Goal: Task Accomplishment & Management: Manage account settings

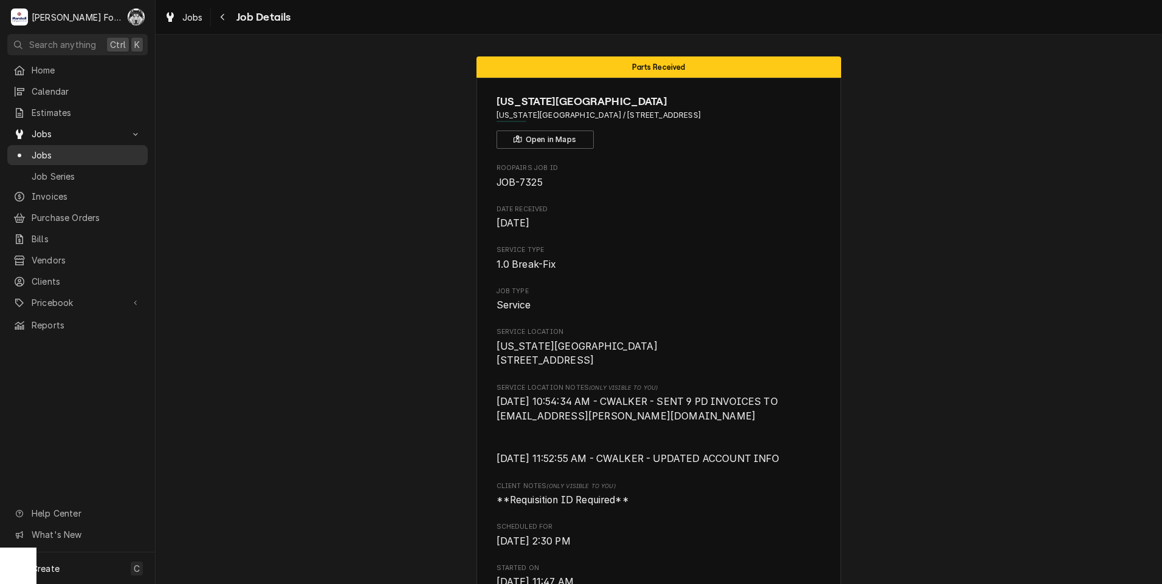
click at [35, 155] on span "Jobs" at bounding box center [87, 155] width 110 height 13
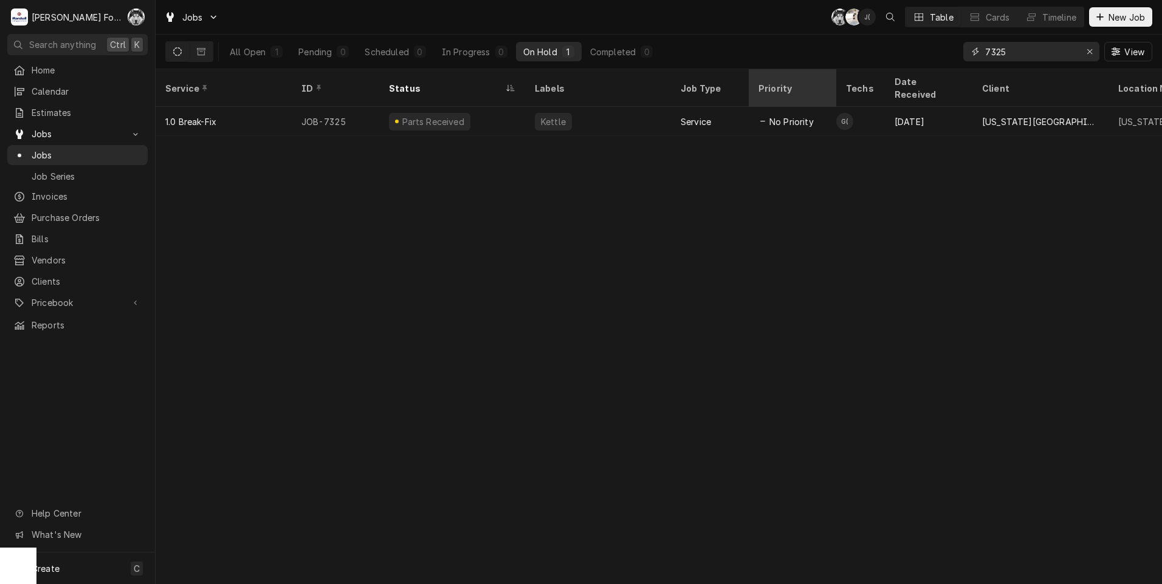
drag, startPoint x: 1022, startPoint y: 56, endPoint x: 818, endPoint y: 92, distance: 207.2
click at [818, 92] on div "Jobs C( K( J( Table Cards Timeline New Job All Open 1 Pending 0 Scheduled 0 In …" at bounding box center [659, 292] width 1006 height 584
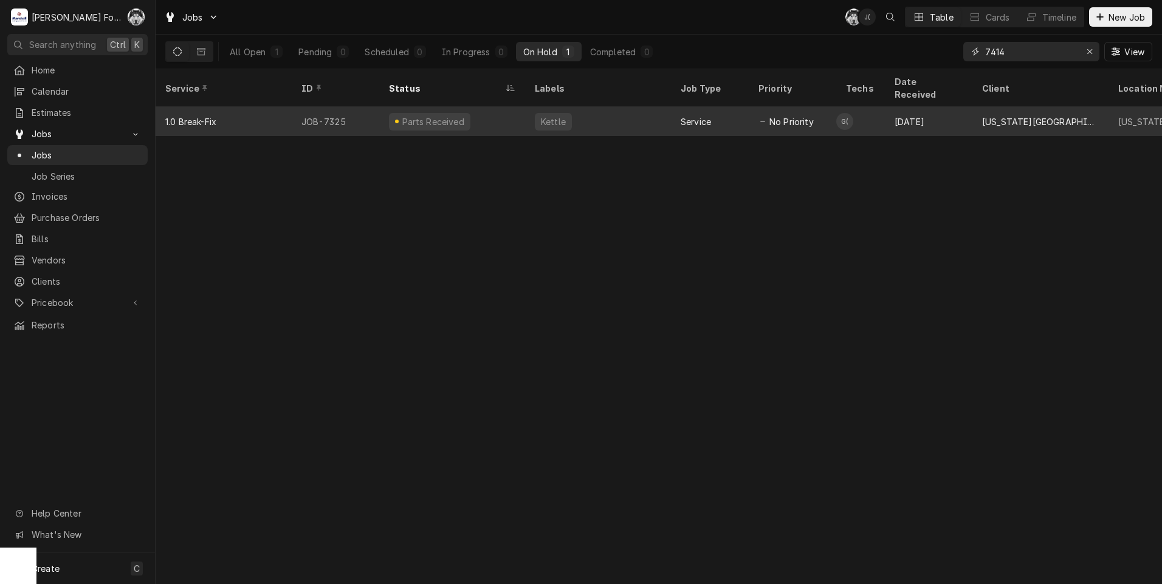
type input "7414"
click at [455, 115] on div "Research" at bounding box center [452, 121] width 146 height 29
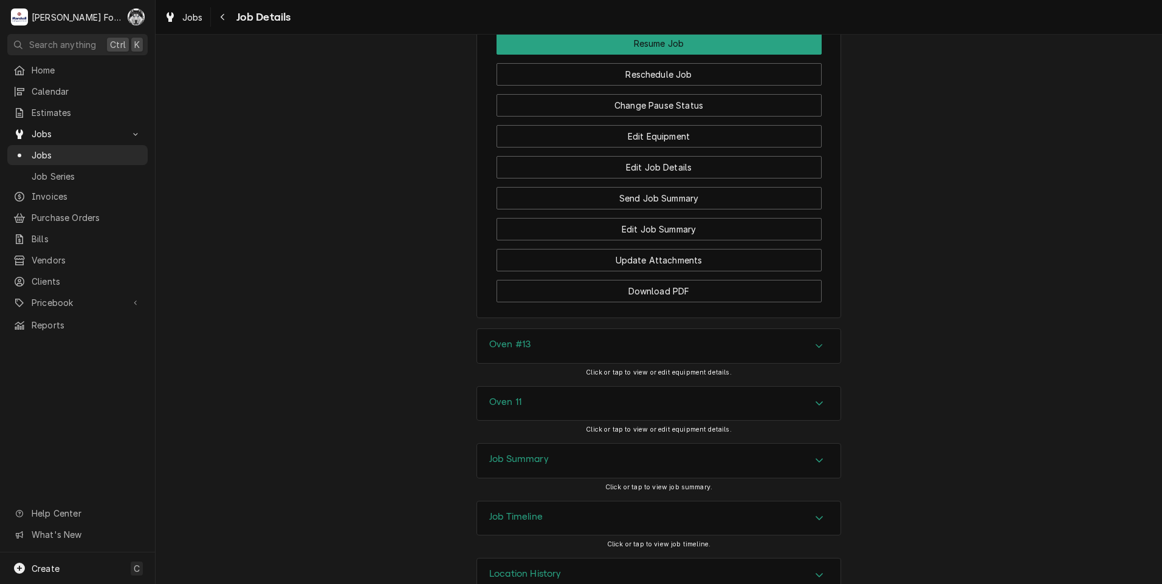
scroll to position [1417, 0]
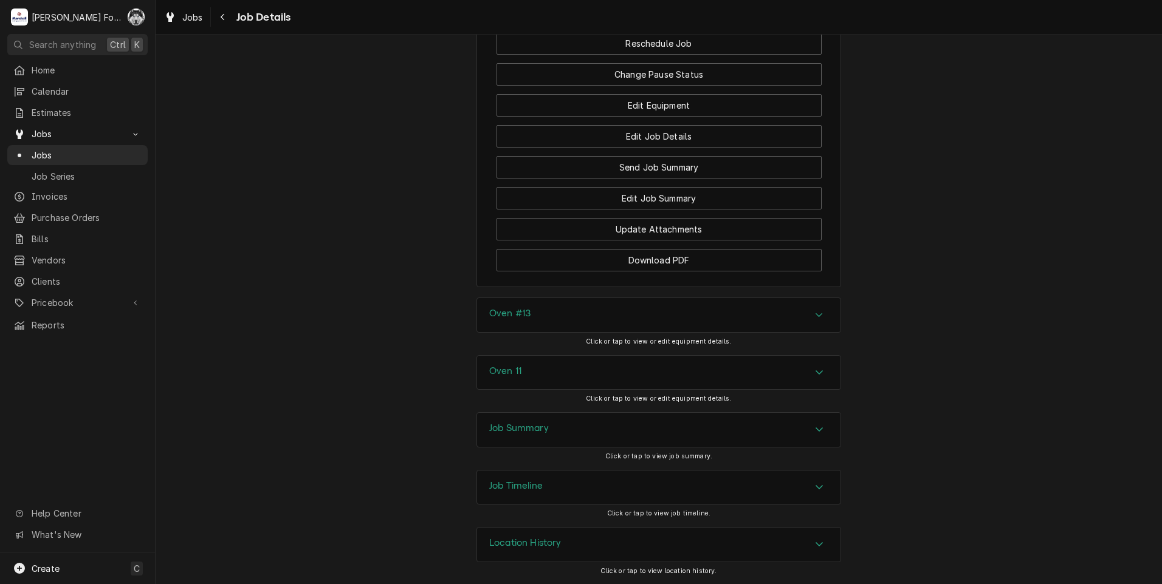
click at [527, 345] on div "Oven #13 Click or tap to view or edit equipment details." at bounding box center [658, 326] width 364 height 57
click at [535, 332] on div "Oven #13" at bounding box center [658, 315] width 363 height 34
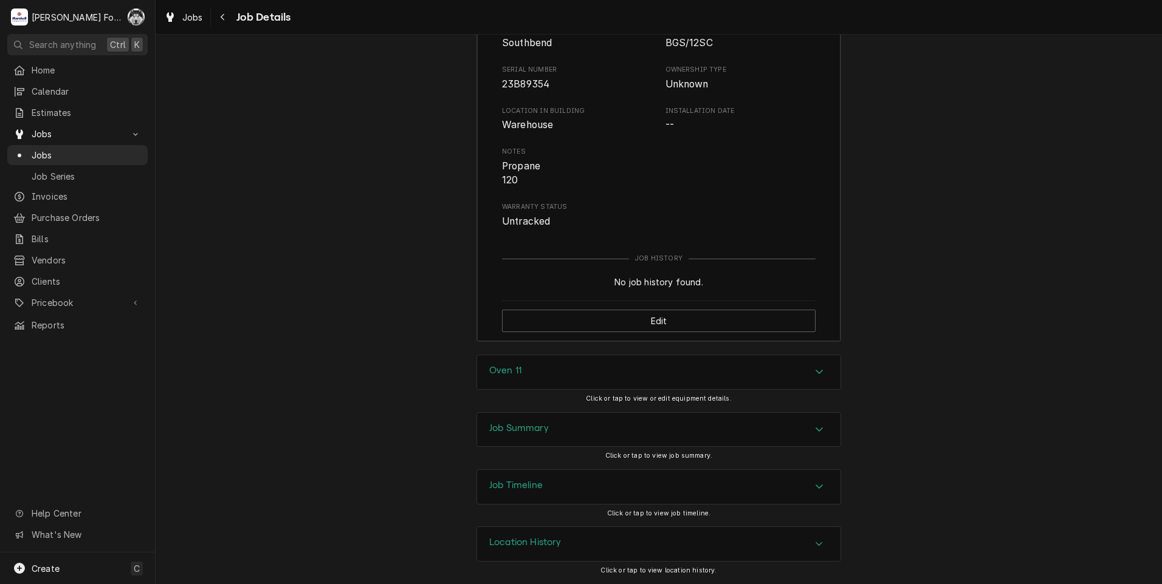
click at [510, 386] on div "Oven 11" at bounding box center [658, 372] width 363 height 34
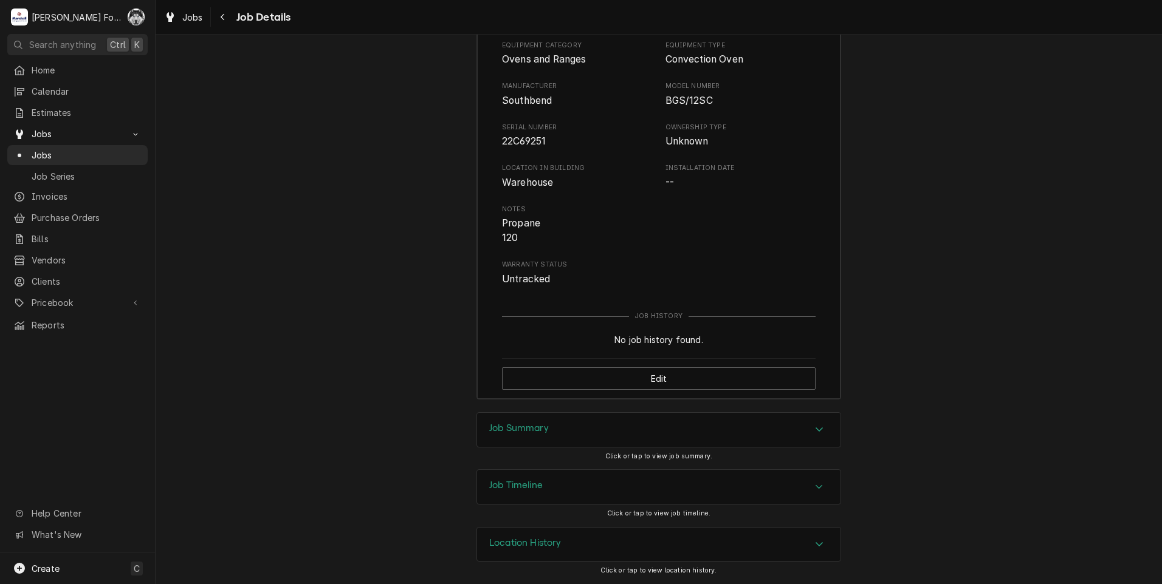
scroll to position [2154, 0]
click at [520, 428] on h3 "Job Summary" at bounding box center [519, 429] width 60 height 12
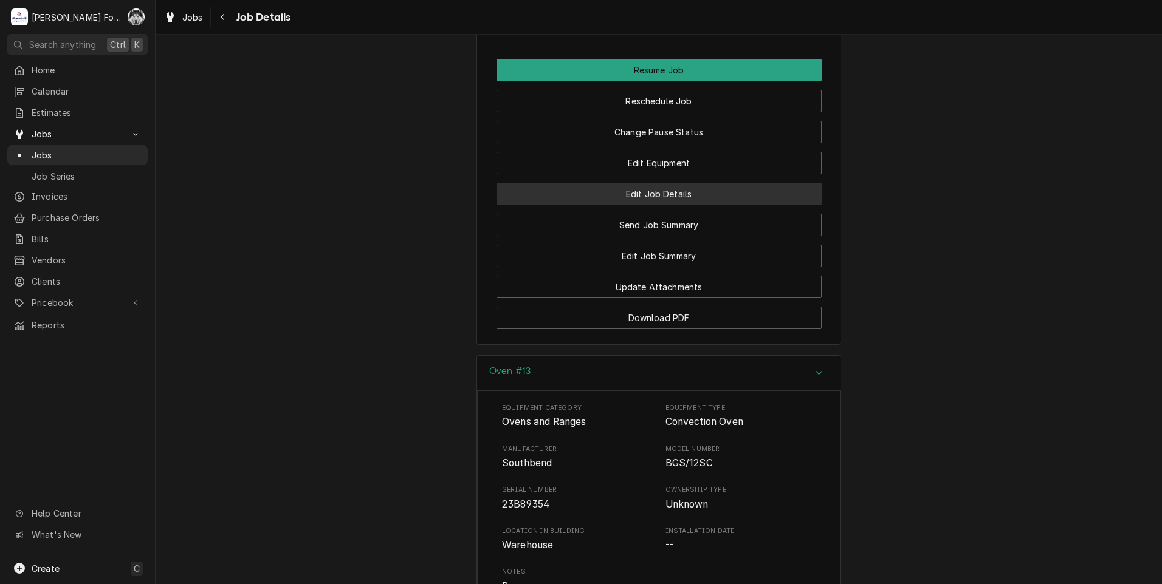
scroll to position [1328, 0]
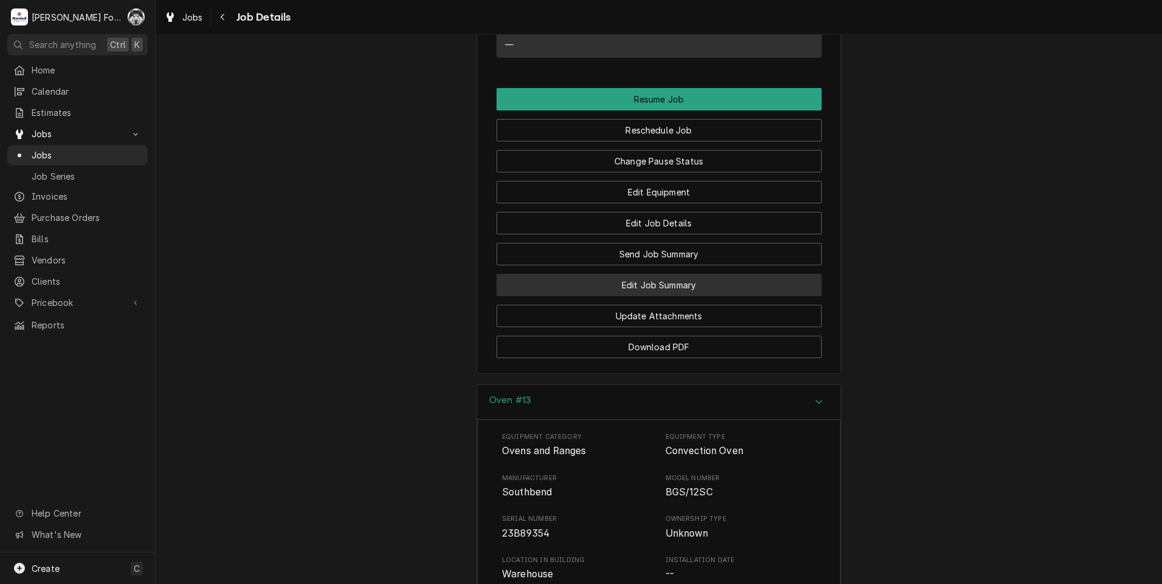
click at [636, 296] on button "Edit Job Summary" at bounding box center [658, 285] width 325 height 22
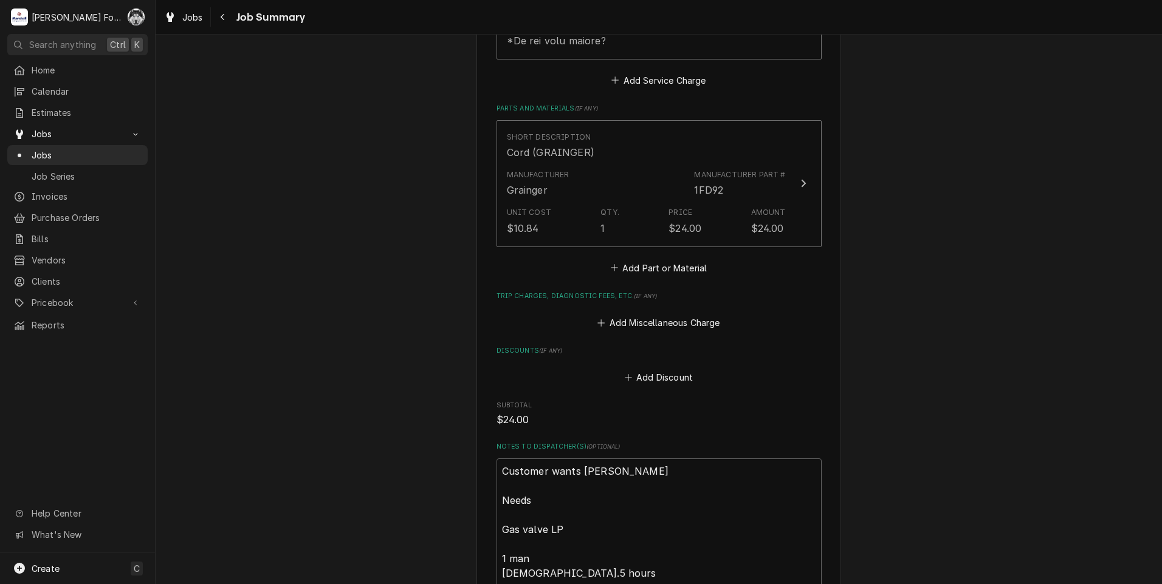
scroll to position [911, 0]
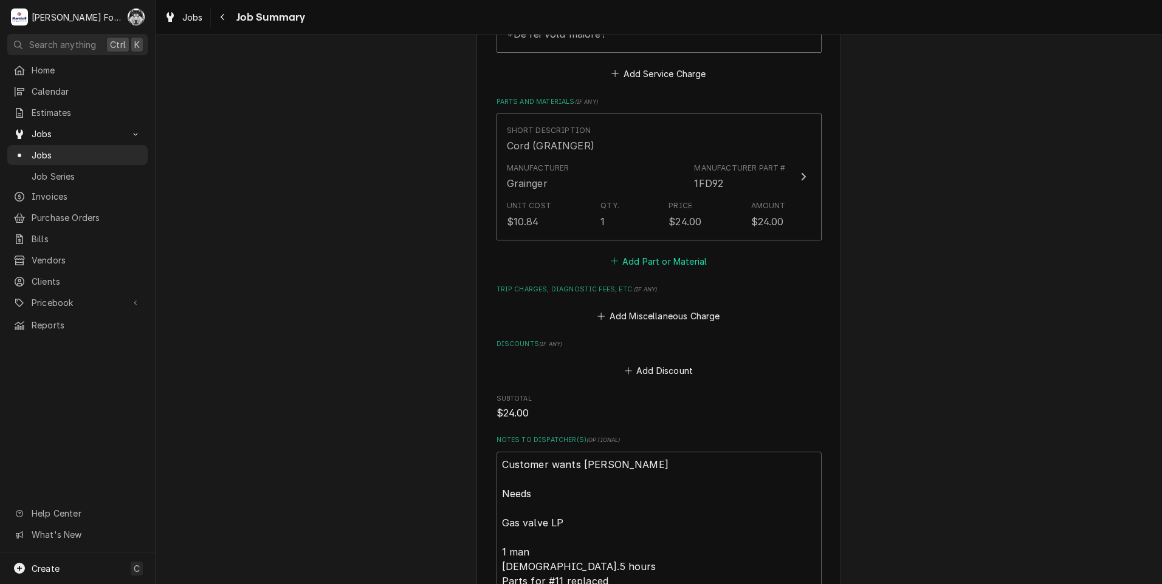
click at [651, 253] on button "Add Part or Material" at bounding box center [658, 261] width 100 height 17
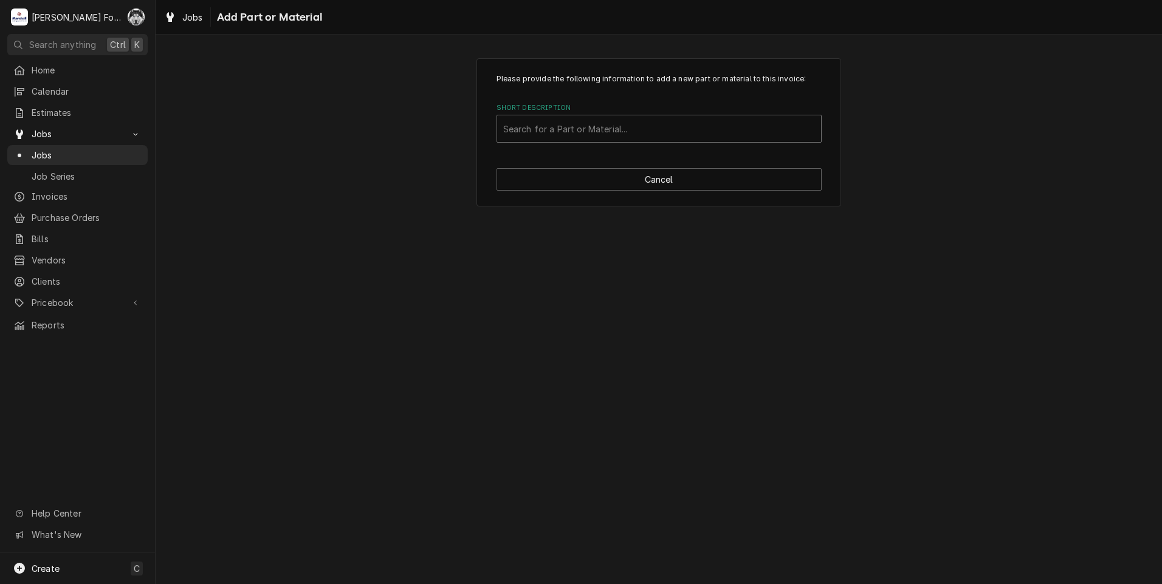
click at [573, 133] on div "Short Description" at bounding box center [659, 129] width 312 height 22
type input "1175375"
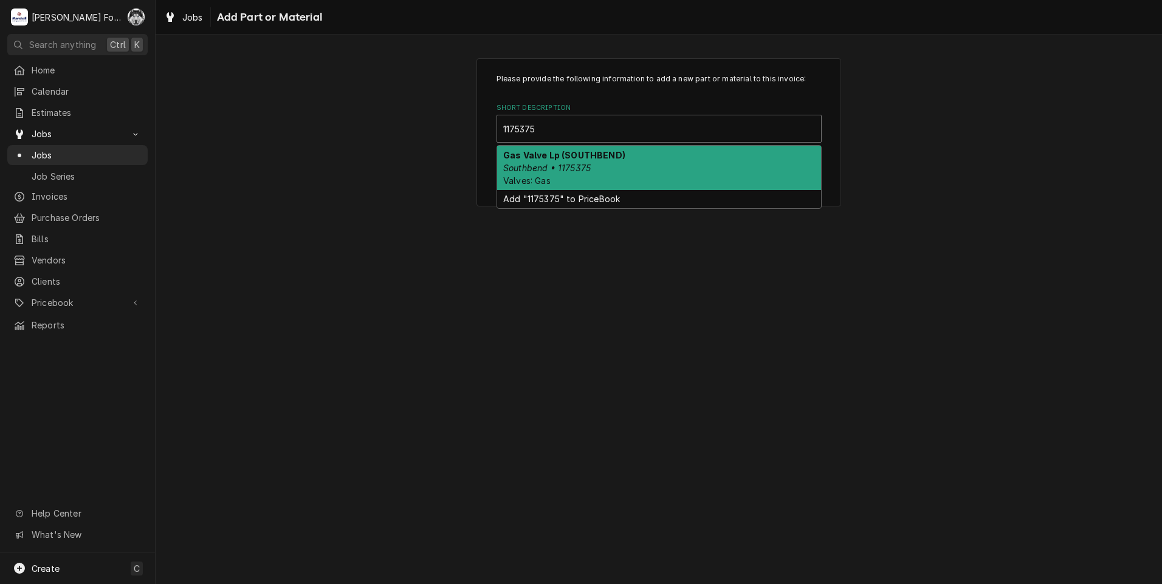
click at [550, 162] on div "Gas Valve Lp (SOUTHBEND) Southbend • 1175375 Valves: Gas" at bounding box center [659, 168] width 324 height 44
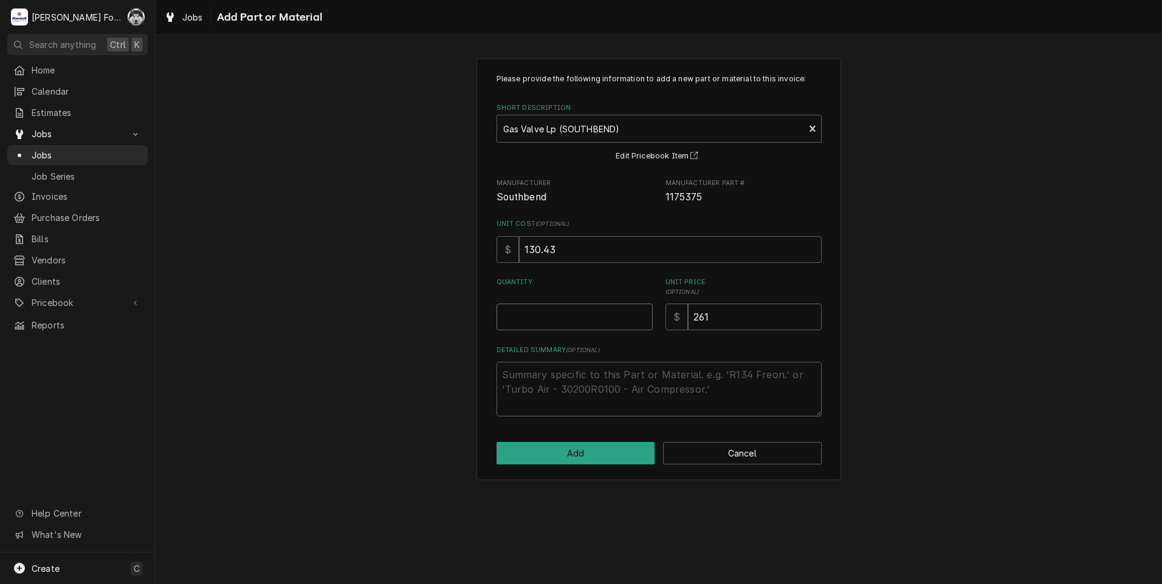
type textarea "x"
type input "0.5"
click at [640, 313] on input "0.5" at bounding box center [574, 317] width 156 height 27
type textarea "x"
type input "1"
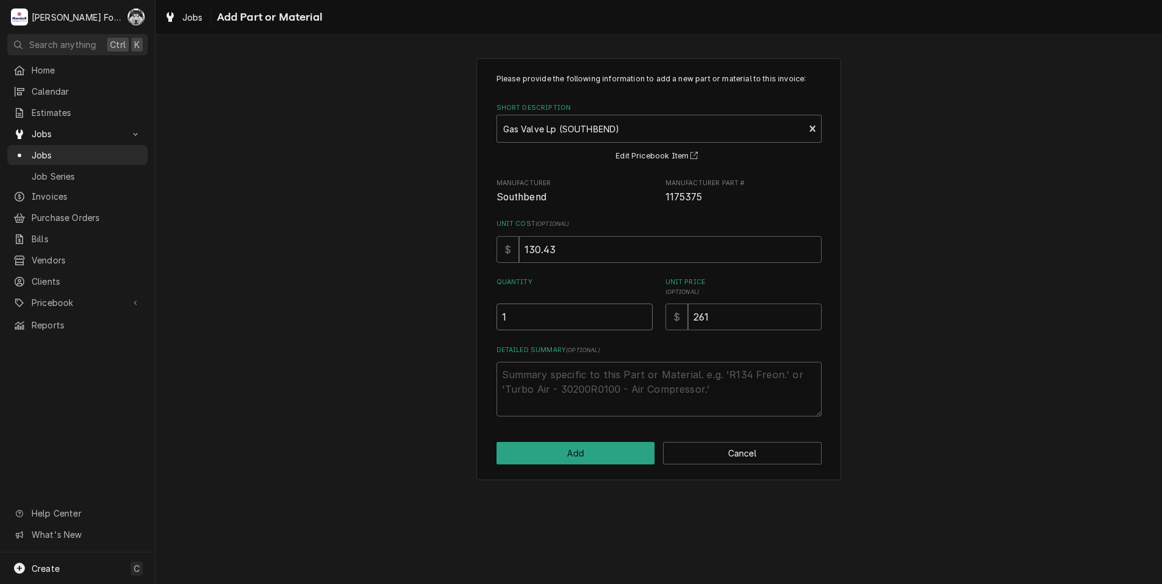
click at [640, 313] on input "1" at bounding box center [574, 317] width 156 height 27
drag, startPoint x: 751, startPoint y: 320, endPoint x: 284, endPoint y: 372, distance: 469.4
click at [301, 372] on div "Please provide the following information to add a new part or material to this …" at bounding box center [659, 268] width 1006 height 443
type textarea "x"
type input "1261"
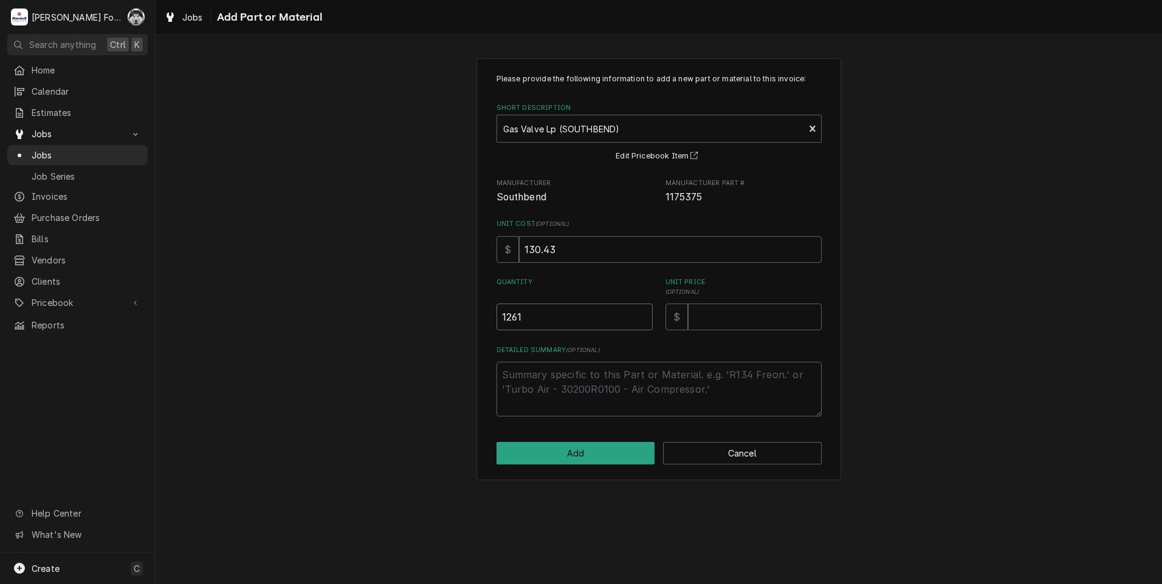
type textarea "x"
type input "1"
type textarea "x"
type input "1"
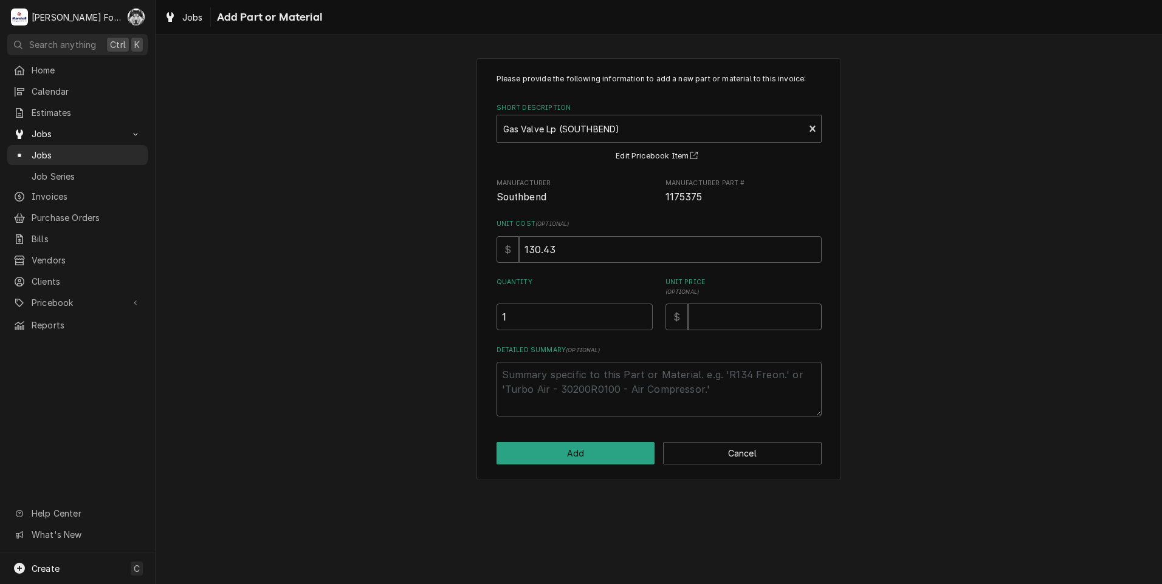
type textarea "x"
type input "3"
type textarea "x"
type input "31"
type textarea "x"
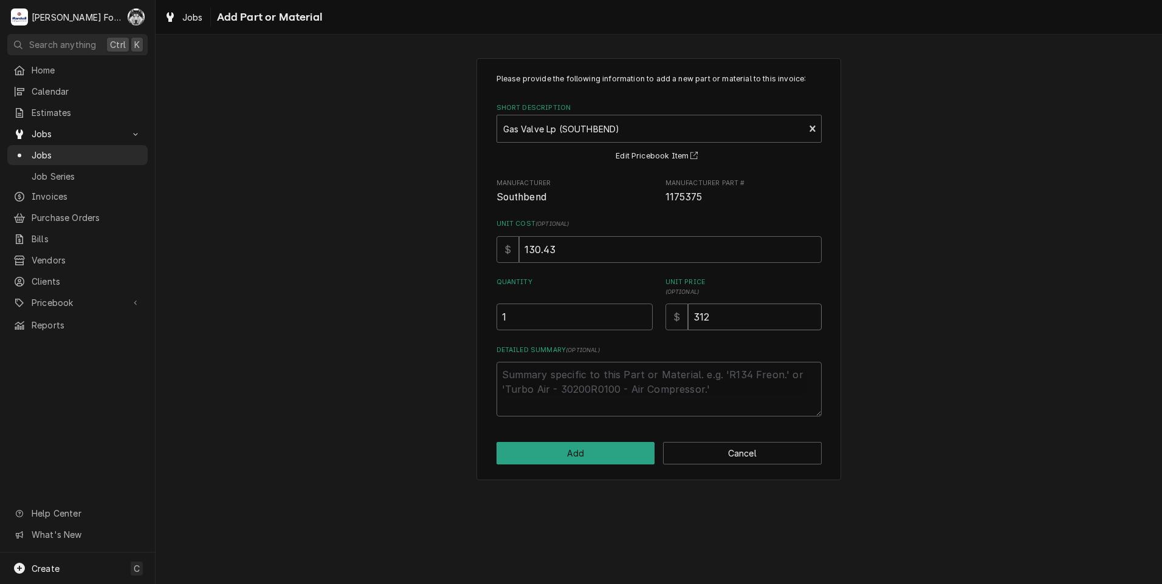
type input "312"
click at [591, 458] on button "Add" at bounding box center [575, 453] width 159 height 22
type textarea "x"
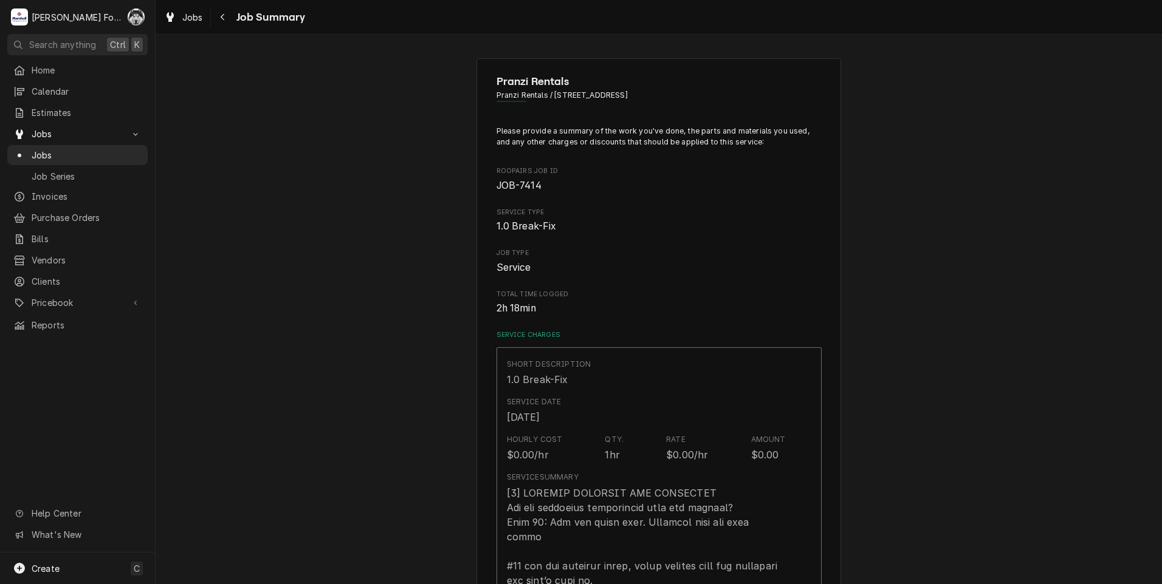
scroll to position [926, 0]
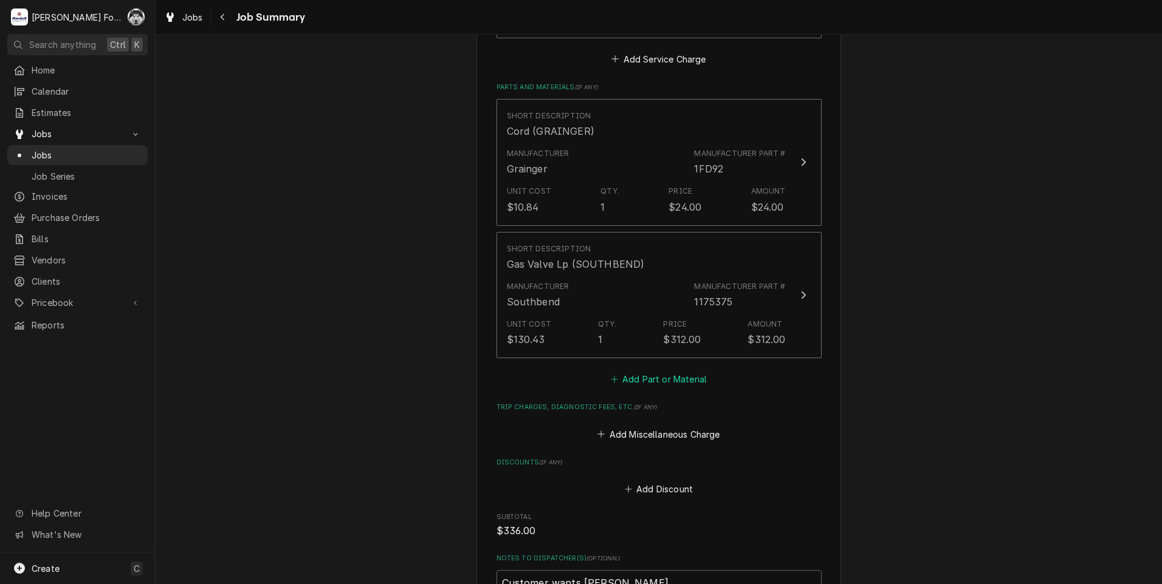
click at [639, 371] on button "Add Part or Material" at bounding box center [658, 379] width 100 height 17
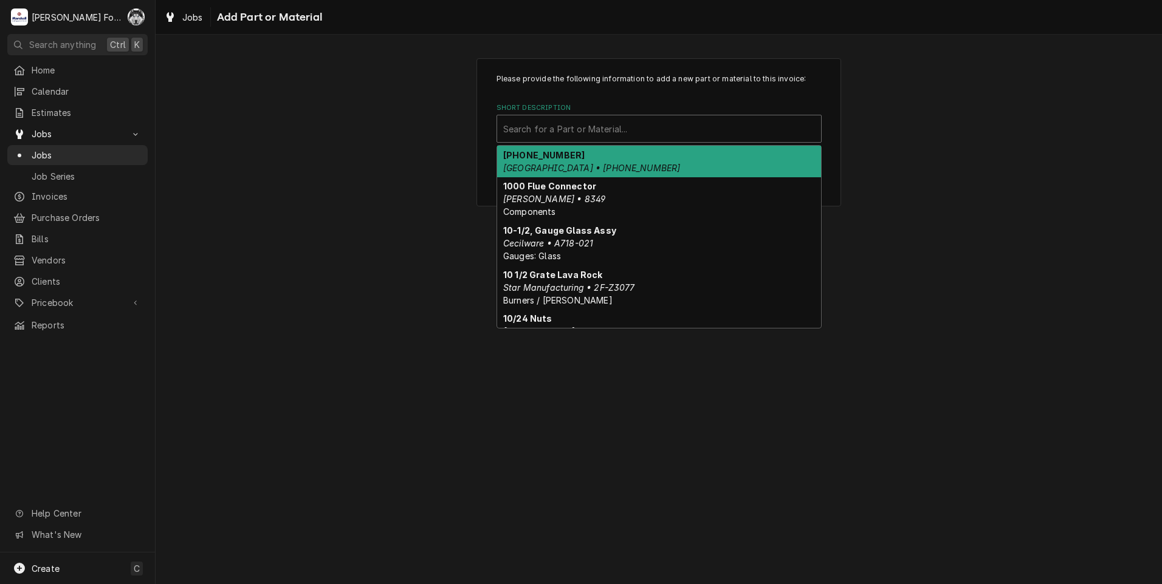
click at [653, 129] on div "Short Description" at bounding box center [659, 129] width 312 height 22
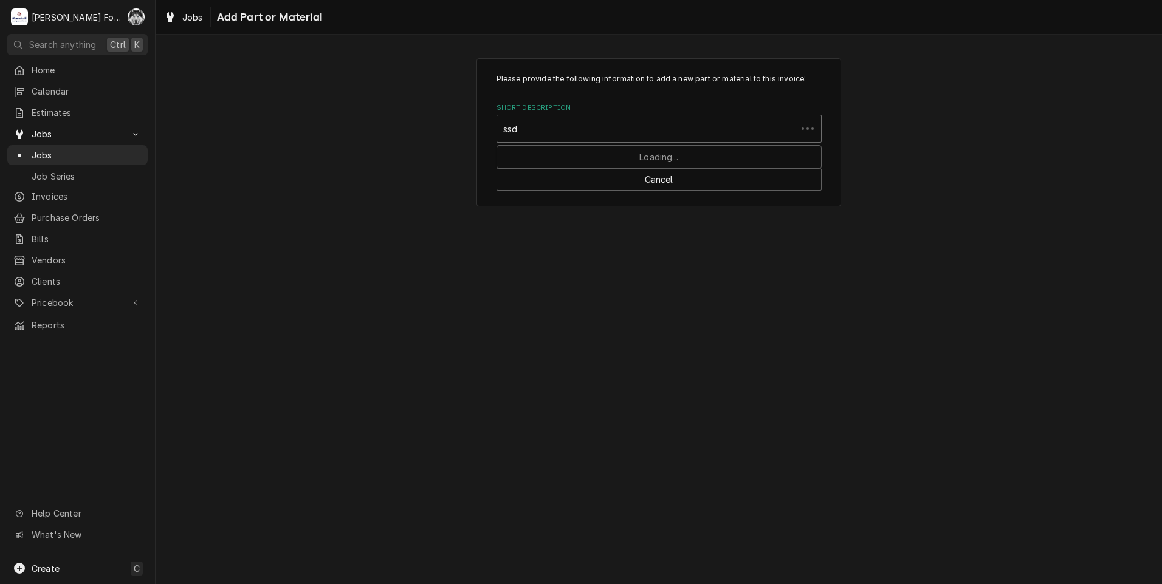
type input "ssdt"
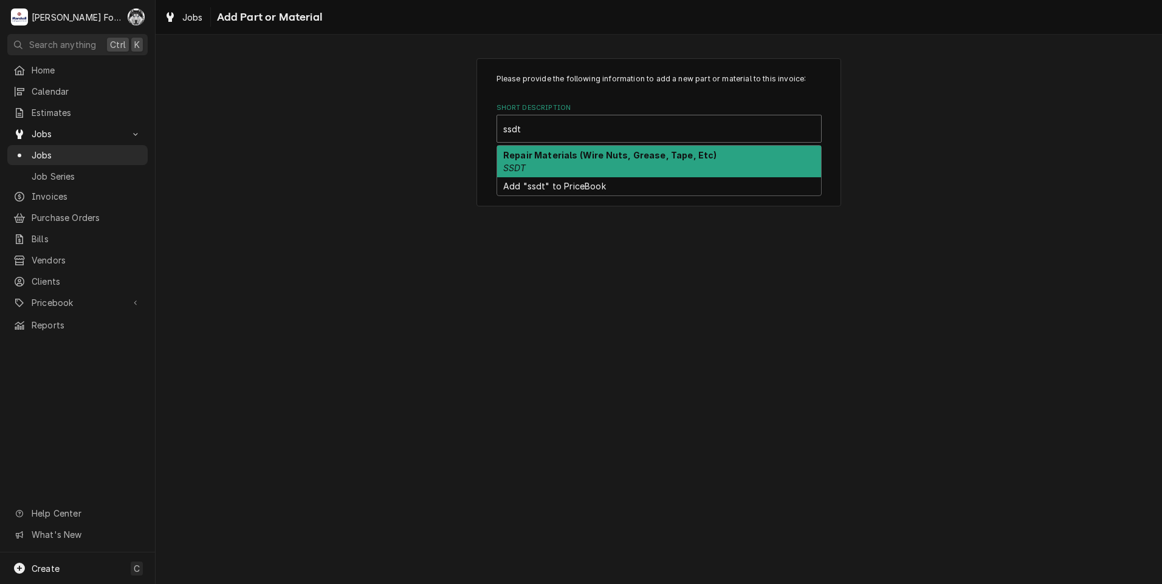
click at [631, 161] on div "Repair Materials (Wire Nuts, Grease, Tape, Etc) SSDT" at bounding box center [659, 162] width 324 height 32
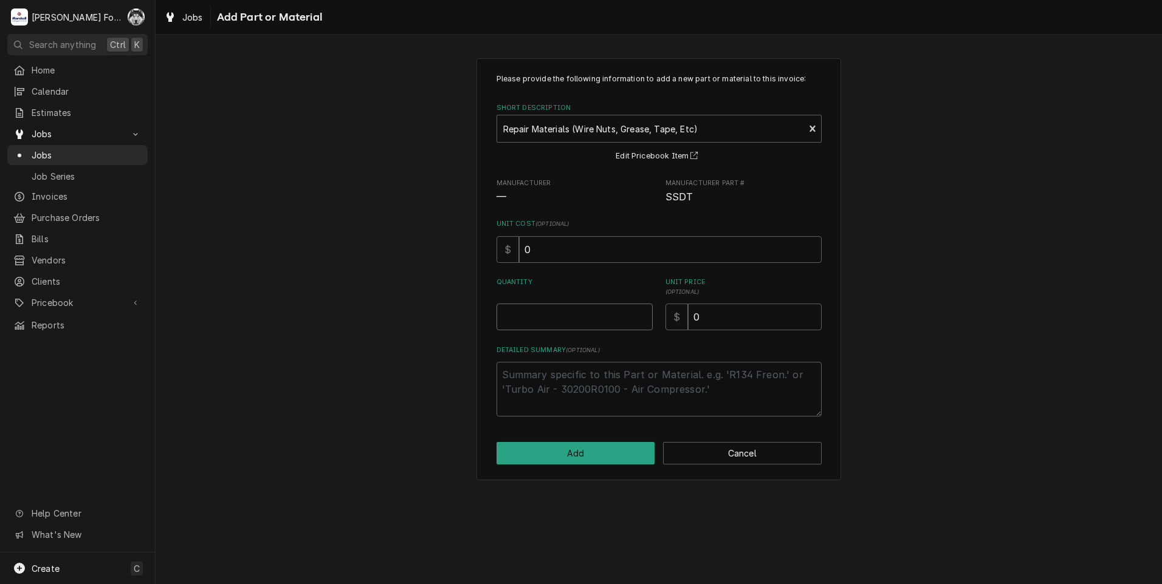
type textarea "x"
type input "0.5"
click at [645, 313] on input "0.5" at bounding box center [574, 317] width 156 height 27
type textarea "x"
type input "1"
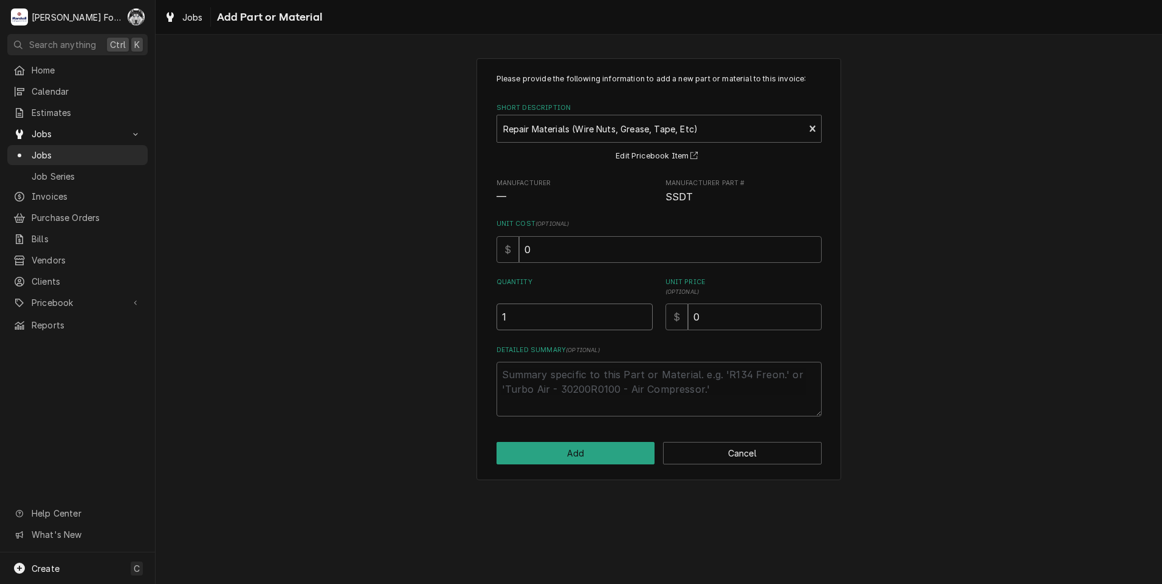
click at [645, 313] on input "1" at bounding box center [574, 317] width 156 height 27
drag, startPoint x: 733, startPoint y: 321, endPoint x: 638, endPoint y: 338, distance: 96.3
click at [649, 336] on div "Please provide the following information to add a new part or material to this …" at bounding box center [658, 245] width 325 height 343
type textarea "x"
type input "8"
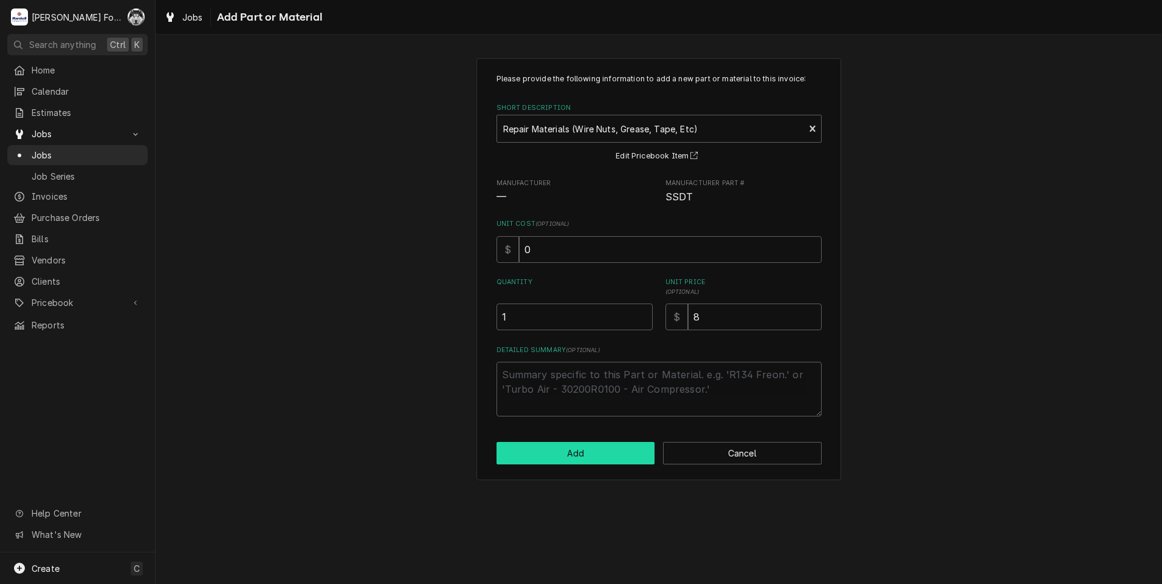
click at [542, 459] on button "Add" at bounding box center [575, 453] width 159 height 22
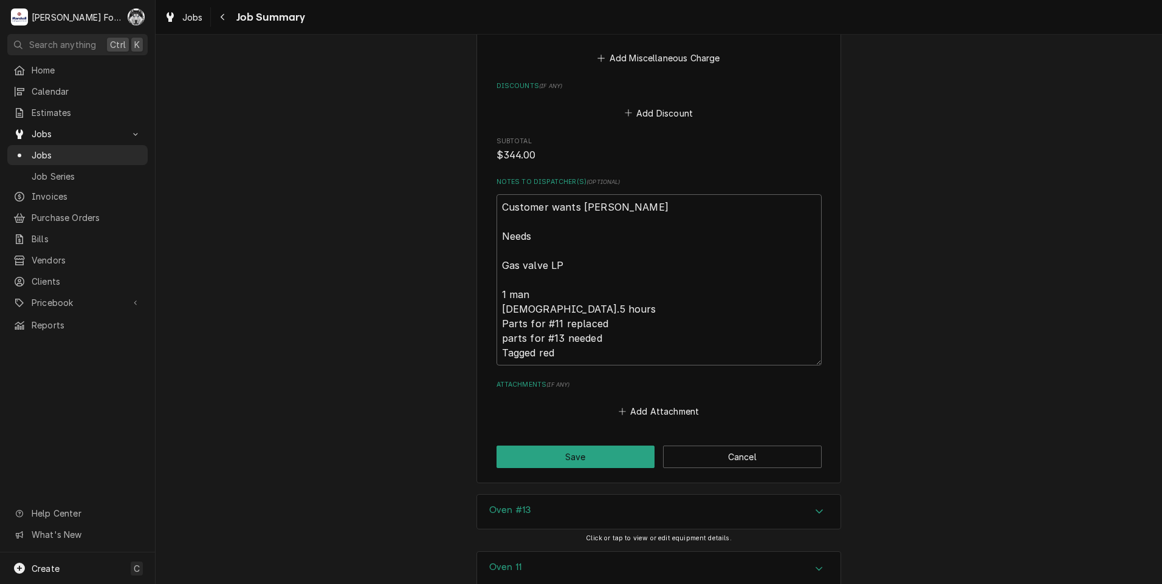
scroll to position [1446, 0]
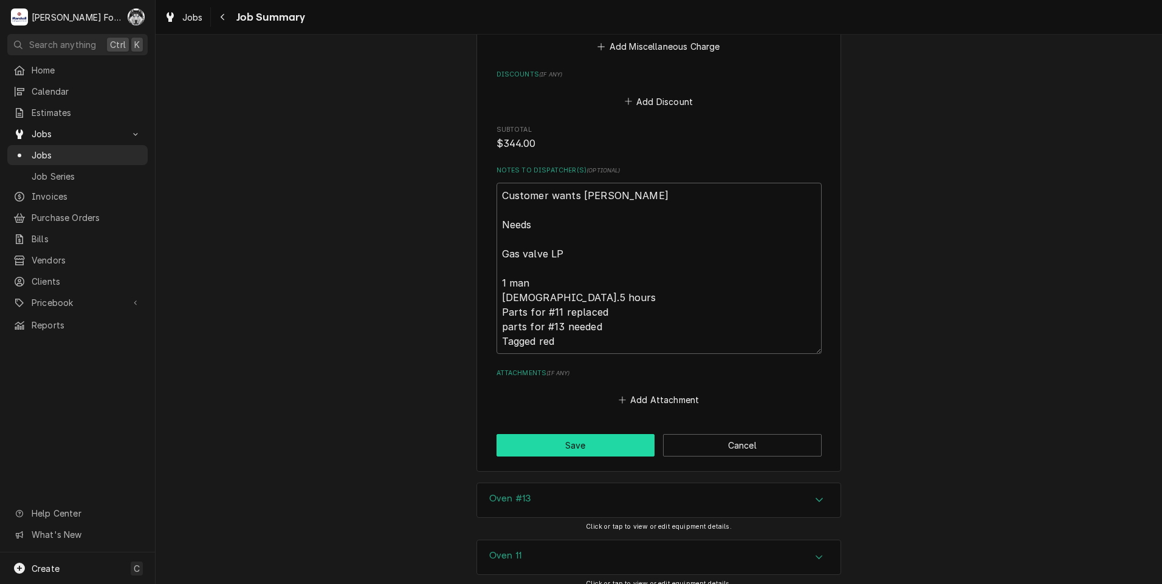
click at [598, 434] on button "Save" at bounding box center [575, 445] width 159 height 22
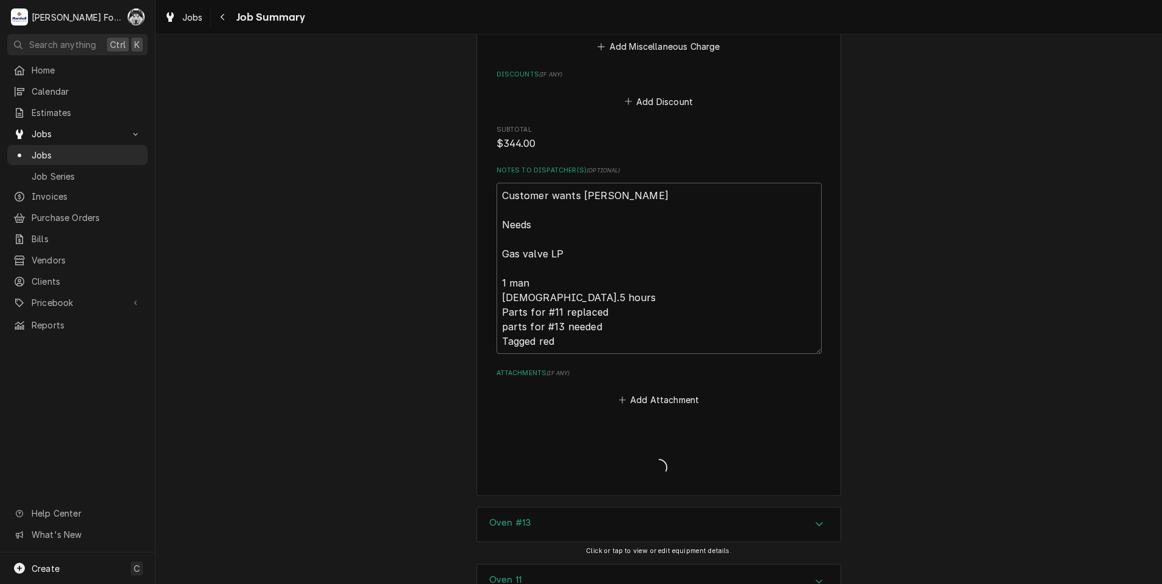
type textarea "x"
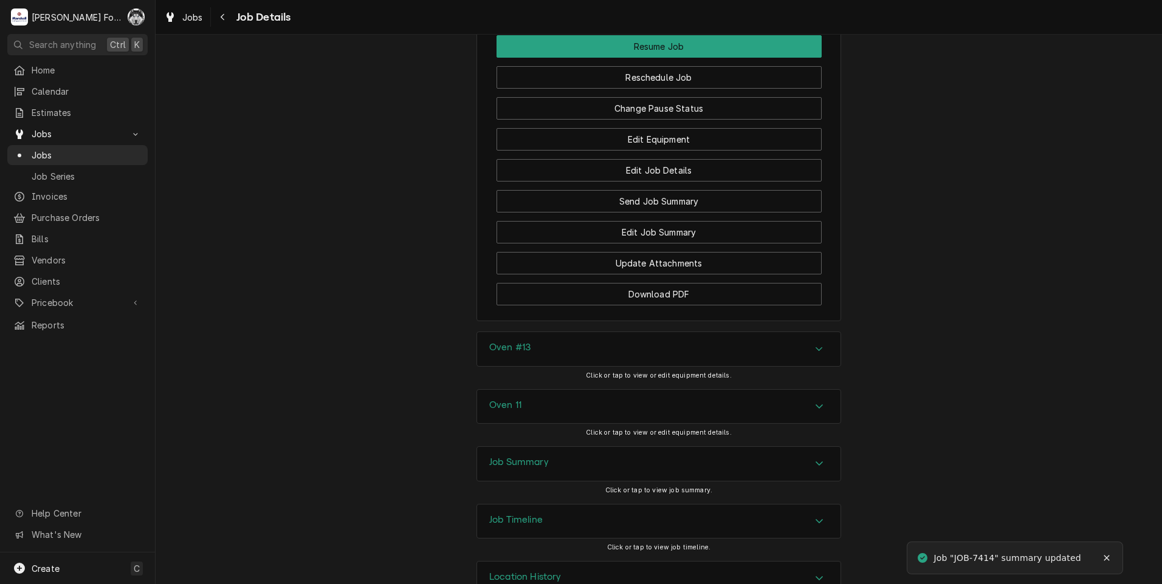
scroll to position [1429, 0]
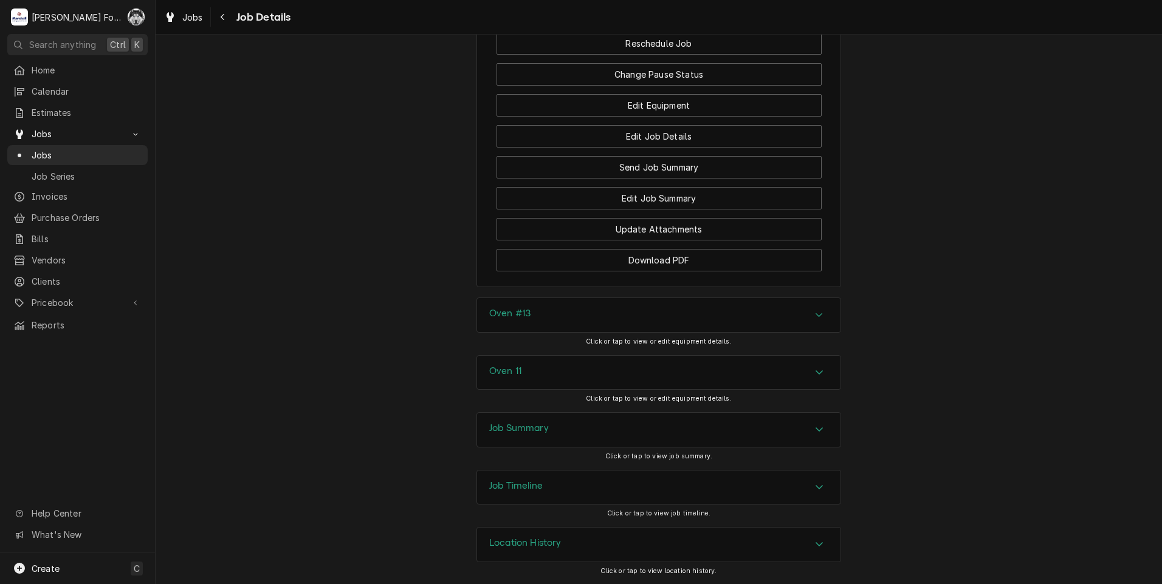
click at [566, 426] on div "Job Summary" at bounding box center [658, 430] width 363 height 34
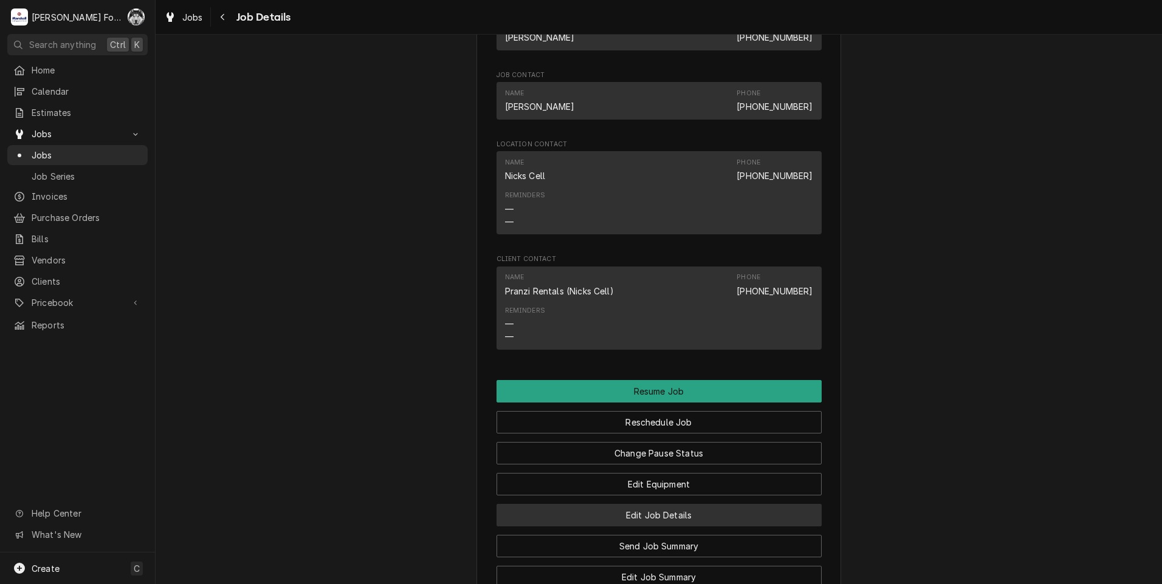
scroll to position [1098, 0]
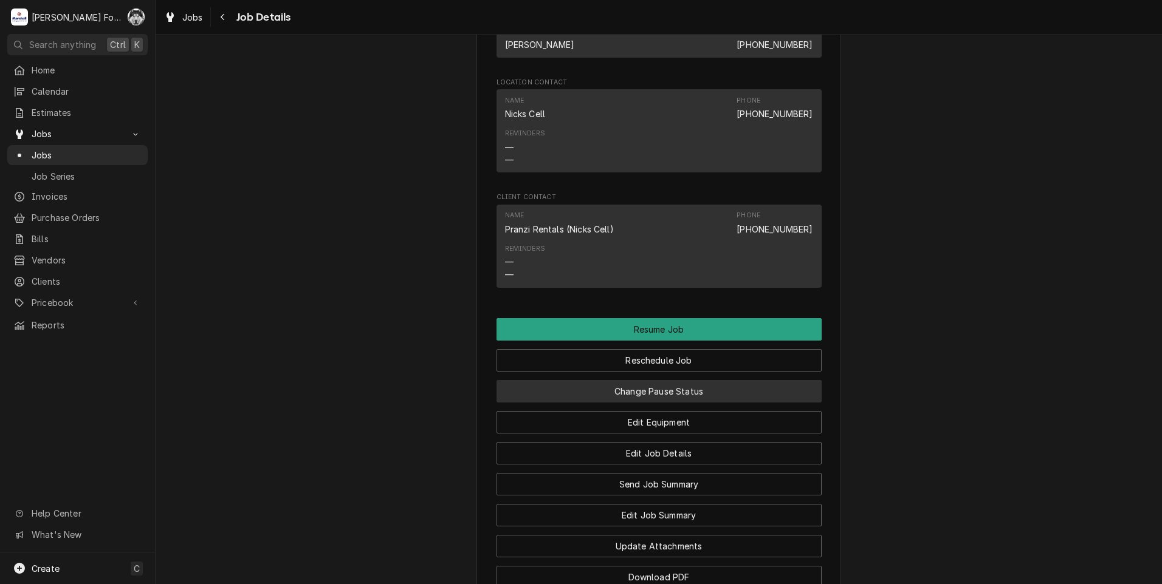
click at [646, 403] on button "Change Pause Status" at bounding box center [658, 391] width 325 height 22
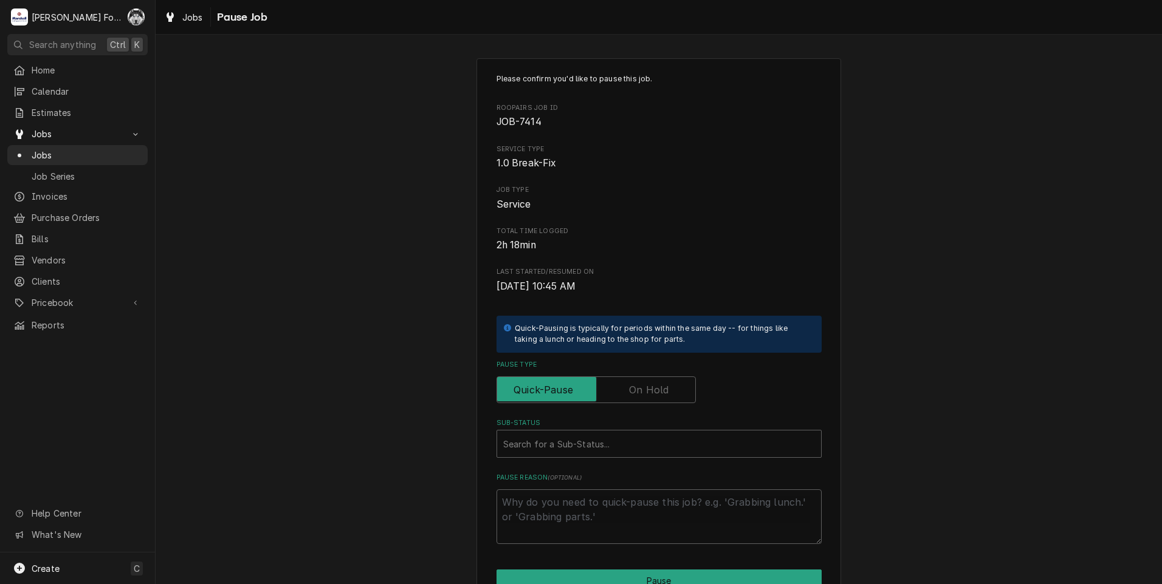
click at [640, 390] on label "Pause Type" at bounding box center [595, 390] width 199 height 27
click at [640, 390] on input "Pause Type" at bounding box center [596, 390] width 188 height 27
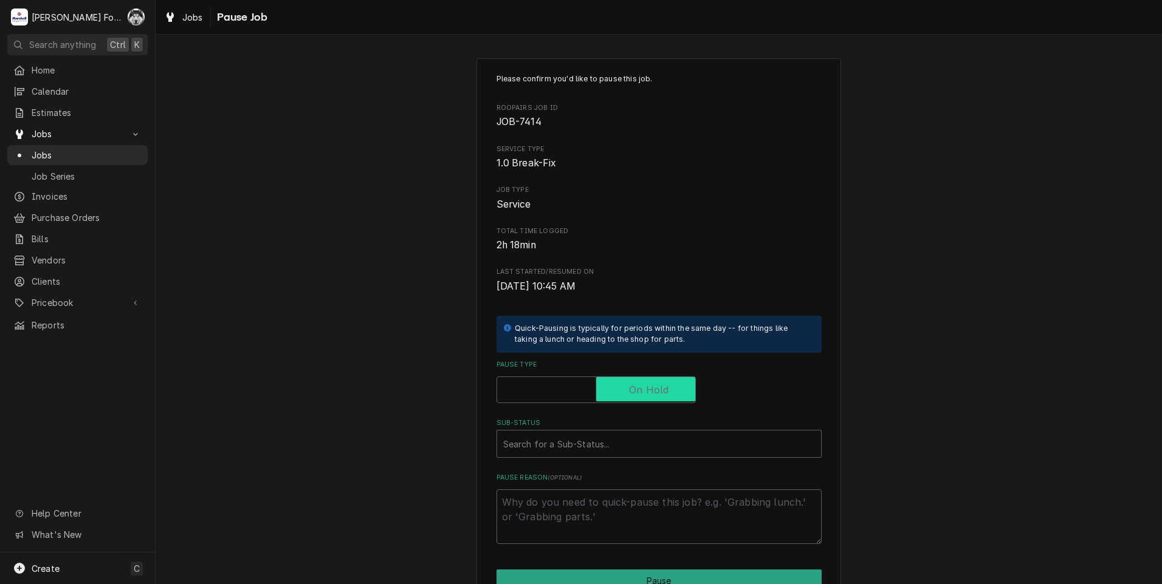
checkbox input "true"
click at [601, 451] on div "Sub-Status" at bounding box center [659, 444] width 312 height 22
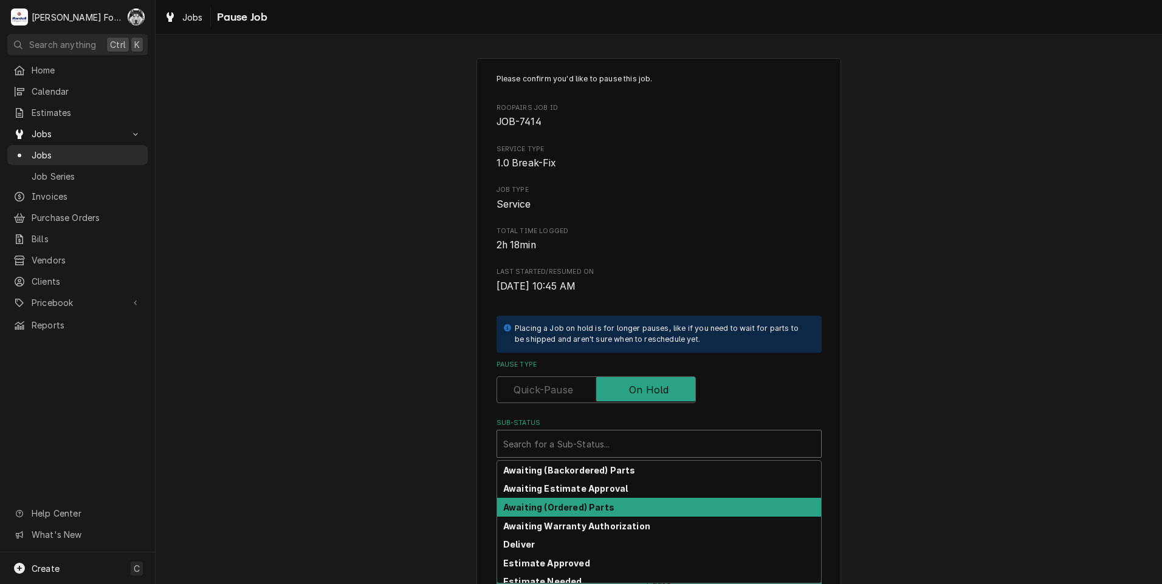
click at [554, 502] on div "Awaiting (Ordered) Parts" at bounding box center [659, 507] width 324 height 19
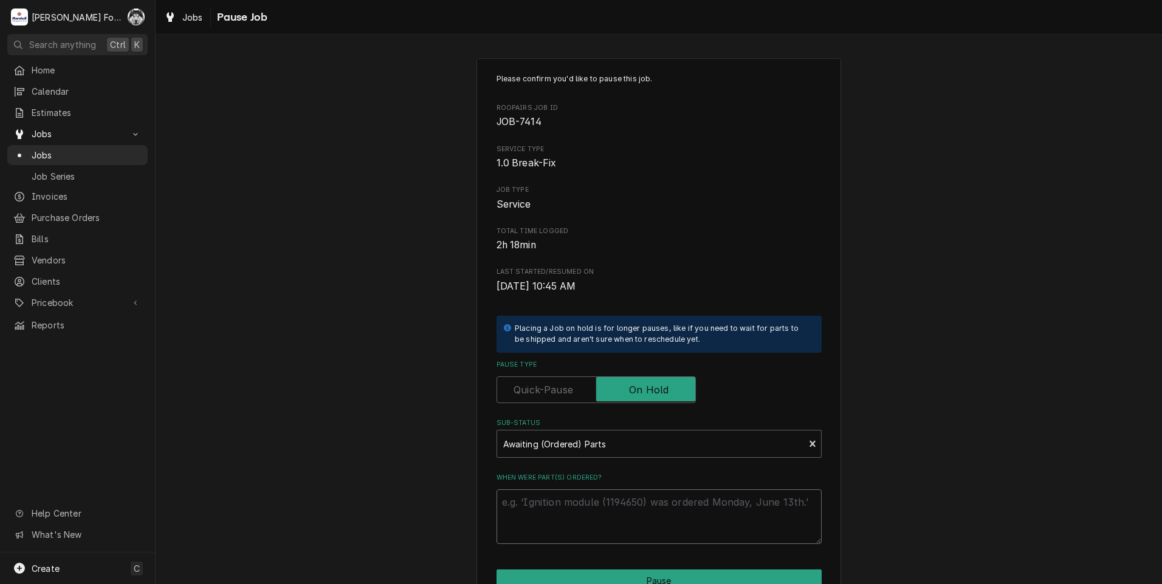
click at [555, 501] on textarea "When were part(s) ordered?" at bounding box center [658, 517] width 325 height 55
type textarea "x"
type textarea "9"
type textarea "x"
type textarea "9/"
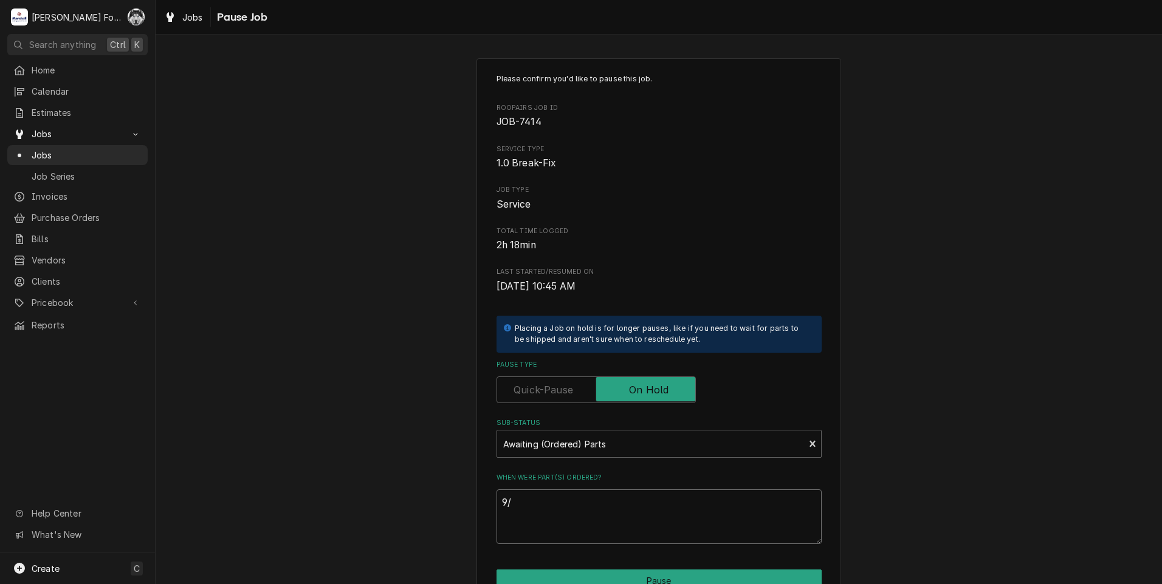
type textarea "x"
type textarea "9/1"
type textarea "x"
type textarea "9/19"
type textarea "x"
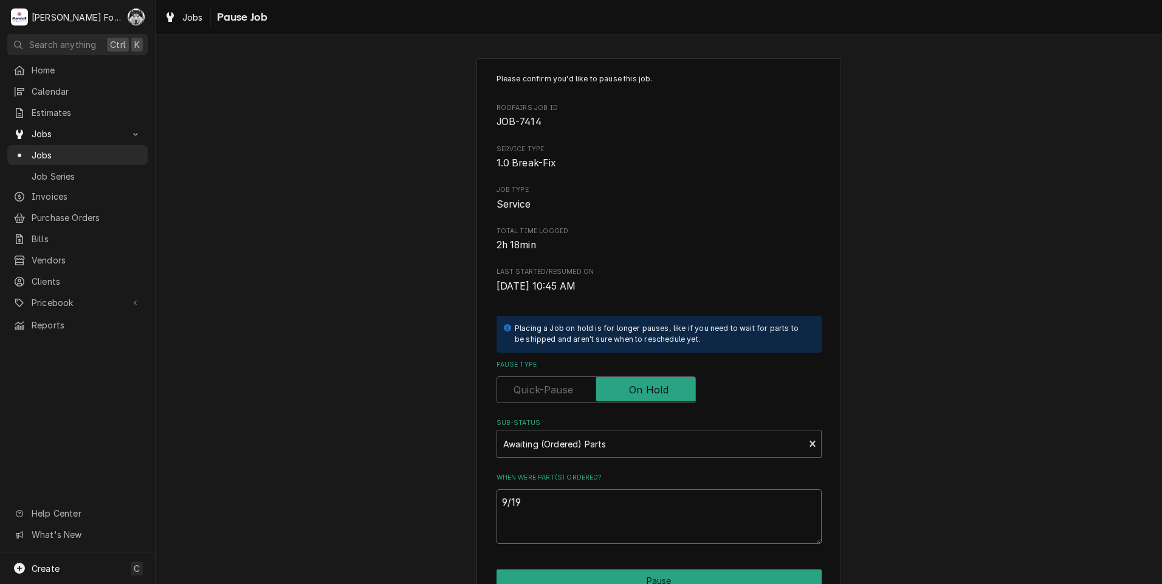
type textarea "9/19/"
type textarea "x"
type textarea "9/19/2"
type textarea "x"
type textarea "9/19/20"
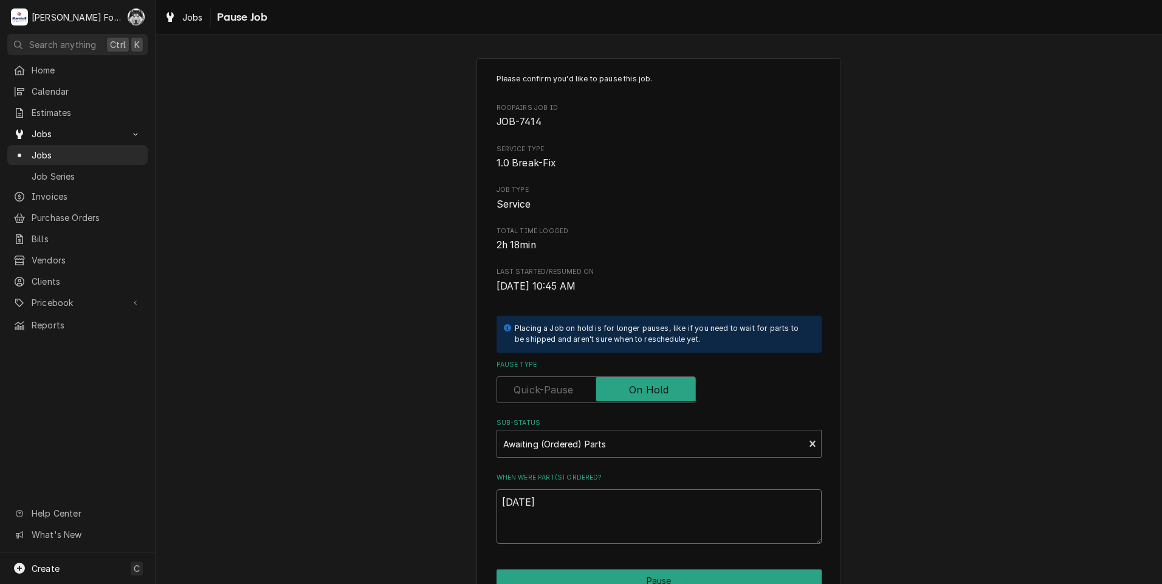
type textarea "x"
type textarea "9/19/202"
type textarea "x"
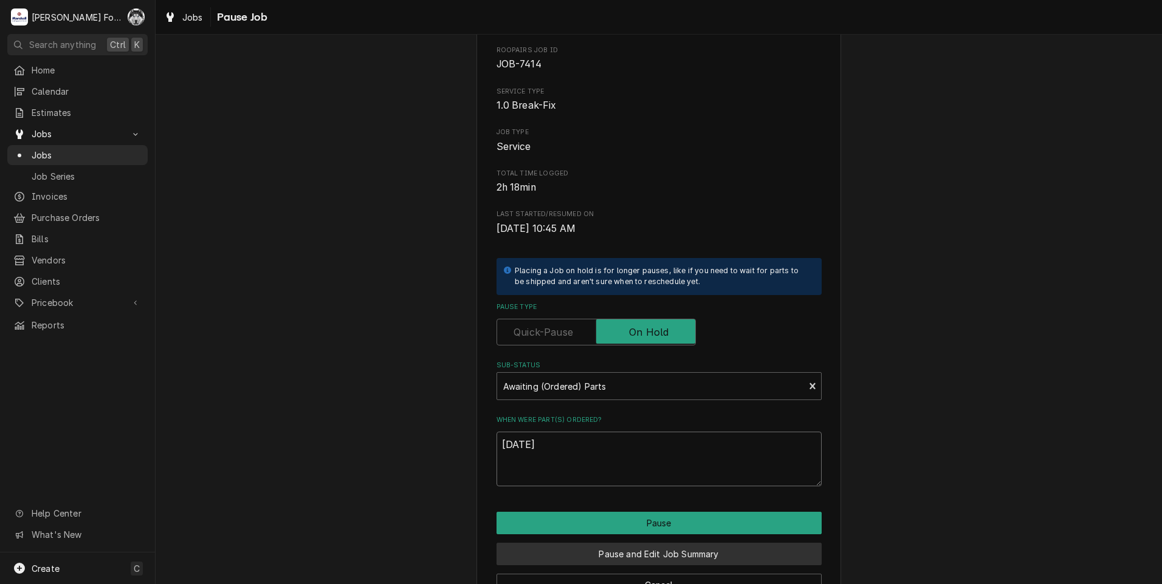
scroll to position [96, 0]
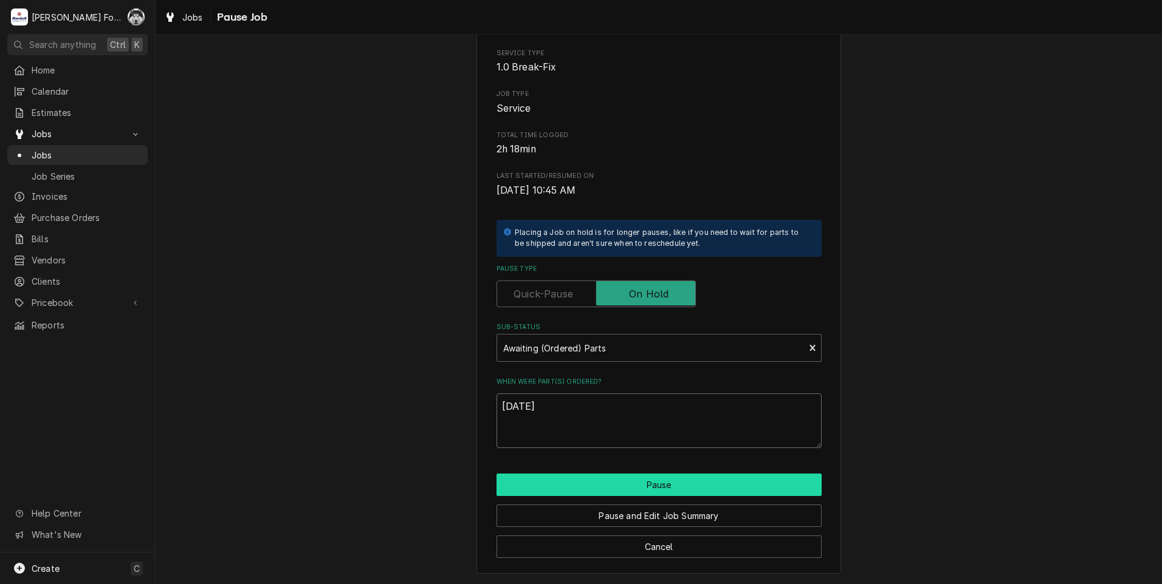
type textarea "9/19/2025"
click at [580, 489] on button "Pause" at bounding box center [658, 485] width 325 height 22
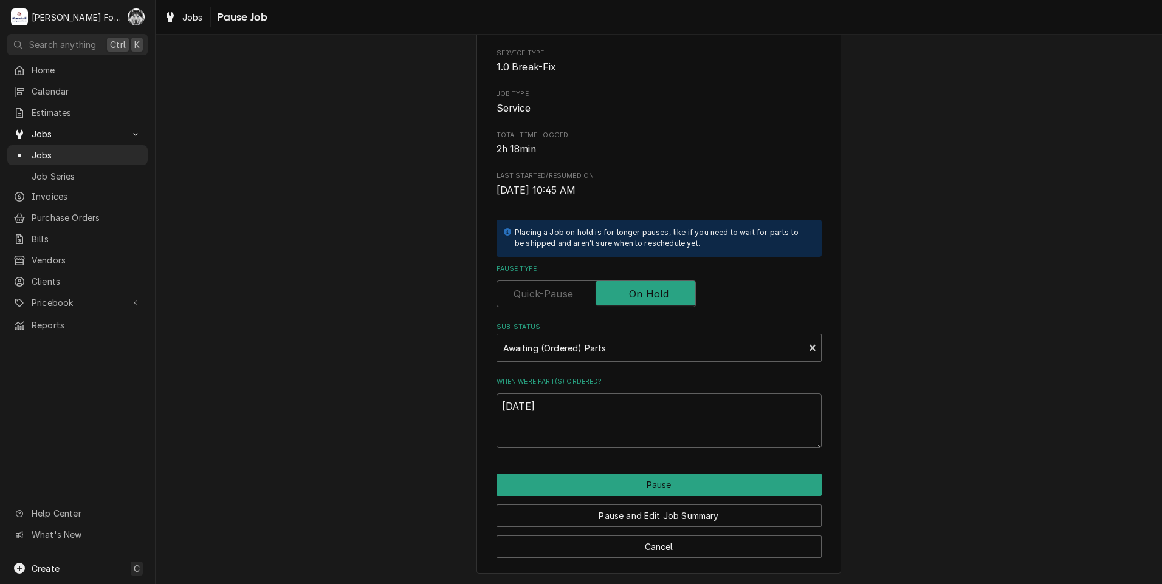
type textarea "x"
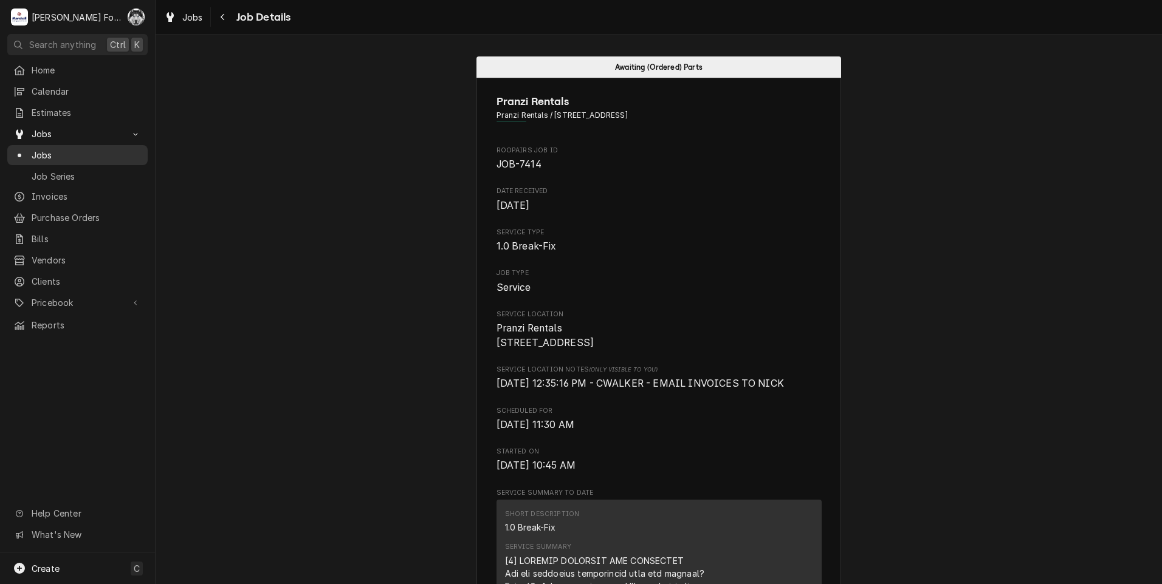
click at [43, 149] on span "Jobs" at bounding box center [87, 155] width 110 height 13
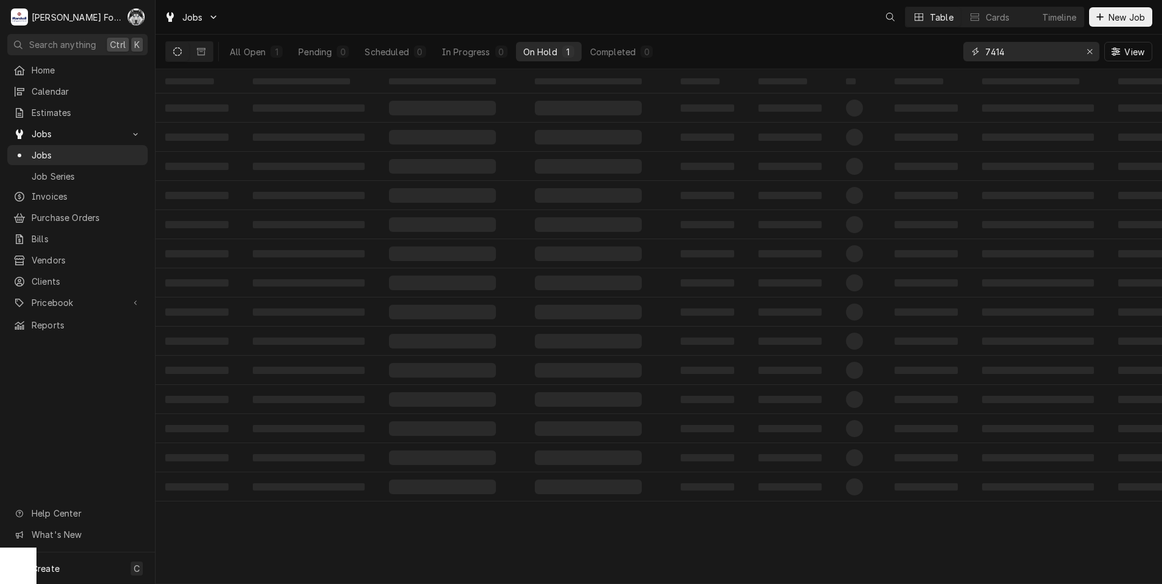
drag, startPoint x: 840, startPoint y: 63, endPoint x: 804, endPoint y: 66, distance: 36.6
click at [807, 66] on div "All Open 1 Pending 0 Scheduled 0 In Progress 0 On Hold 1 Completed 0 7414 View" at bounding box center [658, 52] width 987 height 34
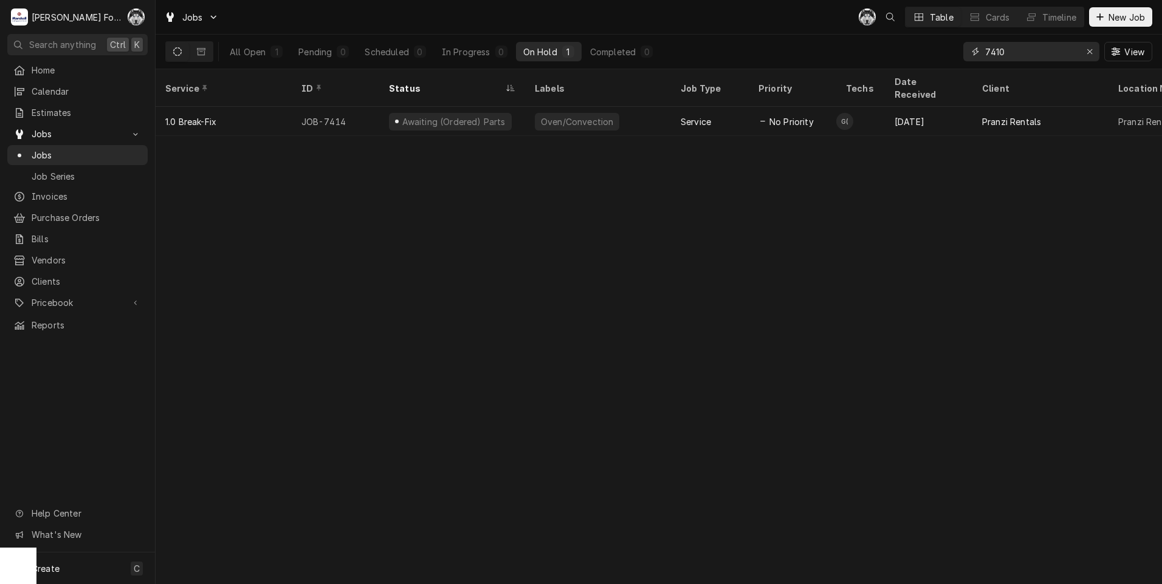
type input "7410"
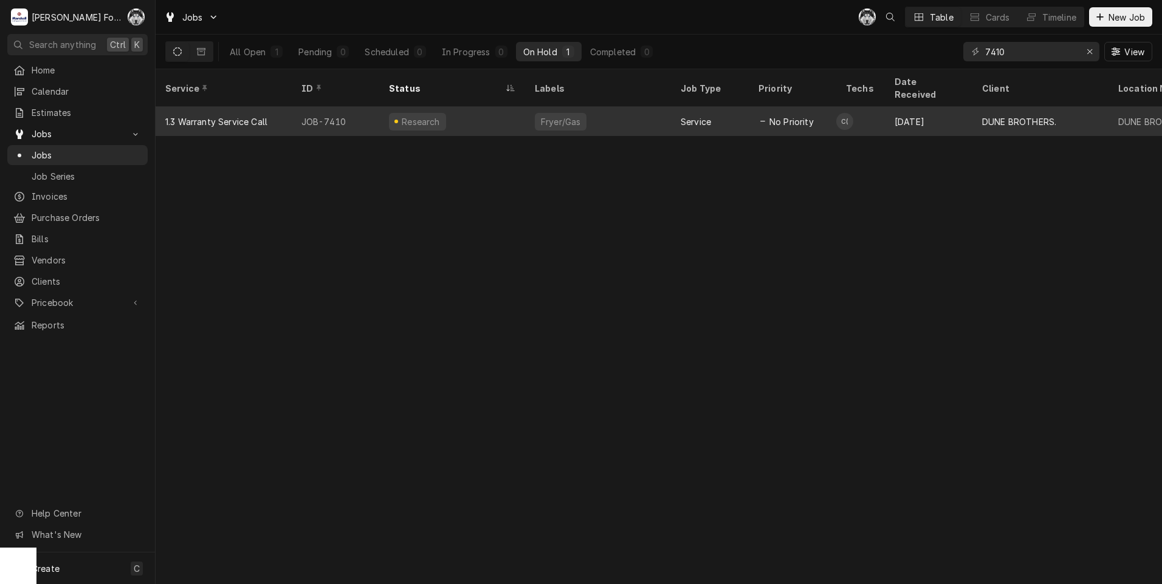
click at [447, 114] on div "Research" at bounding box center [452, 121] width 146 height 29
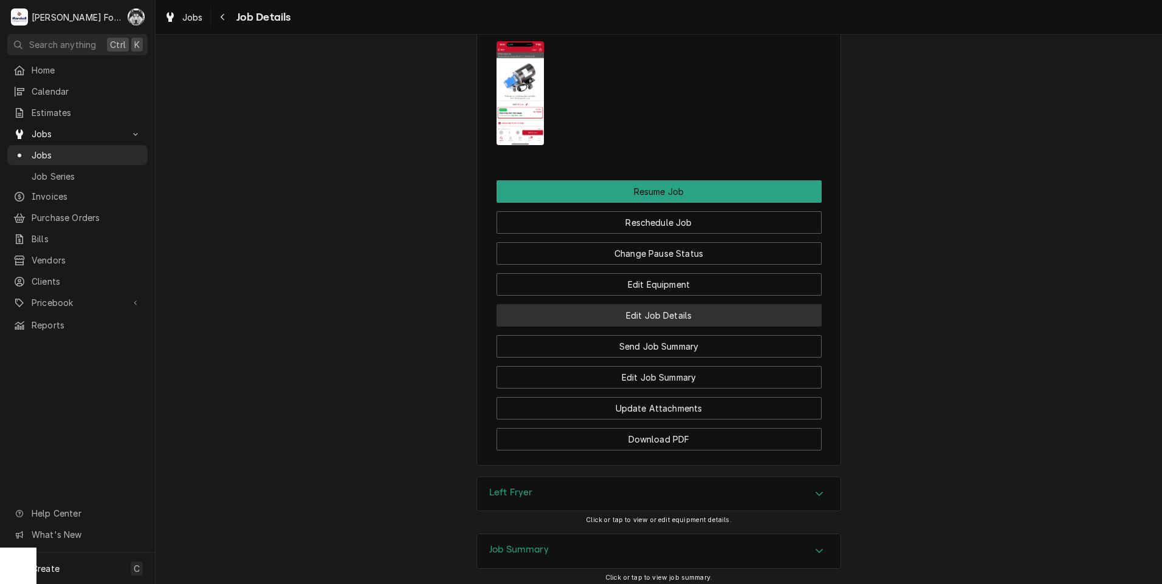
scroll to position [1316, 0]
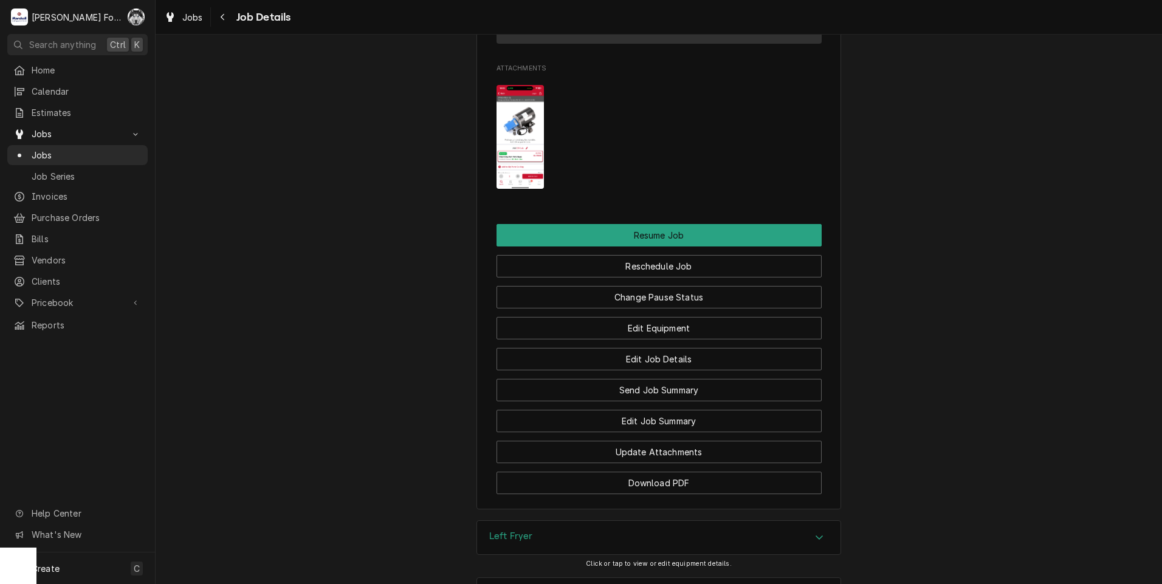
click at [521, 149] on img "Attachments" at bounding box center [520, 137] width 48 height 104
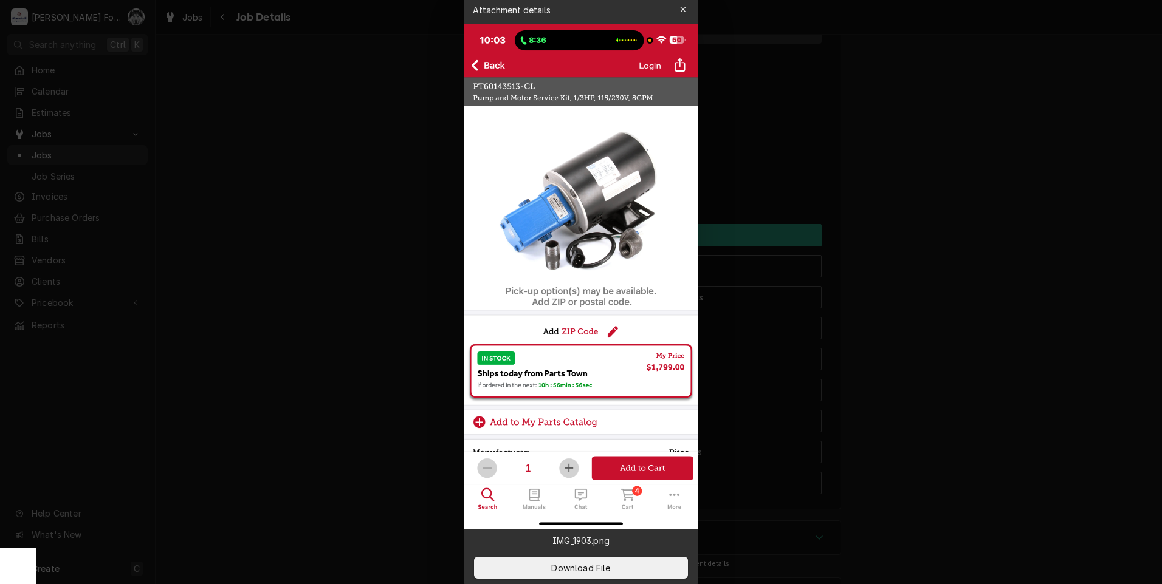
click at [959, 378] on div at bounding box center [581, 292] width 1162 height 584
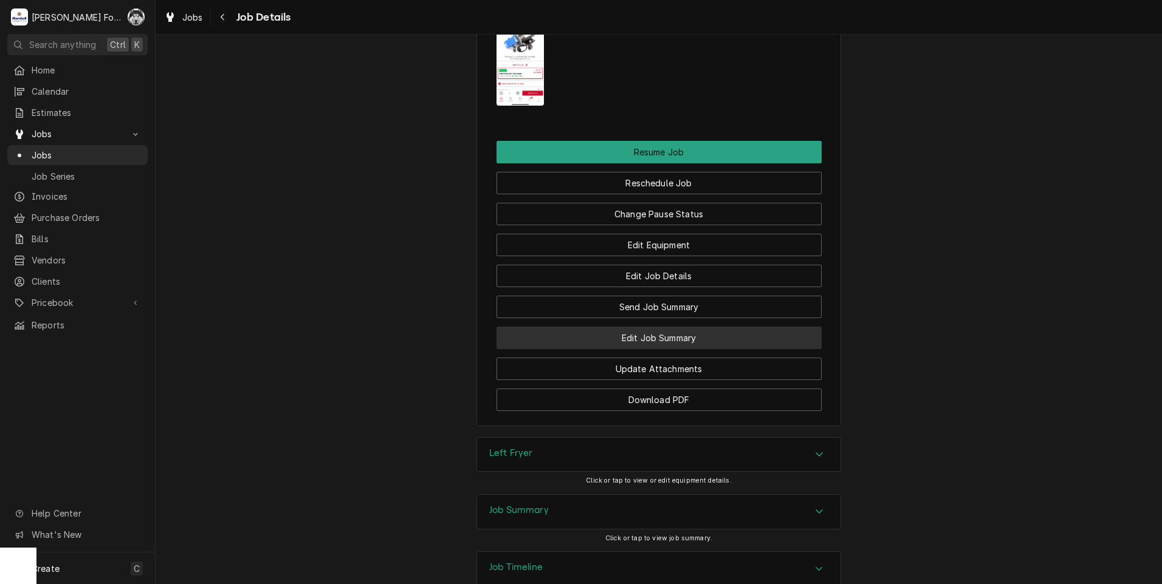
scroll to position [1496, 0]
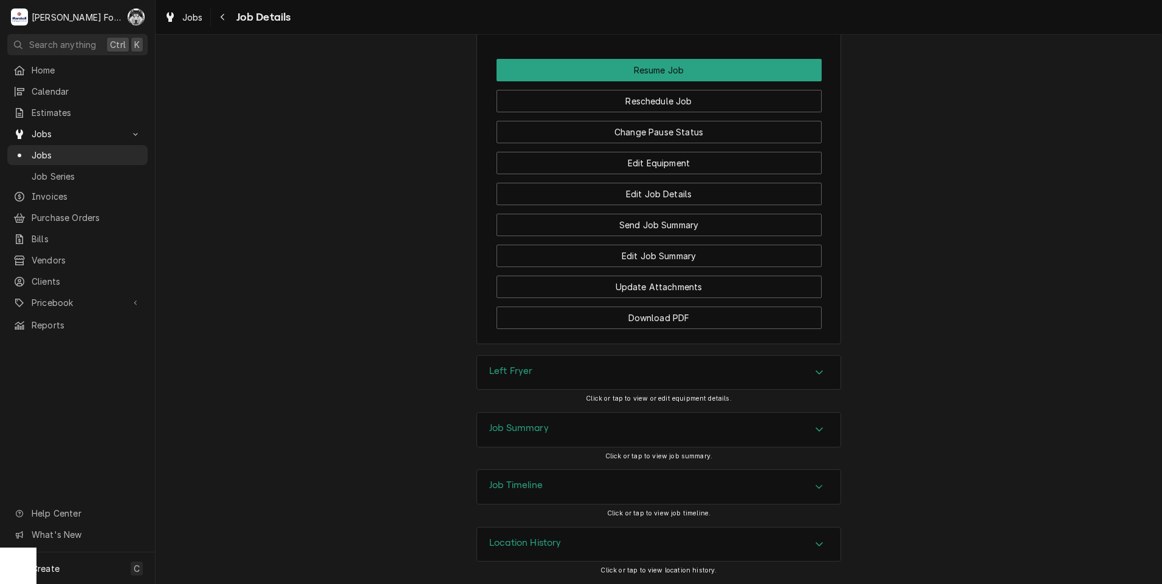
click at [603, 367] on div "Left Fryer" at bounding box center [658, 373] width 363 height 34
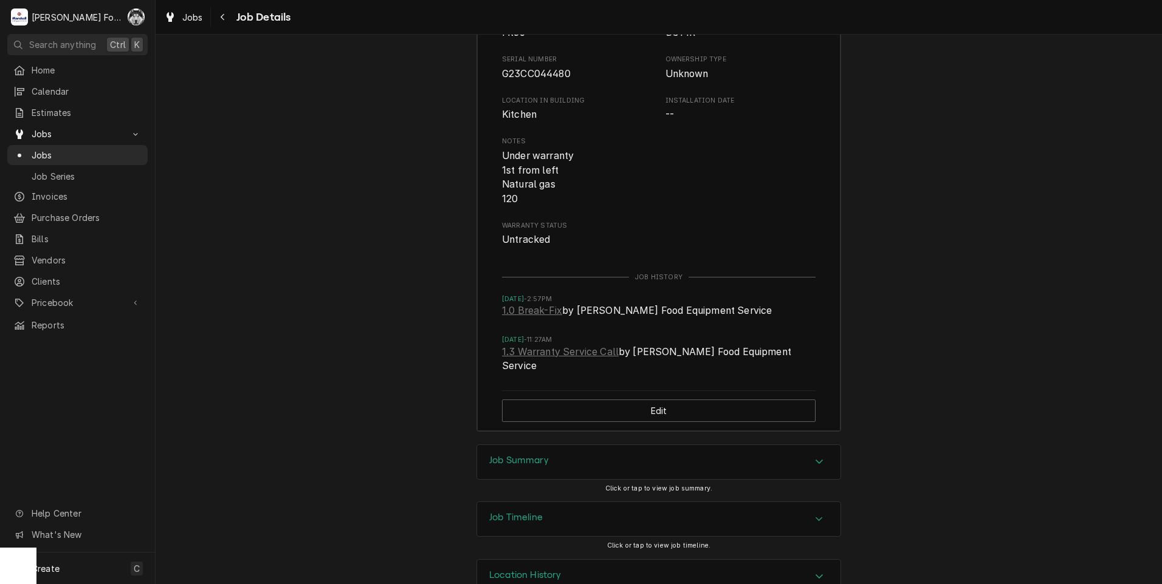
scroll to position [1944, 0]
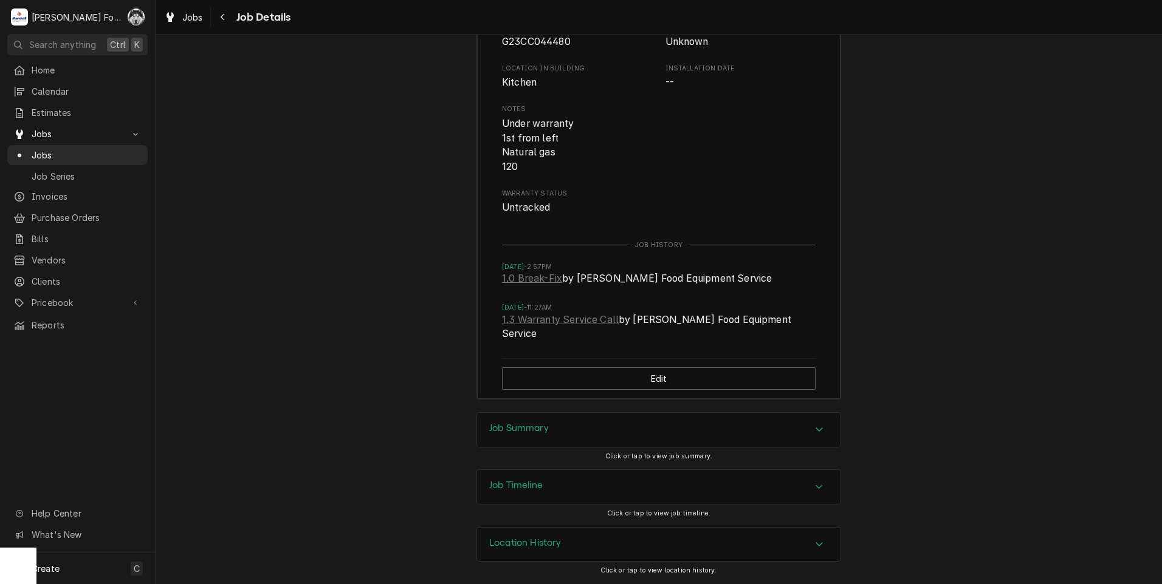
click at [547, 439] on div "Job Summary" at bounding box center [658, 430] width 363 height 34
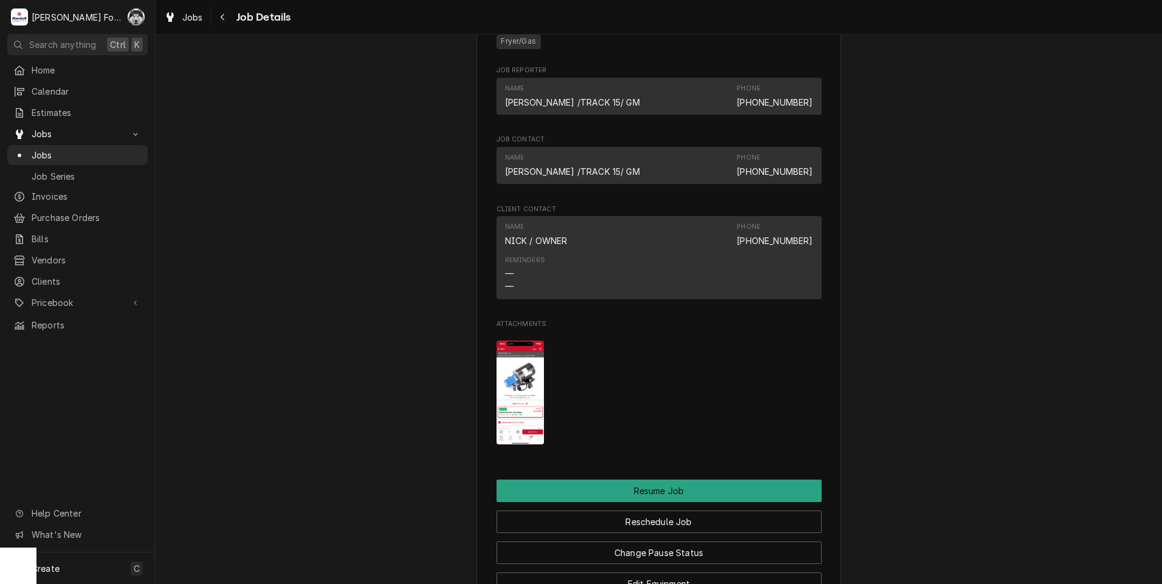
scroll to position [1058, 0]
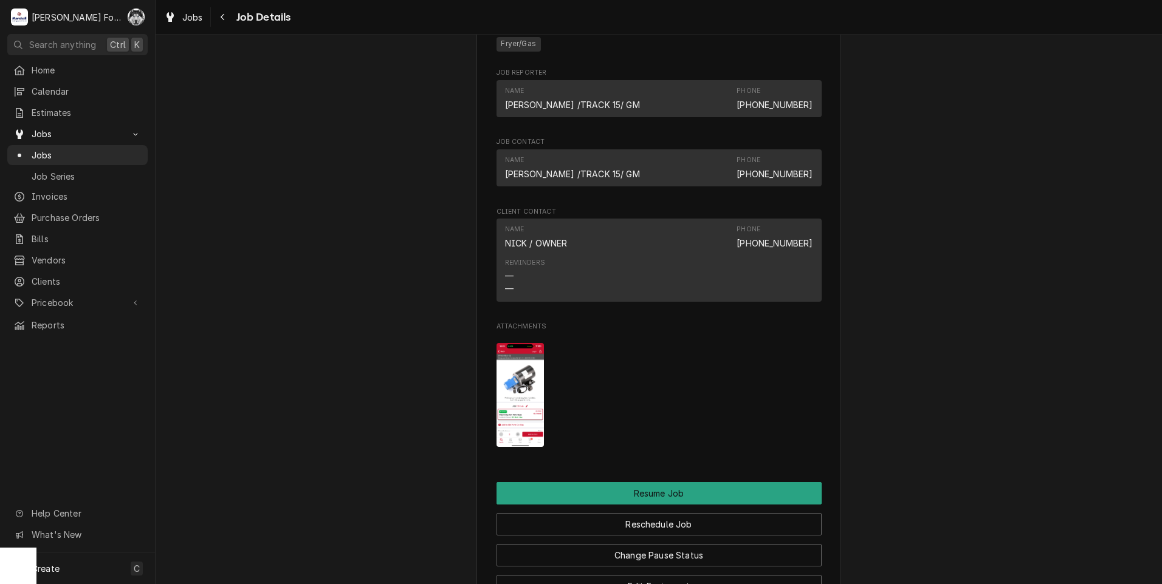
click at [527, 395] on img "Attachments" at bounding box center [520, 395] width 48 height 104
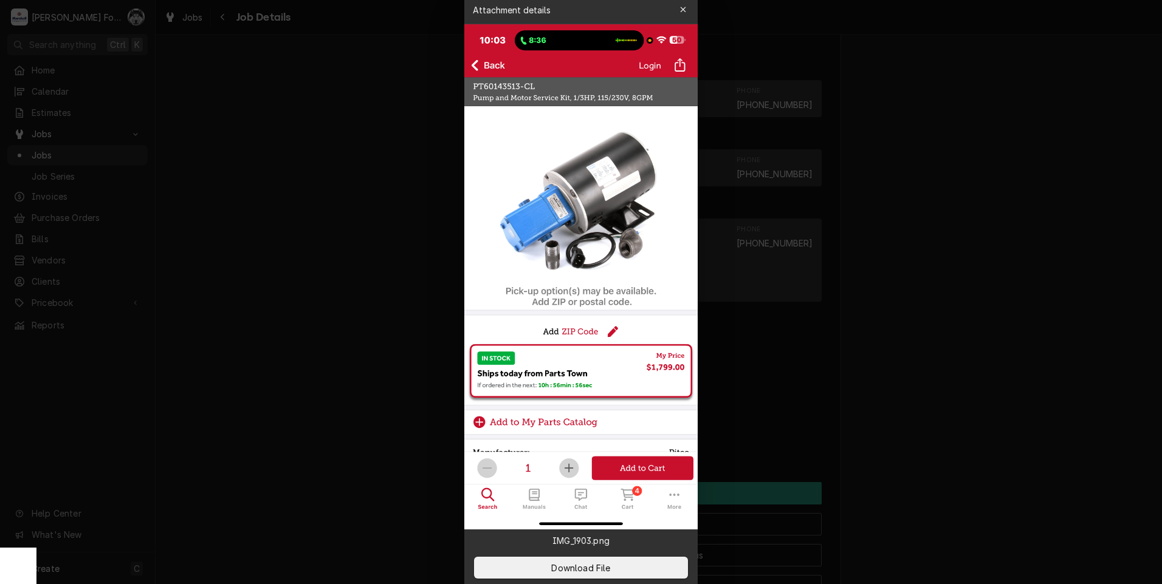
click at [262, 168] on div at bounding box center [581, 292] width 1162 height 584
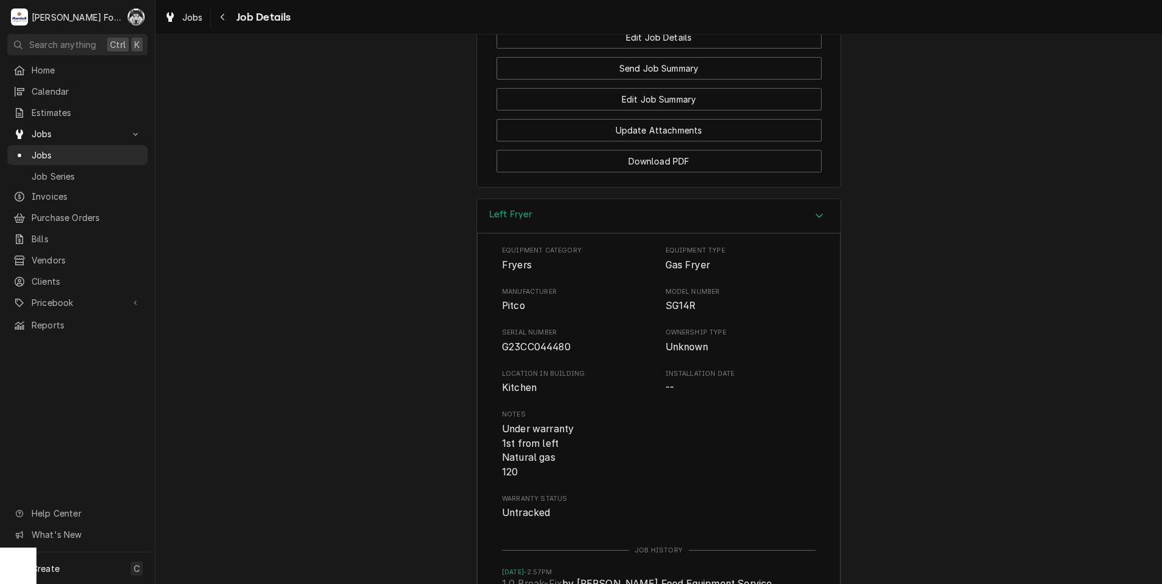
scroll to position [1565, 0]
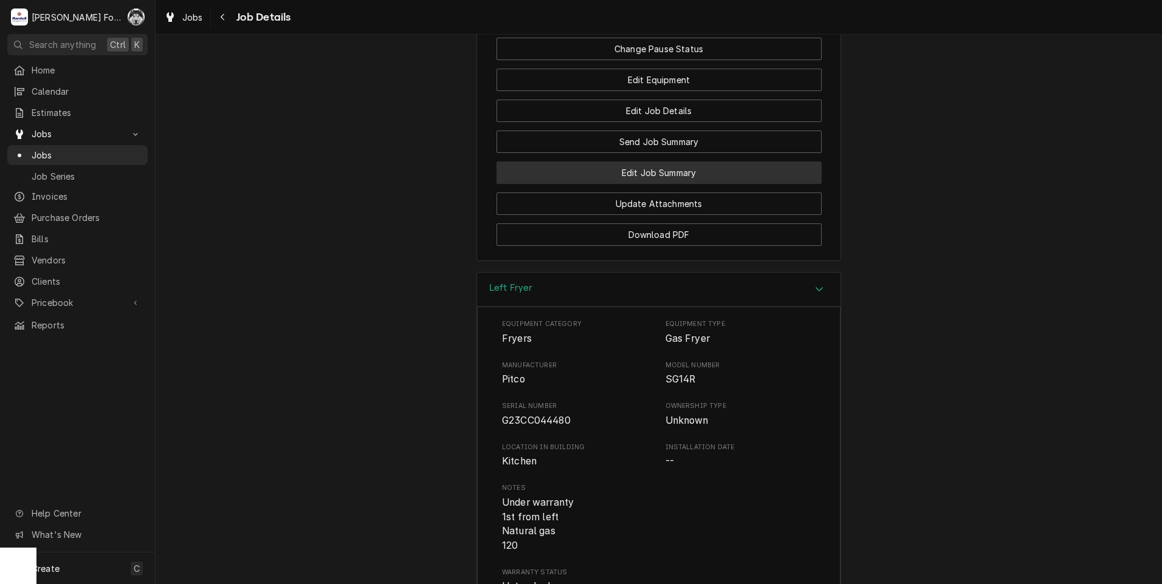
click at [641, 184] on button "Edit Job Summary" at bounding box center [658, 173] width 325 height 22
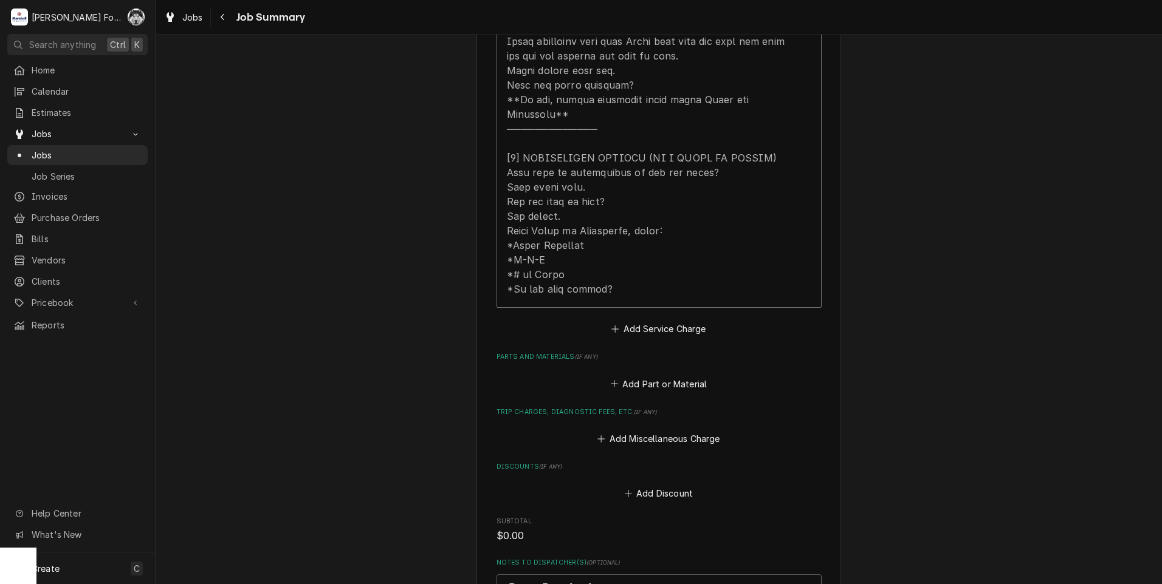
scroll to position [709, 0]
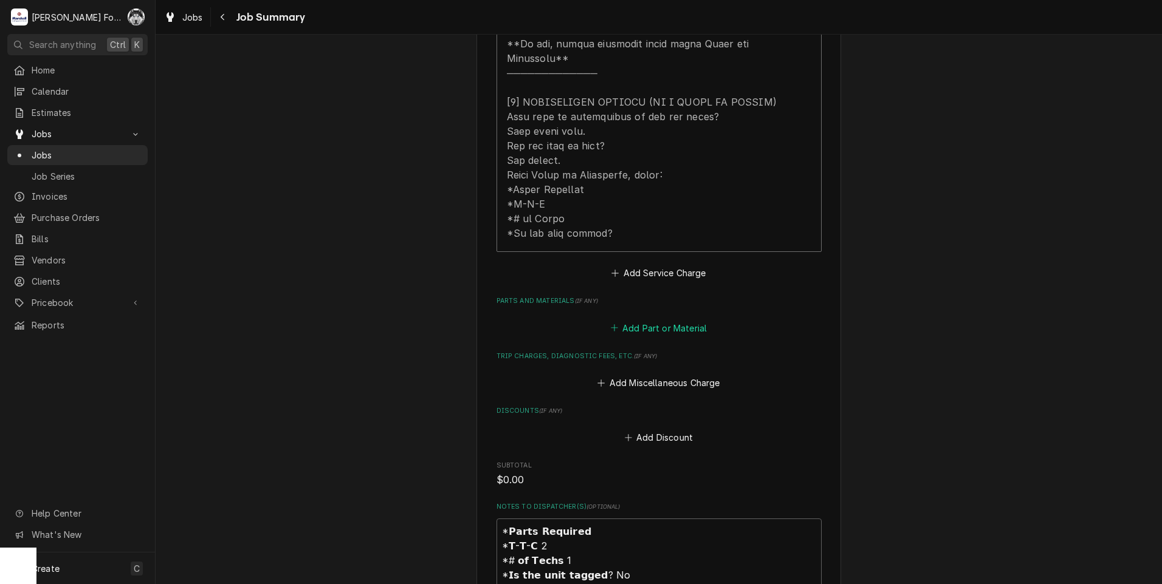
click at [637, 320] on button "Add Part or Material" at bounding box center [658, 328] width 100 height 17
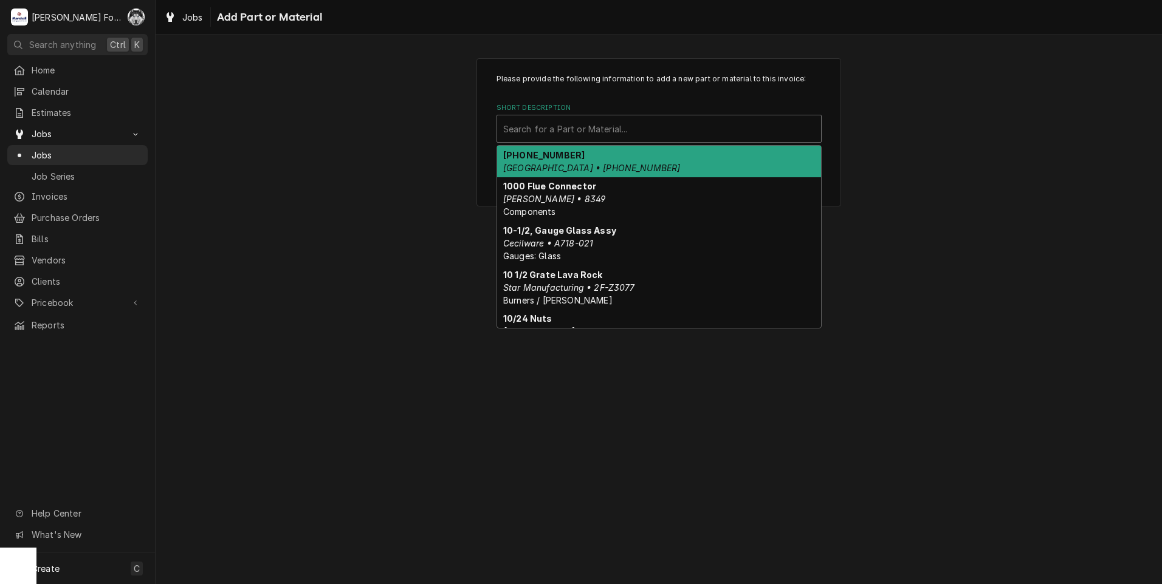
click at [578, 131] on div "Short Description" at bounding box center [659, 129] width 312 height 22
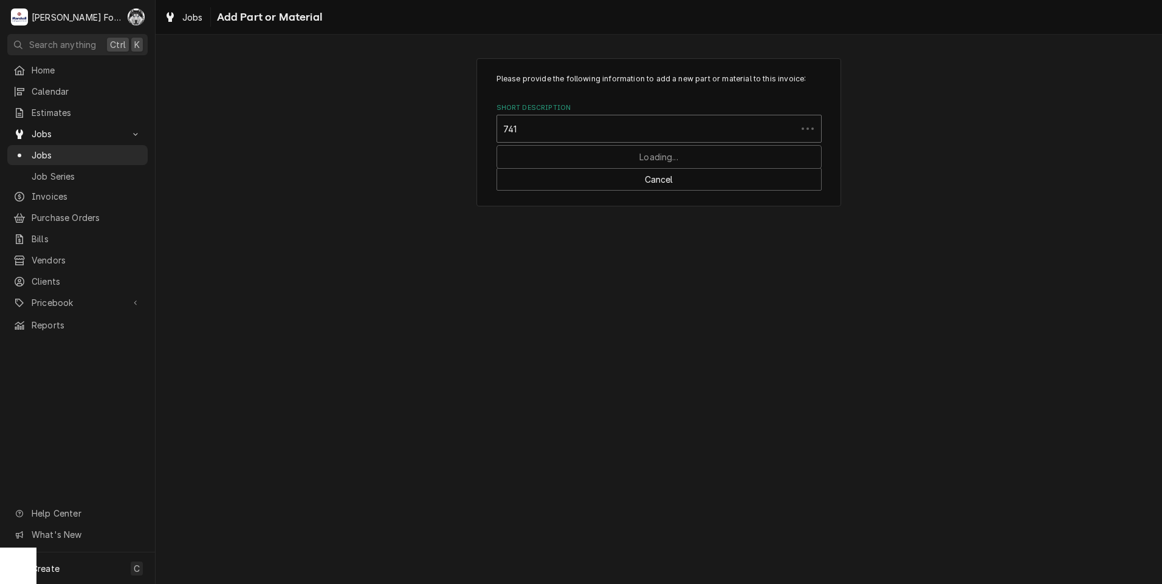
type input "7410"
drag, startPoint x: 540, startPoint y: 133, endPoint x: 457, endPoint y: 140, distance: 83.5
click at [457, 140] on div "Please provide the following information to add a new part or material to this …" at bounding box center [659, 131] width 1006 height 169
type input "60143513"
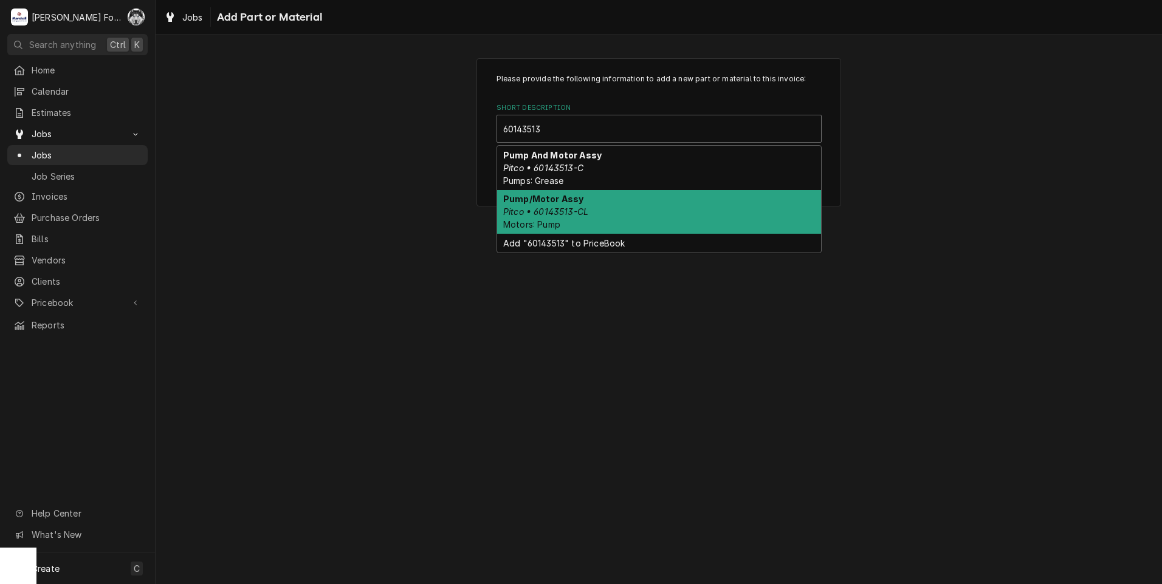
click at [581, 210] on em "Pitco • 60143513-CL" at bounding box center [545, 212] width 85 height 10
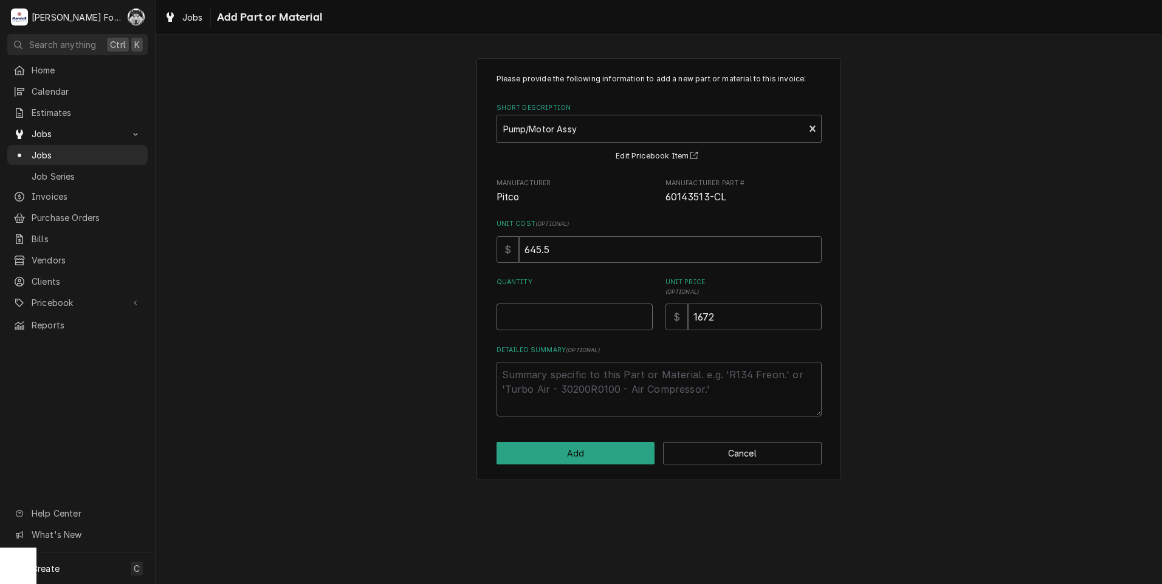
type textarea "x"
type input "0.5"
click at [643, 314] on input "0.5" at bounding box center [574, 317] width 156 height 27
type textarea "x"
type input "1"
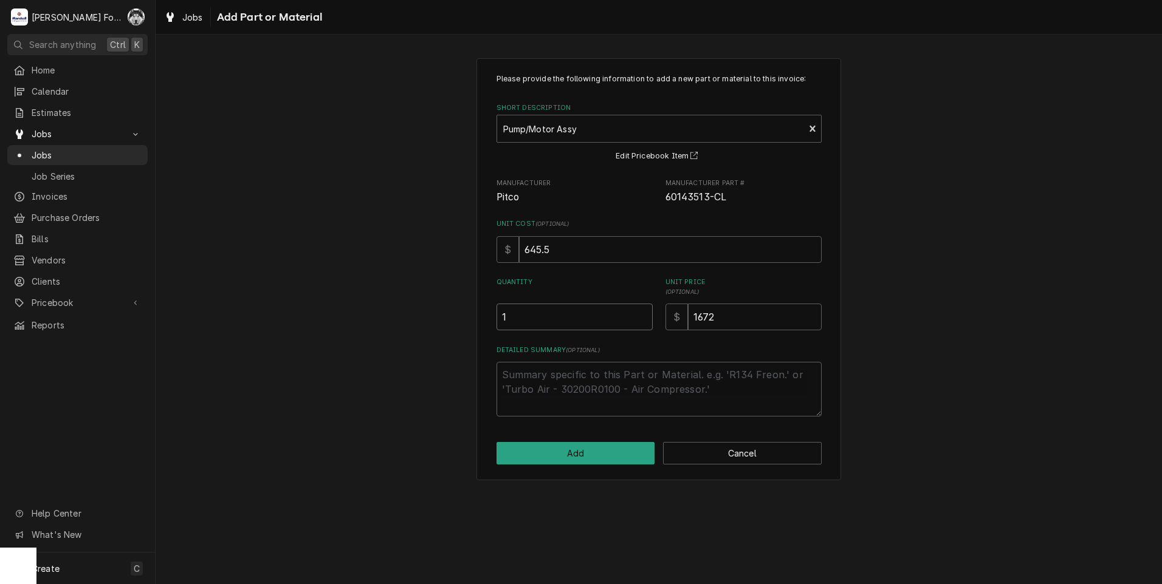
click at [643, 314] on input "1" at bounding box center [574, 317] width 156 height 27
click at [711, 315] on input "1672" at bounding box center [755, 317] width 134 height 27
click at [708, 318] on input "1672" at bounding box center [755, 317] width 134 height 27
drag, startPoint x: 722, startPoint y: 317, endPoint x: 638, endPoint y: 323, distance: 84.1
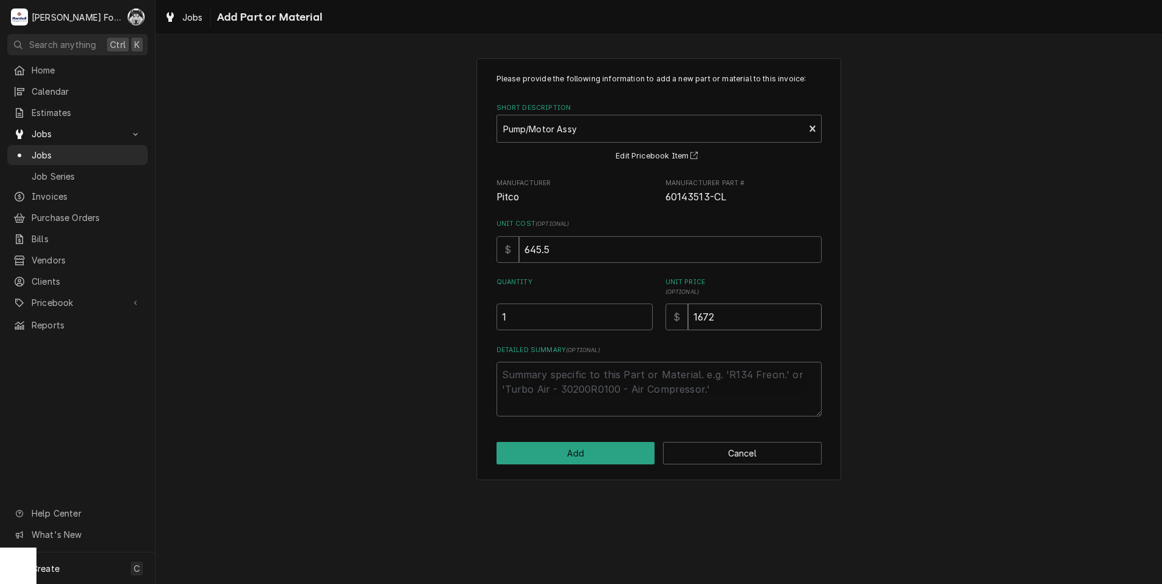
click at [646, 324] on div "Quantity 1 Unit Price ( optional ) $ 1672" at bounding box center [658, 304] width 325 height 53
type textarea "x"
type input "1"
type textarea "x"
type input "17"
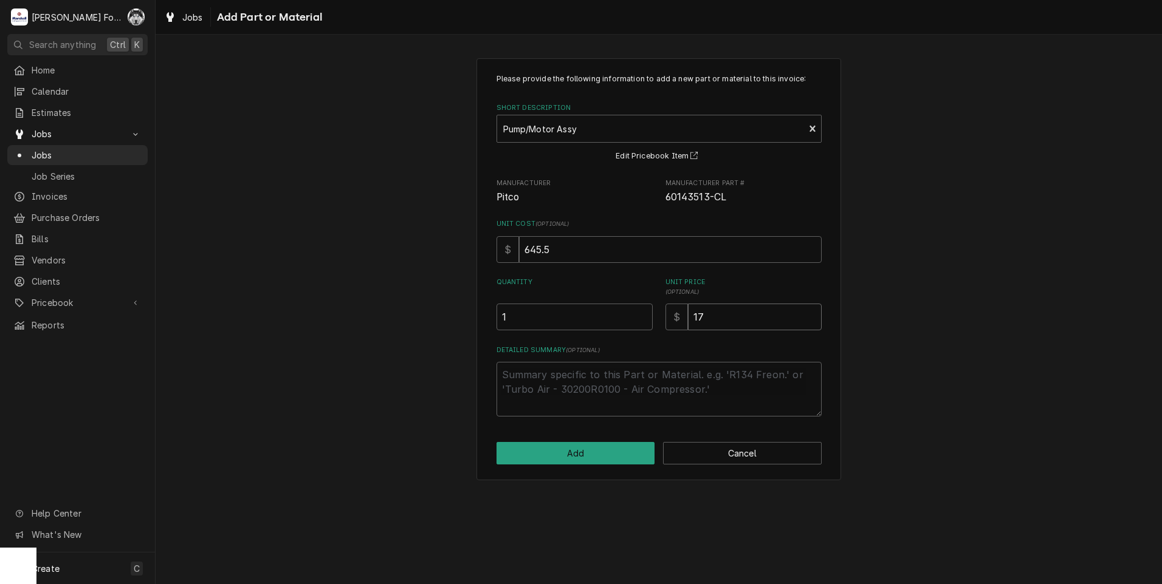
type textarea "x"
type input "179"
type textarea "x"
type input "1799"
click at [587, 447] on button "Add" at bounding box center [575, 453] width 159 height 22
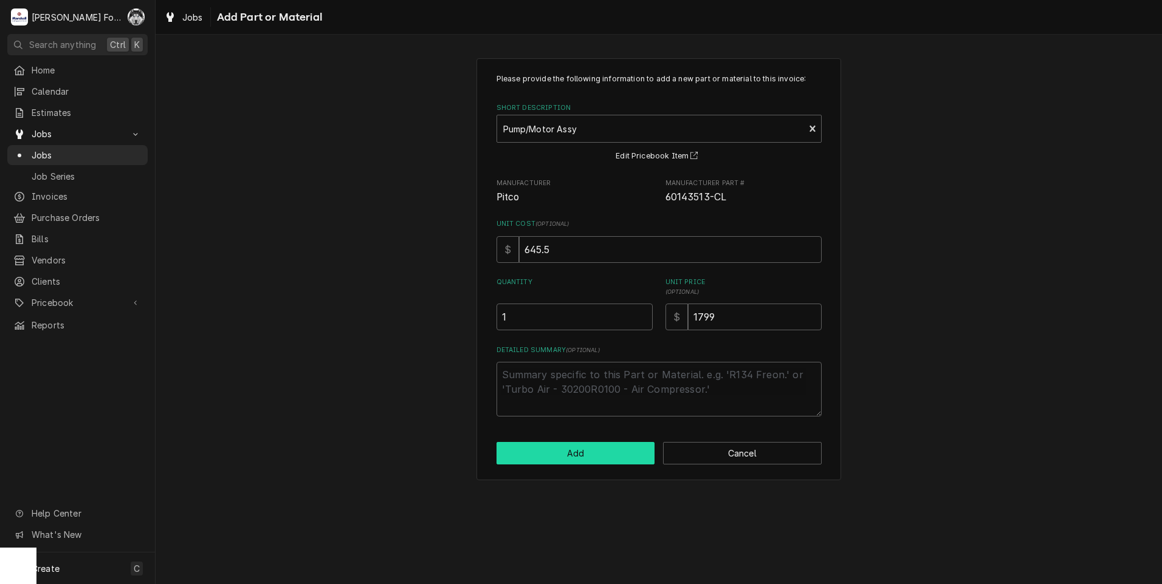
type textarea "x"
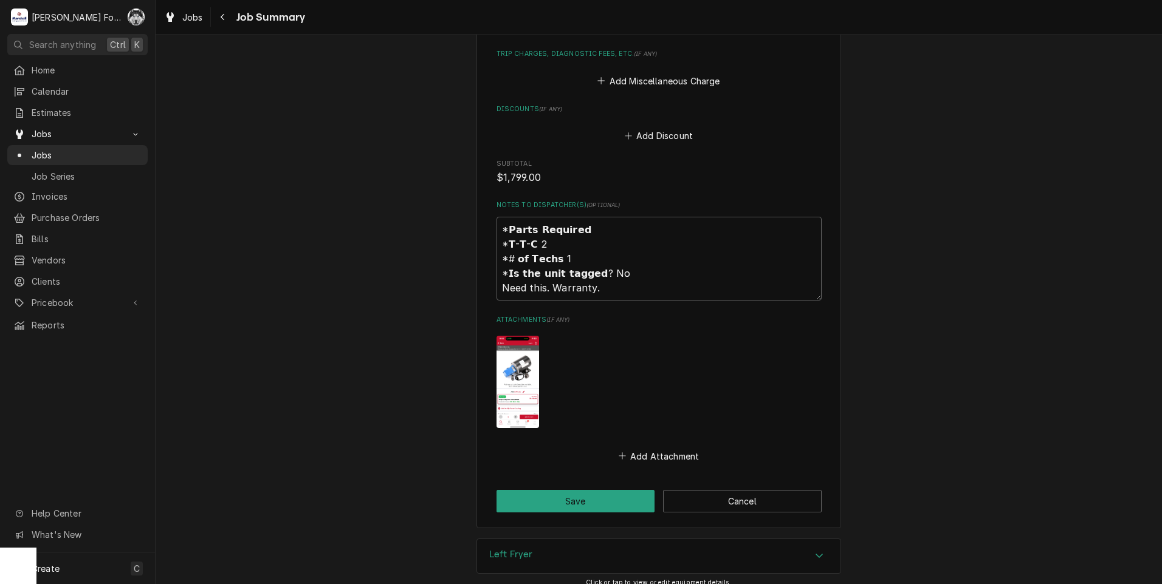
scroll to position [1199, 0]
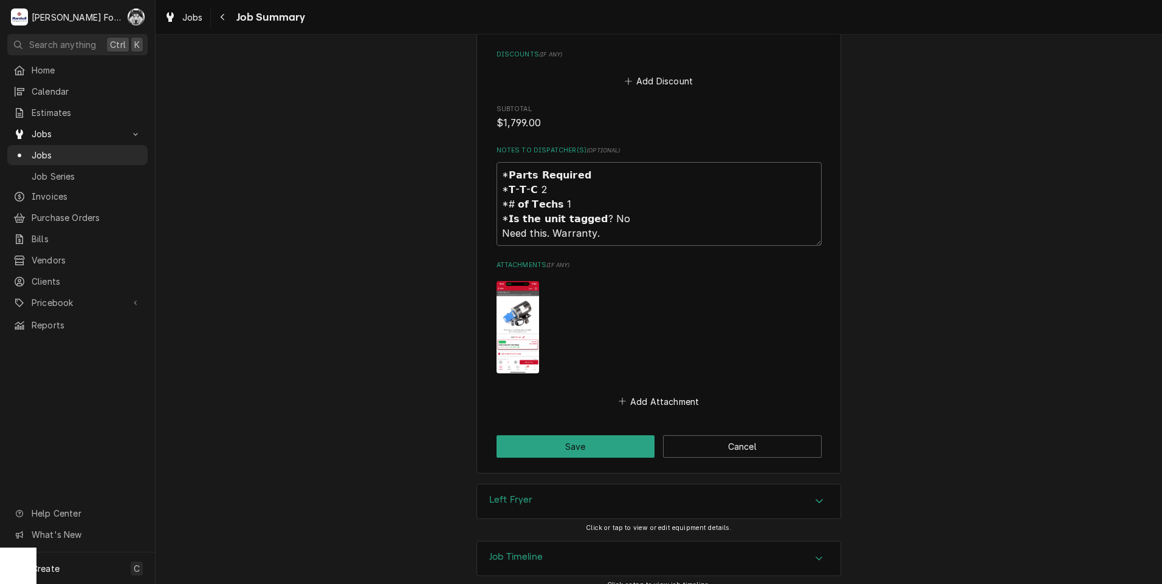
click at [538, 487] on div "Left Fryer" at bounding box center [658, 502] width 363 height 34
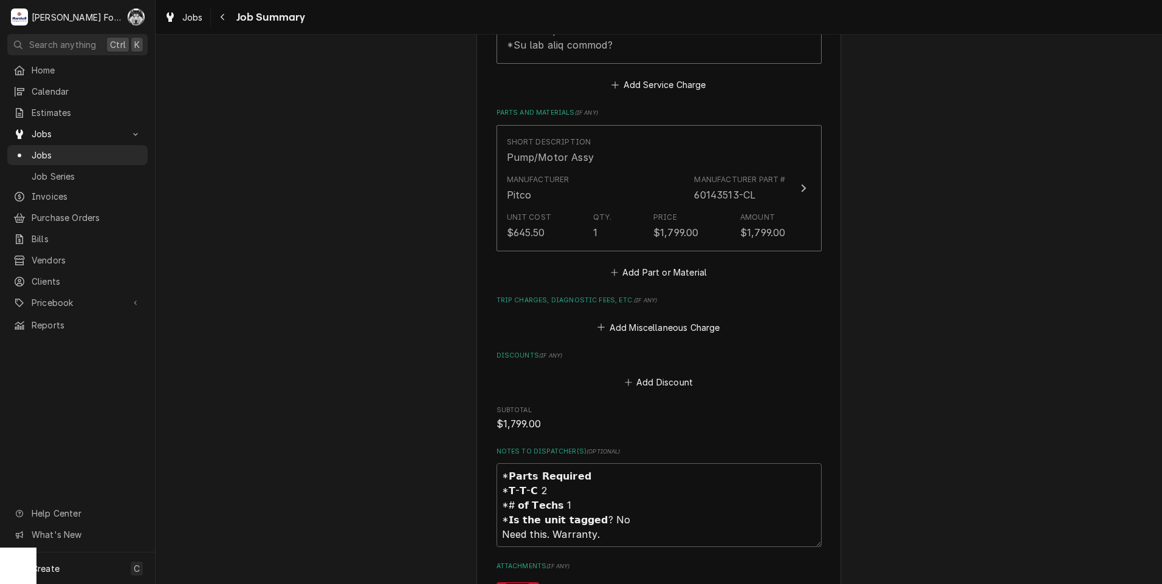
scroll to position [936, 0]
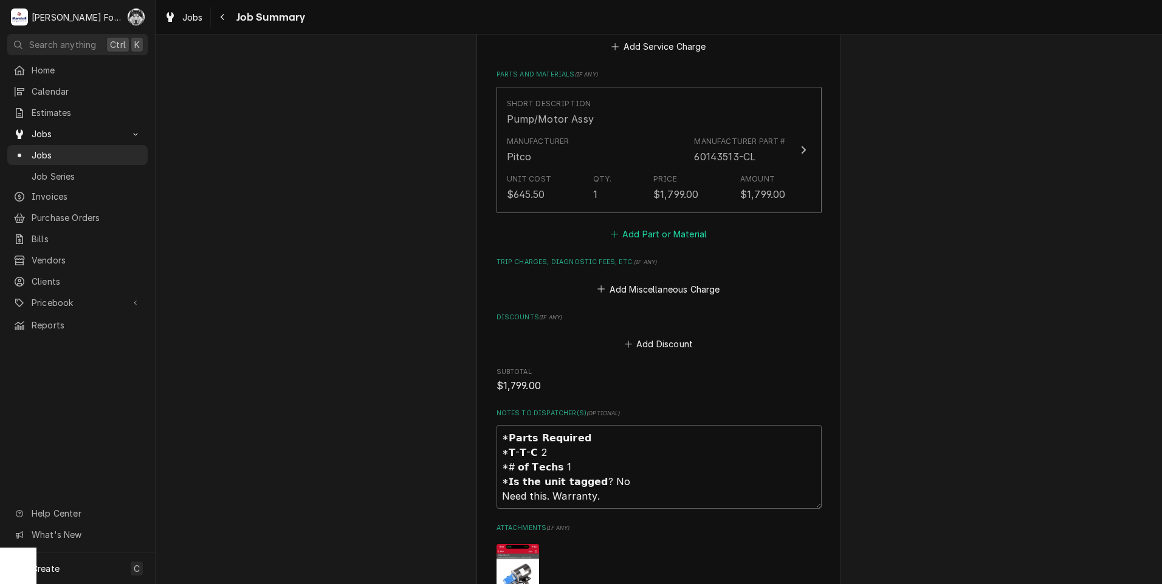
click at [639, 226] on button "Add Part or Material" at bounding box center [658, 234] width 100 height 17
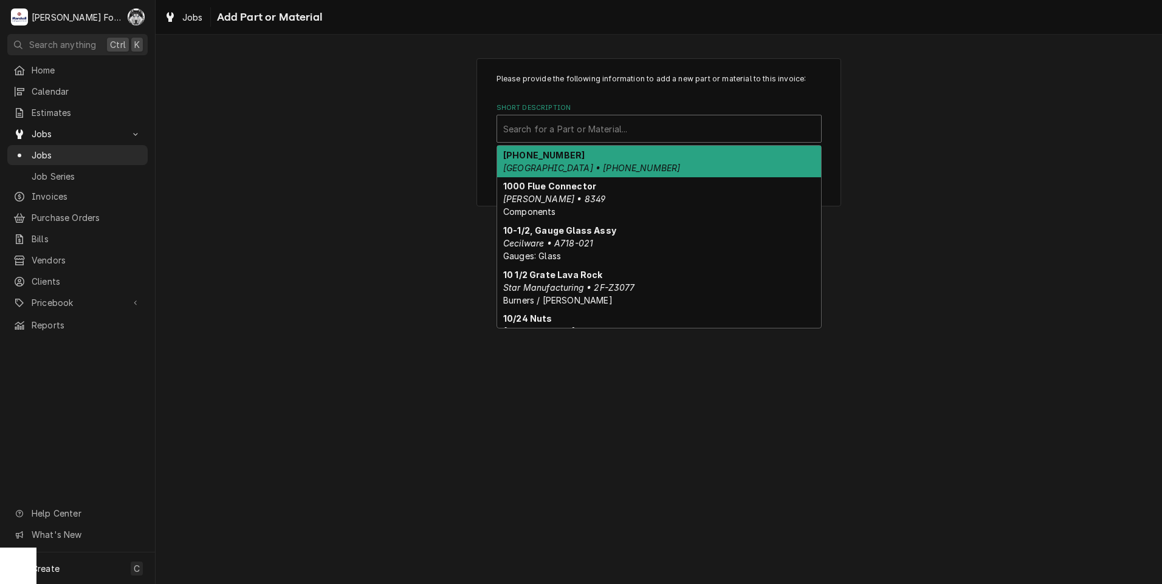
click at [607, 134] on div "Short Description" at bounding box center [659, 129] width 312 height 22
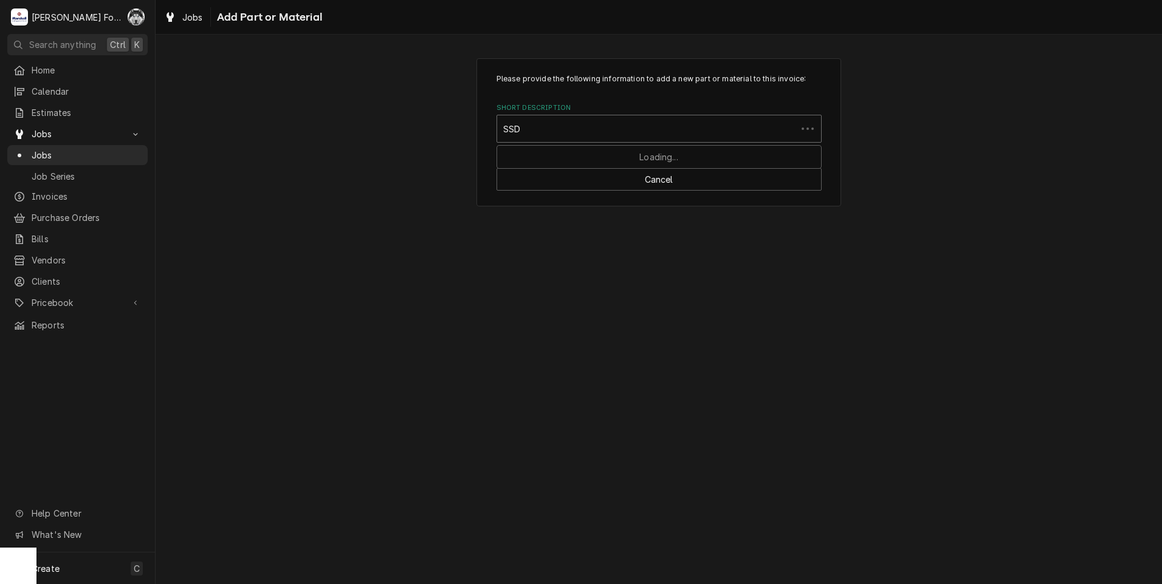
type input "SSDT"
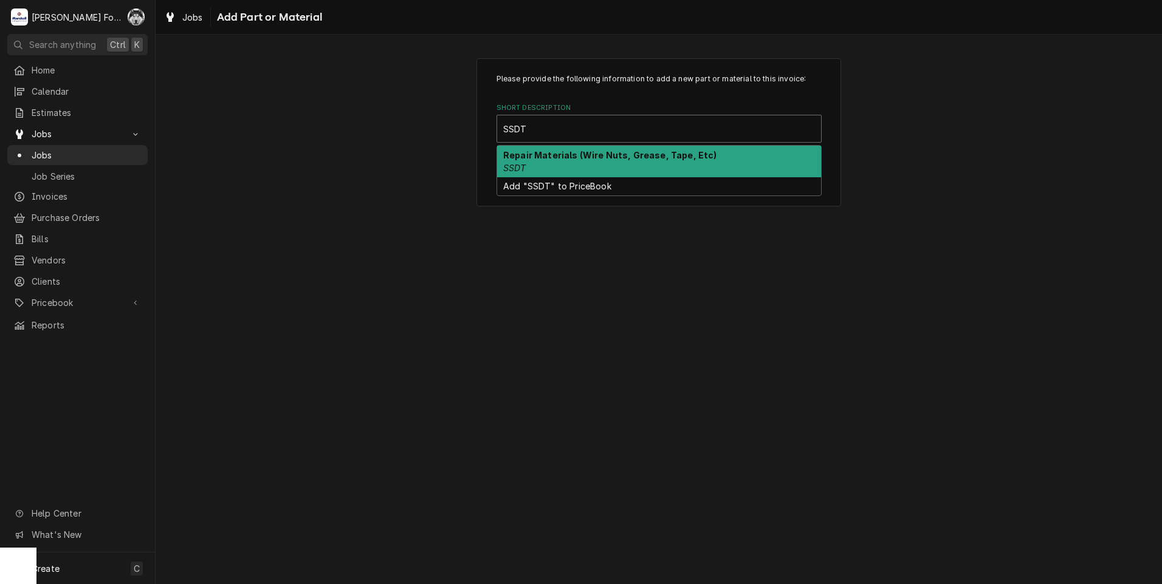
click at [594, 159] on strong "Repair Materials (Wire Nuts, Grease, Tape, Etc)" at bounding box center [610, 155] width 214 height 10
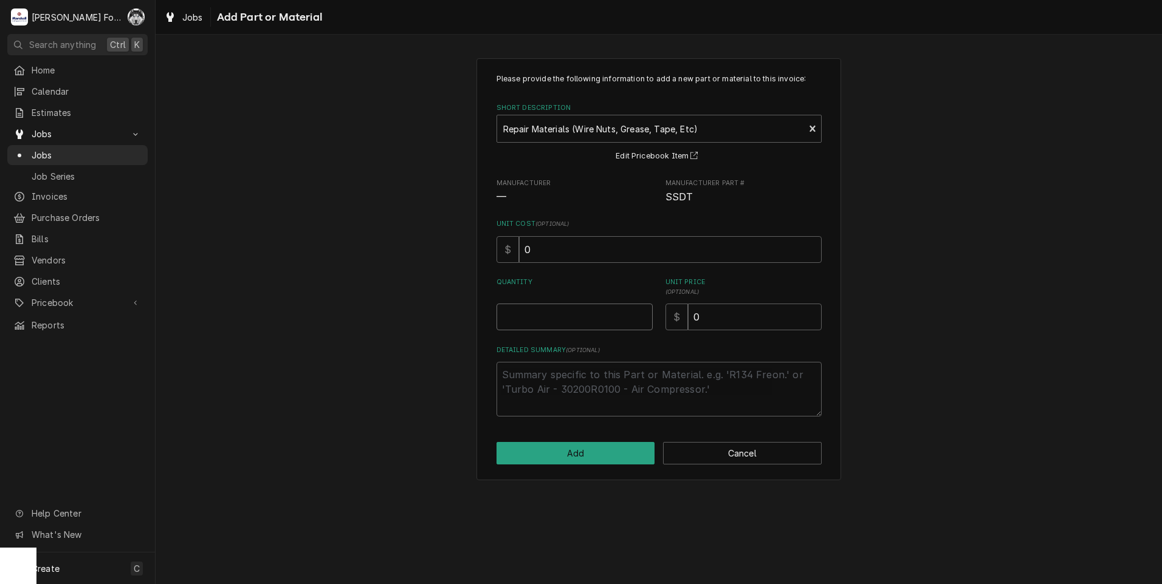
type textarea "x"
type input "0.5"
click at [639, 312] on input "0.5" at bounding box center [574, 317] width 156 height 27
type textarea "x"
type input "1"
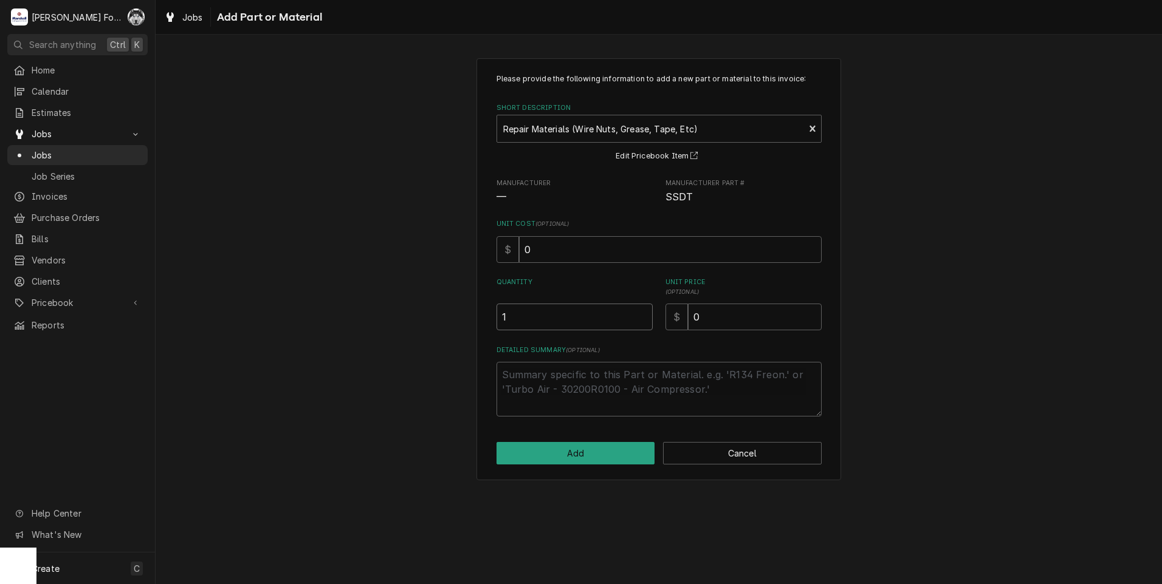
click at [639, 312] on input "1" at bounding box center [574, 317] width 156 height 27
drag, startPoint x: 716, startPoint y: 319, endPoint x: 587, endPoint y: 340, distance: 129.9
click at [603, 339] on div "Please provide the following information to add a new part or material to this …" at bounding box center [658, 245] width 325 height 343
type input "2"
type textarea "x"
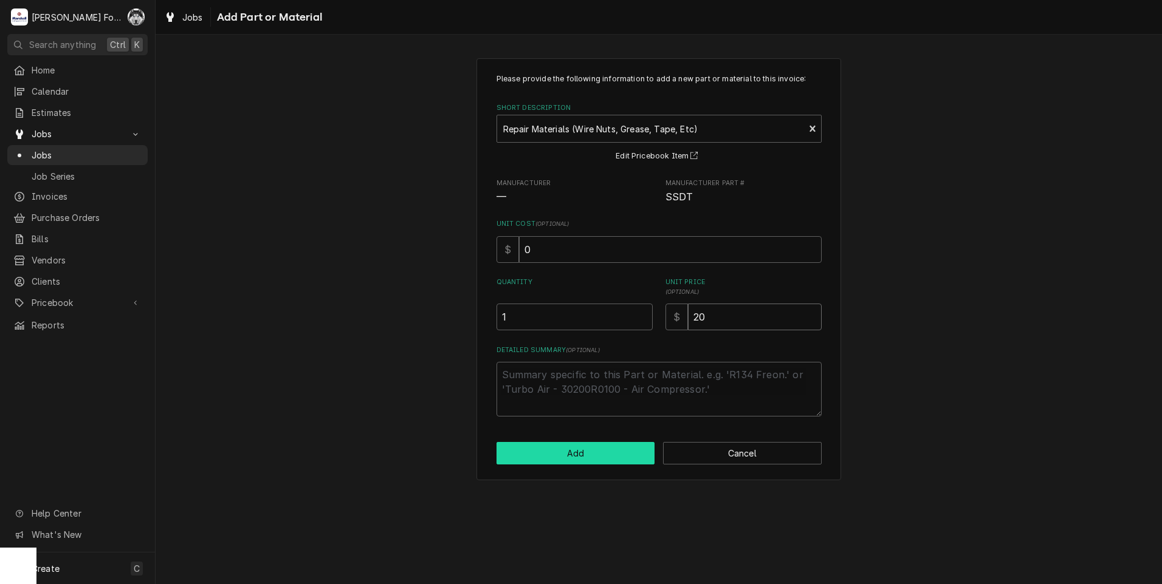
type input "20"
click at [593, 455] on button "Add" at bounding box center [575, 453] width 159 height 22
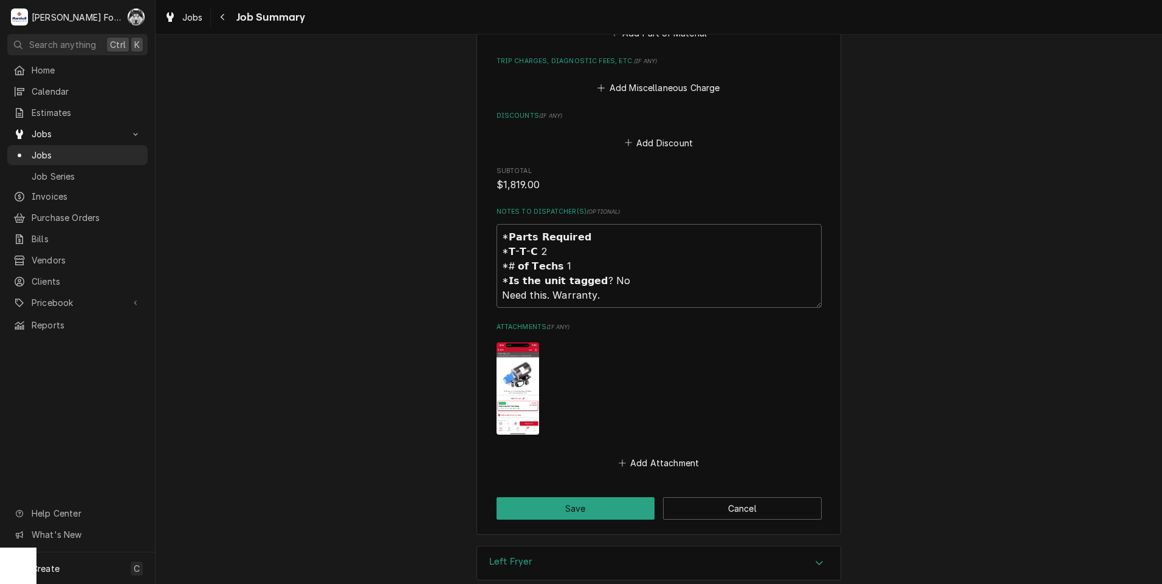
scroll to position [1331, 0]
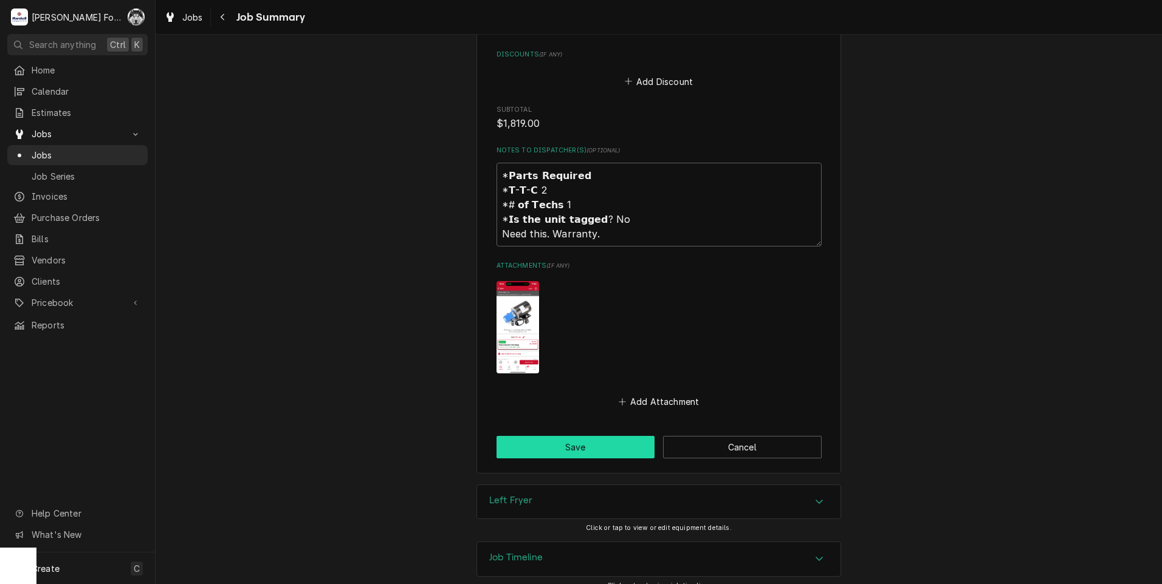
click at [581, 436] on button "Save" at bounding box center [575, 447] width 159 height 22
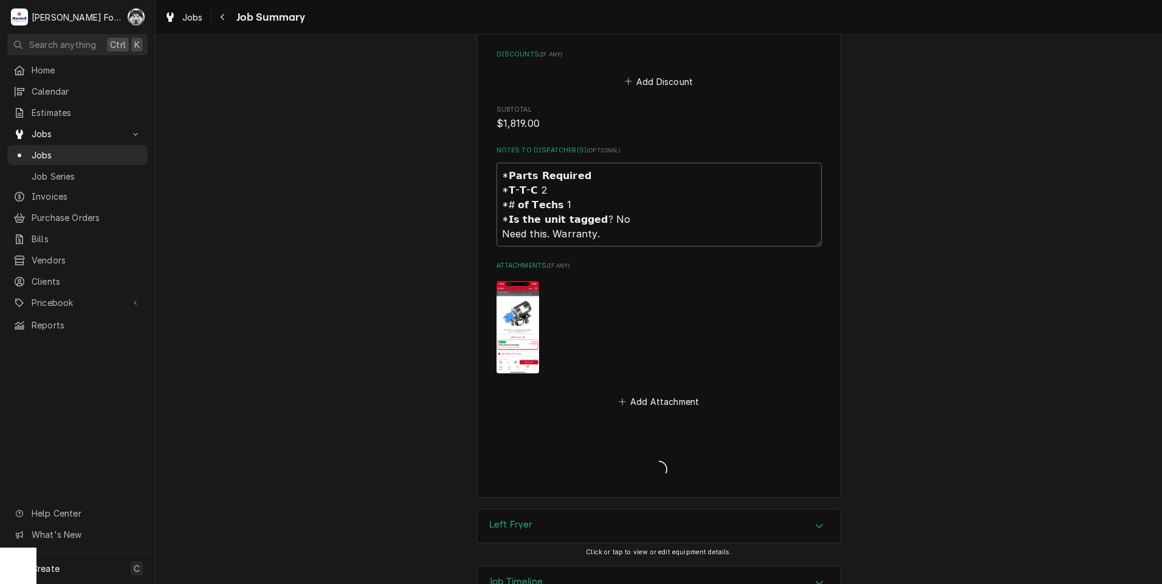
type textarea "x"
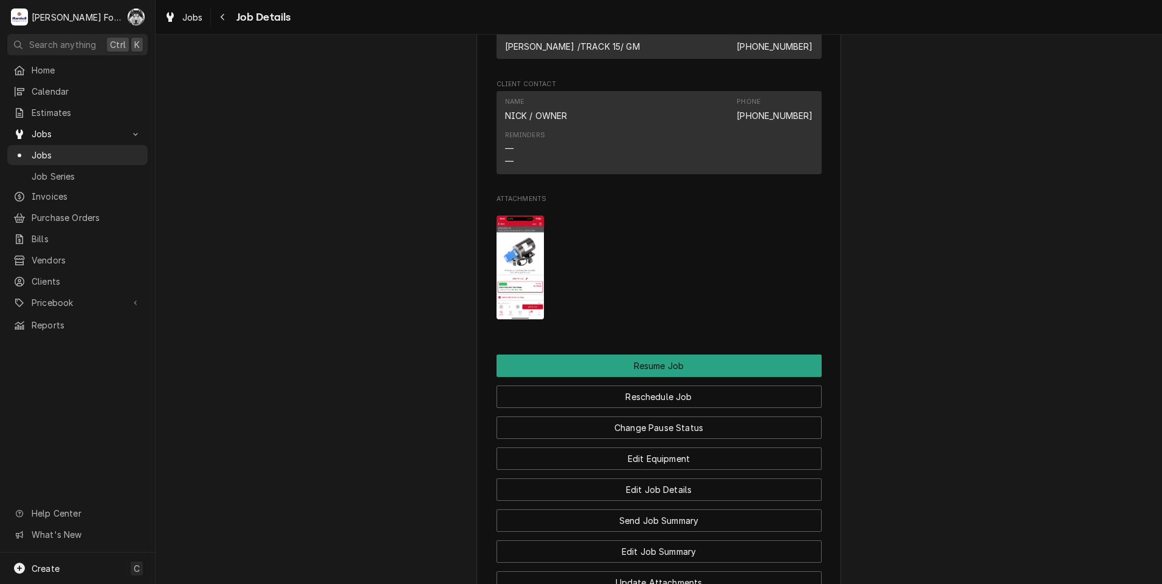
scroll to position [1215, 0]
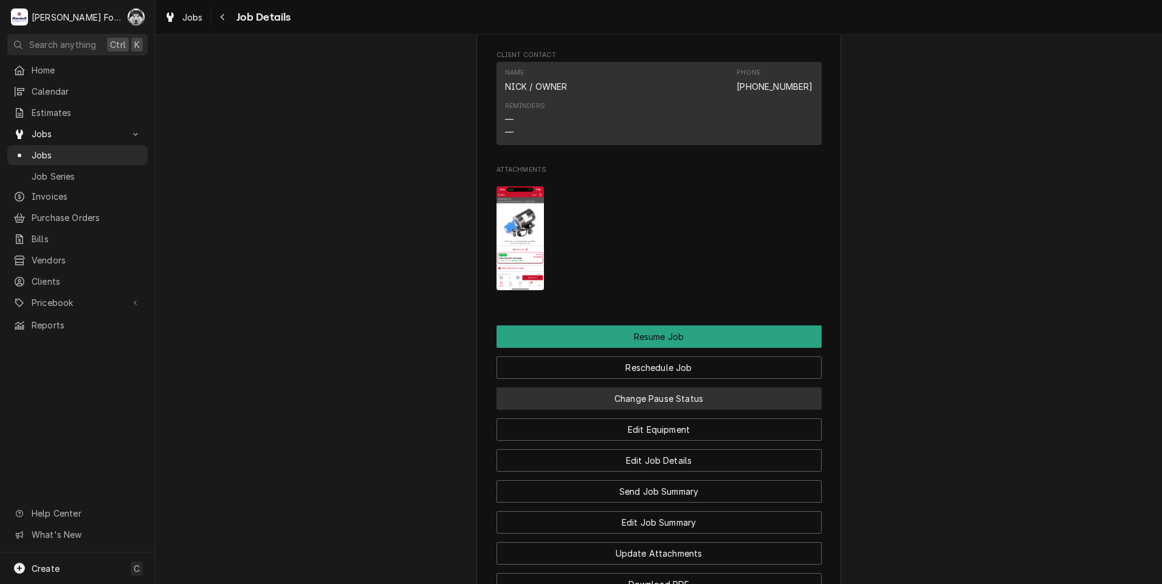
click at [644, 410] on button "Change Pause Status" at bounding box center [658, 399] width 325 height 22
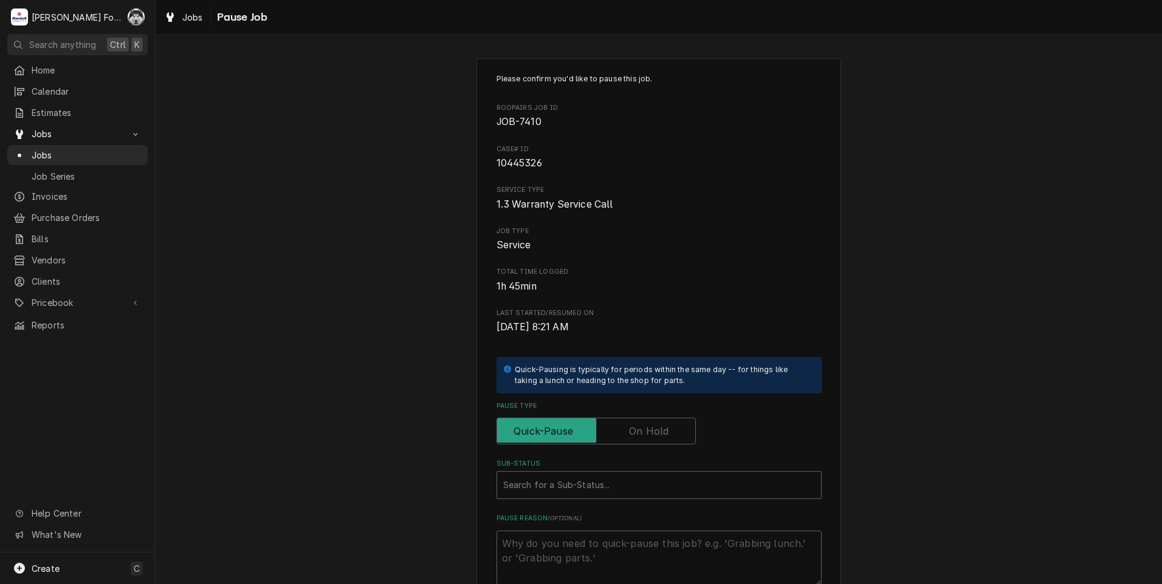
click at [631, 429] on label "Pause Type" at bounding box center [595, 431] width 199 height 27
click at [631, 429] on input "Pause Type" at bounding box center [596, 431] width 188 height 27
checkbox input "true"
click at [590, 486] on div "Sub-Status" at bounding box center [659, 485] width 312 height 22
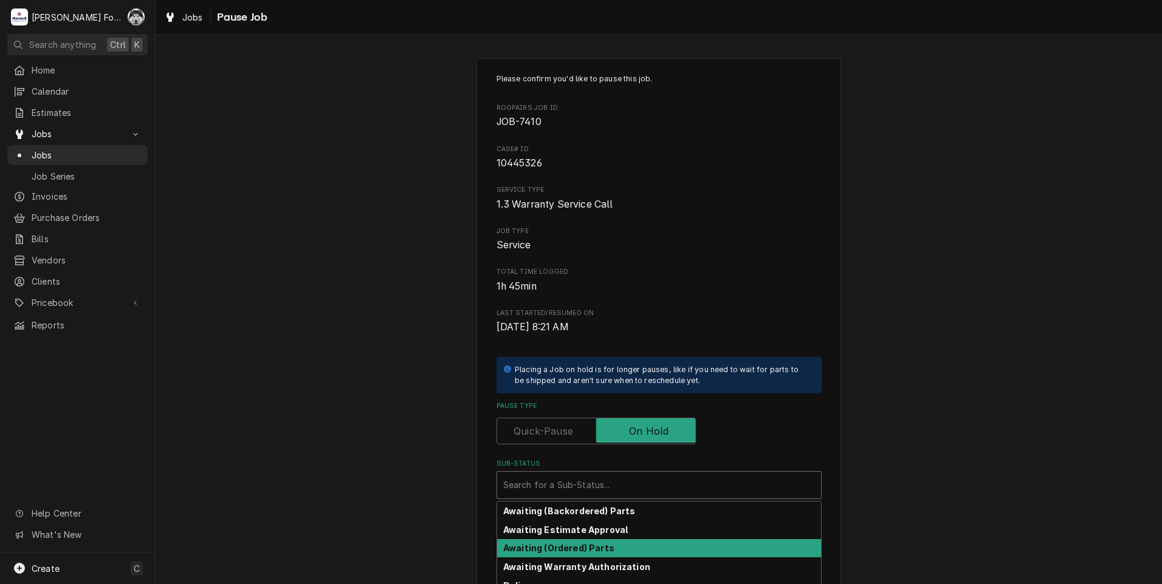
click at [571, 549] on strong "Awaiting (Ordered) Parts" at bounding box center [558, 548] width 111 height 10
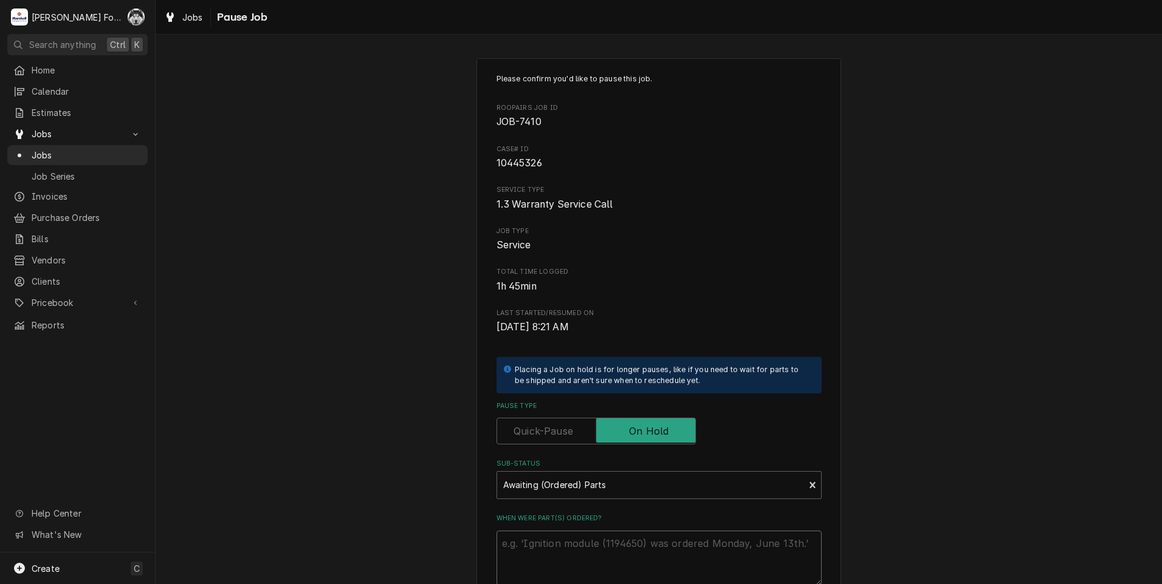
click at [568, 539] on textarea "When were part(s) ordered?" at bounding box center [658, 558] width 325 height 55
type textarea "x"
type textarea "9"
type textarea "x"
type textarea "9/"
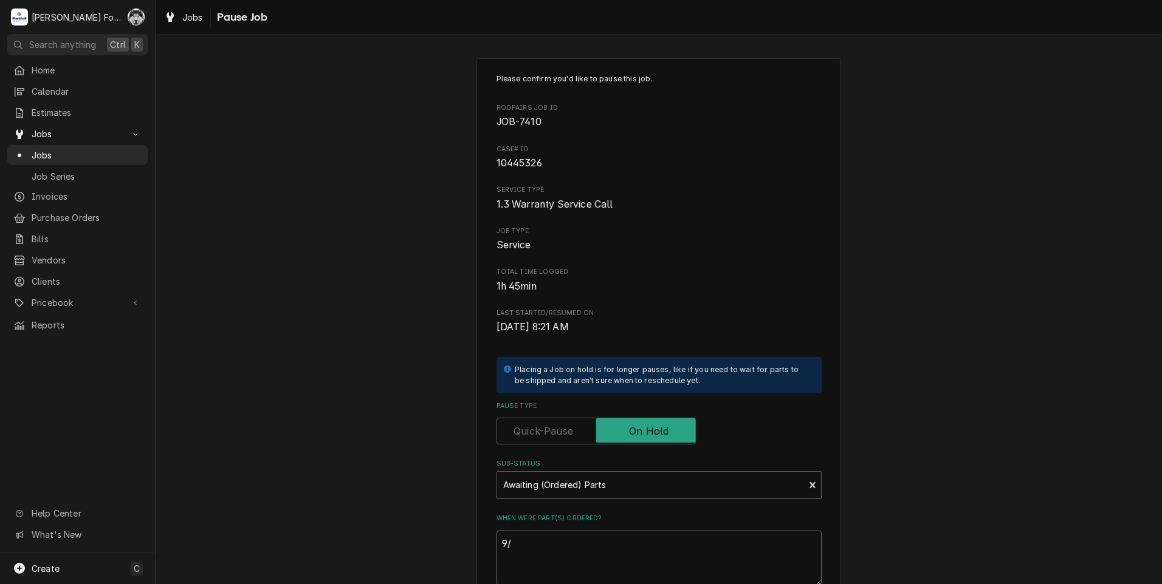
type textarea "x"
type textarea "9/1"
type textarea "x"
type textarea "9/19"
type textarea "x"
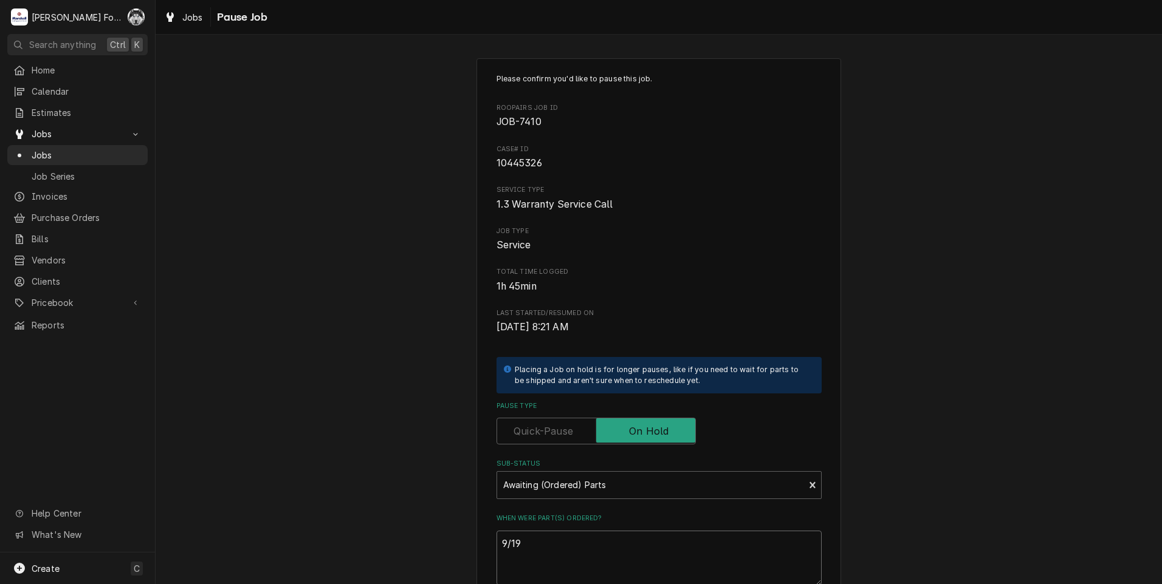
type textarea "9/19/"
type textarea "x"
type textarea "9/19/2"
type textarea "x"
type textarea "[DATE]"
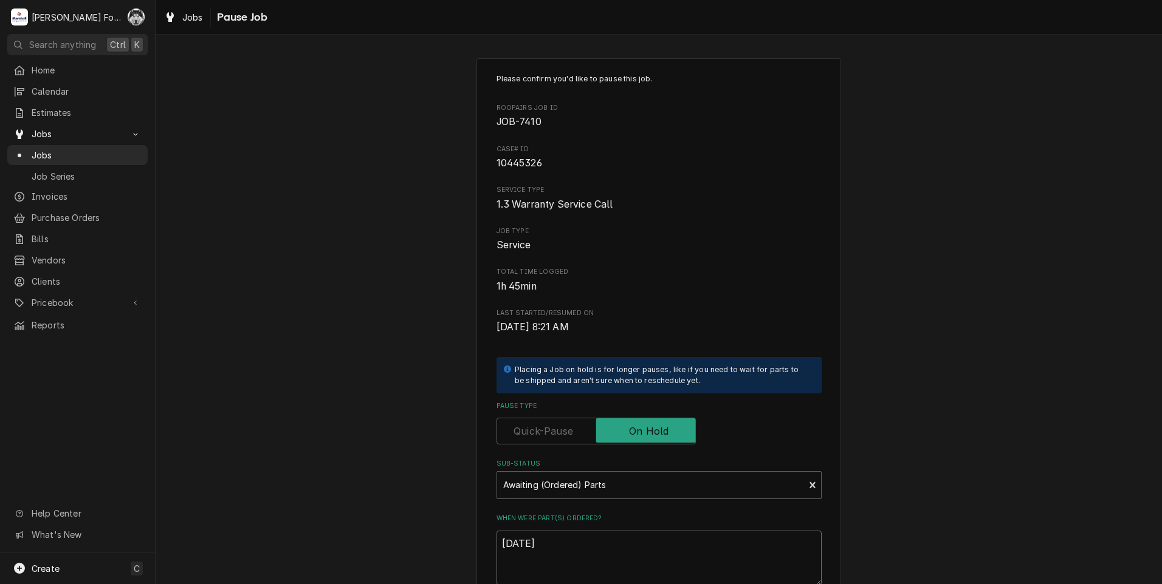
type textarea "x"
type textarea "9/19/202"
type textarea "x"
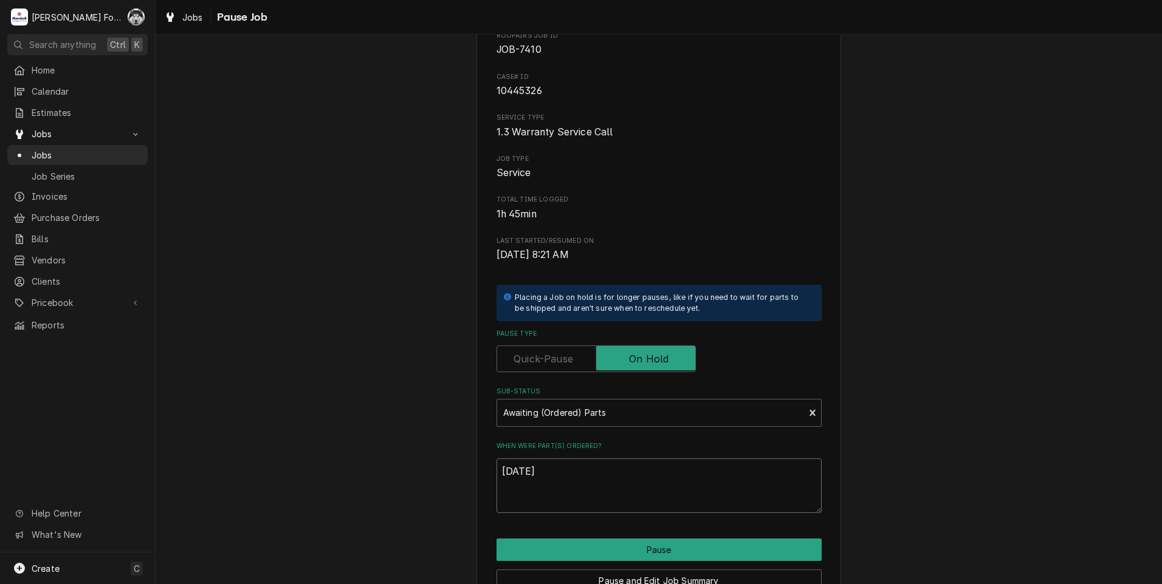
scroll to position [137, 0]
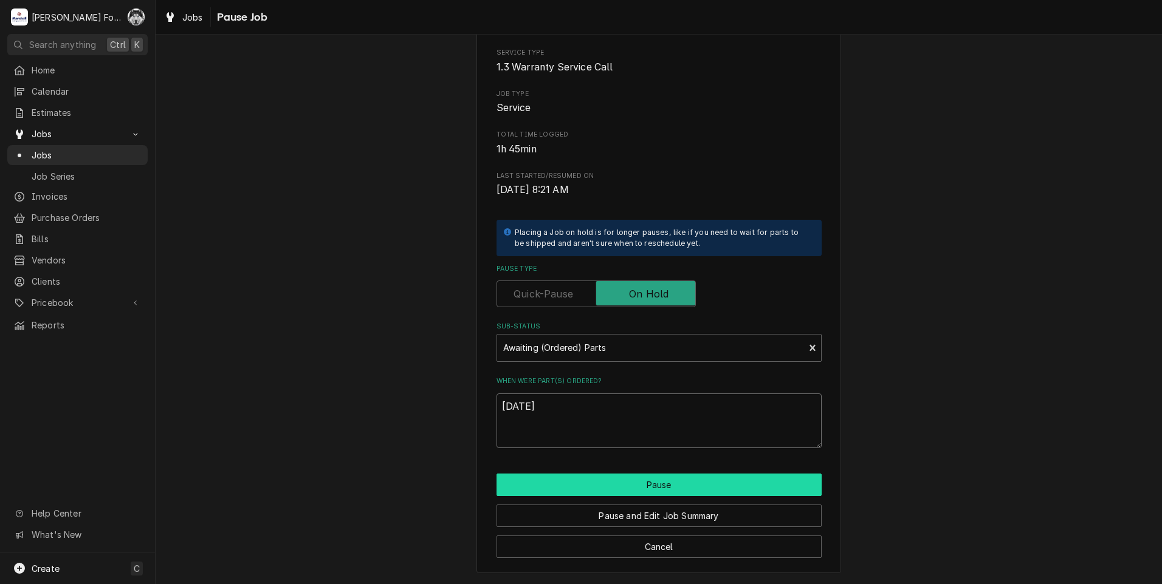
type textarea "[DATE]"
click at [621, 490] on button "Pause" at bounding box center [658, 485] width 325 height 22
type textarea "x"
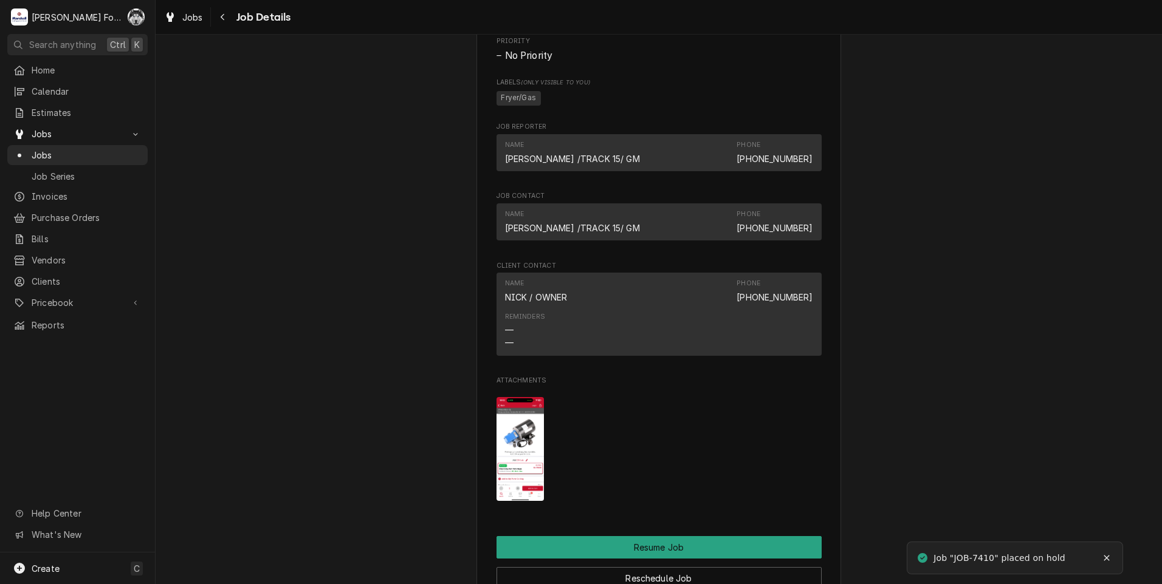
scroll to position [1316, 0]
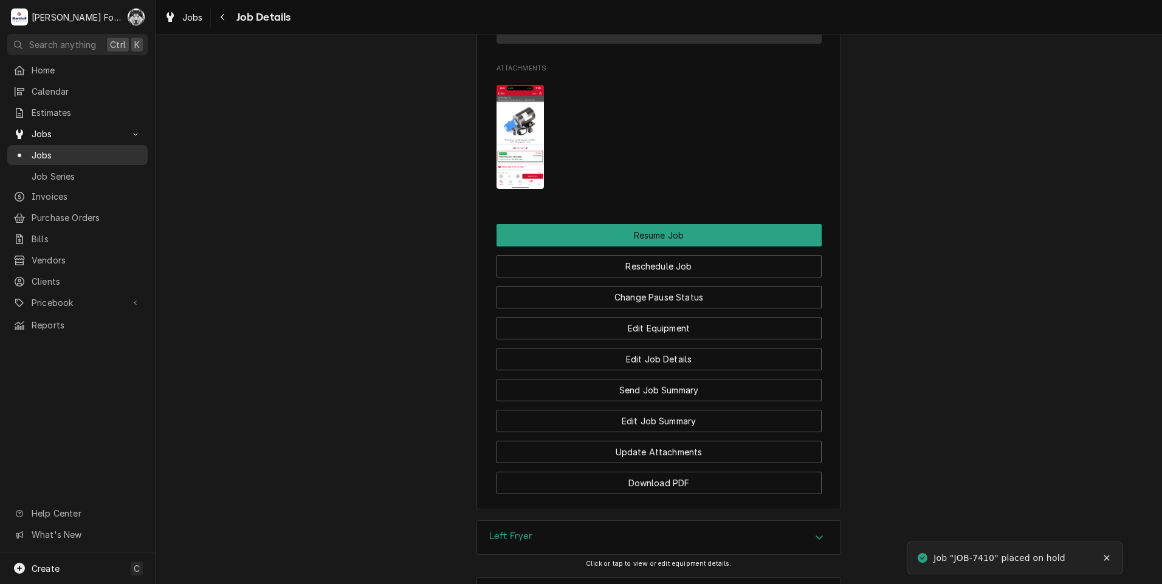
click at [30, 151] on div "Jobs" at bounding box center [77, 155] width 128 height 13
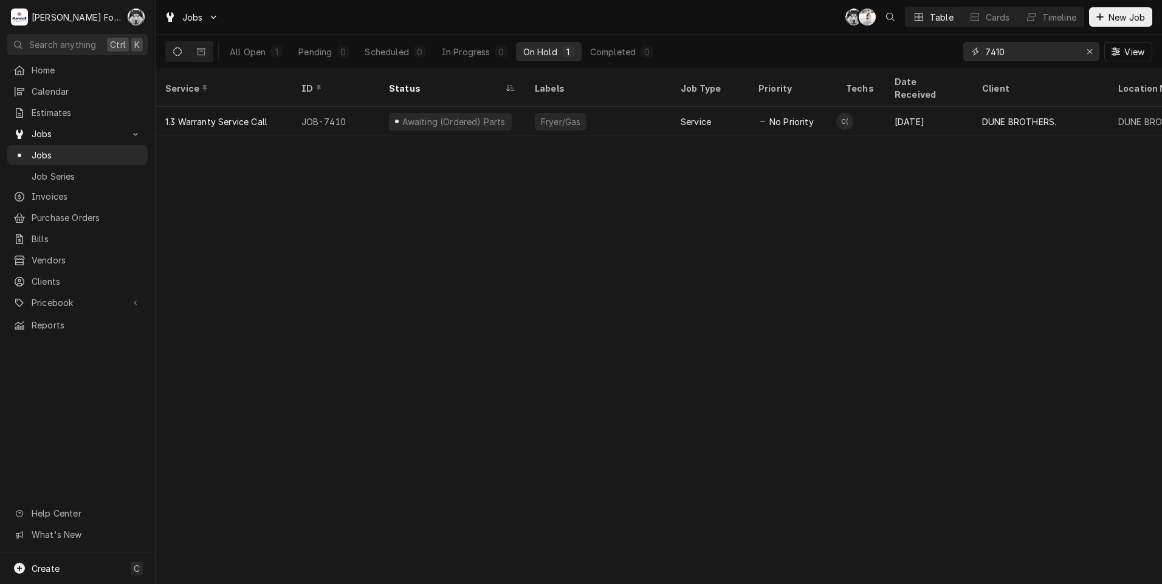
click at [1011, 56] on input "7410" at bounding box center [1030, 51] width 91 height 19
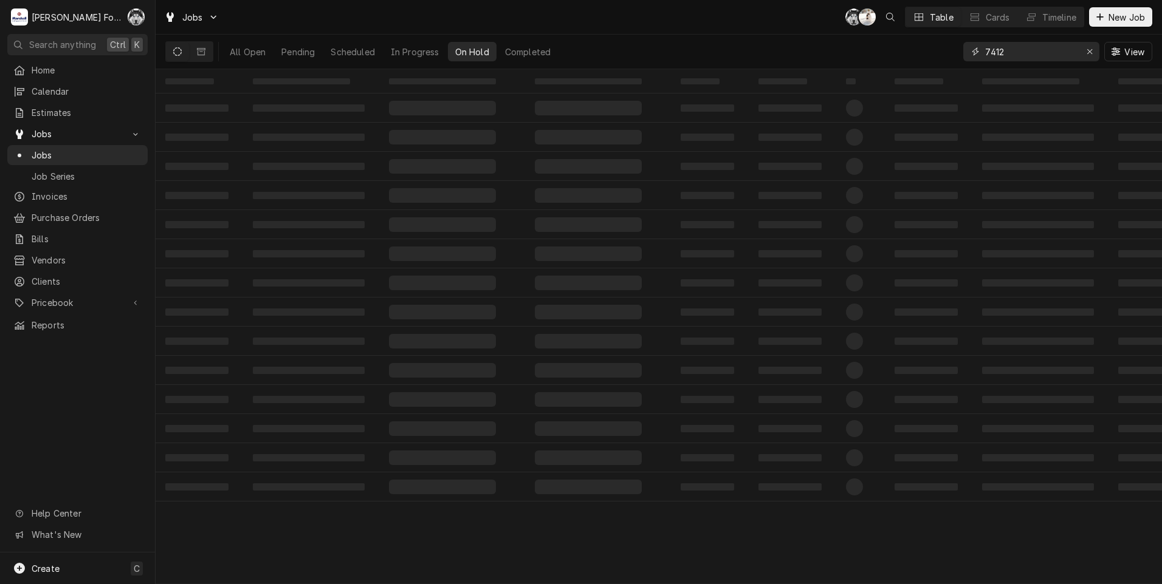
type input "7412"
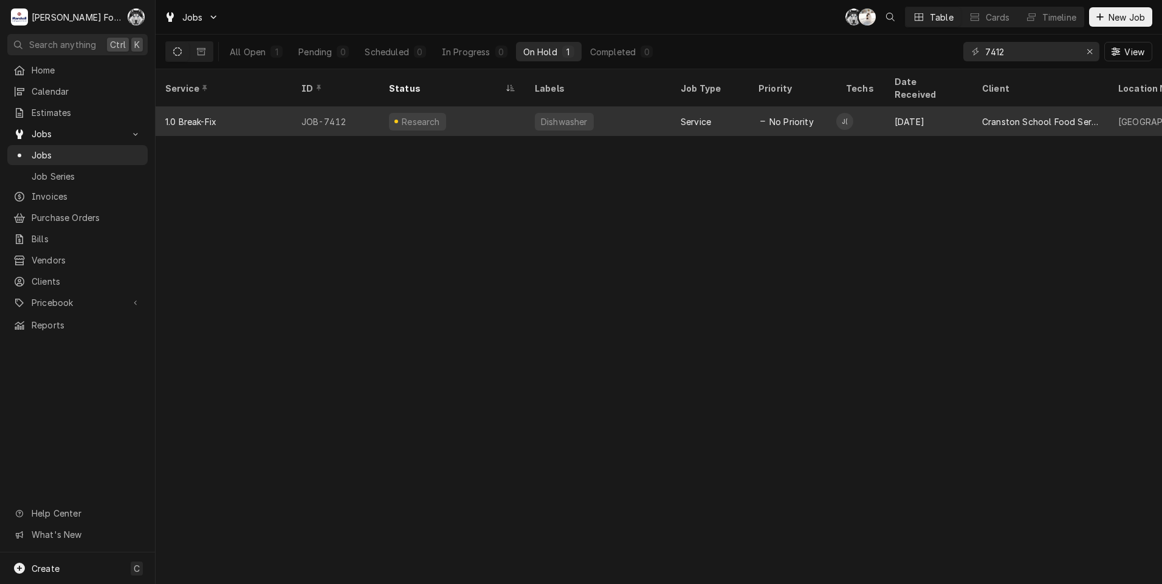
click at [544, 115] on div "Dishwasher" at bounding box center [563, 121] width 49 height 13
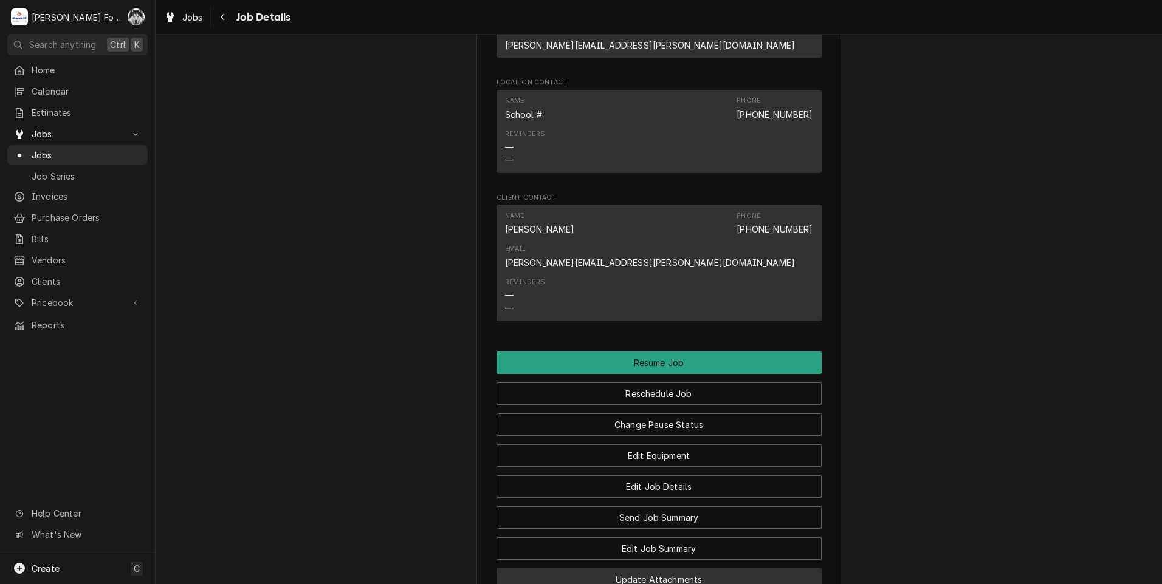
scroll to position [1315, 0]
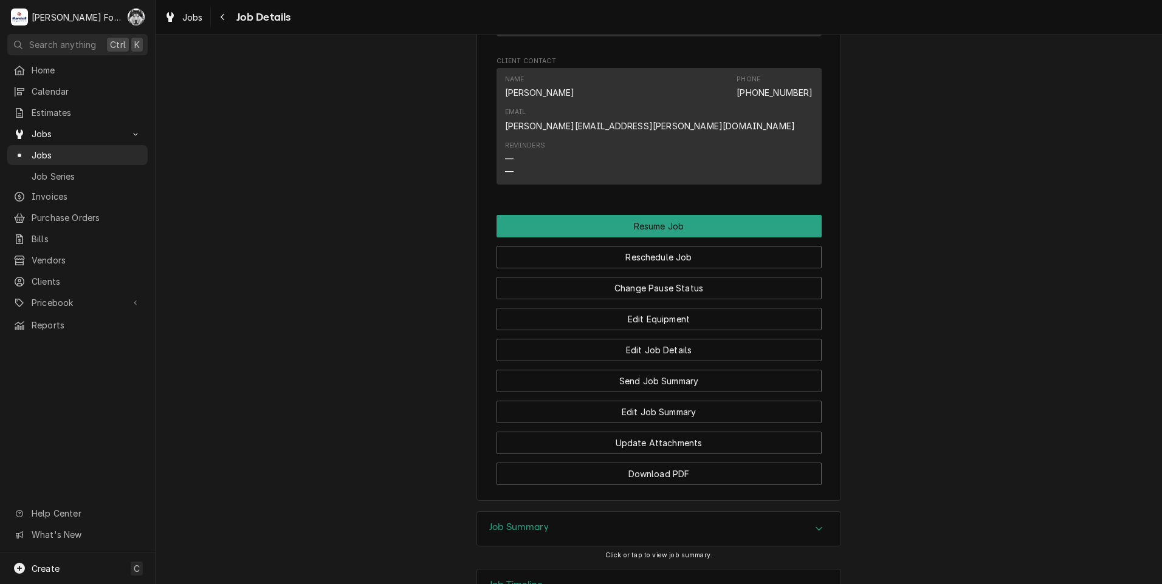
click at [586, 512] on div "Job Summary" at bounding box center [658, 529] width 363 height 34
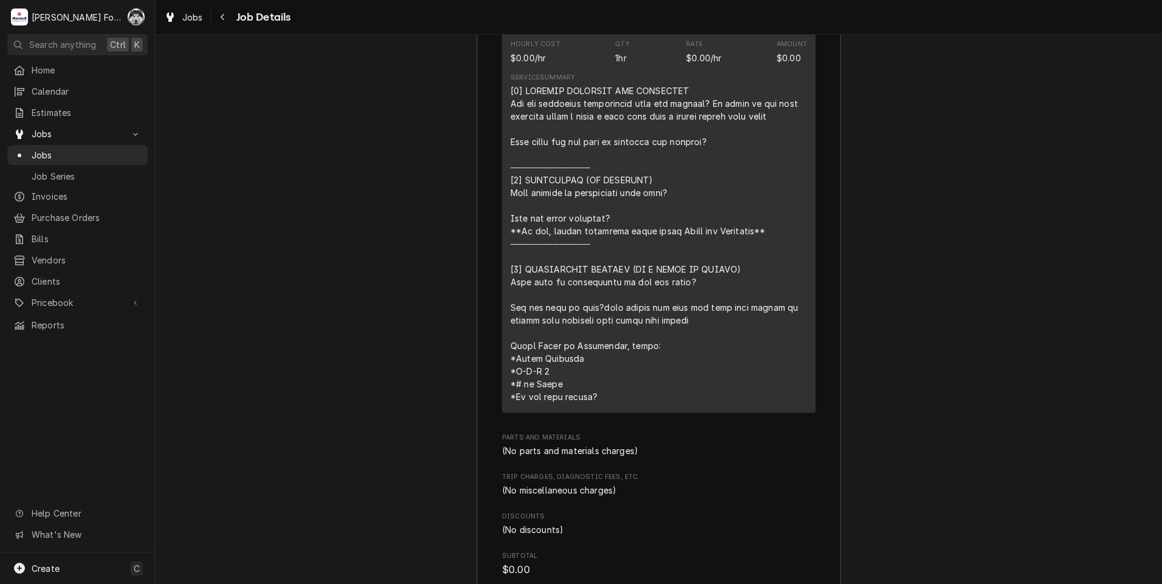
scroll to position [2216, 0]
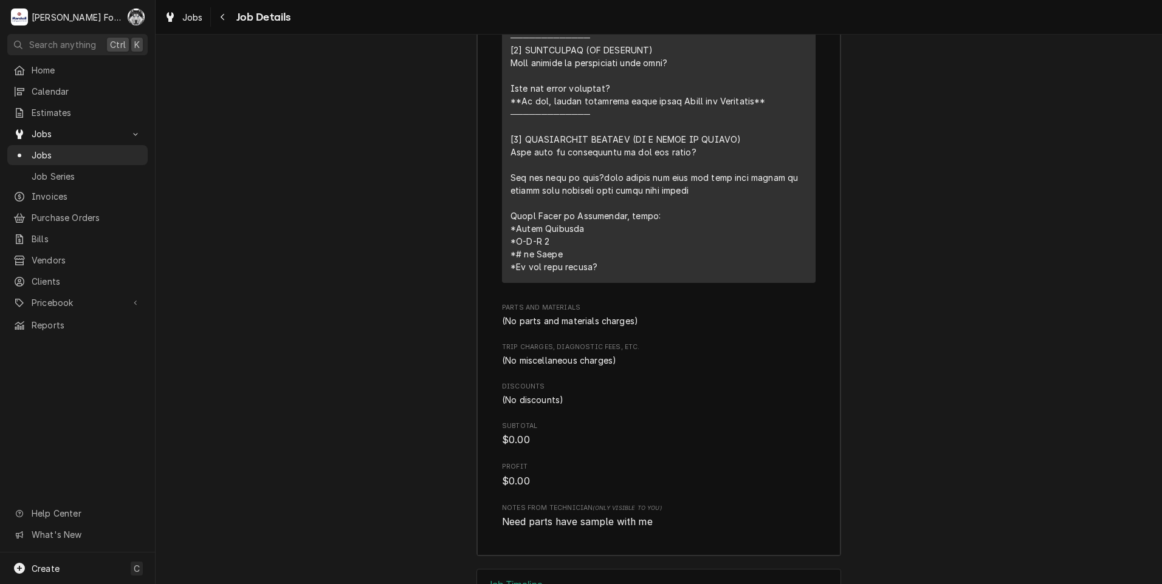
click at [551, 570] on div "Job Timeline" at bounding box center [658, 587] width 363 height 34
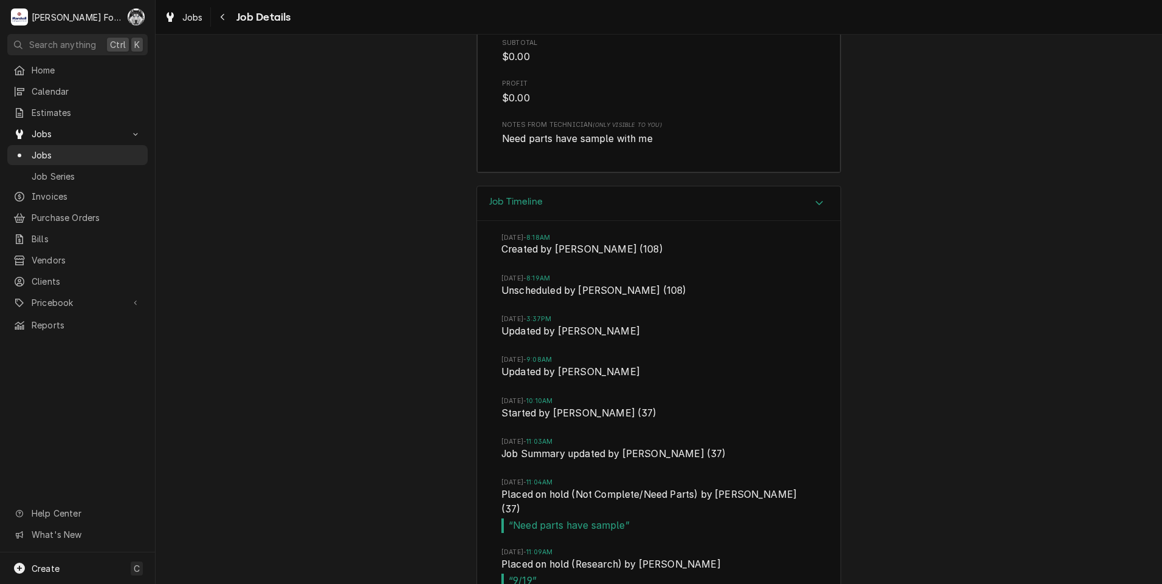
scroll to position [2602, 0]
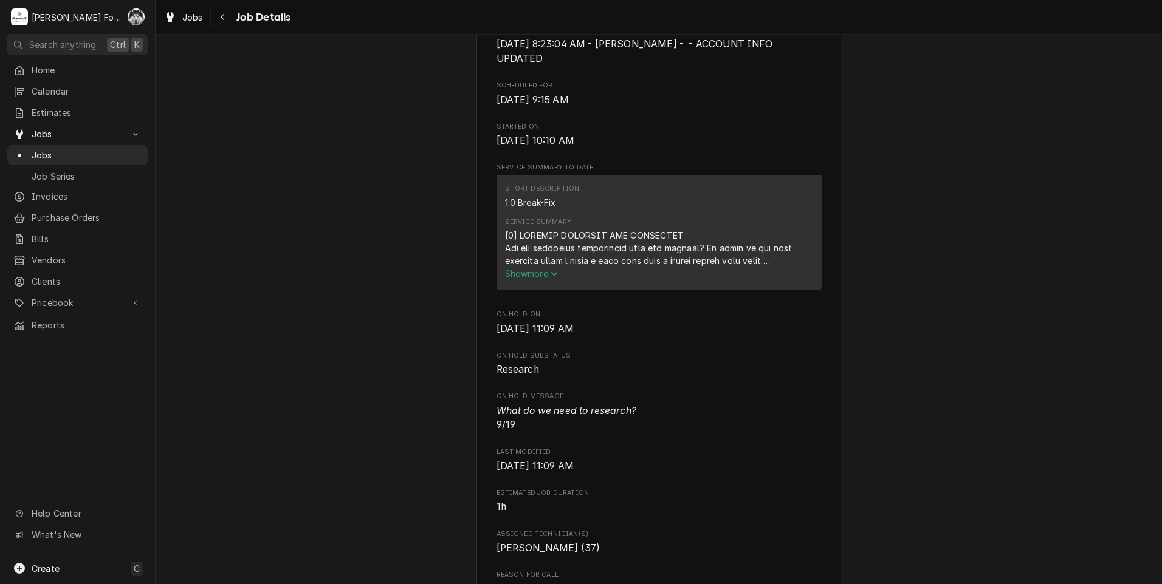
scroll to position [441, 0]
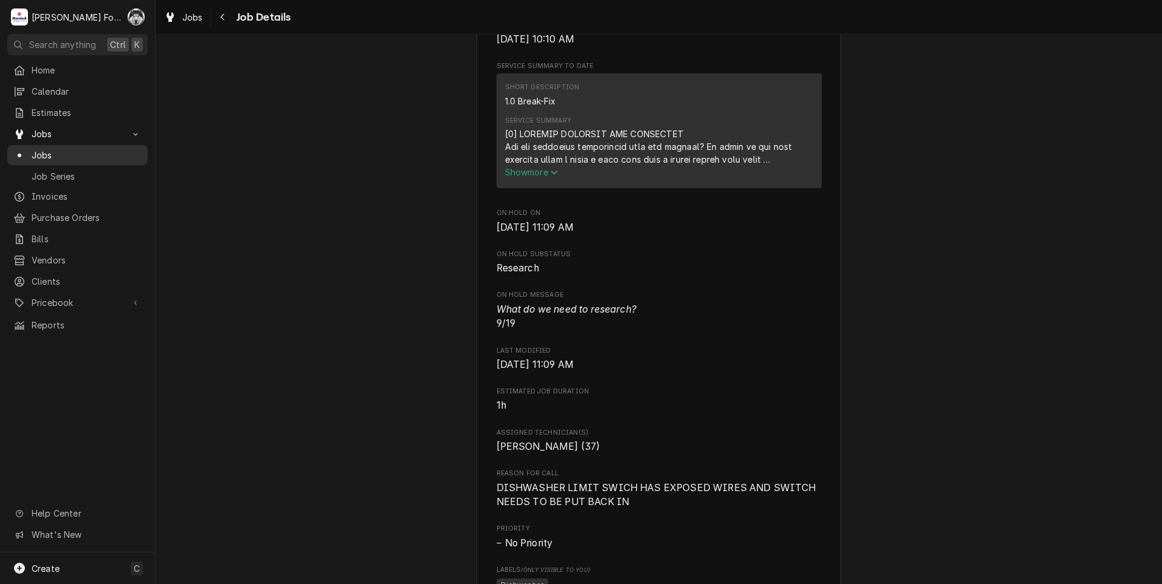
click at [44, 149] on span "Jobs" at bounding box center [87, 155] width 110 height 13
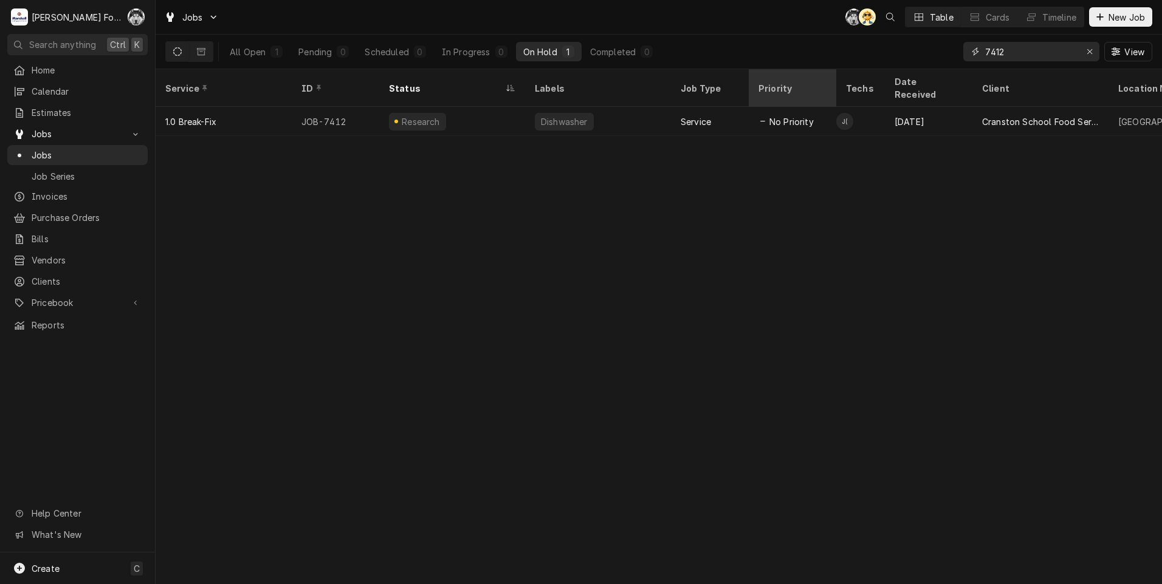
drag, startPoint x: 1033, startPoint y: 57, endPoint x: 795, endPoint y: 71, distance: 237.9
click at [810, 72] on div "Jobs C( AT Table Cards Timeline New Job All Open 1 Pending 0 Scheduled 0 In Pro…" at bounding box center [659, 292] width 1006 height 584
type input "7"
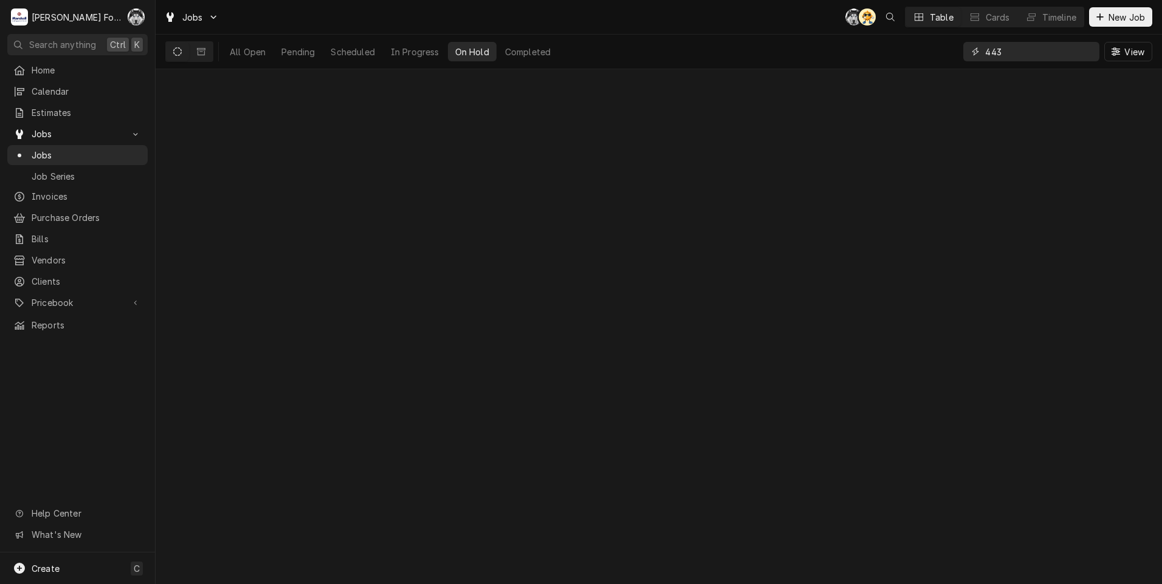
type input "443"
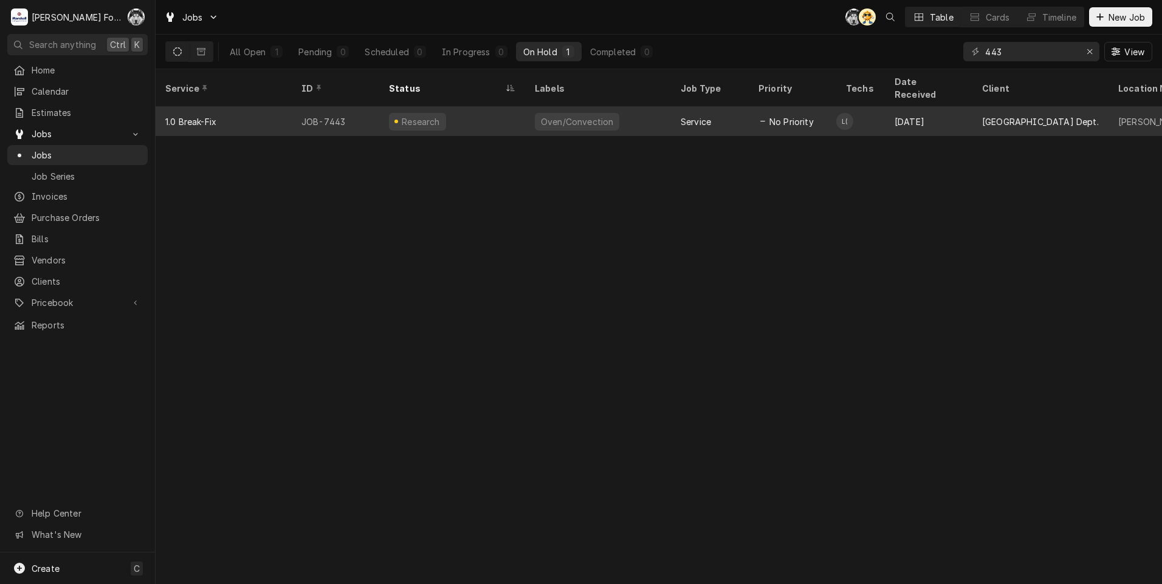
click at [440, 113] on div "Research" at bounding box center [417, 122] width 57 height 18
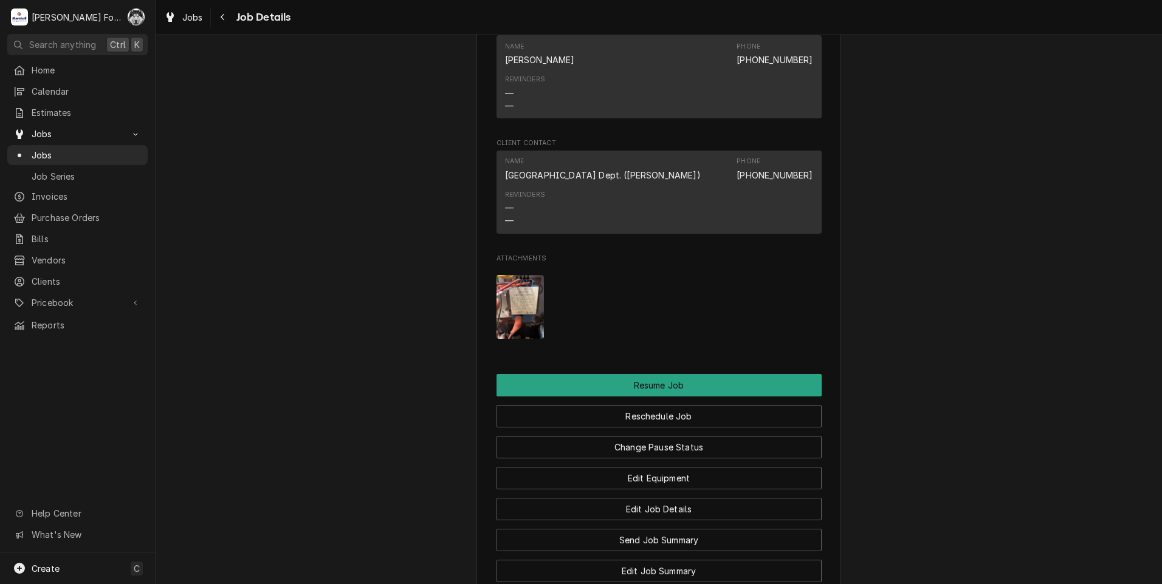
scroll to position [1316, 0]
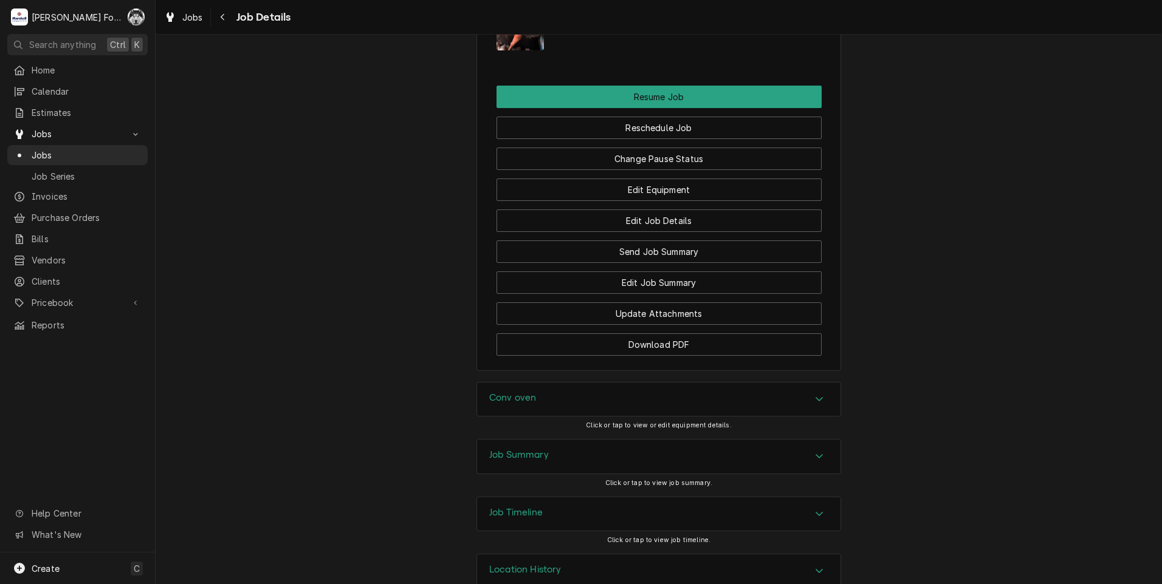
click at [531, 417] on div "Conv oven" at bounding box center [658, 400] width 363 height 34
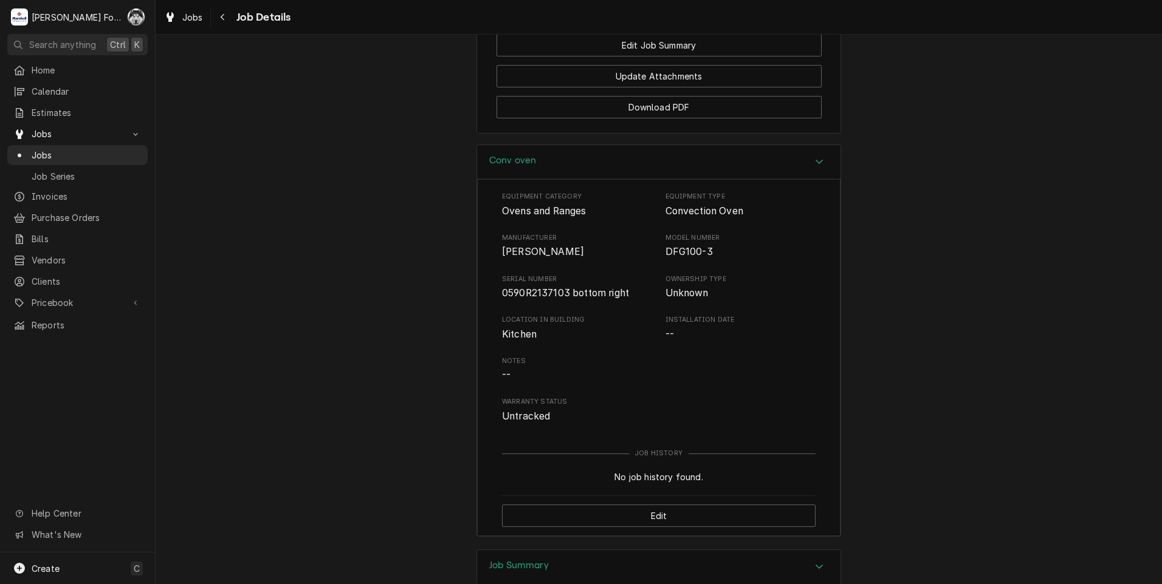
scroll to position [1721, 0]
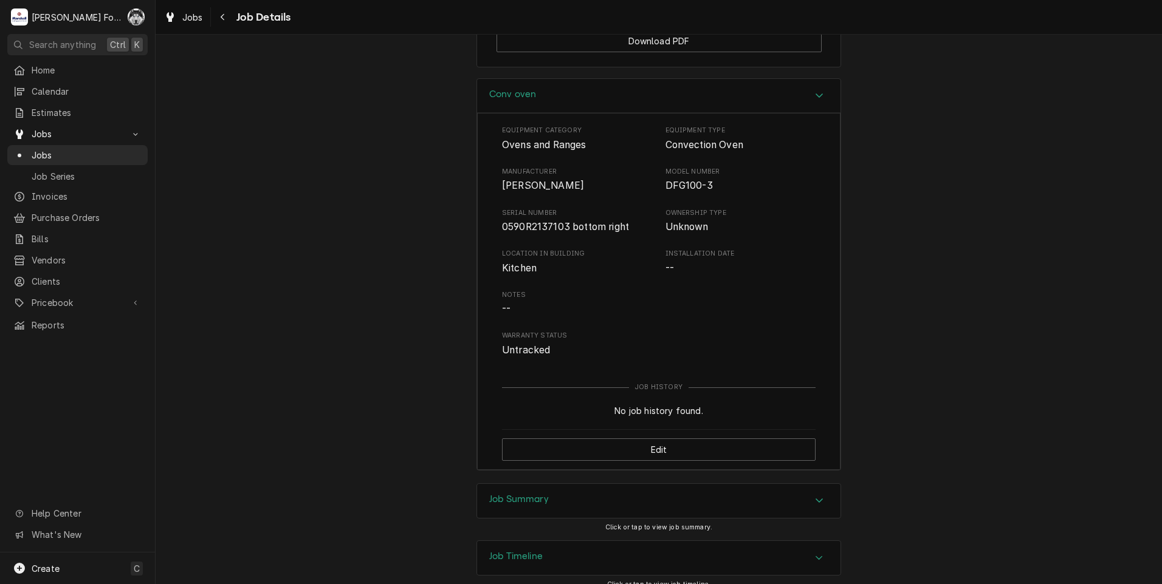
click at [584, 508] on div "Job Summary" at bounding box center [658, 501] width 363 height 34
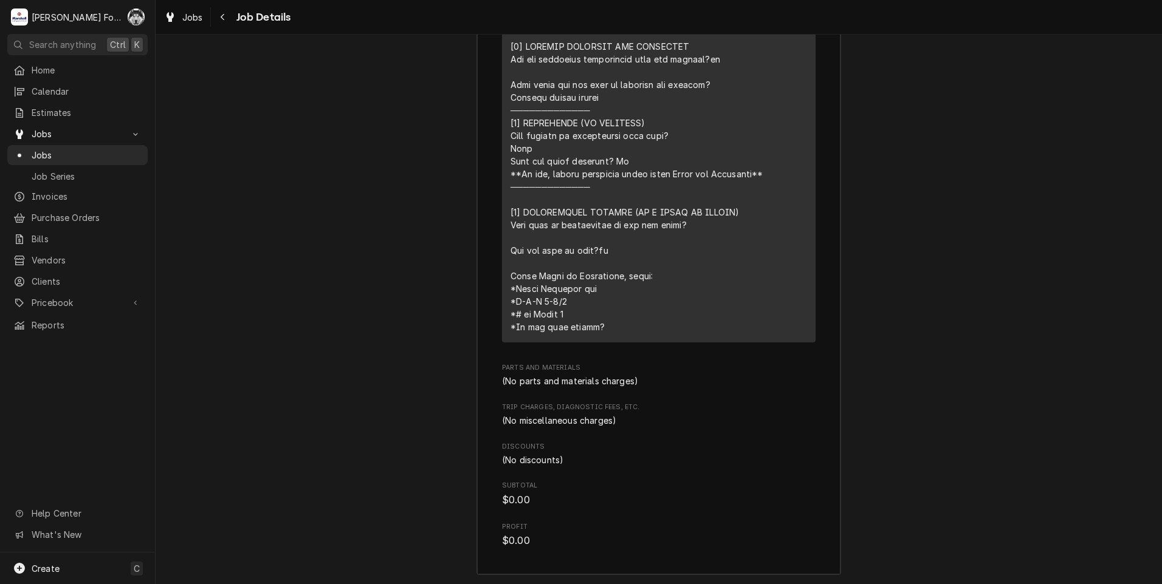
scroll to position [2641, 0]
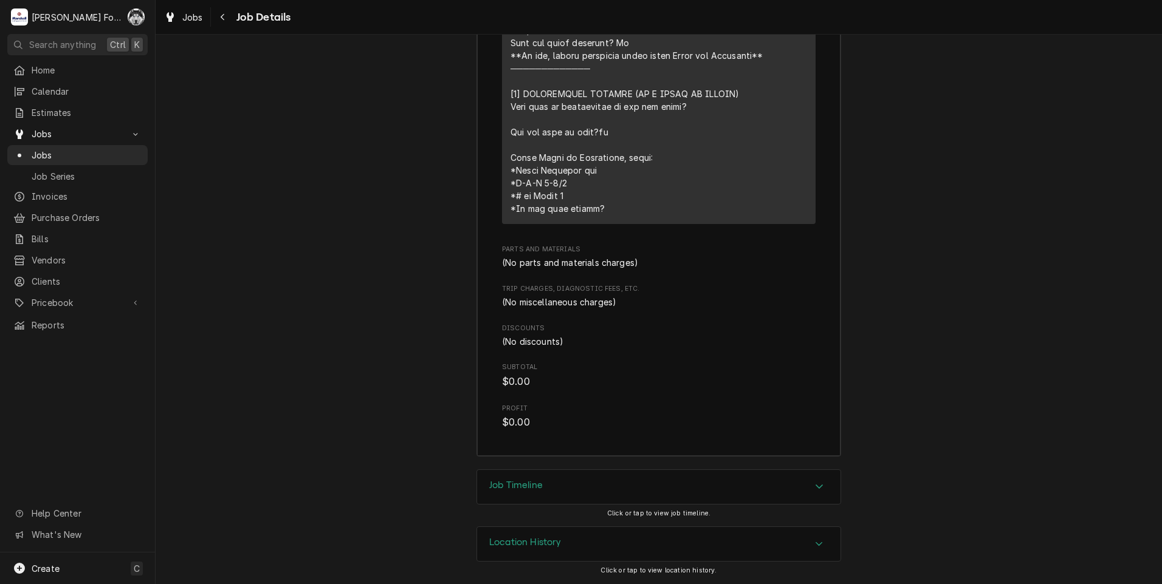
click at [535, 494] on div "Job Timeline" at bounding box center [515, 487] width 53 height 15
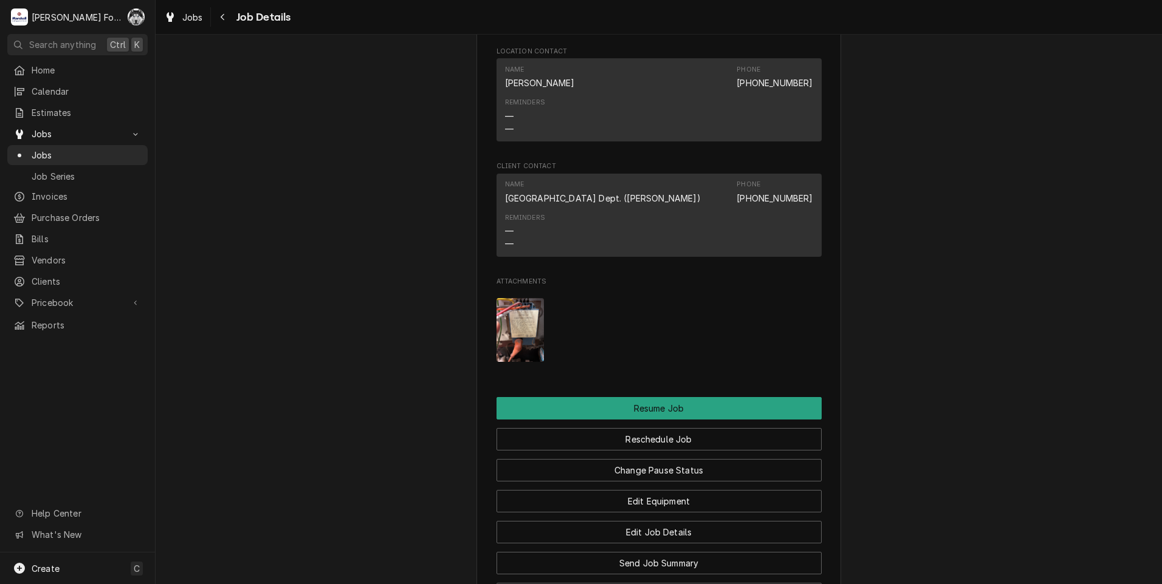
scroll to position [1247, 0]
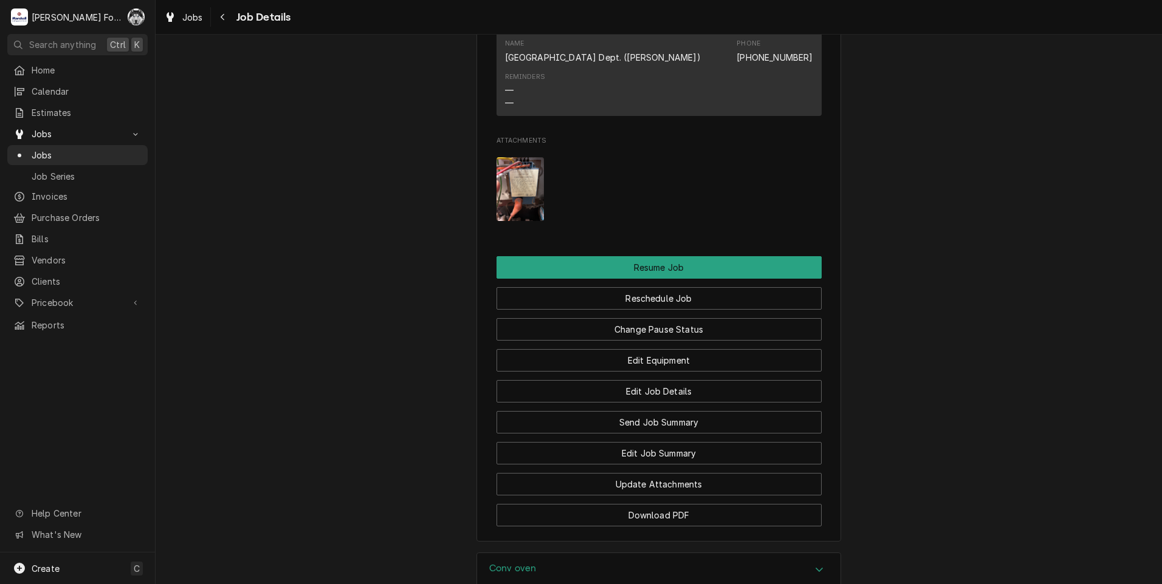
click at [519, 193] on img "Attachments" at bounding box center [520, 189] width 48 height 64
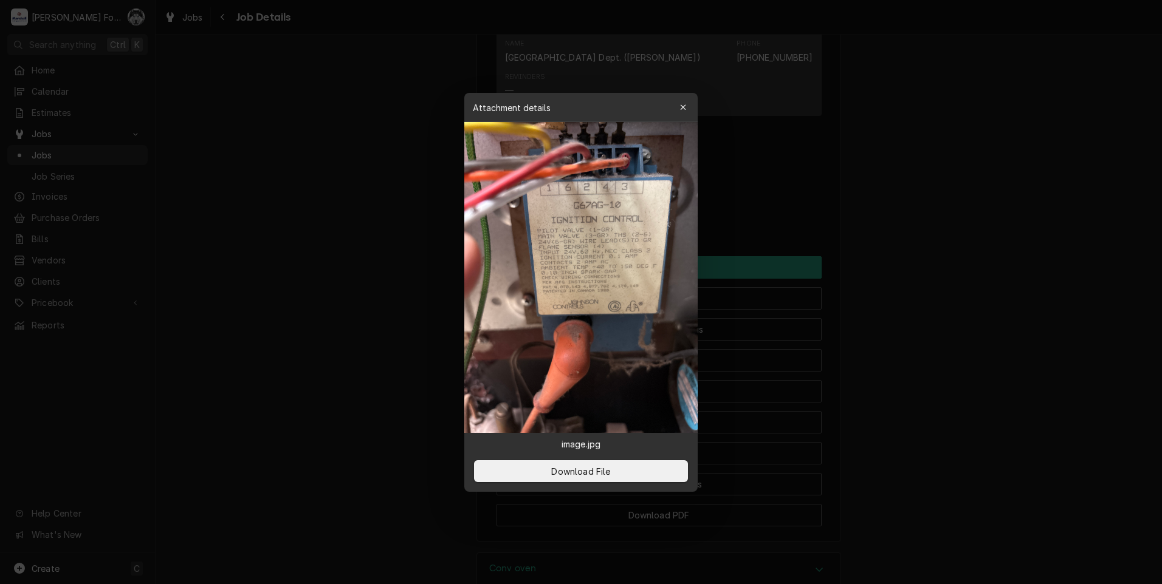
click at [964, 330] on div at bounding box center [581, 292] width 1162 height 584
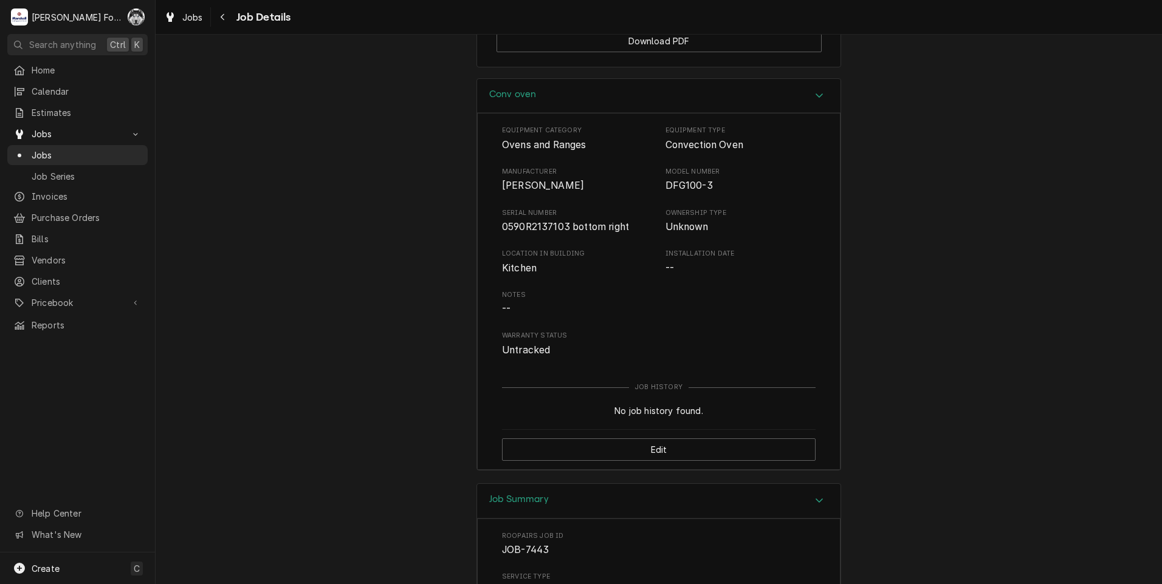
scroll to position [1550, 0]
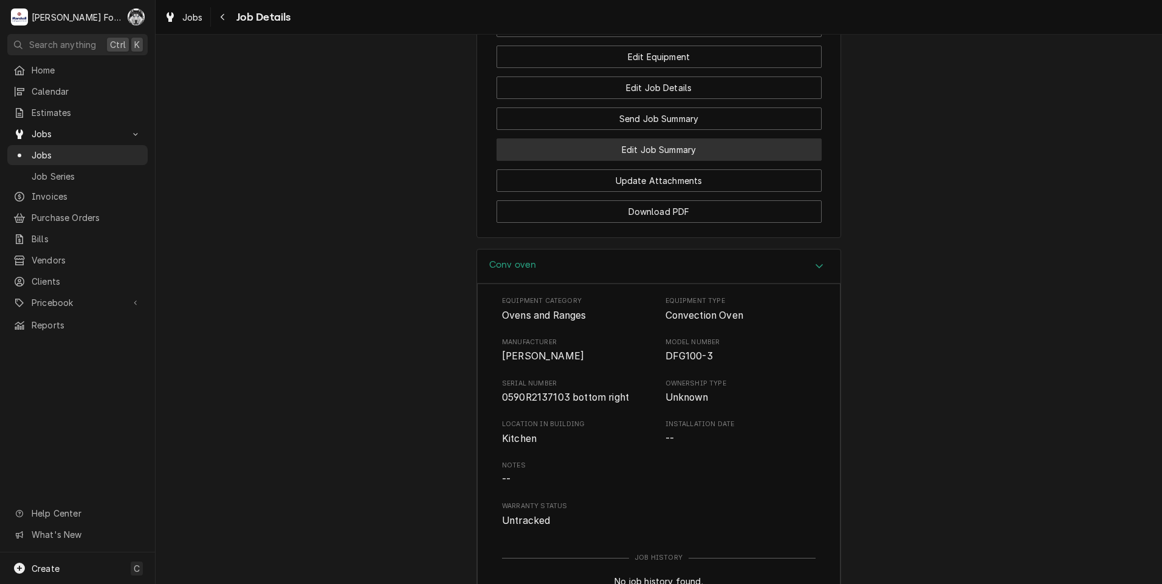
click at [632, 161] on button "Edit Job Summary" at bounding box center [658, 150] width 325 height 22
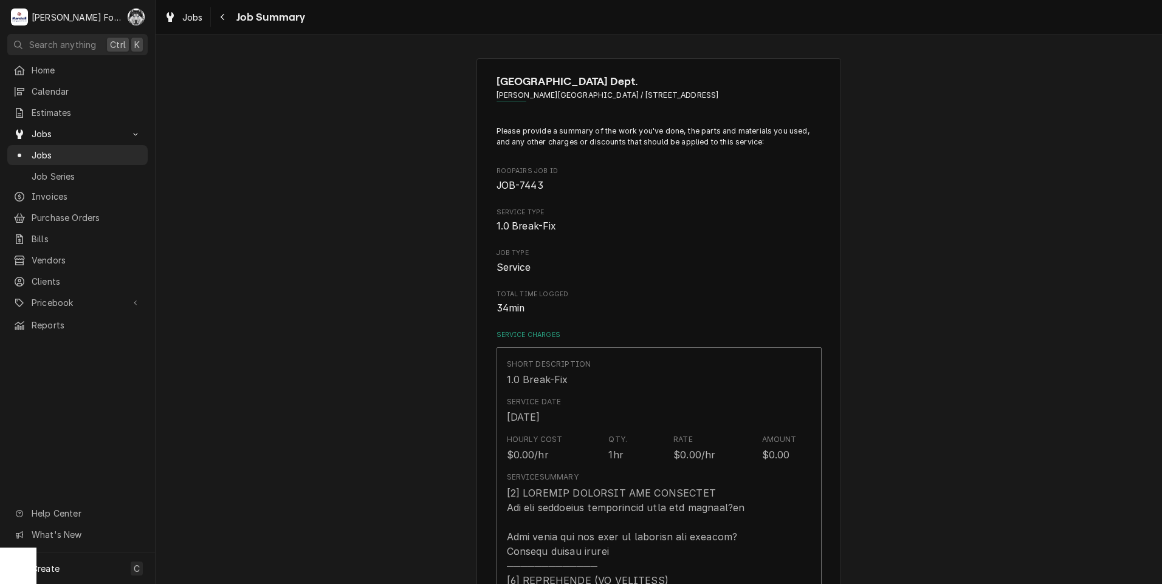
type textarea "x"
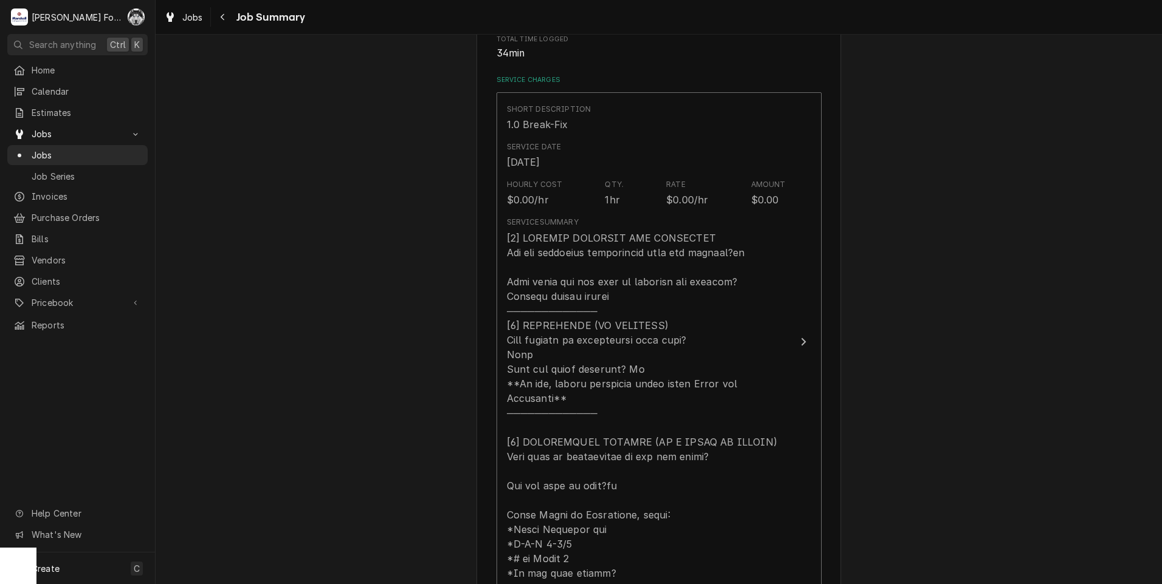
scroll to position [506, 0]
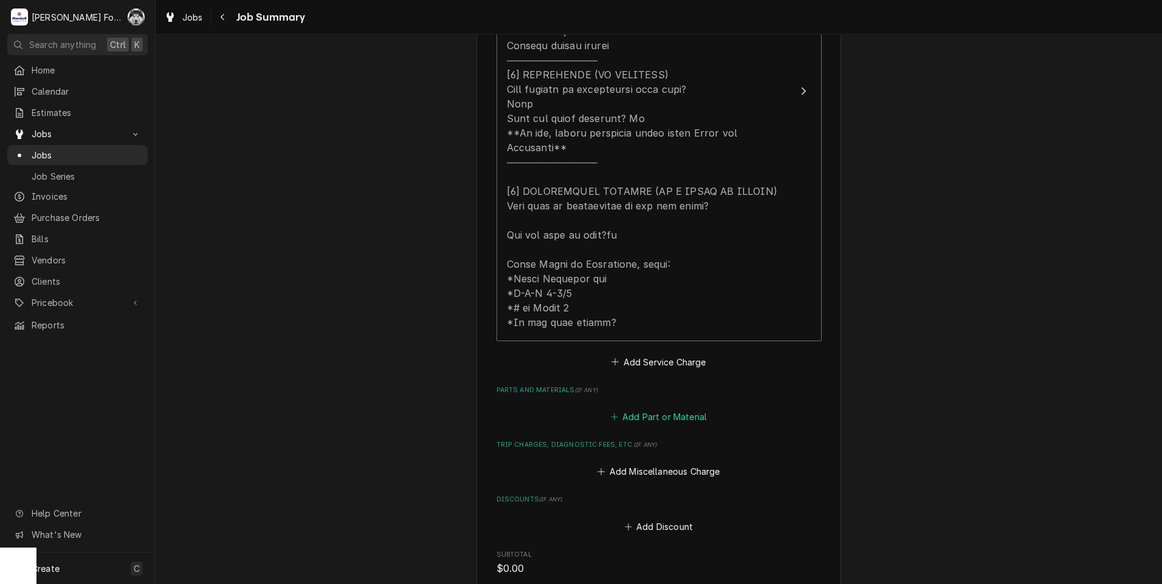
click at [654, 409] on button "Add Part or Material" at bounding box center [658, 417] width 100 height 17
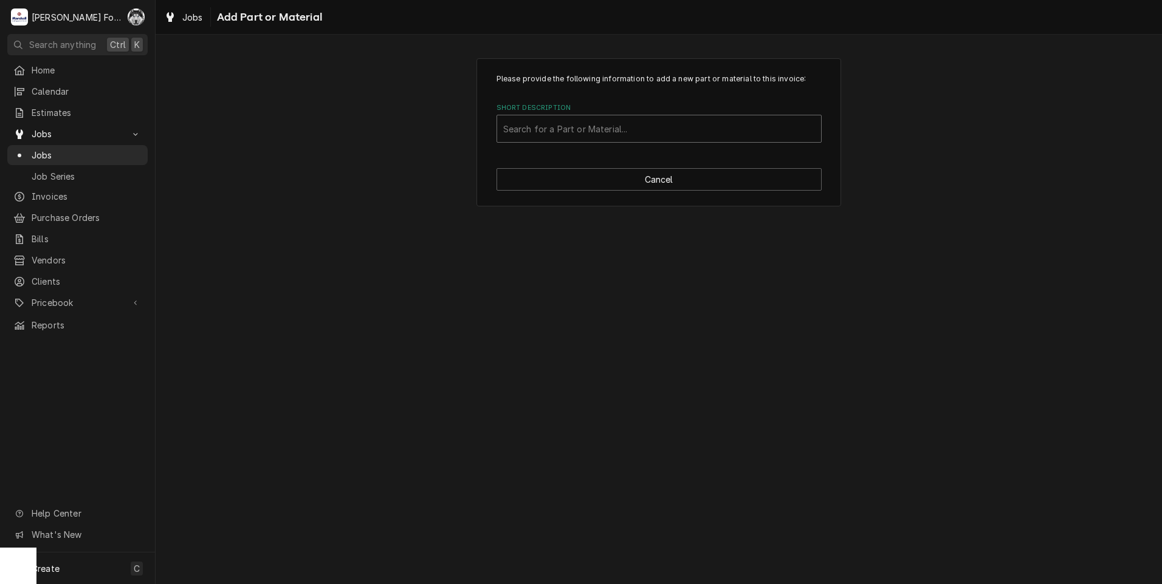
click at [578, 131] on div "Short Description" at bounding box center [659, 129] width 312 height 22
type input "20348"
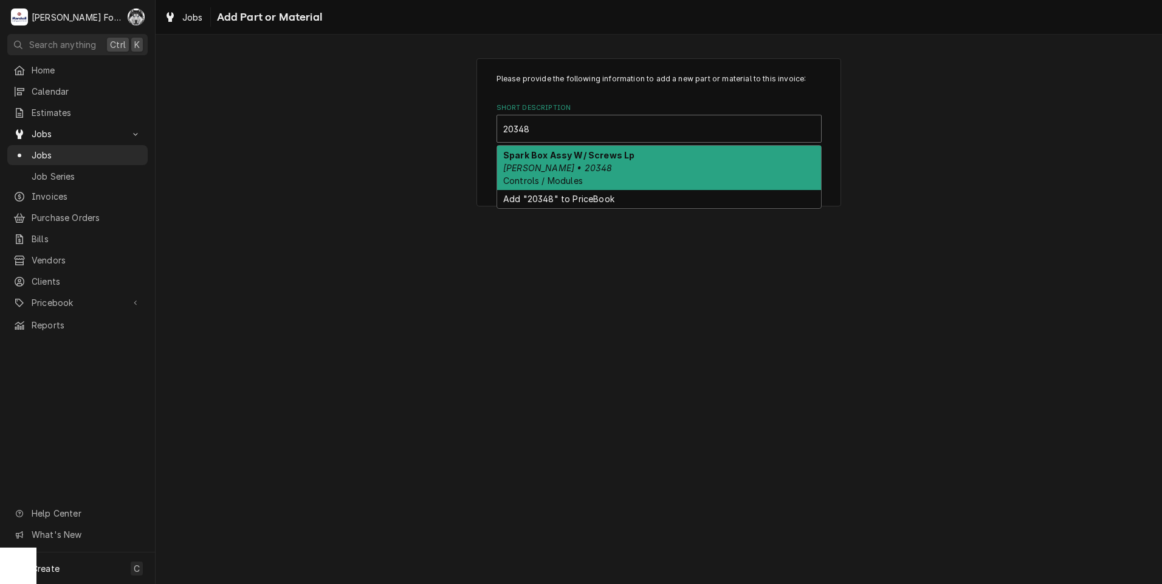
click at [586, 168] on div "Spark Box Assy W/ Screws [PERSON_NAME] • 20348 Controls / Modules" at bounding box center [659, 168] width 324 height 44
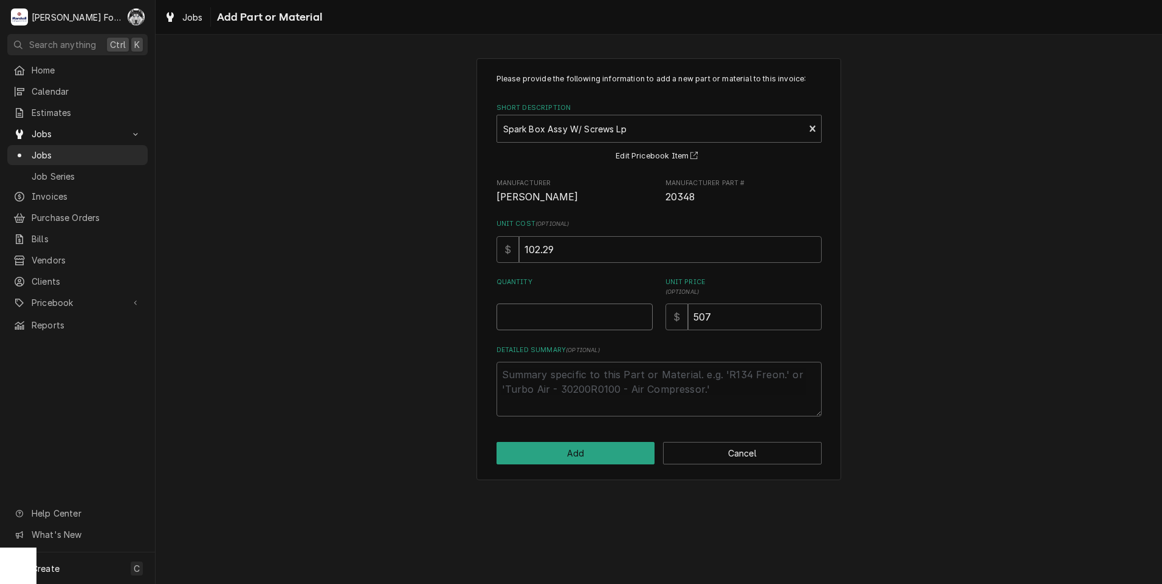
type textarea "x"
type input "0.5"
click at [640, 312] on input "0.5" at bounding box center [574, 317] width 156 height 27
type textarea "x"
type input "1"
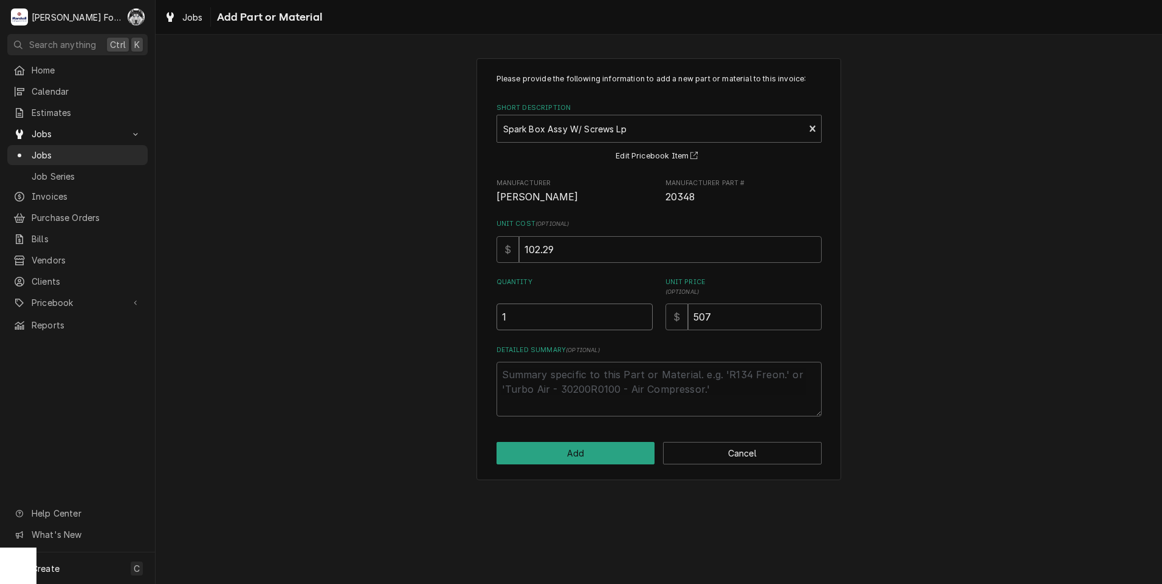
click at [640, 312] on input "1" at bounding box center [574, 317] width 156 height 27
drag, startPoint x: 727, startPoint y: 317, endPoint x: 589, endPoint y: 341, distance: 140.6
click at [595, 341] on div "Please provide the following information to add a new part or material to this …" at bounding box center [658, 245] width 325 height 343
type textarea "x"
type input "2"
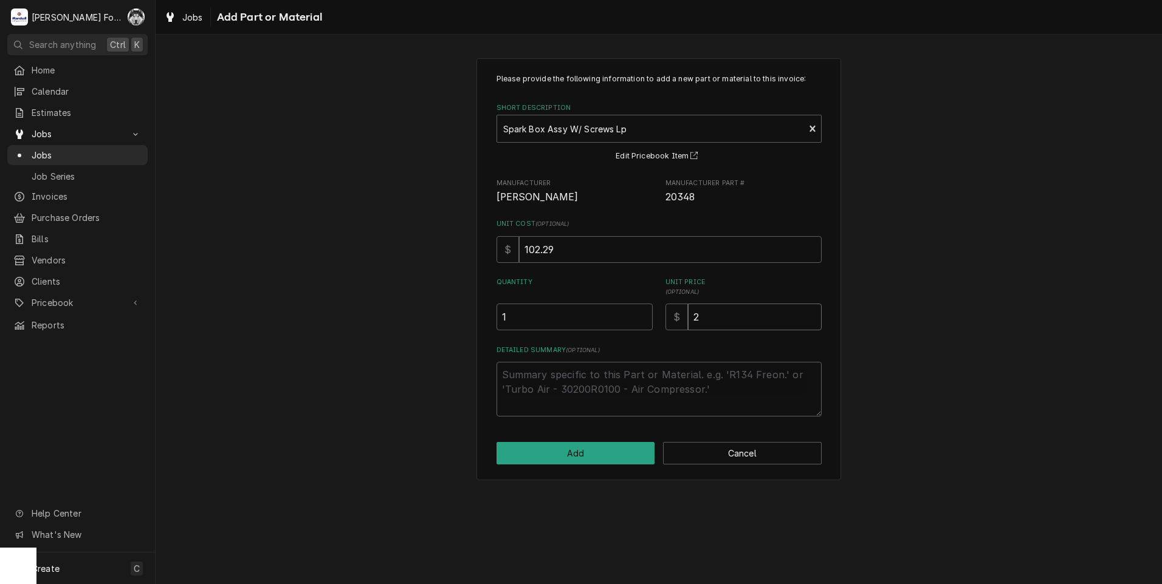
type textarea "x"
type input "25"
type textarea "x"
type input "251"
click at [598, 456] on button "Add" at bounding box center [575, 453] width 159 height 22
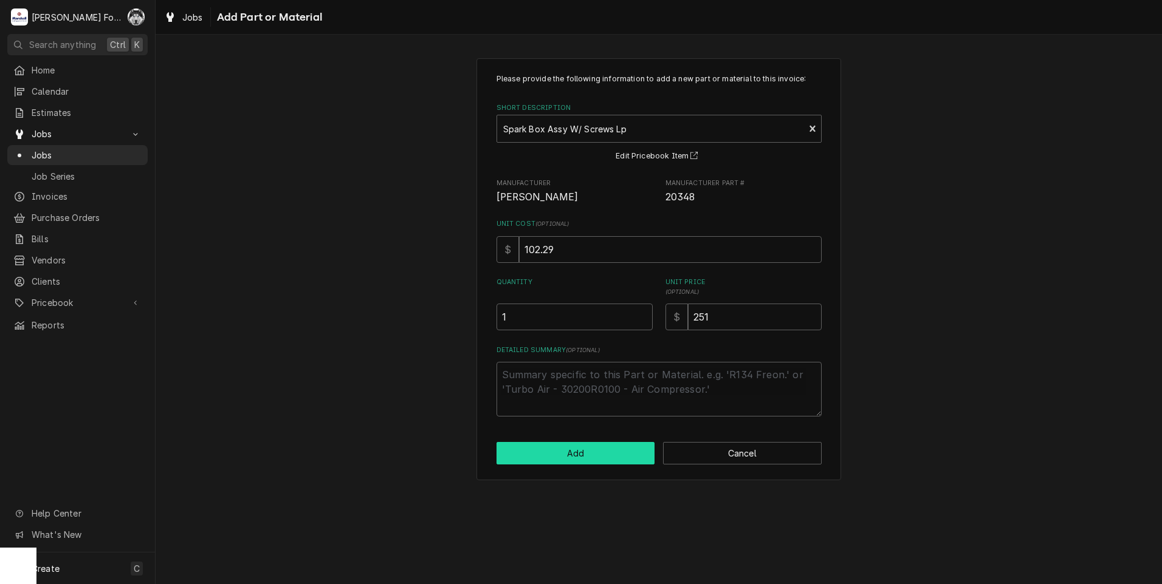
type textarea "x"
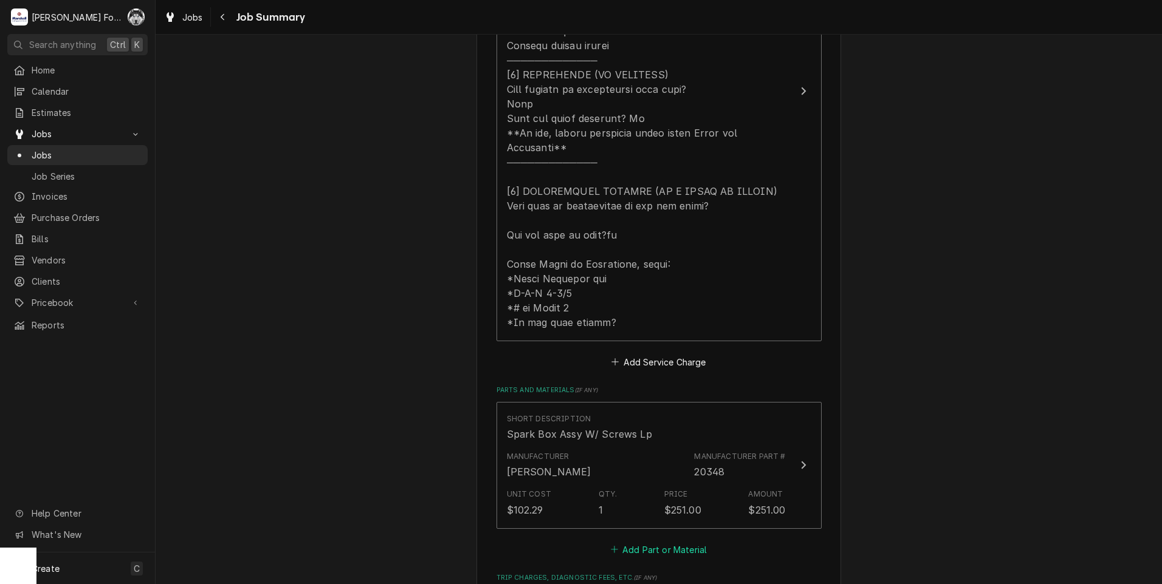
click at [679, 541] on button "Add Part or Material" at bounding box center [658, 549] width 100 height 17
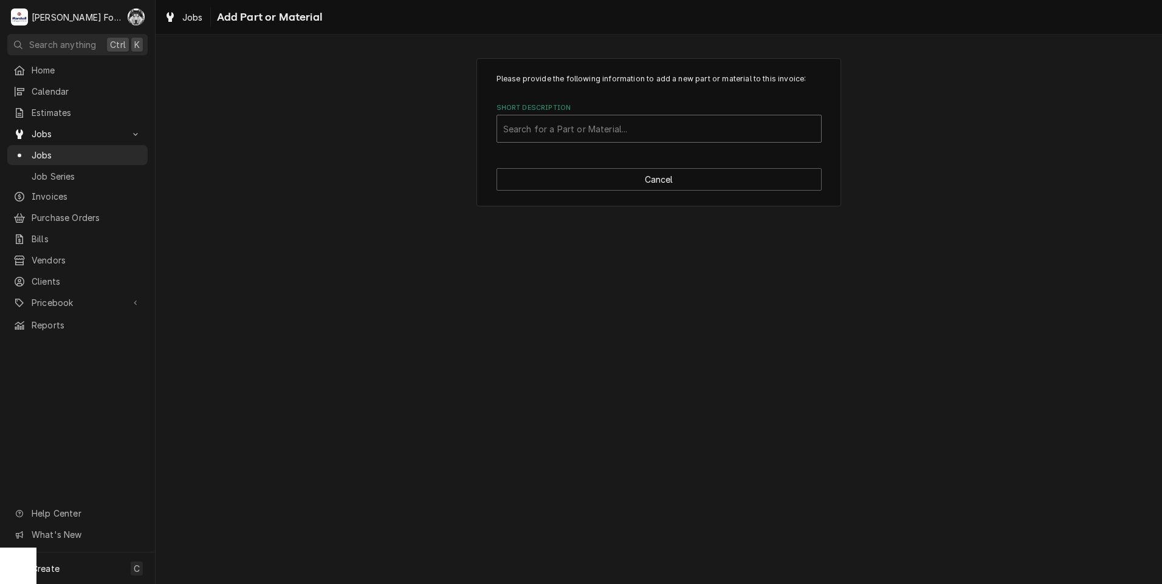
click at [677, 132] on div "Short Description" at bounding box center [659, 129] width 312 height 22
type input "SSDT"
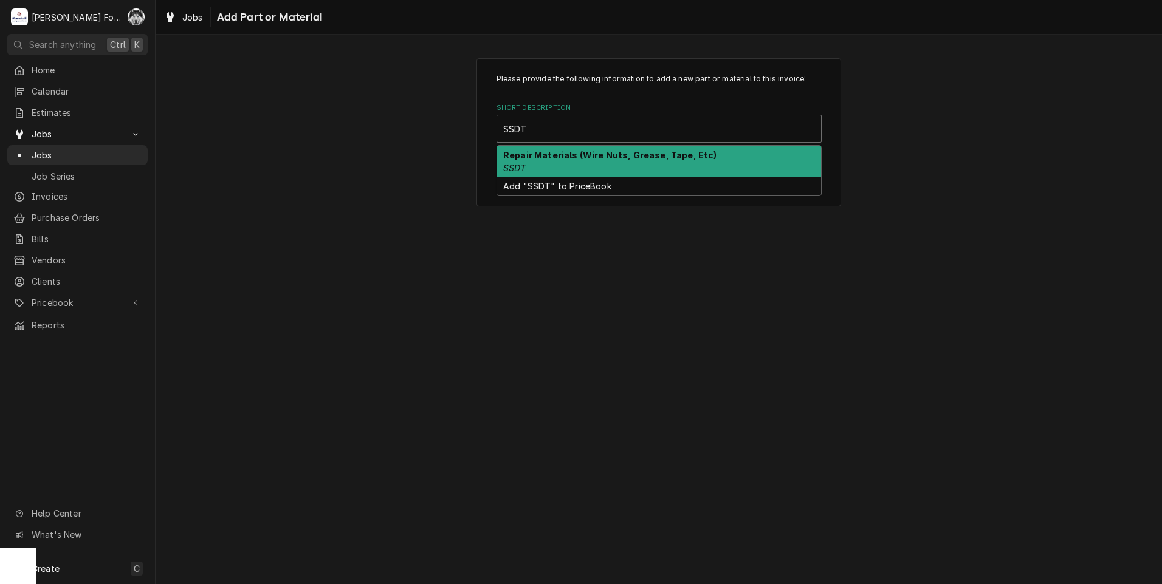
click at [627, 148] on div "Repair Materials (Wire Nuts, Grease, Tape, Etc) SSDT" at bounding box center [659, 162] width 324 height 32
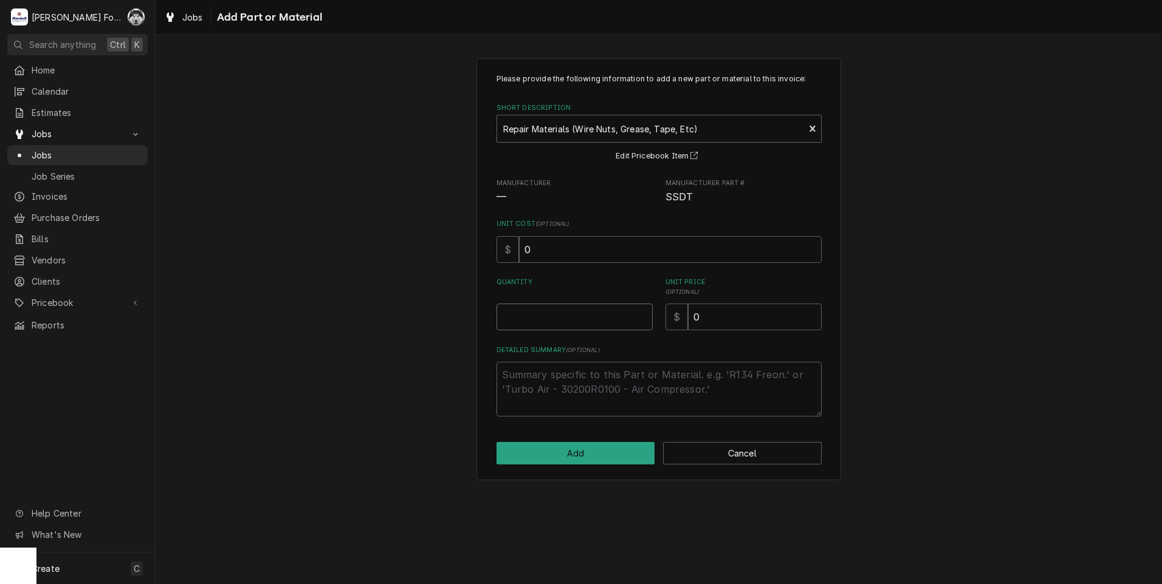
type textarea "x"
type input "0.5"
click at [643, 313] on input "0.5" at bounding box center [574, 317] width 156 height 27
type textarea "x"
type input "1"
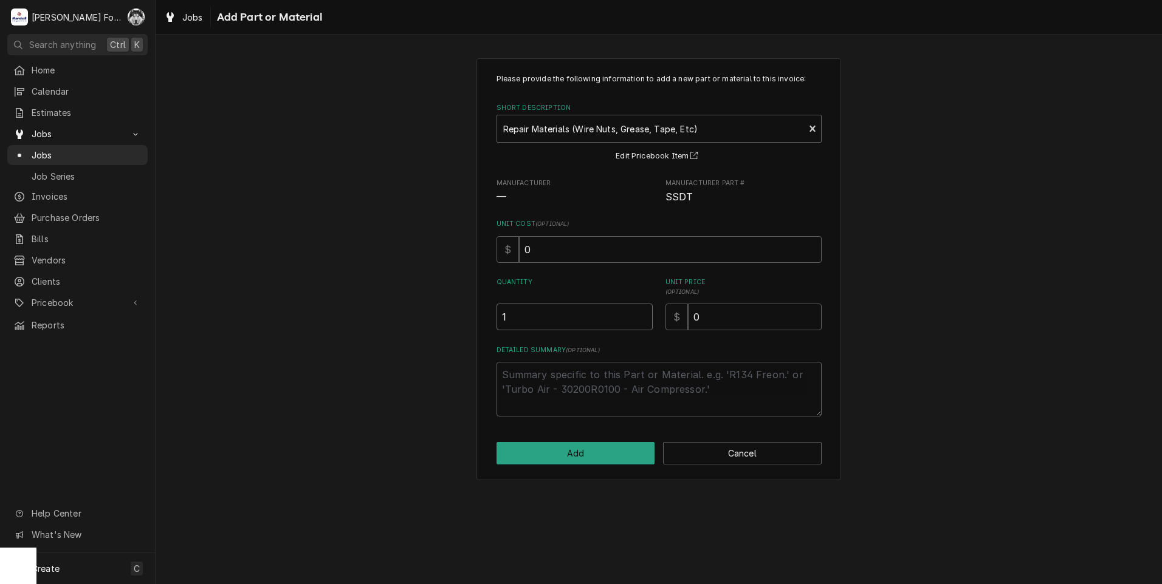
click at [643, 313] on input "1" at bounding box center [574, 317] width 156 height 27
drag, startPoint x: 734, startPoint y: 323, endPoint x: 574, endPoint y: 341, distance: 161.5
click at [609, 337] on div "Please provide the following information to add a new part or material to this …" at bounding box center [658, 245] width 325 height 343
type textarea "x"
type input "6"
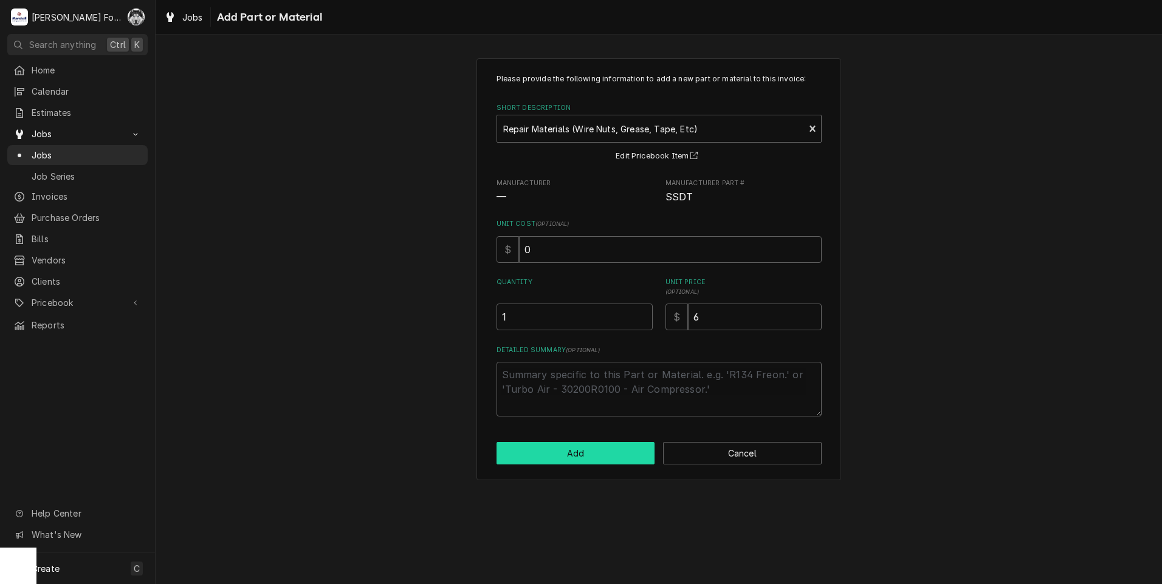
click at [583, 450] on button "Add" at bounding box center [575, 453] width 159 height 22
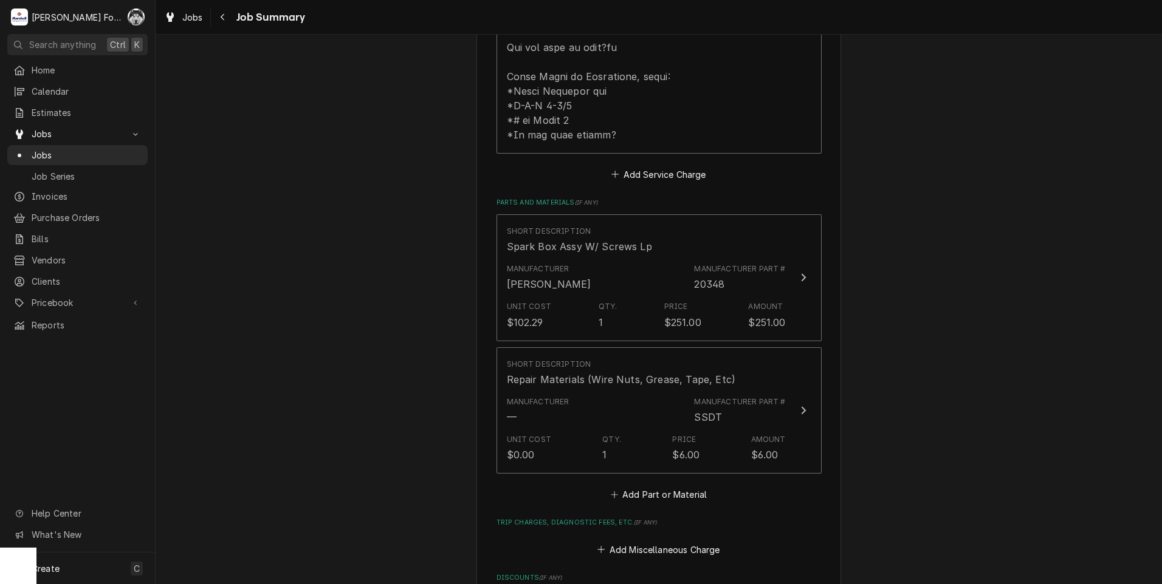
scroll to position [1114, 0]
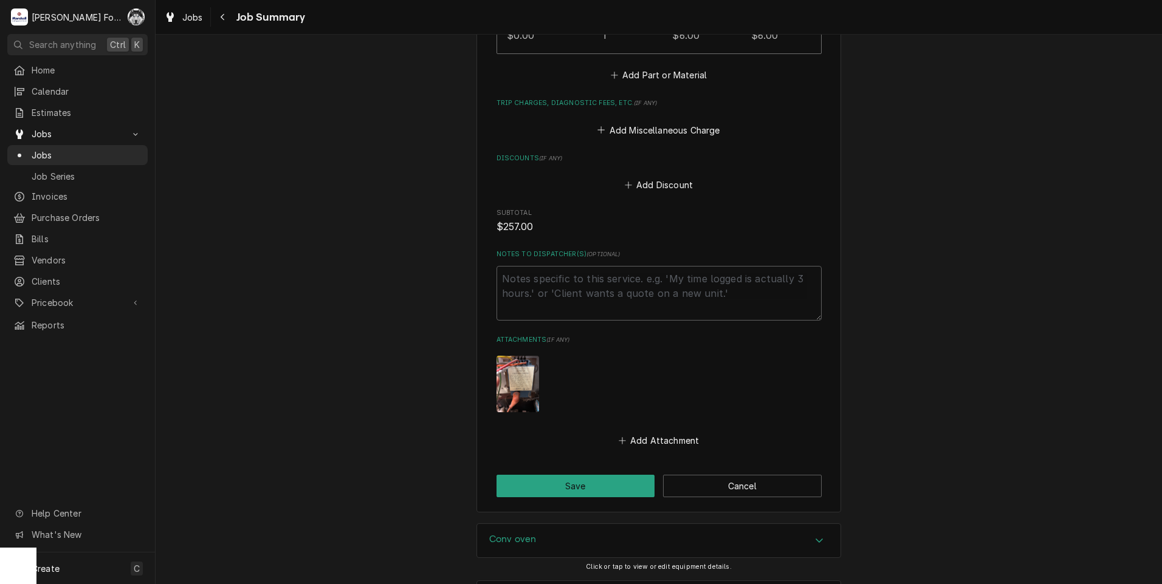
drag, startPoint x: 551, startPoint y: 495, endPoint x: 550, endPoint y: 489, distance: 6.1
click at [554, 480] on button "Save" at bounding box center [575, 486] width 159 height 22
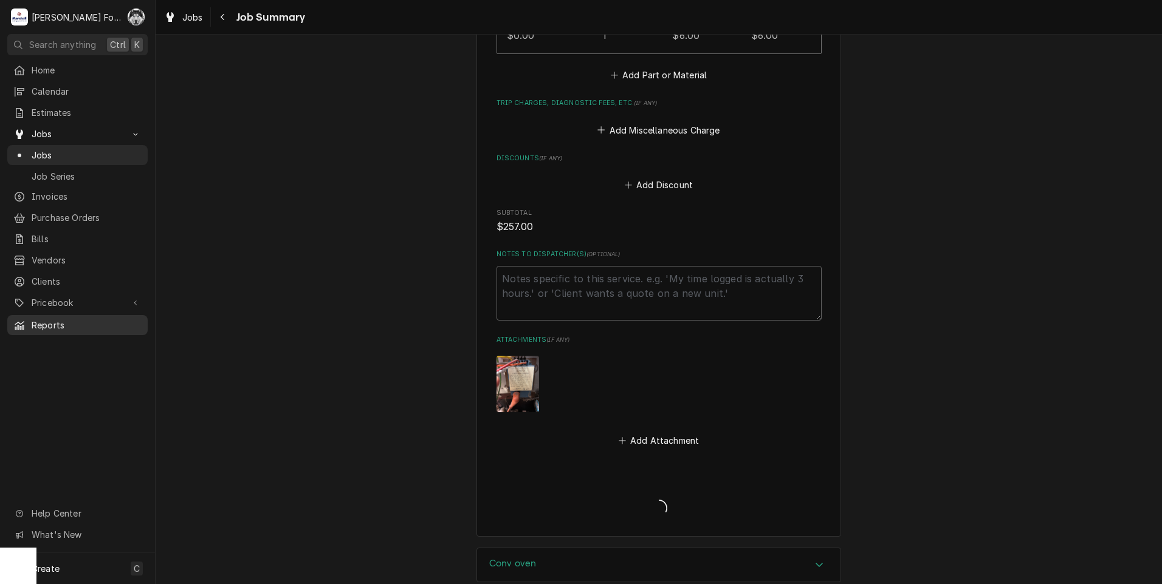
type textarea "x"
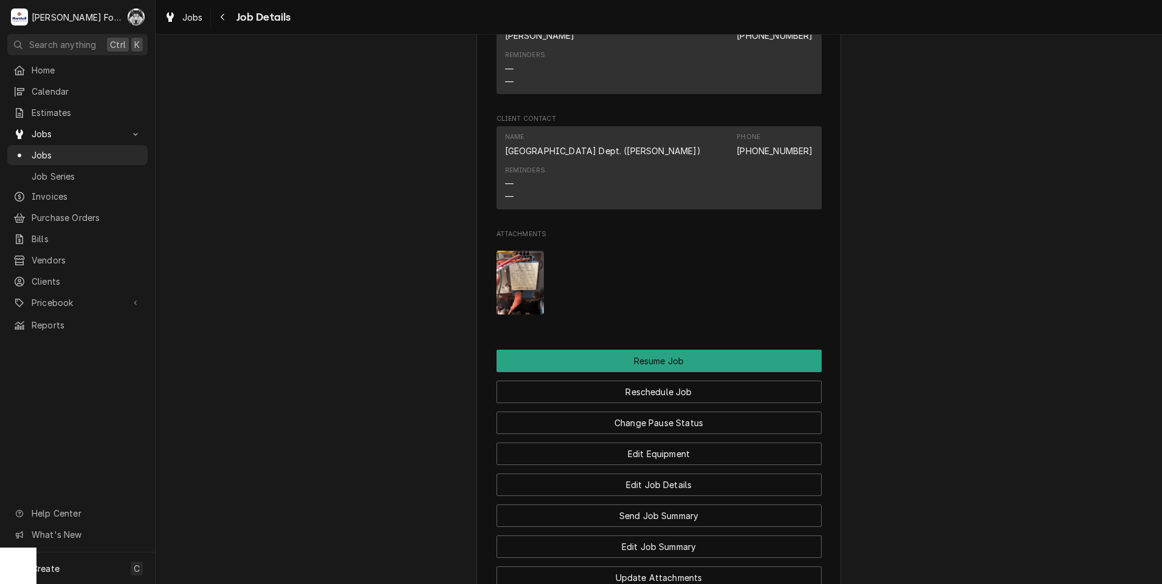
scroll to position [1316, 0]
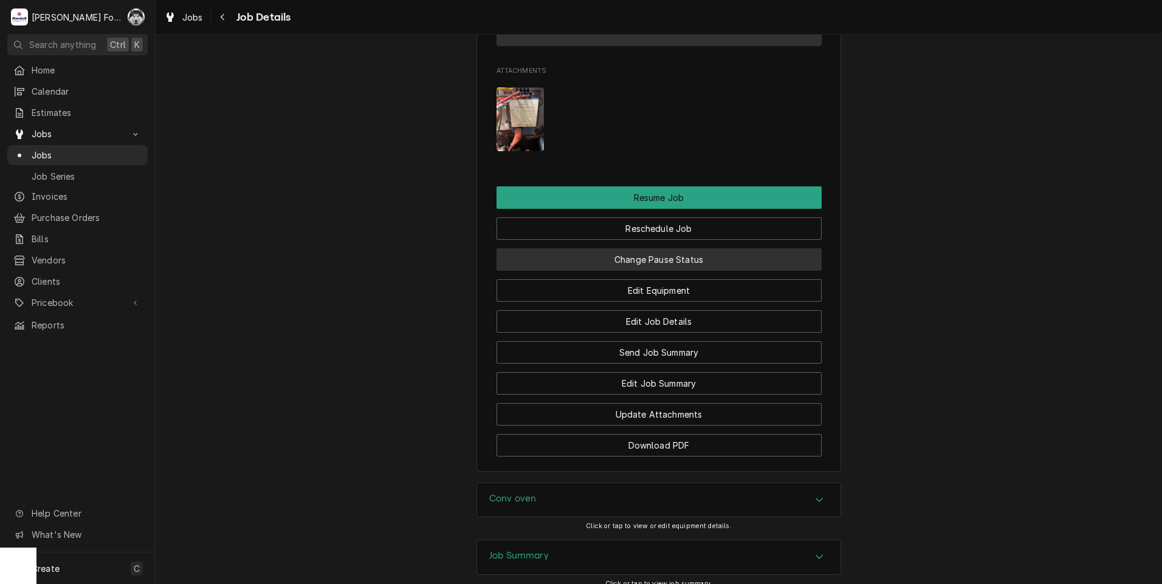
click at [663, 271] on button "Change Pause Status" at bounding box center [658, 259] width 325 height 22
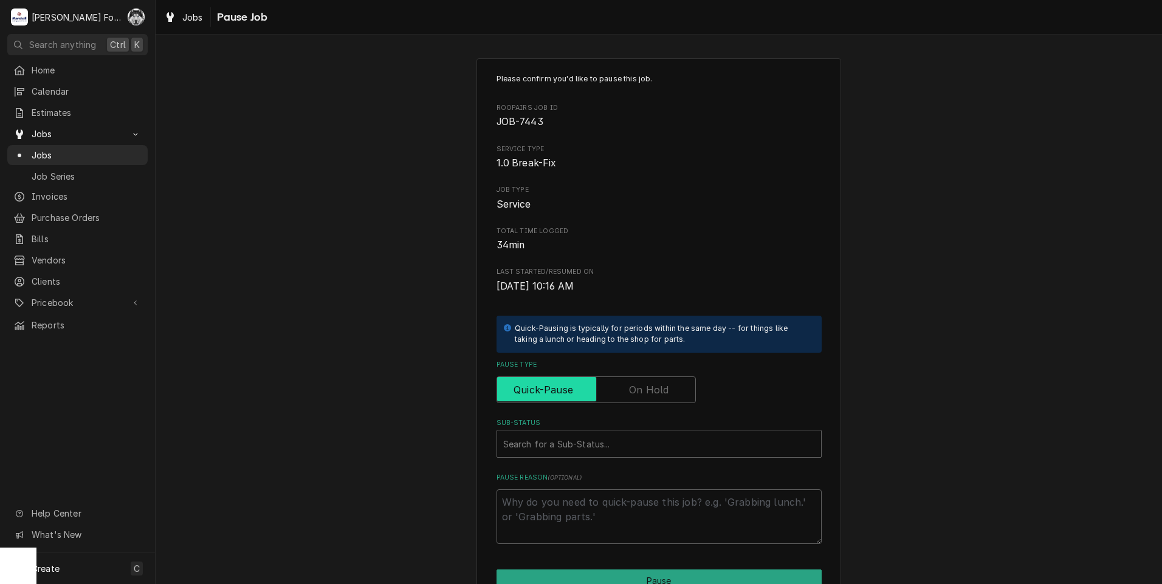
click at [643, 382] on input "Pause Type" at bounding box center [596, 390] width 188 height 27
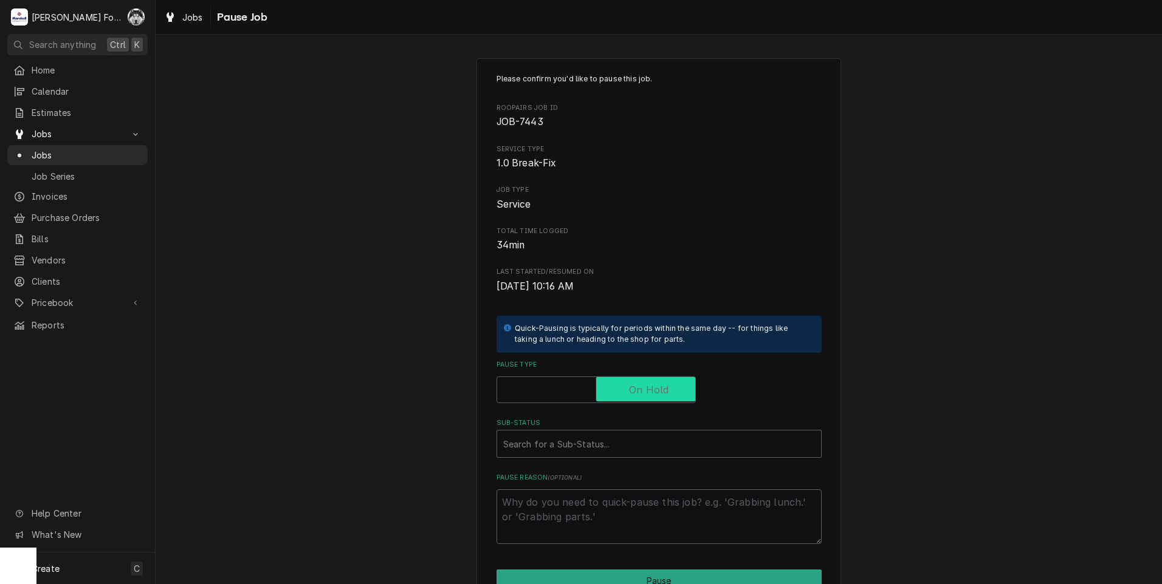
checkbox input "true"
click at [598, 452] on div "Sub-Status" at bounding box center [659, 444] width 312 height 22
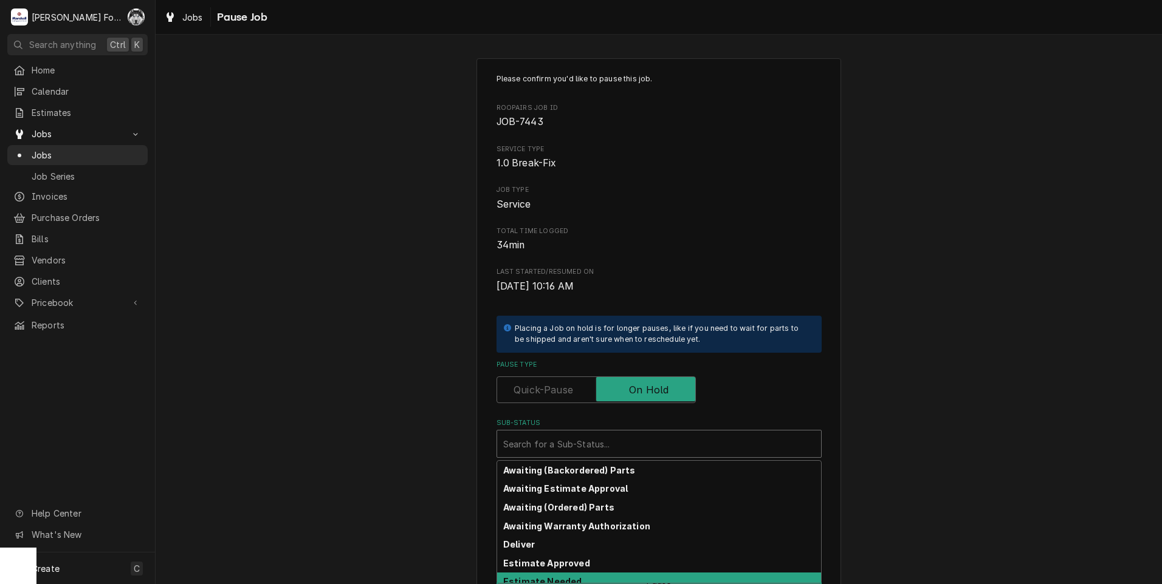
click at [547, 583] on strong "Estimate Needed" at bounding box center [542, 582] width 78 height 10
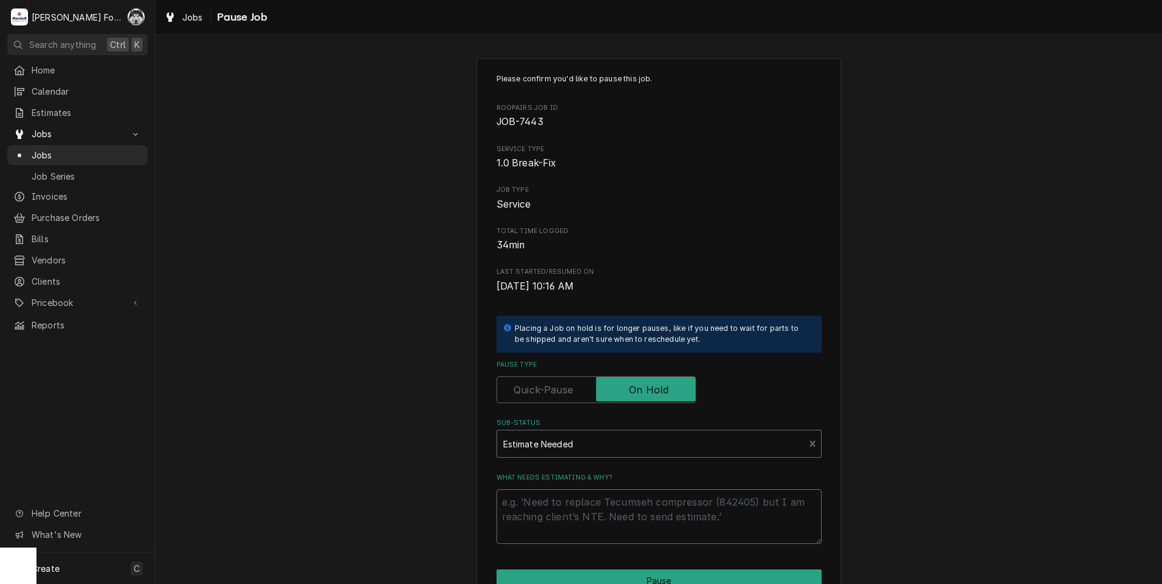
click at [559, 503] on textarea "What needs estimating & why?" at bounding box center [658, 517] width 325 height 55
type textarea "x"
type textarea "P"
type textarea "x"
type textarea "PA"
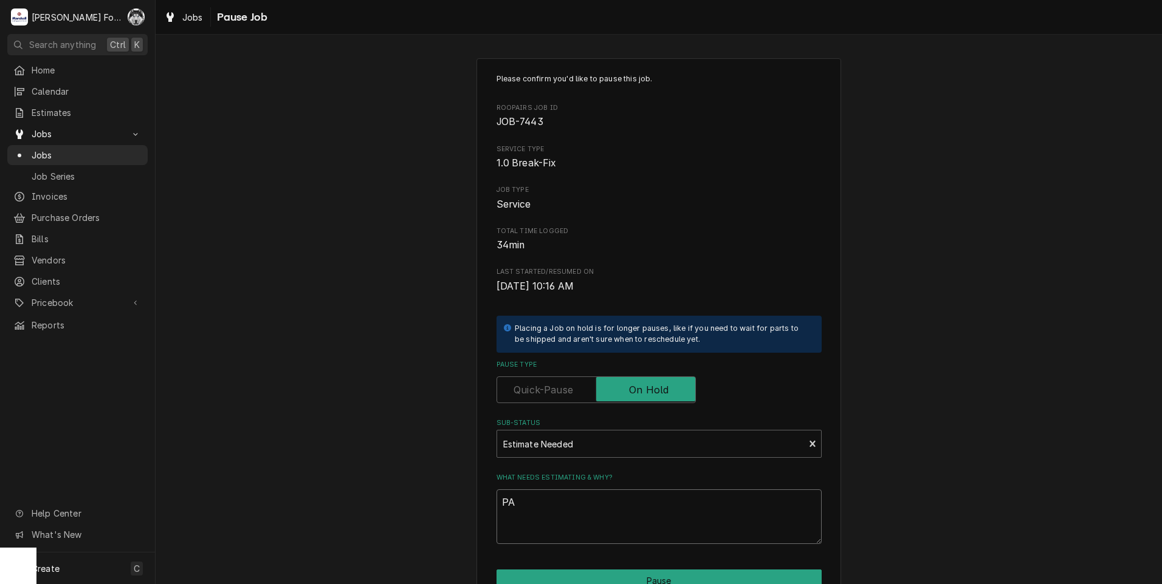
type textarea "x"
type textarea "PAR"
type textarea "x"
type textarea "PART"
type textarea "x"
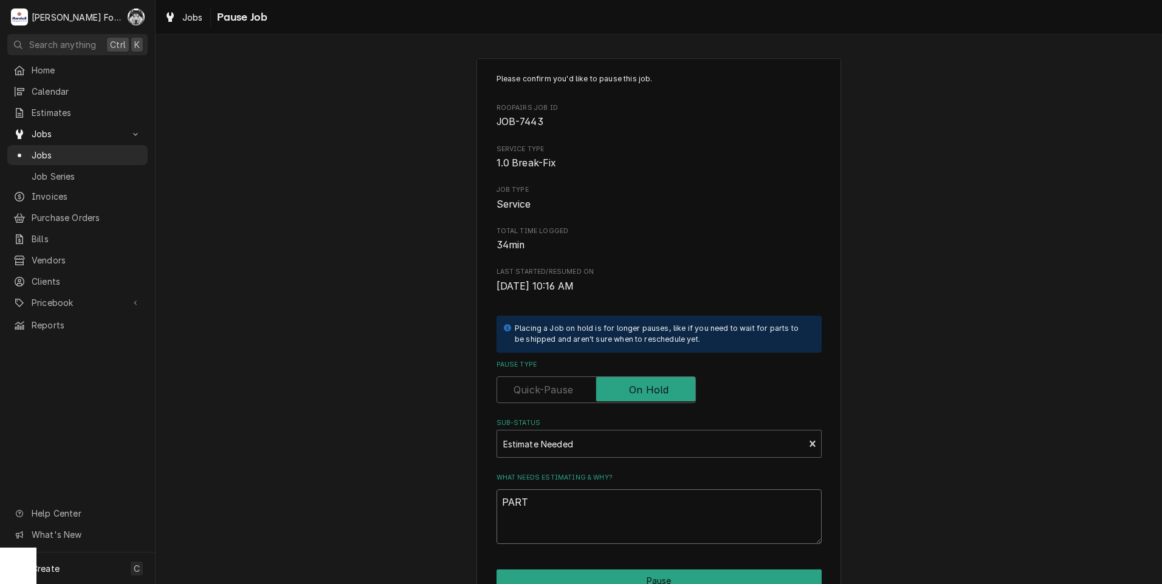
type textarea "PARTS"
type textarea "x"
type textarea "PARTS"
click at [646, 577] on button "Pause" at bounding box center [658, 581] width 325 height 22
type textarea "x"
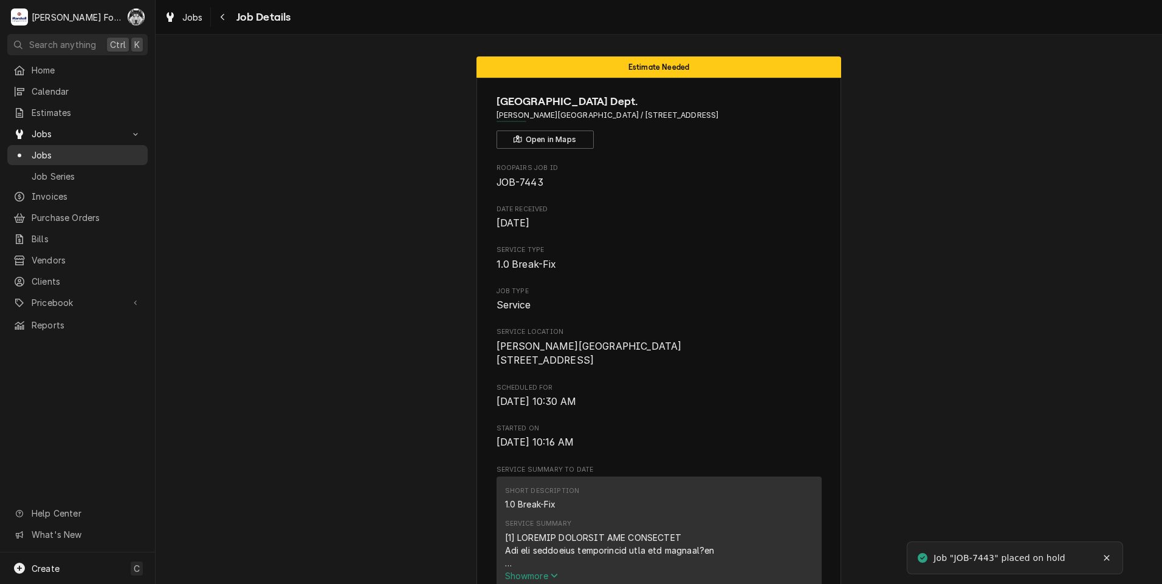
click at [39, 151] on span "Jobs" at bounding box center [87, 155] width 110 height 13
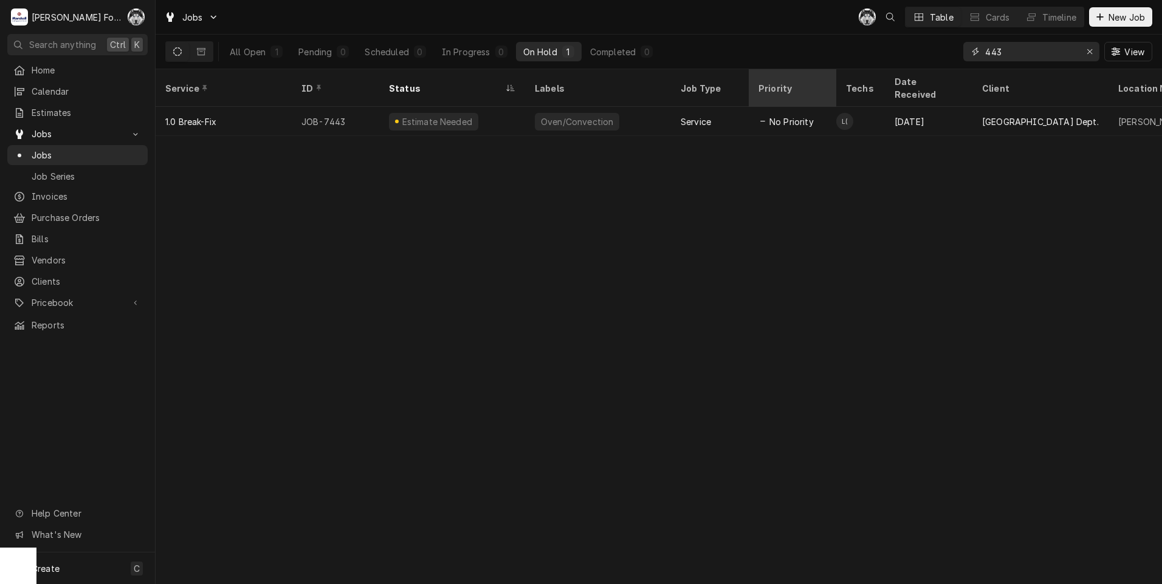
drag, startPoint x: 1026, startPoint y: 53, endPoint x: 810, endPoint y: 84, distance: 218.4
click at [815, 83] on div "Jobs C( Table Cards Timeline New Job All Open 1 Pending 0 Scheduled 0 In Progre…" at bounding box center [659, 292] width 1006 height 584
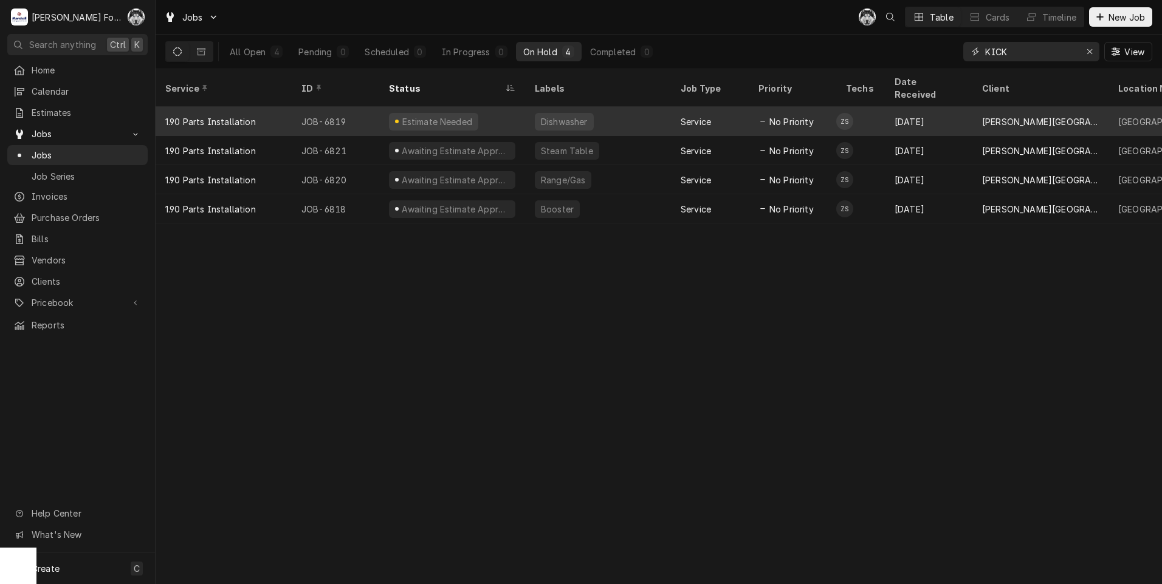
type input "KICK"
click at [451, 115] on div "Estimate Needed" at bounding box center [436, 121] width 73 height 13
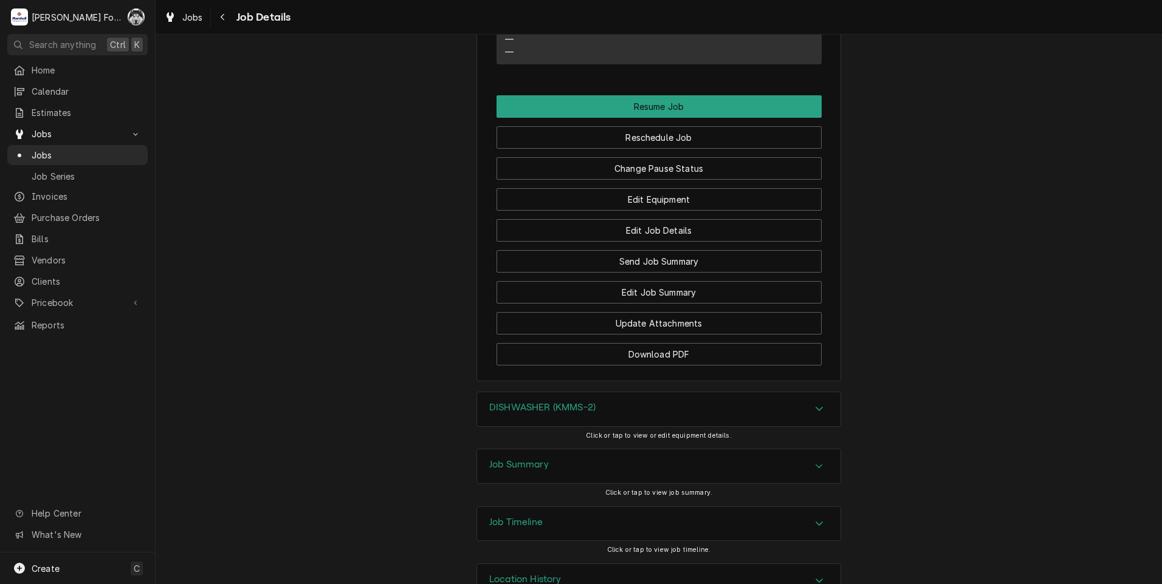
scroll to position [1158, 0]
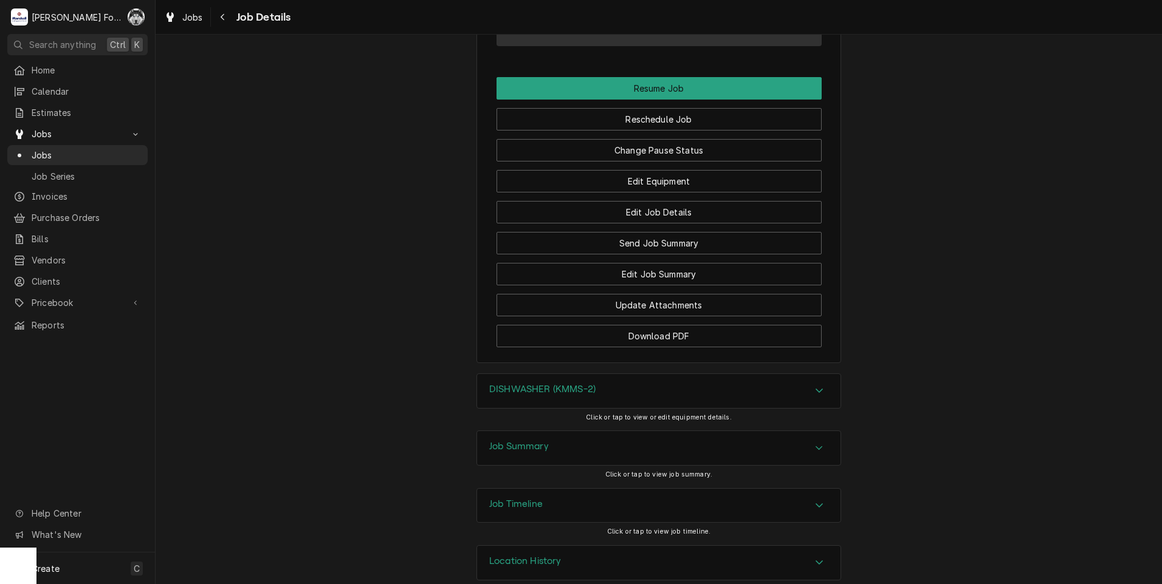
click at [588, 380] on div "DISHWASHER (KMMS-2)" at bounding box center [658, 391] width 363 height 34
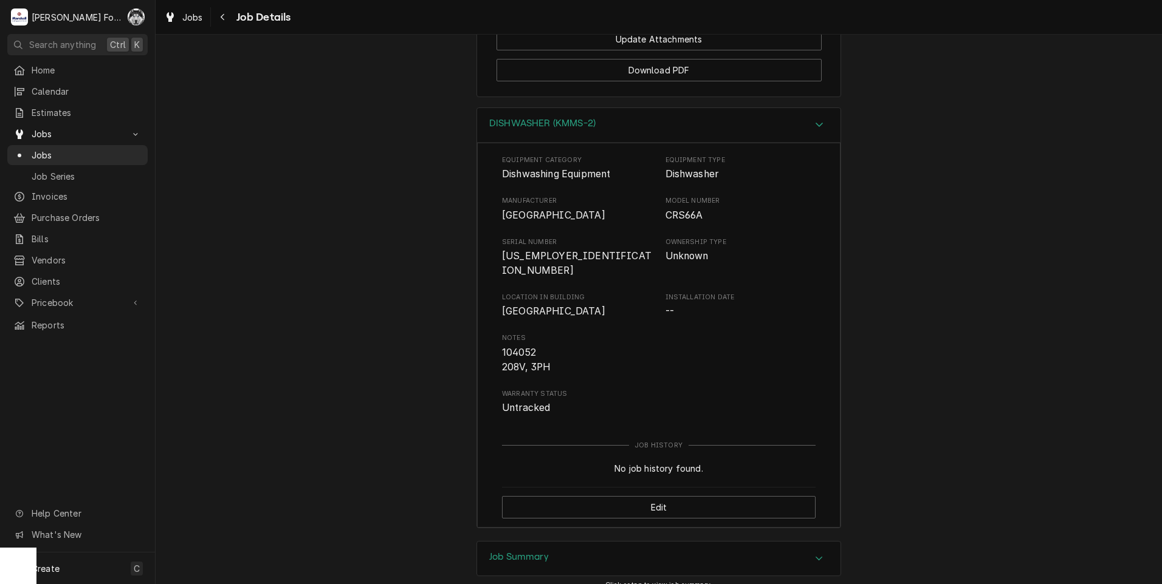
scroll to position [1520, 0]
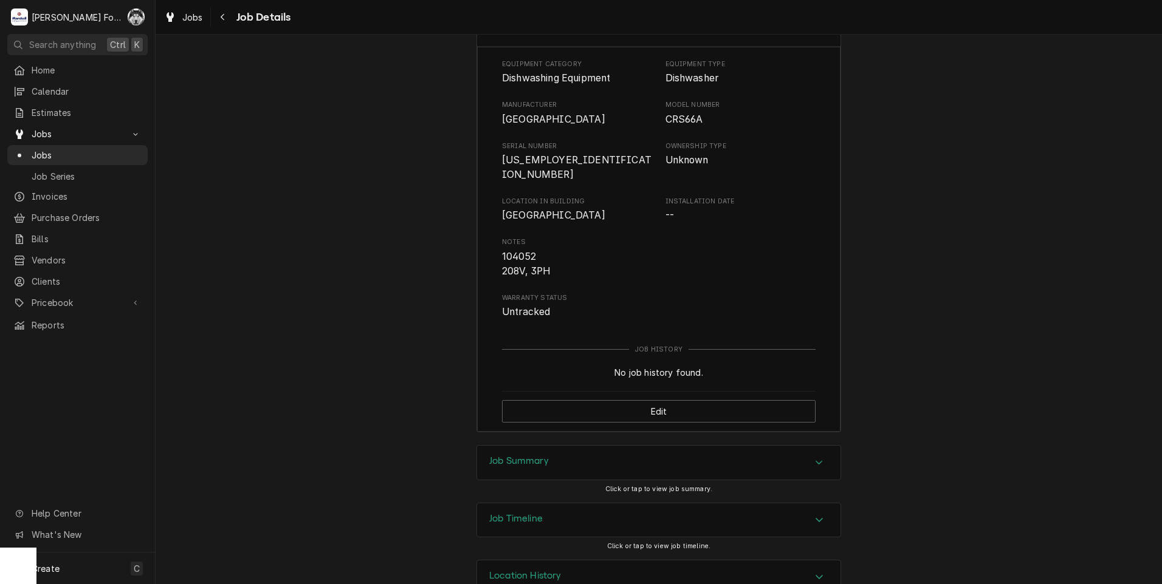
click at [587, 446] on div "Job Summary" at bounding box center [658, 463] width 363 height 34
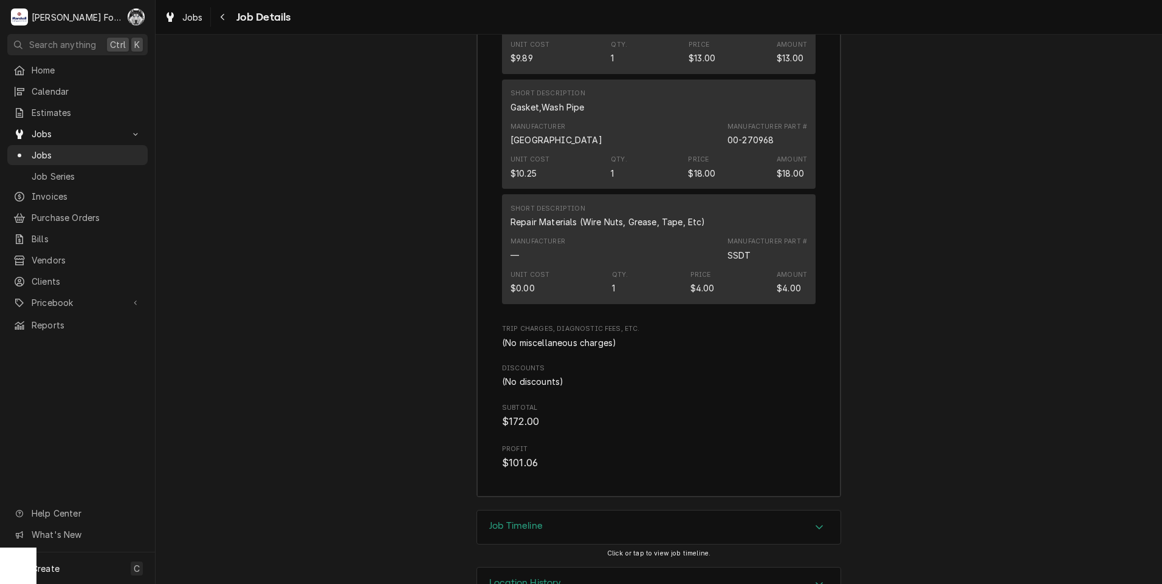
scroll to position [2753, 0]
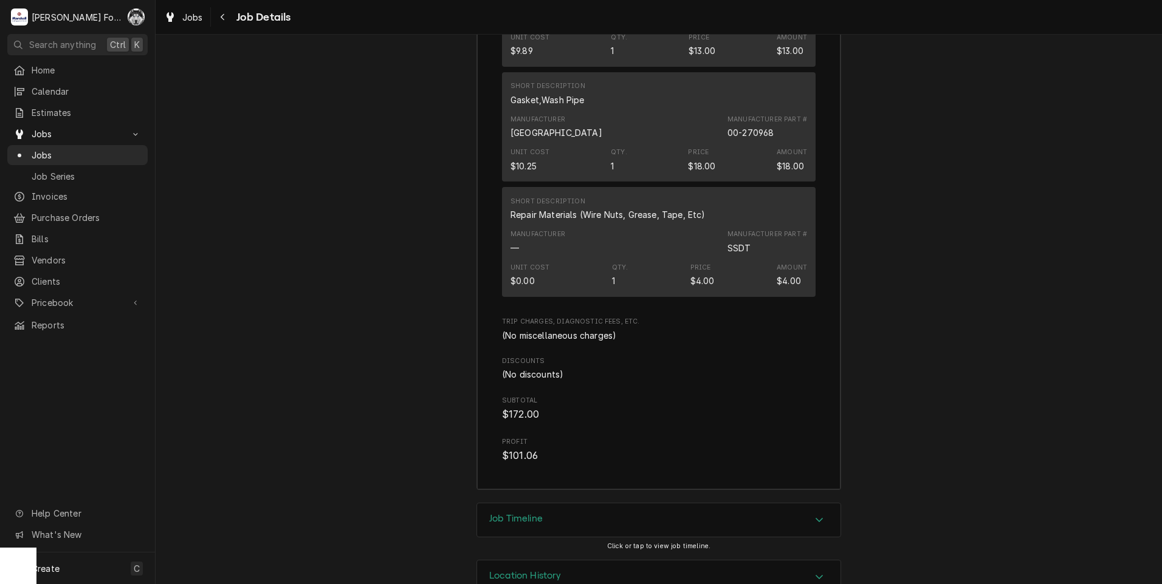
click at [564, 504] on div "Job Timeline" at bounding box center [658, 521] width 363 height 34
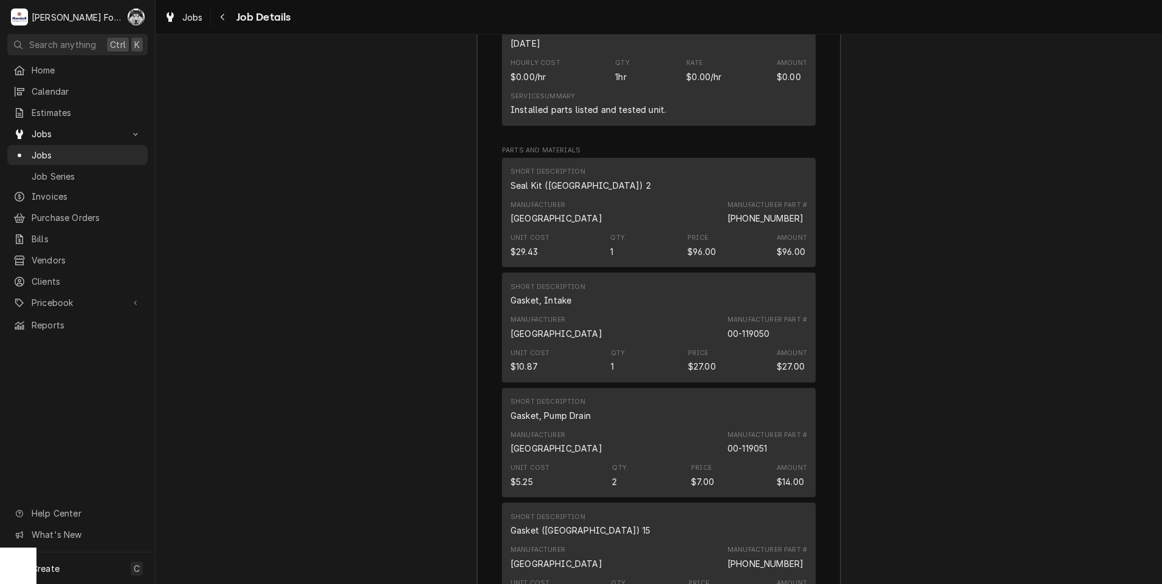
scroll to position [2307, 0]
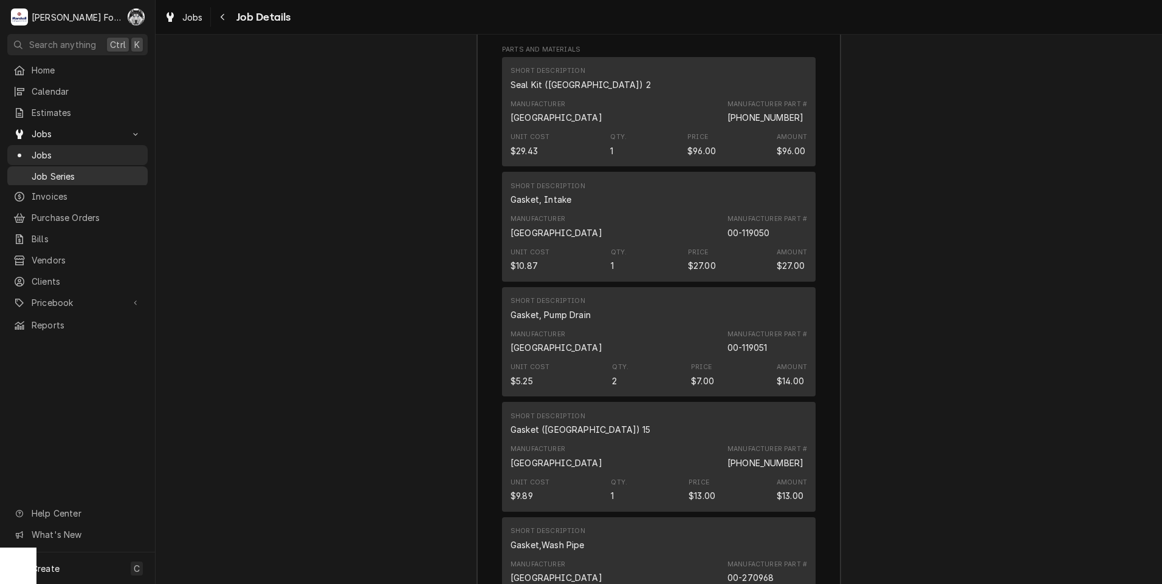
click at [53, 170] on span "Job Series" at bounding box center [87, 176] width 110 height 13
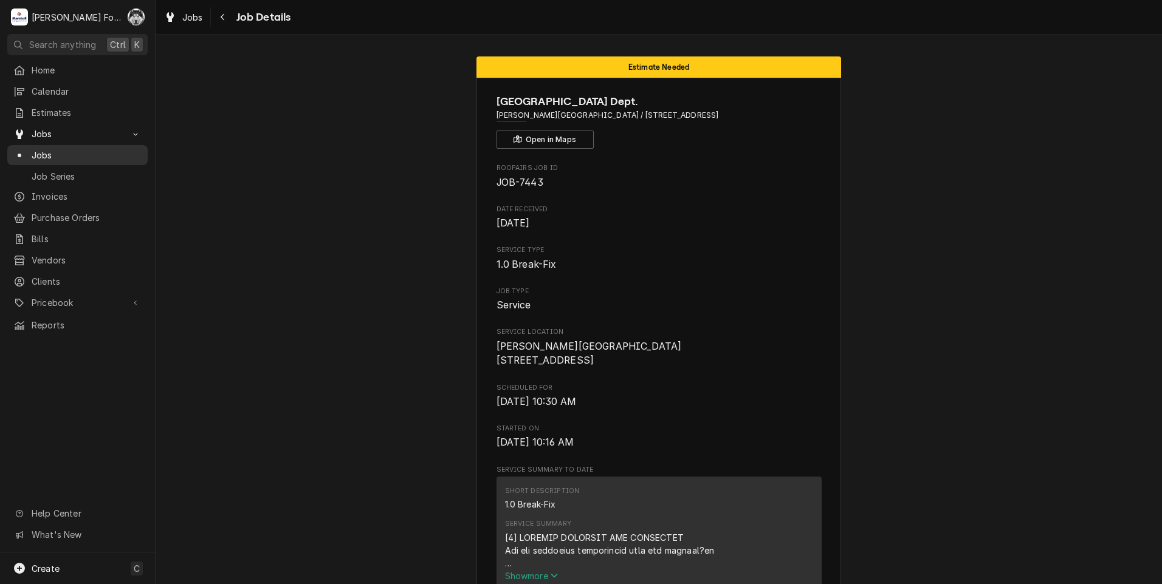
click at [40, 152] on span "Jobs" at bounding box center [87, 155] width 110 height 13
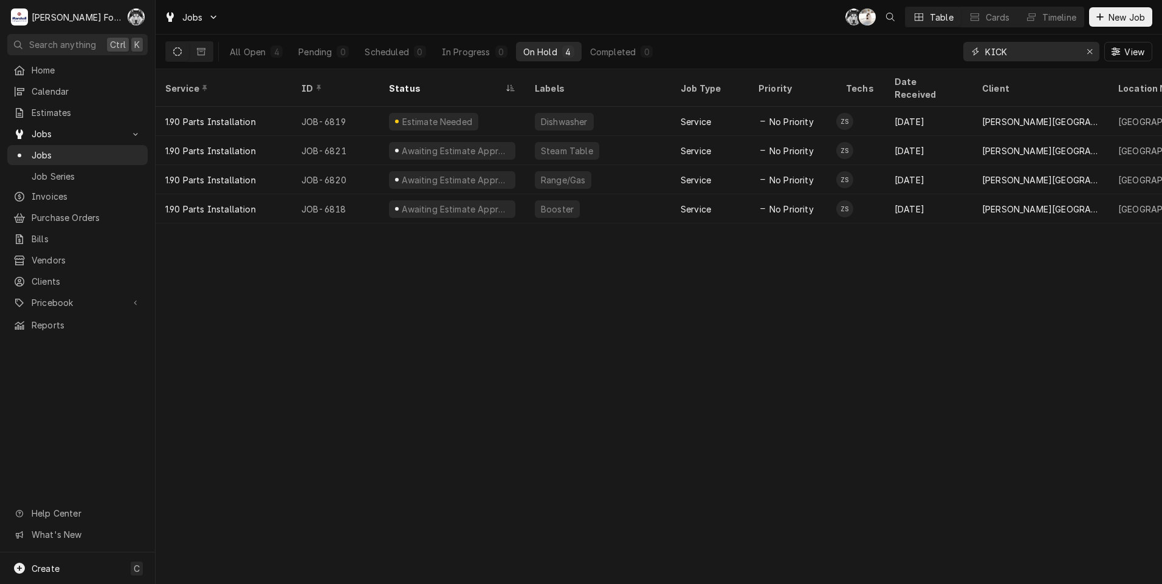
drag, startPoint x: 1038, startPoint y: 56, endPoint x: 796, endPoint y: 53, distance: 241.8
click at [847, 55] on div "All Open 4 Pending 0 Scheduled 0 In Progress 0 On Hold 4 Completed 0 KICK View" at bounding box center [658, 52] width 987 height 34
type input "7442"
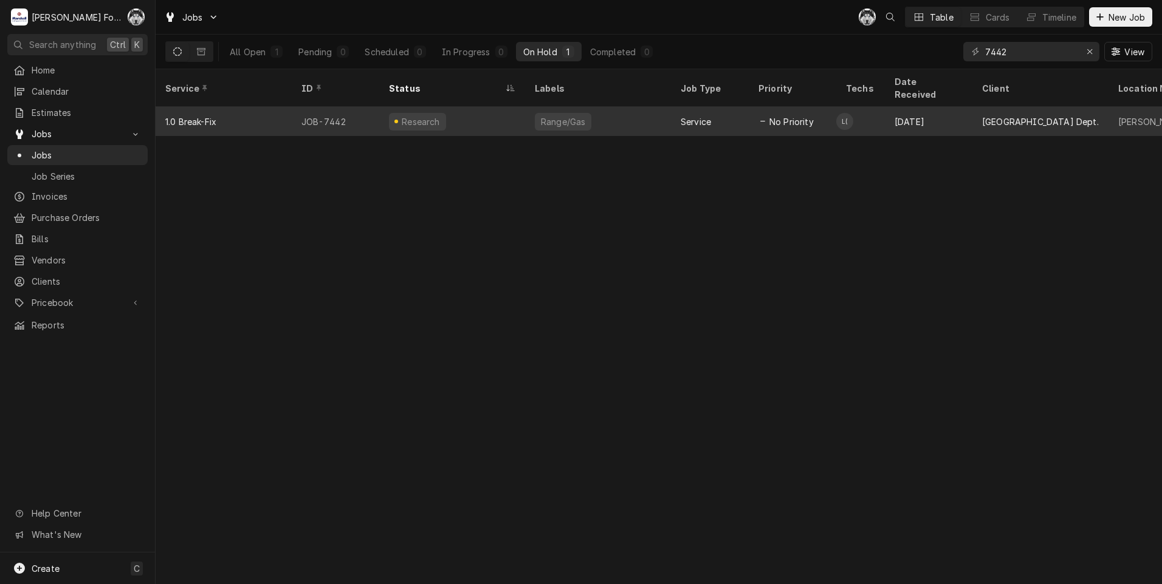
click at [522, 109] on div "Research" at bounding box center [452, 121] width 146 height 29
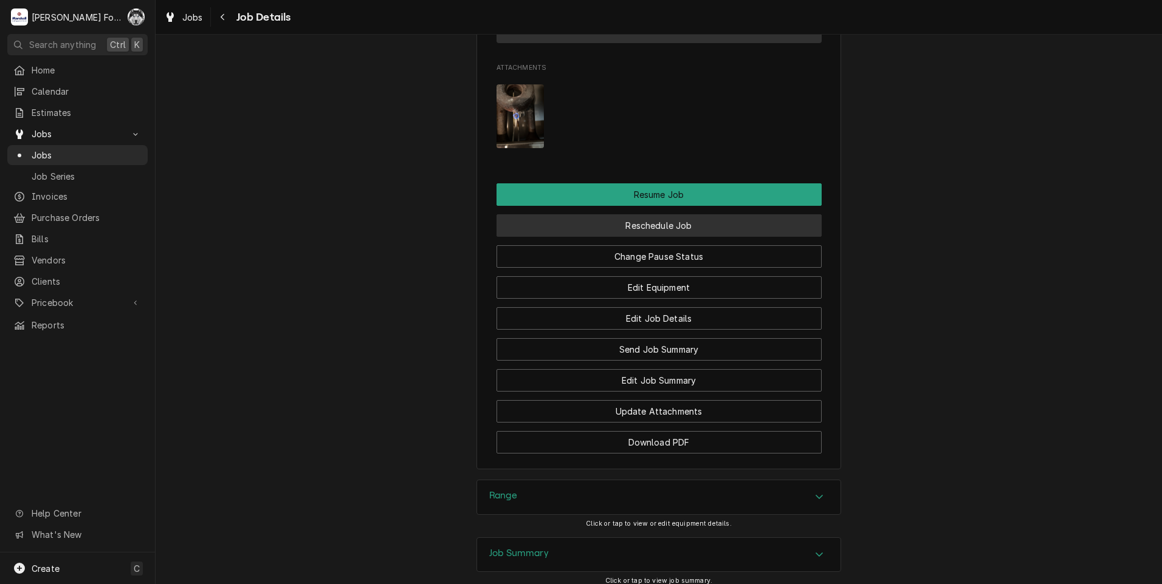
scroll to position [1417, 0]
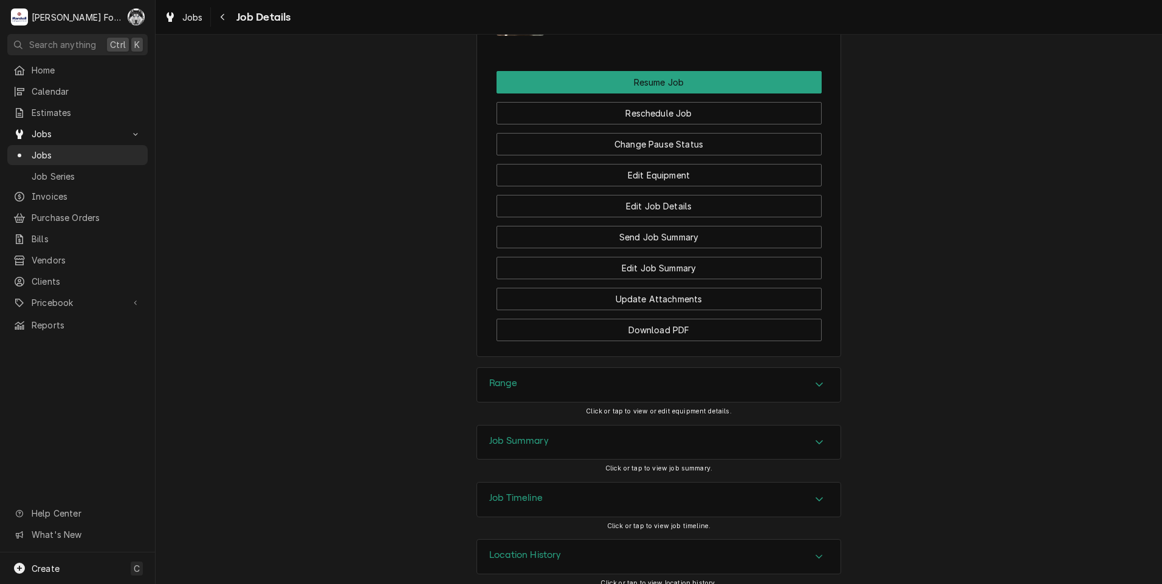
click at [558, 389] on div "Range" at bounding box center [658, 385] width 363 height 34
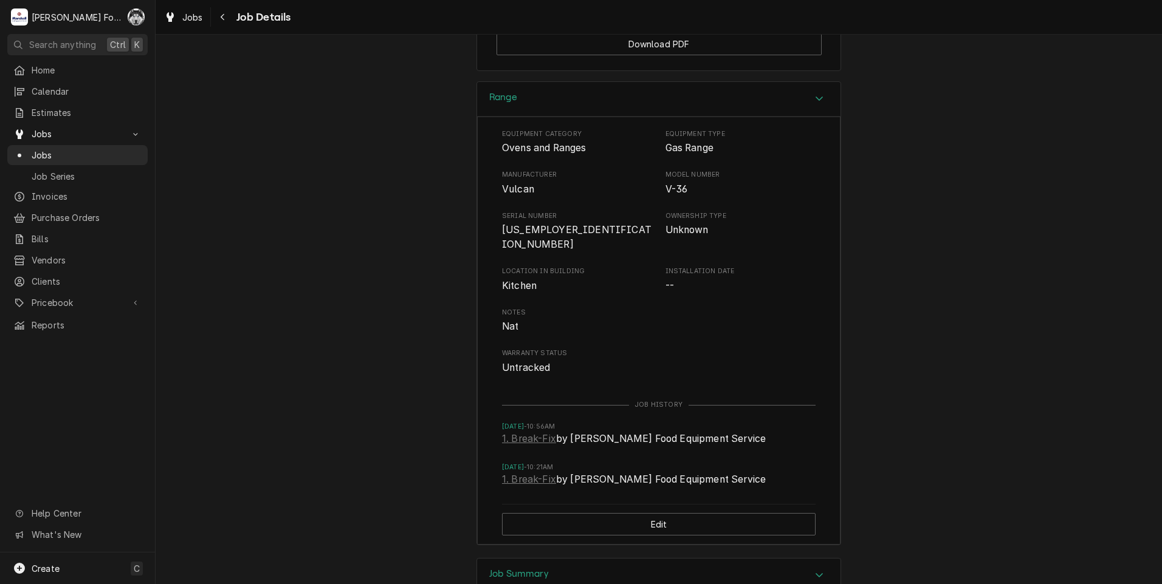
scroll to position [1721, 0]
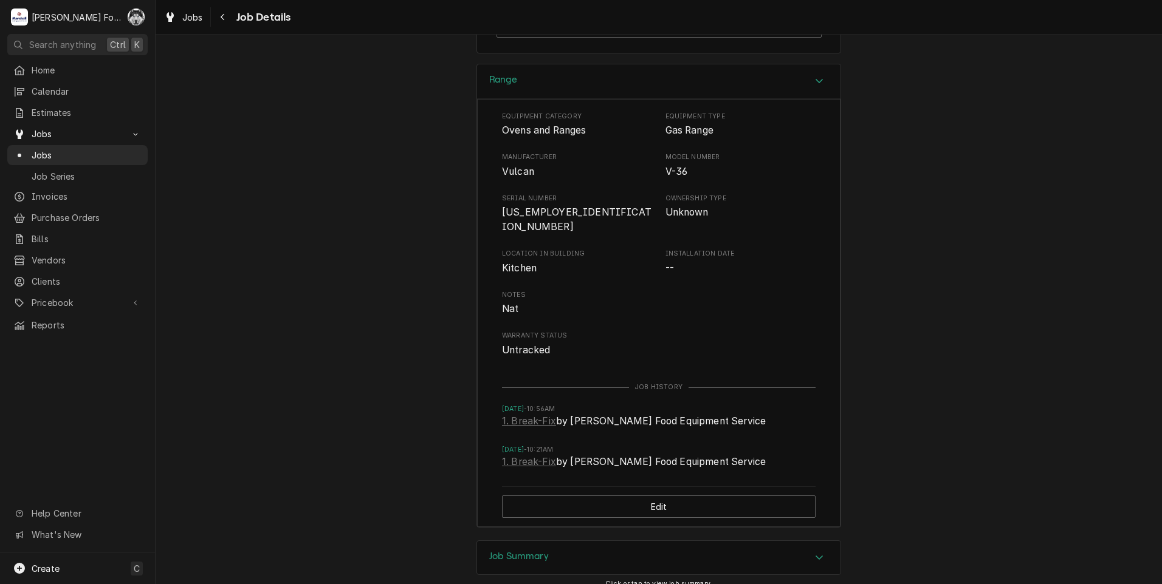
click at [569, 560] on div "Job Summary" at bounding box center [658, 558] width 363 height 34
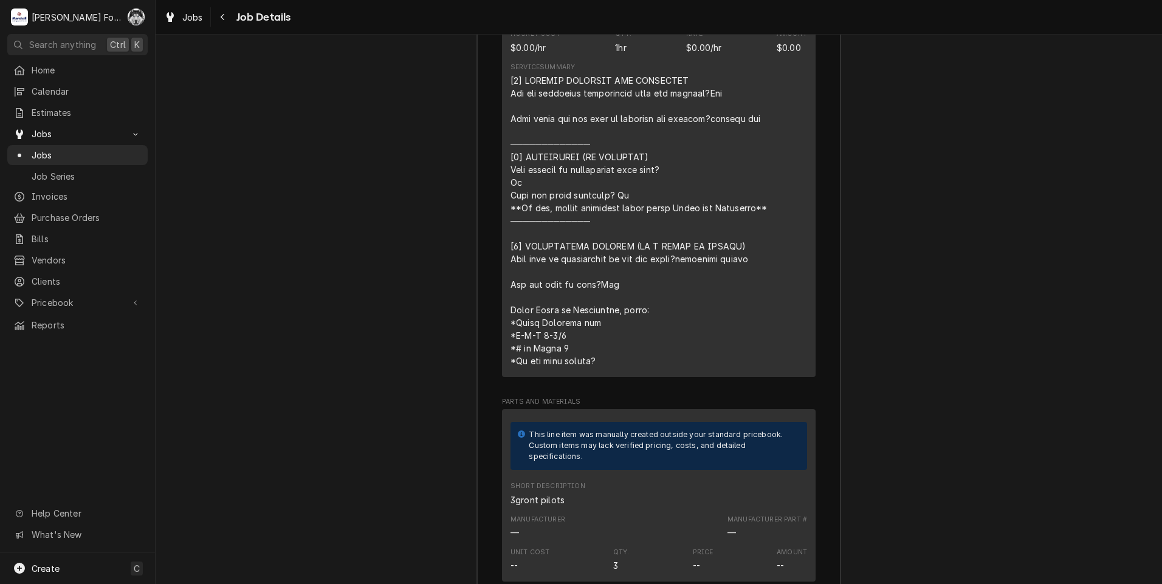
scroll to position [2632, 0]
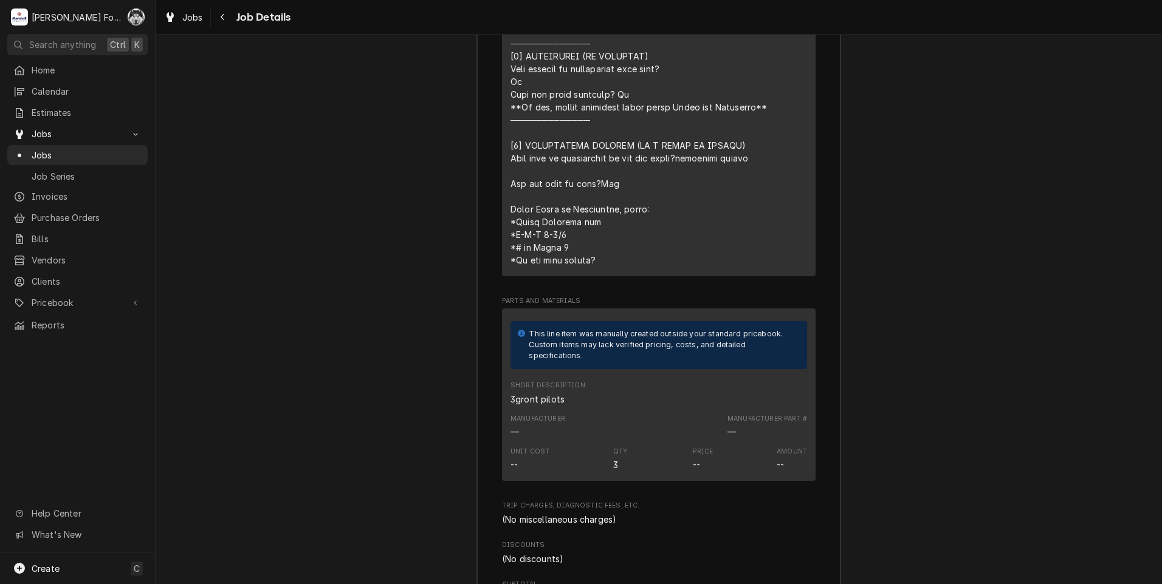
click at [652, 428] on div "Manufacturer — Manufacturer Part # —" at bounding box center [658, 426] width 296 height 33
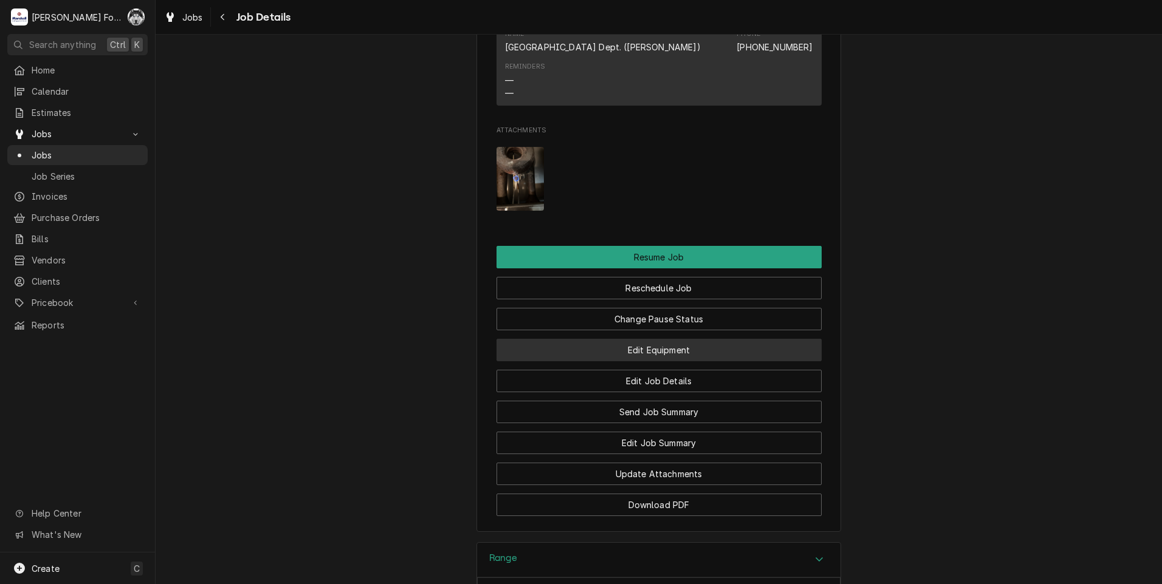
scroll to position [1230, 0]
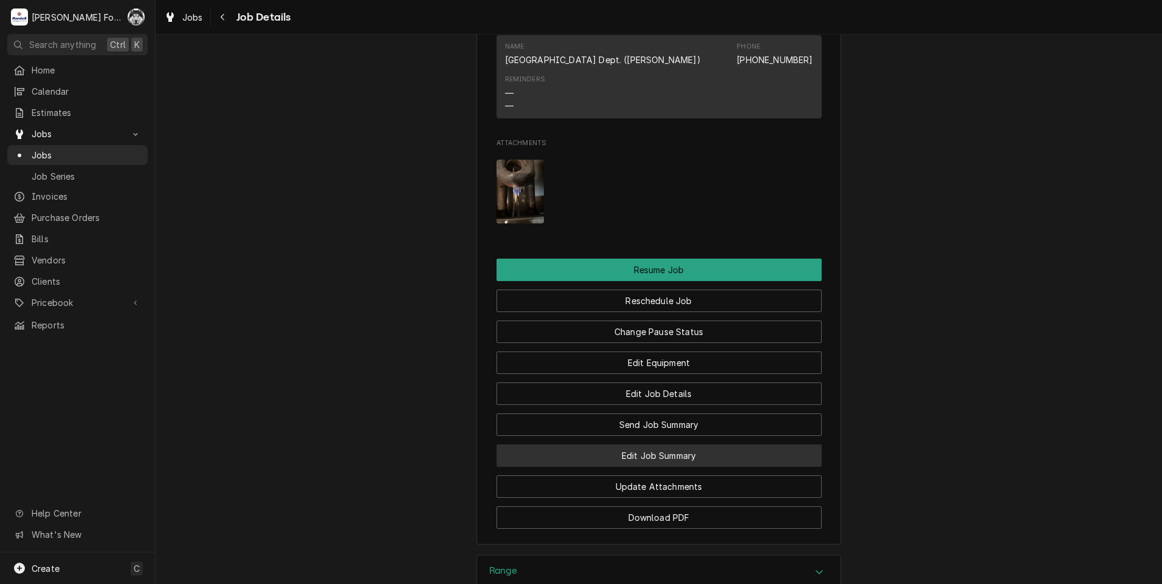
click at [625, 467] on button "Edit Job Summary" at bounding box center [658, 456] width 325 height 22
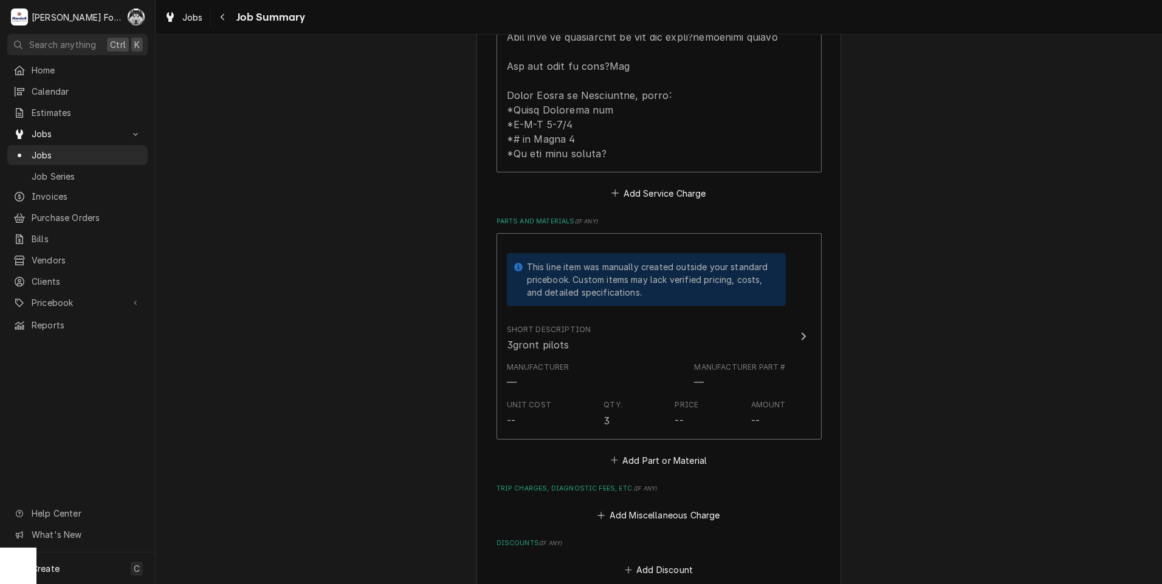
scroll to position [911, 0]
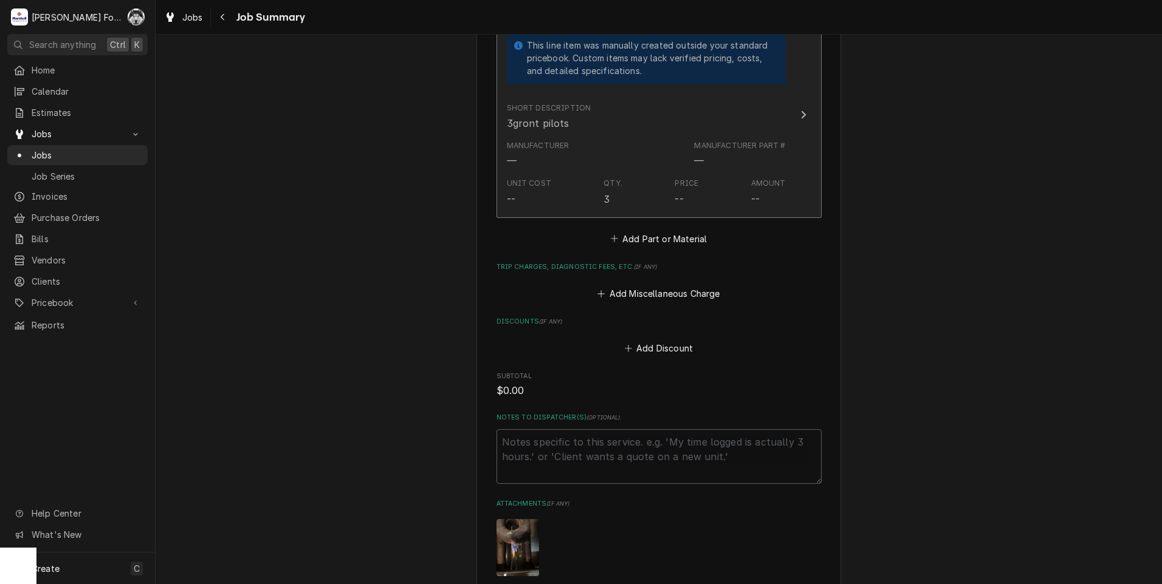
click at [680, 157] on div "Manufacturer — Manufacturer Part # —" at bounding box center [646, 154] width 279 height 38
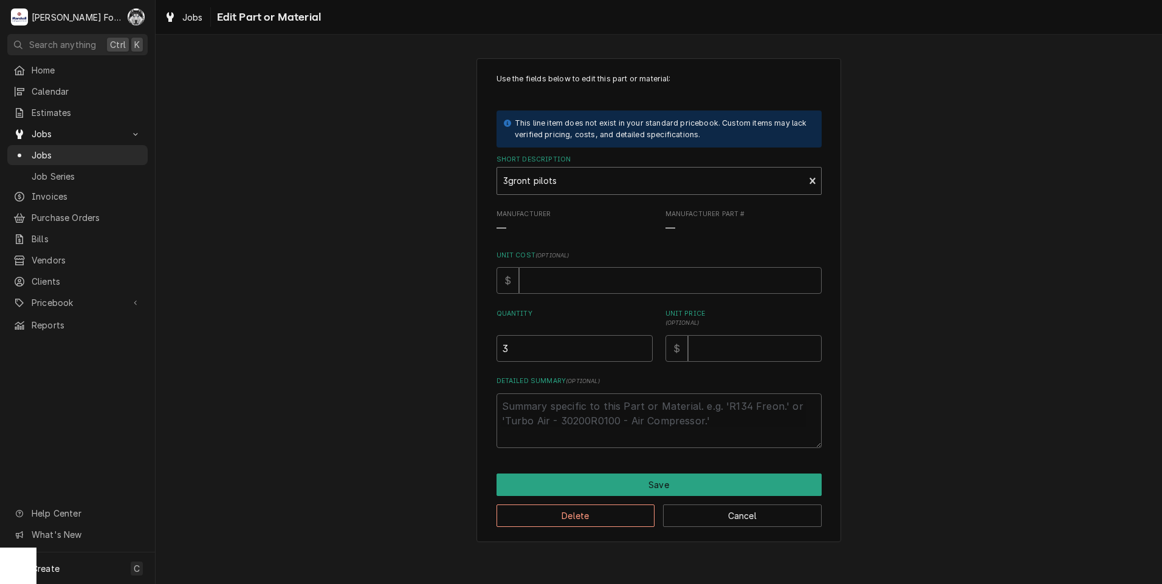
type textarea "x"
click at [606, 174] on div "Short Description" at bounding box center [650, 181] width 295 height 22
drag, startPoint x: 578, startPoint y: 194, endPoint x: 365, endPoint y: 220, distance: 214.1
click at [365, 220] on div "Use the fields below to edit this part or material: This line item does not exi…" at bounding box center [659, 300] width 1006 height 506
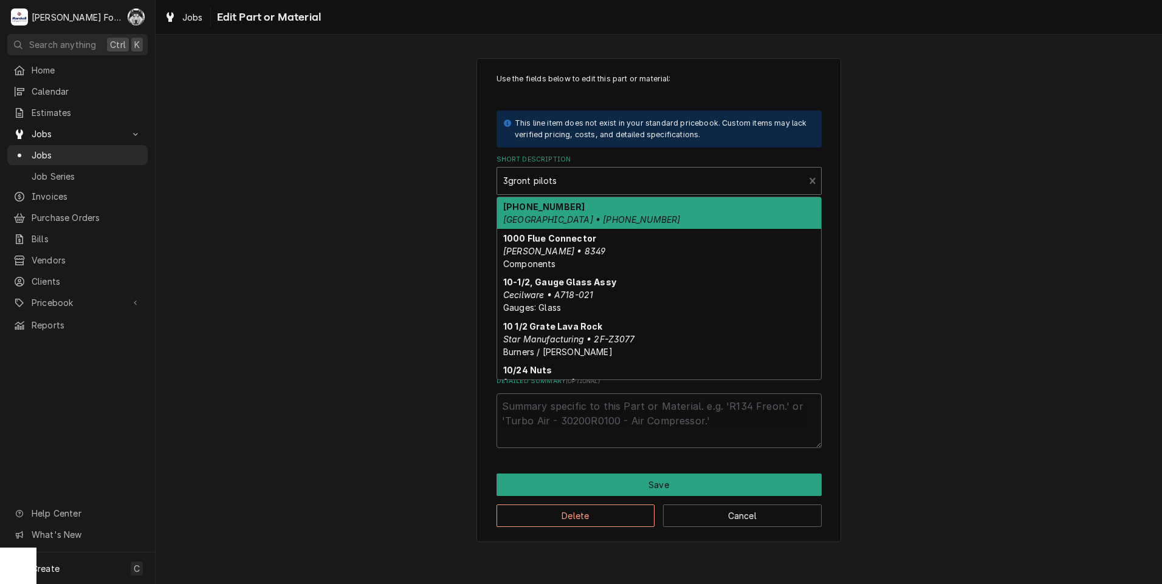
click at [593, 181] on div "Short Description" at bounding box center [650, 181] width 295 height 22
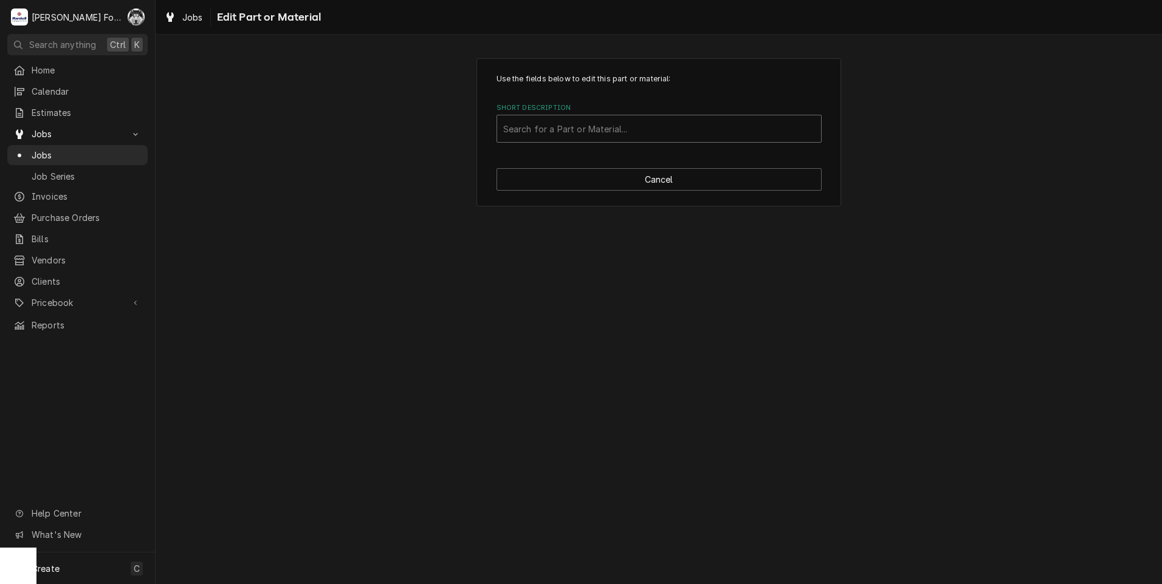
click at [573, 125] on div "Short Description" at bounding box center [659, 129] width 312 height 22
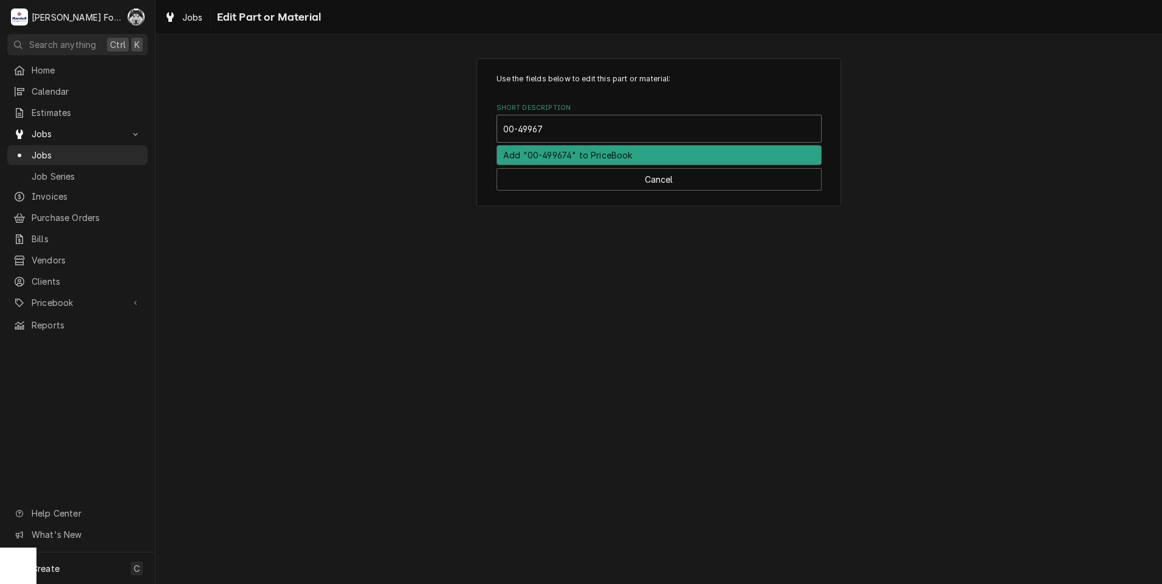
type input "00-499674"
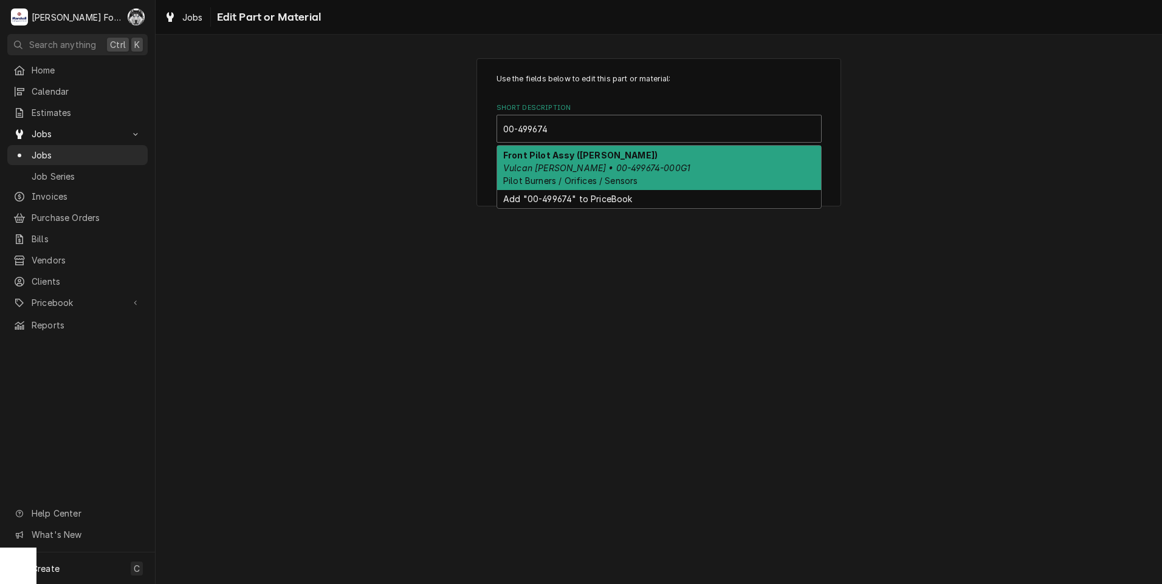
click at [575, 161] on div "Front Pilot Assy (VULCAN HART) Vulcan Hart • 00-499674-000G1 Pilot Burners / Or…" at bounding box center [659, 168] width 324 height 44
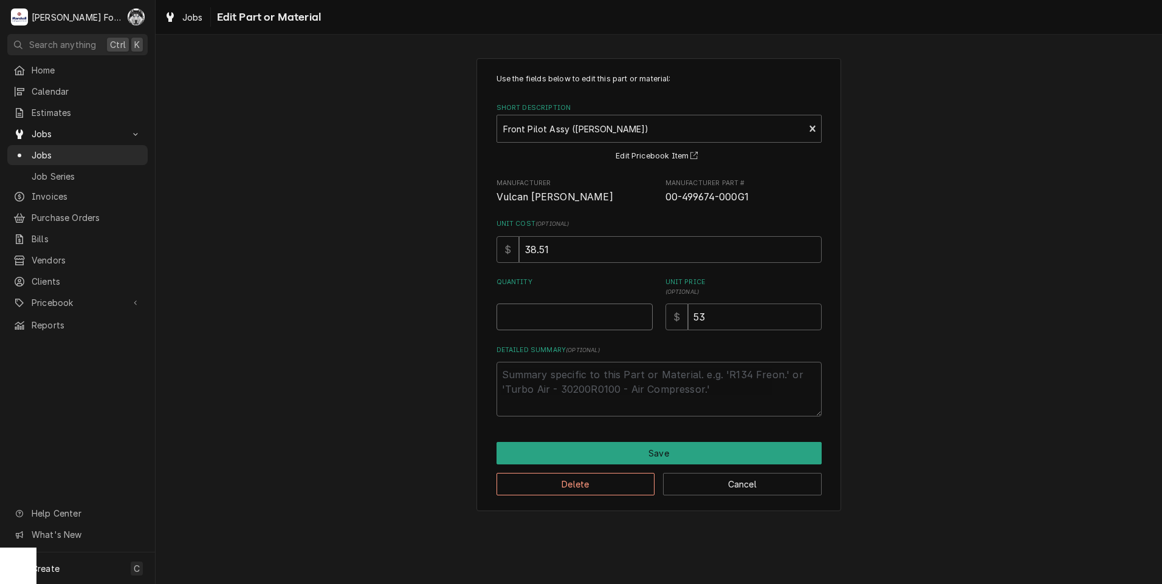
type textarea "x"
type input "0.5"
click at [641, 312] on input "0.5" at bounding box center [574, 317] width 156 height 27
type textarea "x"
type input "1"
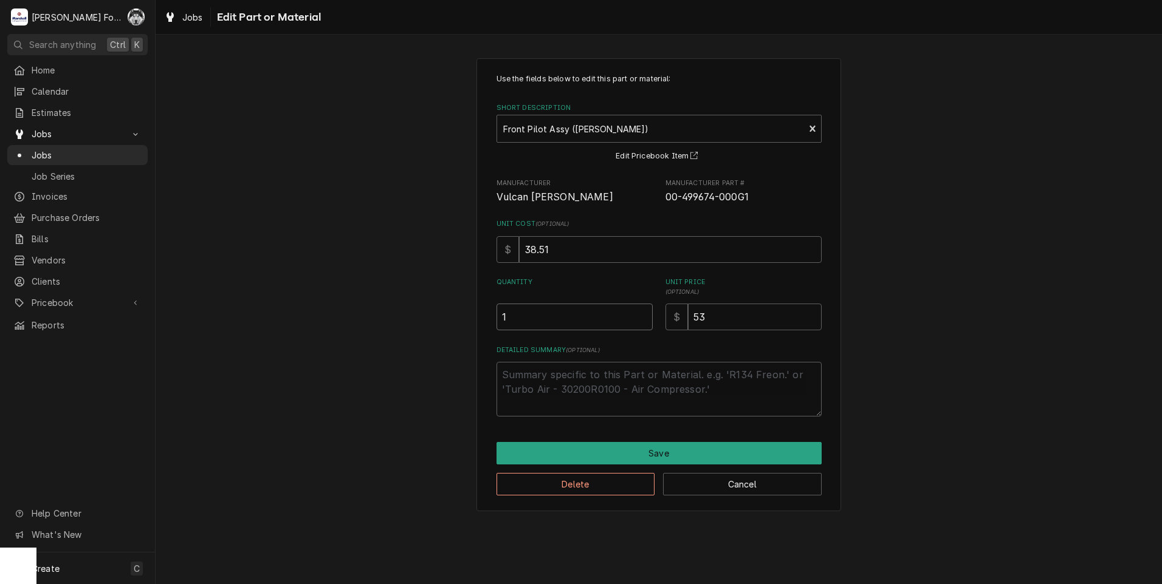
click at [641, 312] on input "1" at bounding box center [574, 317] width 156 height 27
type textarea "x"
type input "1.5"
click at [641, 311] on input "1.5" at bounding box center [574, 317] width 156 height 27
type textarea "x"
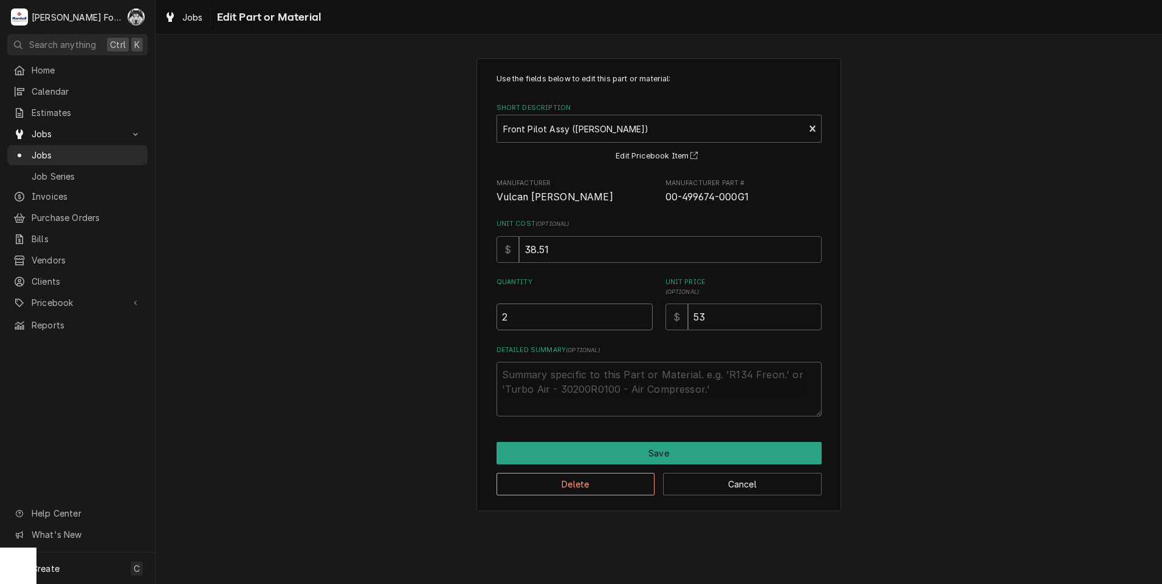
type input "2"
click at [641, 311] on input "2" at bounding box center [574, 317] width 156 height 27
type textarea "x"
type input "2.5"
click at [641, 311] on input "2.5" at bounding box center [574, 317] width 156 height 27
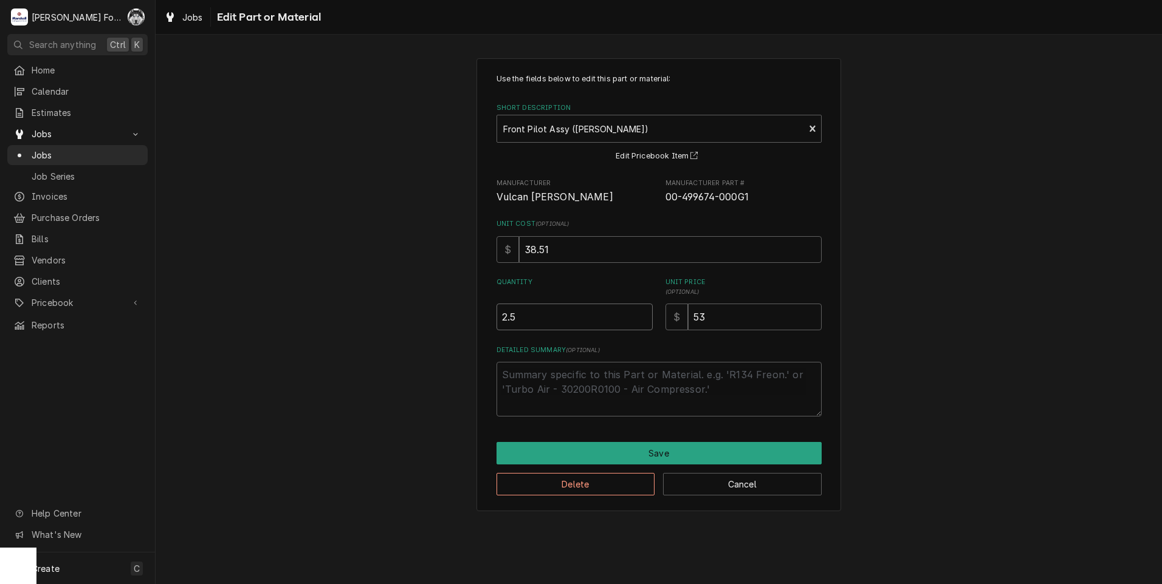
type textarea "x"
type input "3"
click at [641, 311] on input "3" at bounding box center [574, 317] width 156 height 27
drag, startPoint x: 728, startPoint y: 312, endPoint x: 611, endPoint y: 337, distance: 119.9
click at [629, 338] on div "Use the fields below to edit this part or material: Short Description Front Pil…" at bounding box center [658, 245] width 325 height 343
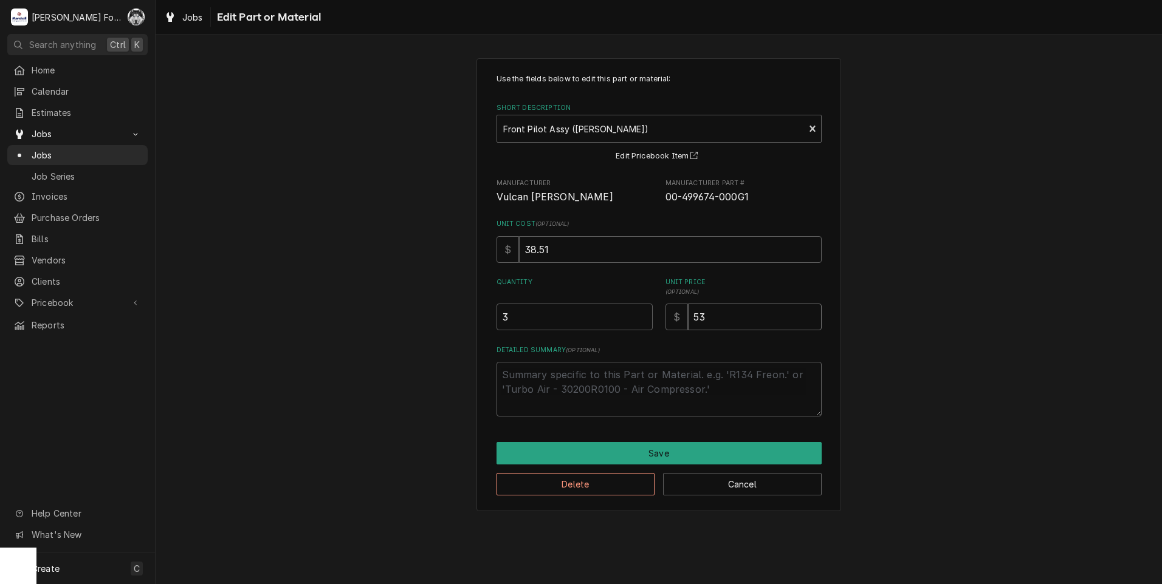
type textarea "x"
type input "5"
type textarea "x"
type input "58"
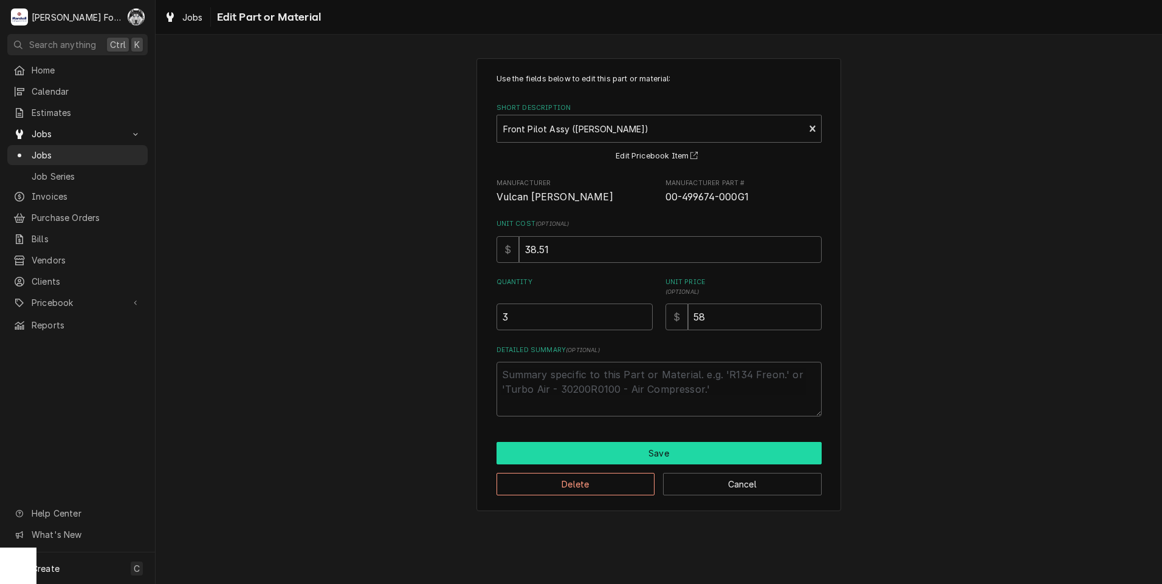
click at [657, 455] on button "Save" at bounding box center [658, 453] width 325 height 22
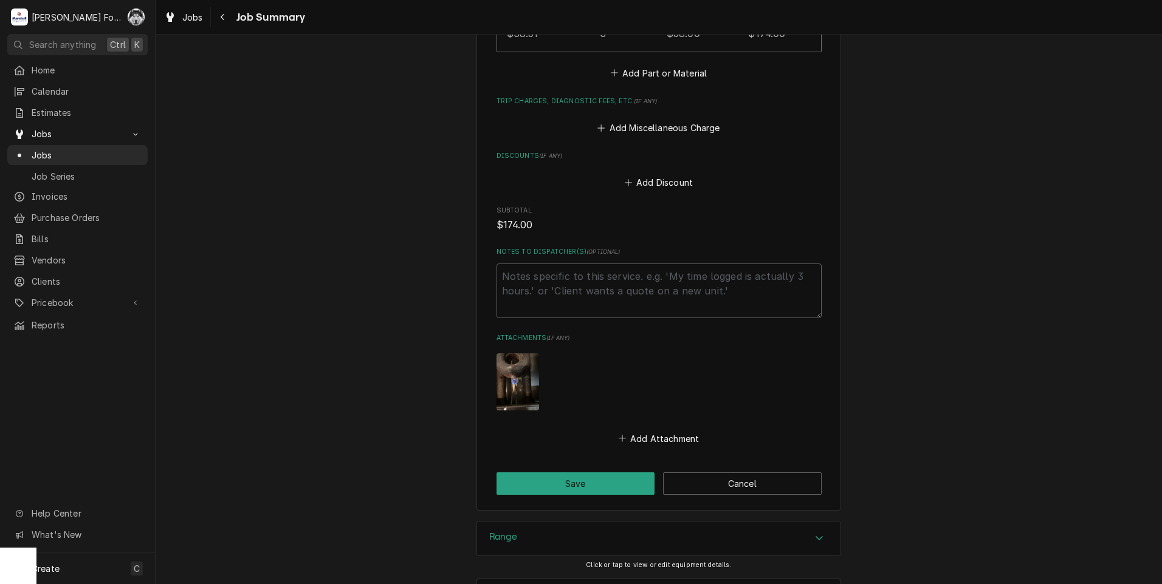
scroll to position [1035, 0]
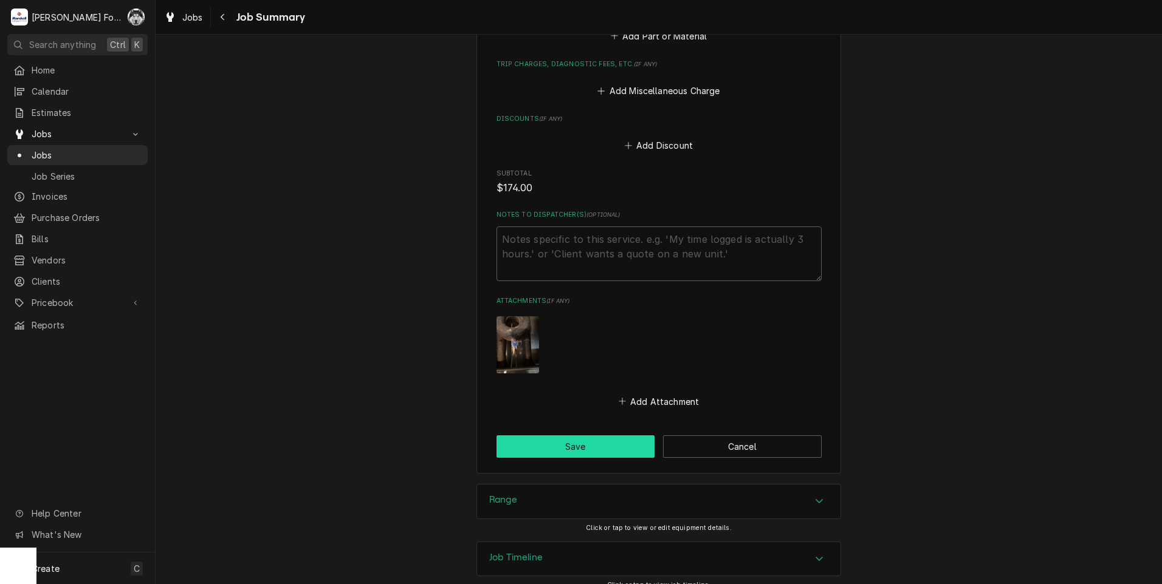
click at [556, 436] on button "Save" at bounding box center [575, 447] width 159 height 22
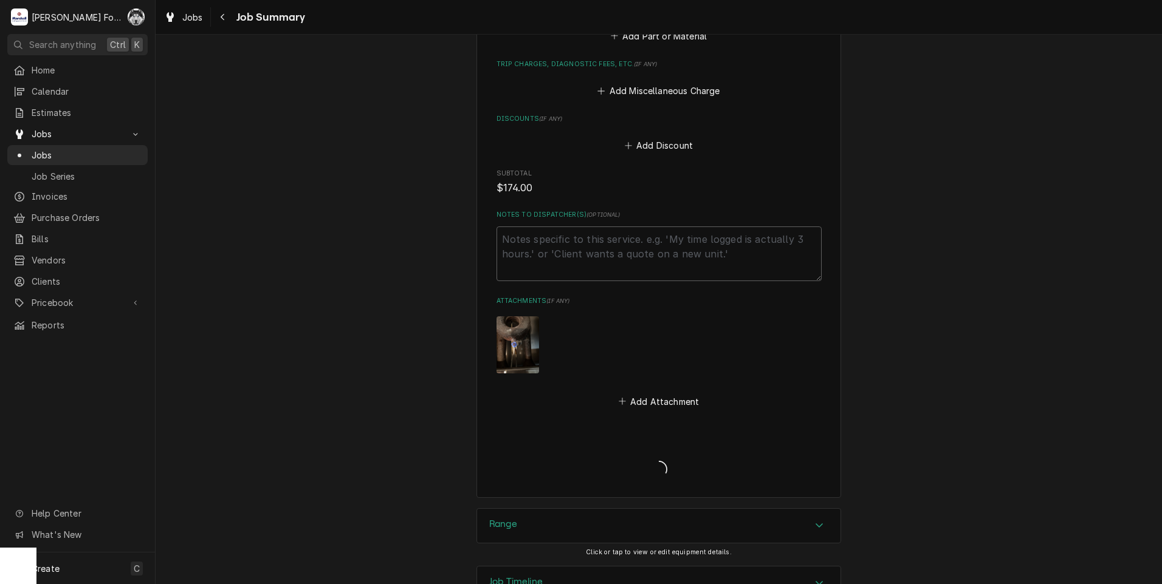
type textarea "x"
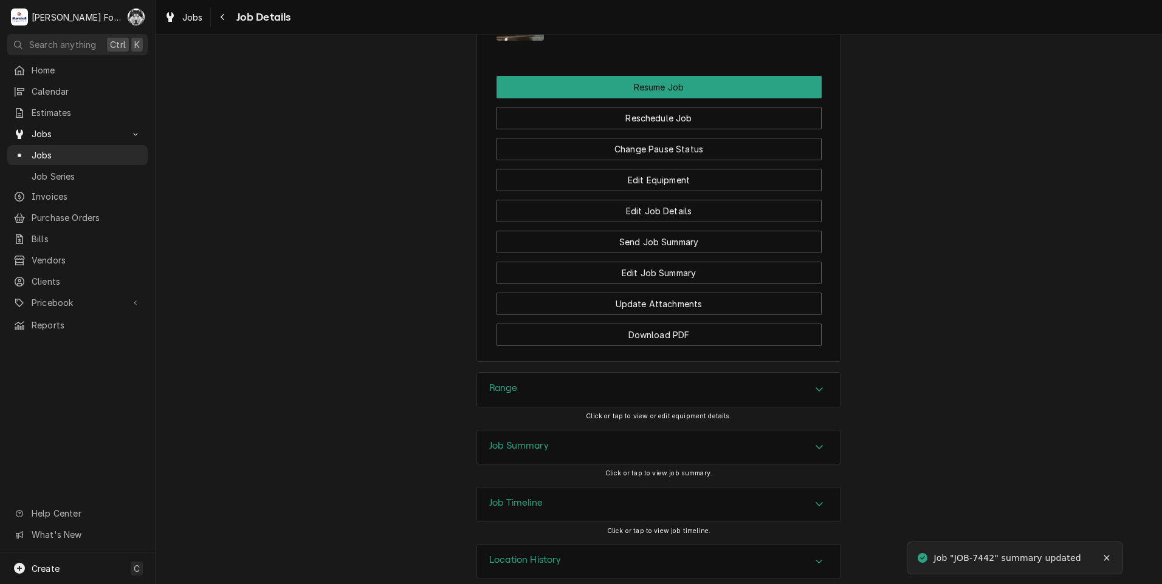
scroll to position [1444, 0]
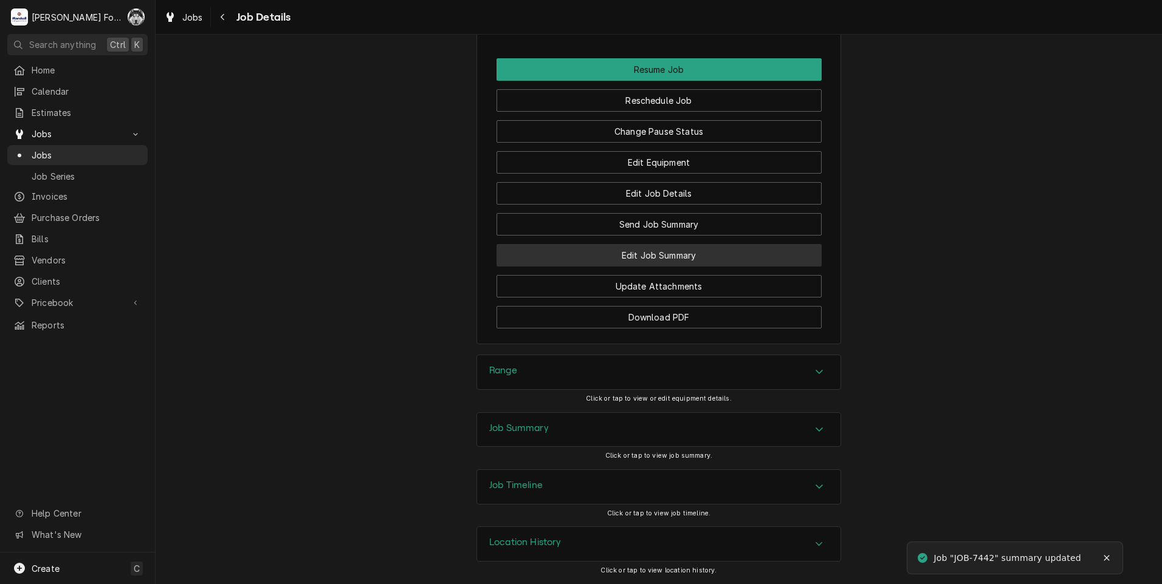
click at [640, 259] on button "Edit Job Summary" at bounding box center [658, 255] width 325 height 22
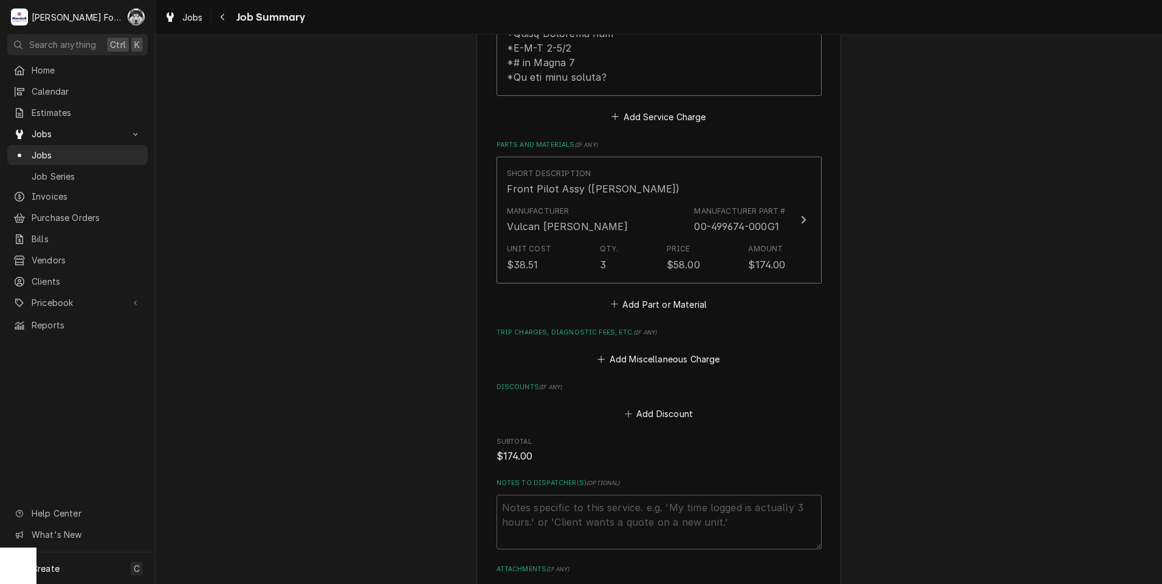
scroll to position [810, 0]
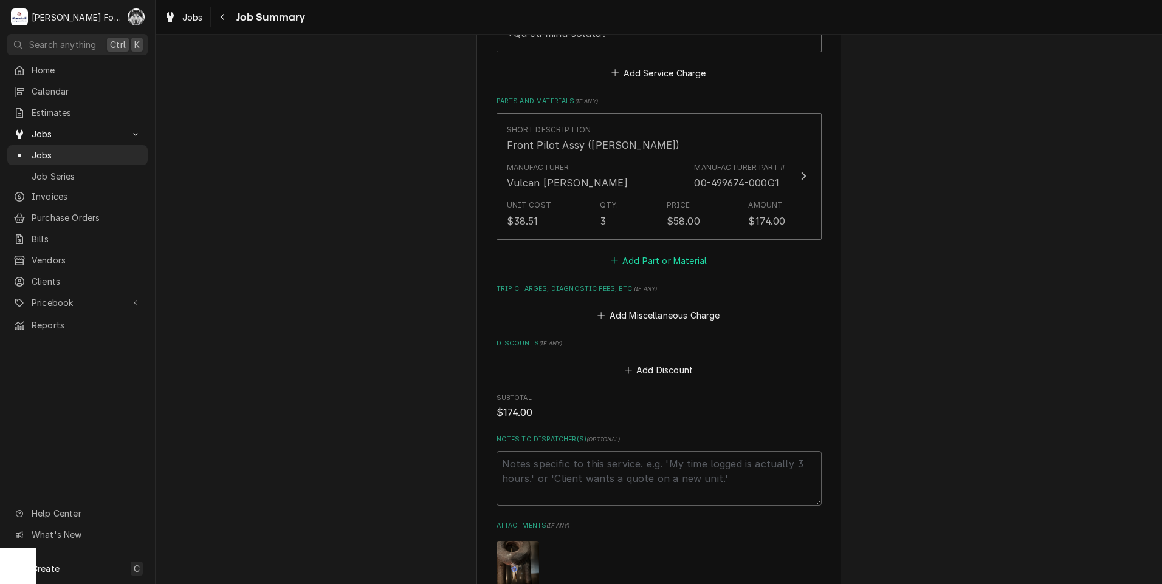
click at [653, 252] on button "Add Part or Material" at bounding box center [658, 260] width 100 height 17
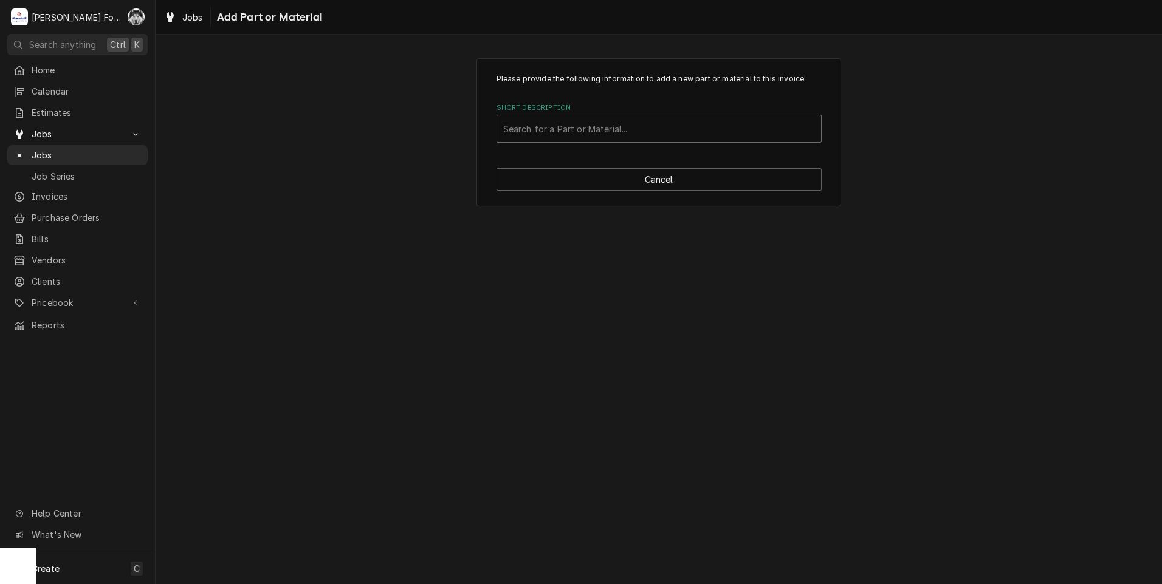
click at [673, 126] on div "Short Description" at bounding box center [659, 129] width 312 height 22
type input "ssdt"
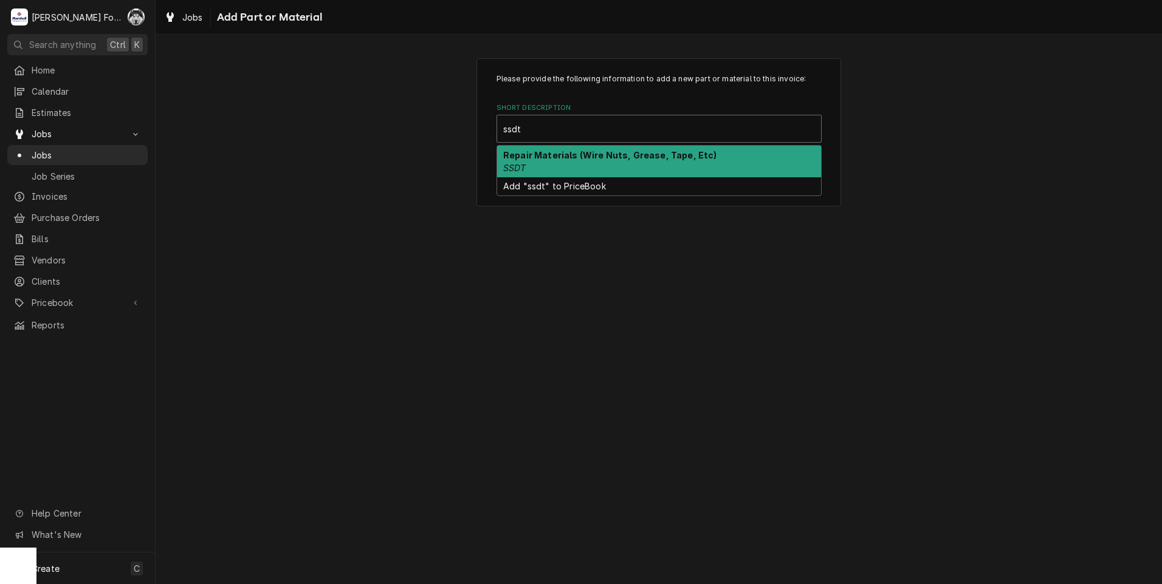
click at [595, 159] on strong "Repair Materials (Wire Nuts, Grease, Tape, Etc)" at bounding box center [610, 155] width 214 height 10
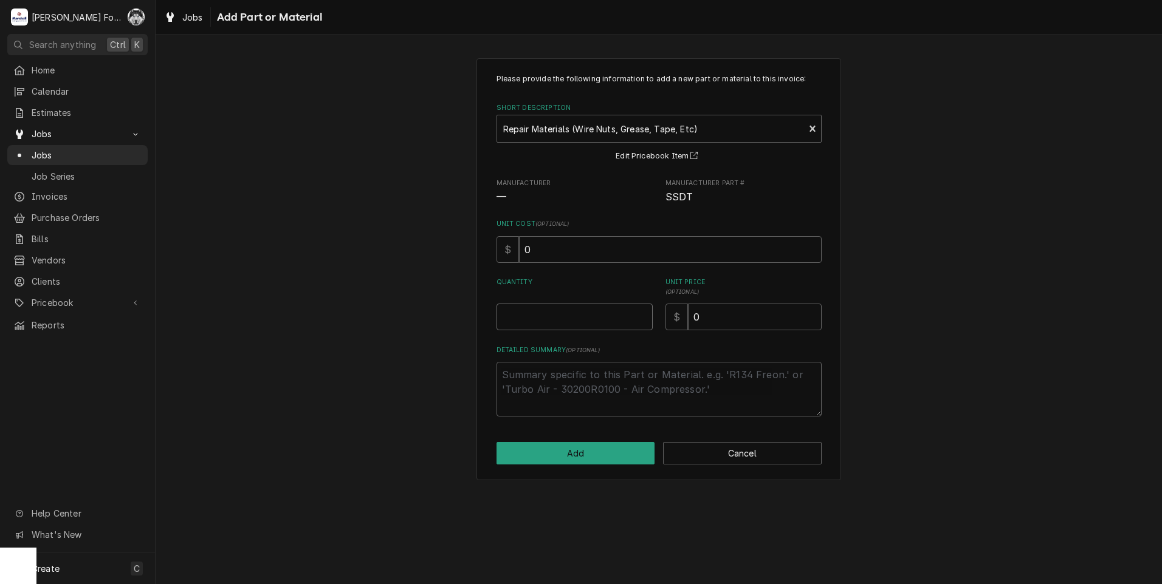
type textarea "x"
type input "0.5"
click at [644, 313] on input "0.5" at bounding box center [574, 317] width 156 height 27
type textarea "x"
type input "1"
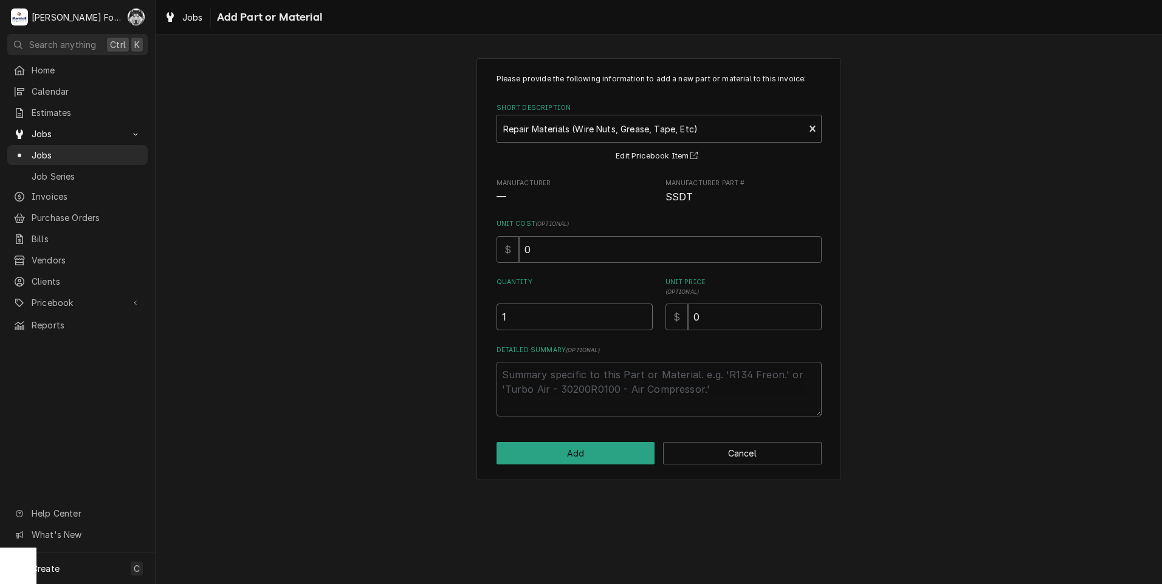
click at [643, 313] on input "1" at bounding box center [574, 317] width 156 height 27
drag, startPoint x: 732, startPoint y: 313, endPoint x: 539, endPoint y: 318, distance: 193.2
click at [580, 332] on div "Please provide the following information to add a new part or material to this …" at bounding box center [658, 245] width 325 height 343
type textarea "x"
type input "4"
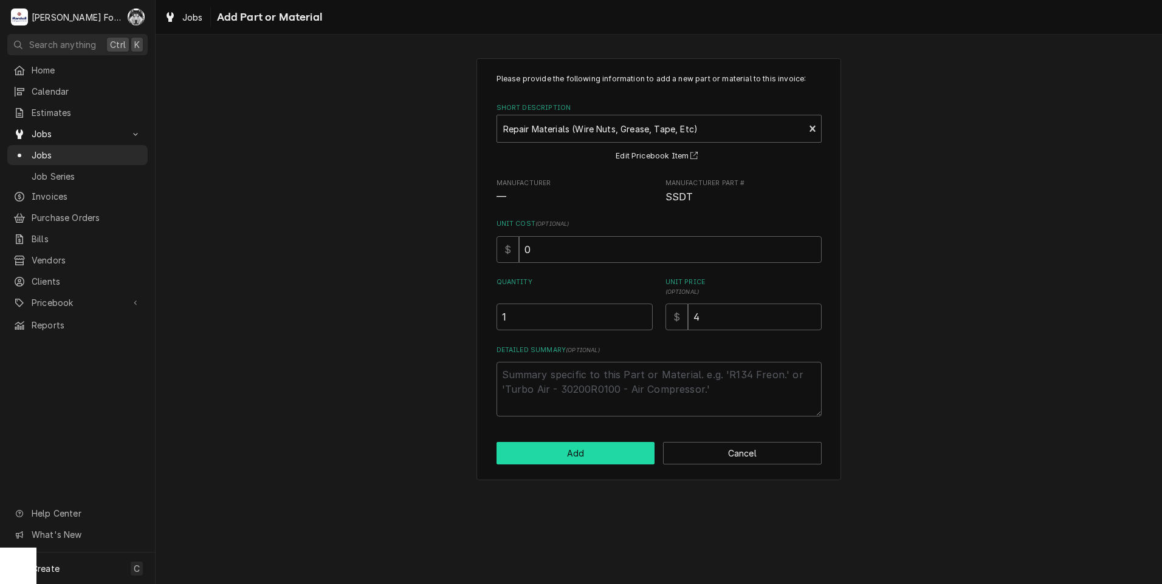
click at [554, 457] on button "Add" at bounding box center [575, 453] width 159 height 22
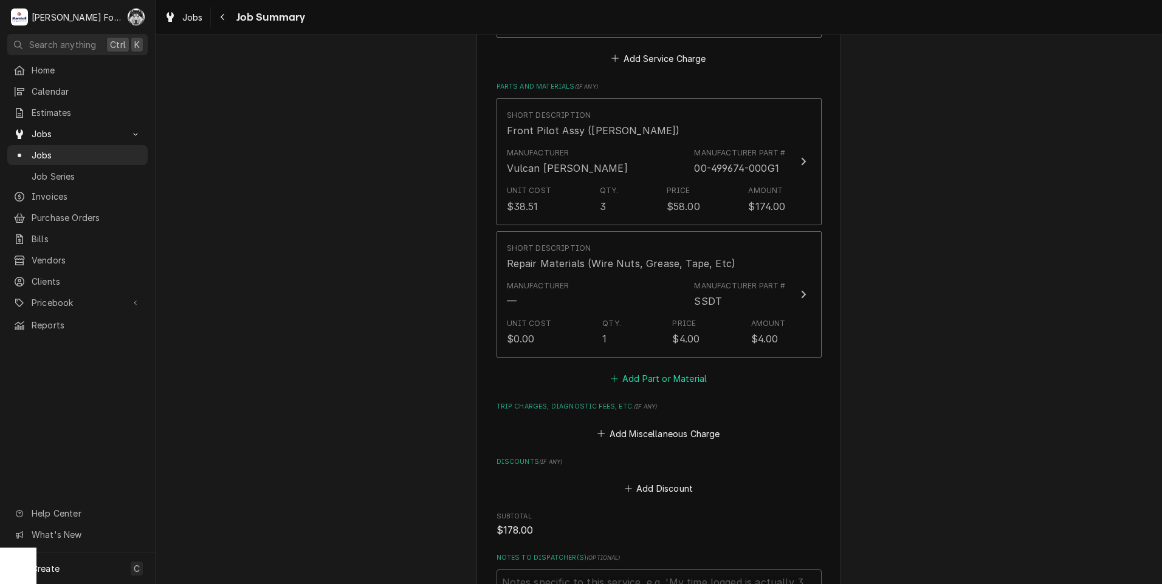
click at [632, 371] on button "Add Part or Material" at bounding box center [658, 379] width 100 height 17
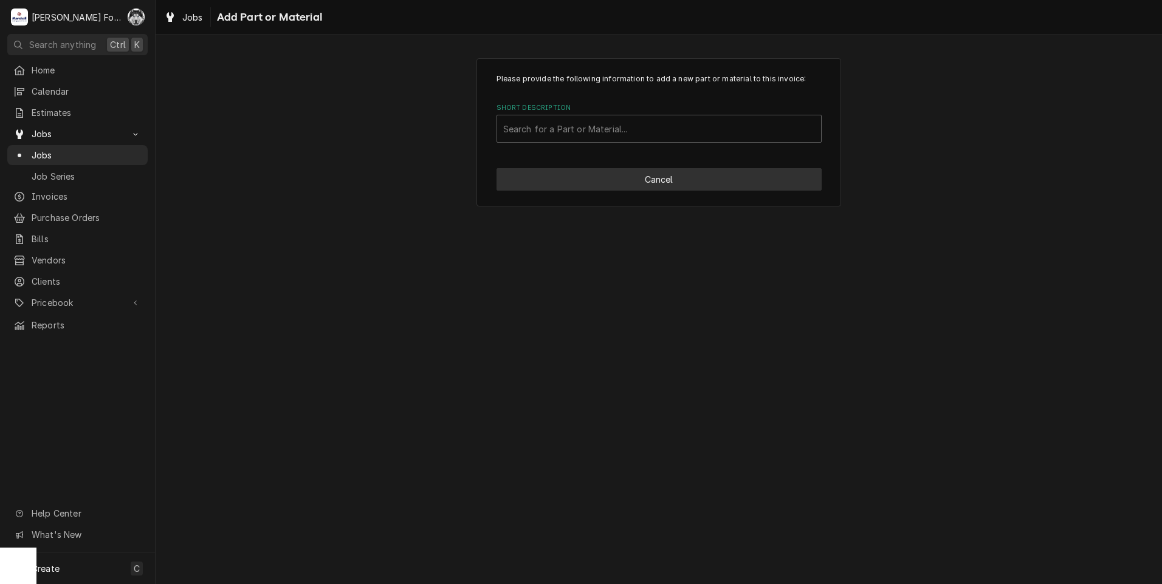
click at [707, 171] on button "Cancel" at bounding box center [658, 179] width 325 height 22
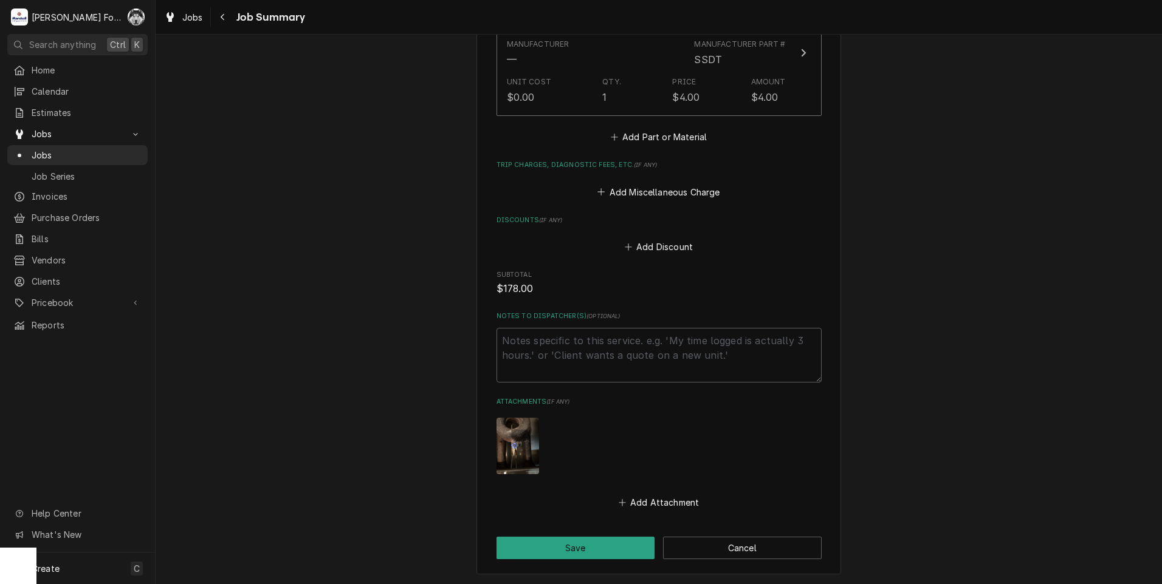
scroll to position [1167, 0]
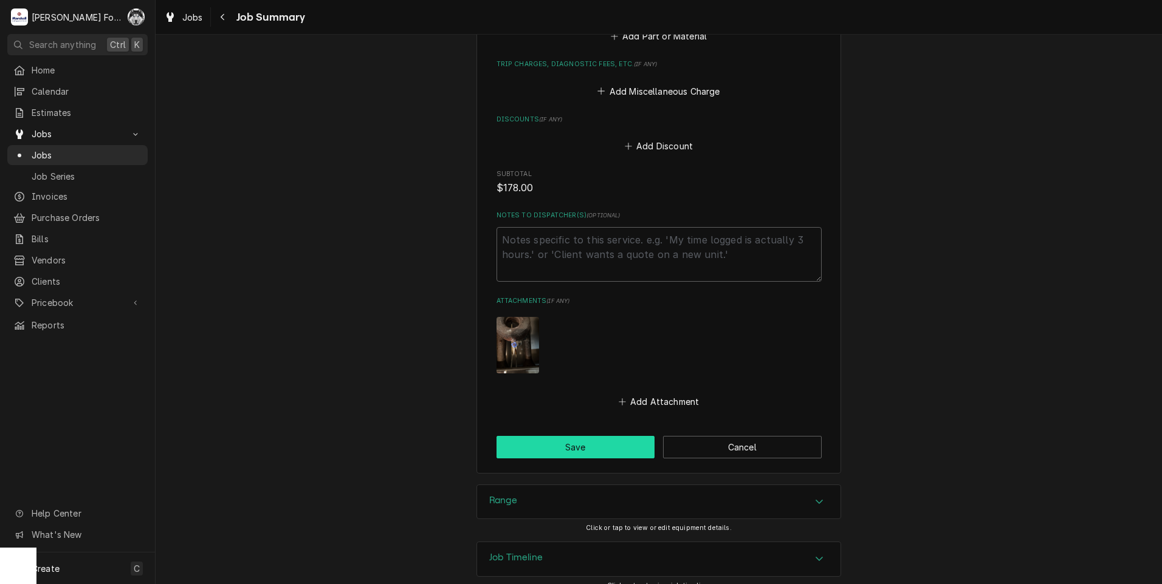
click at [575, 436] on button "Save" at bounding box center [575, 447] width 159 height 22
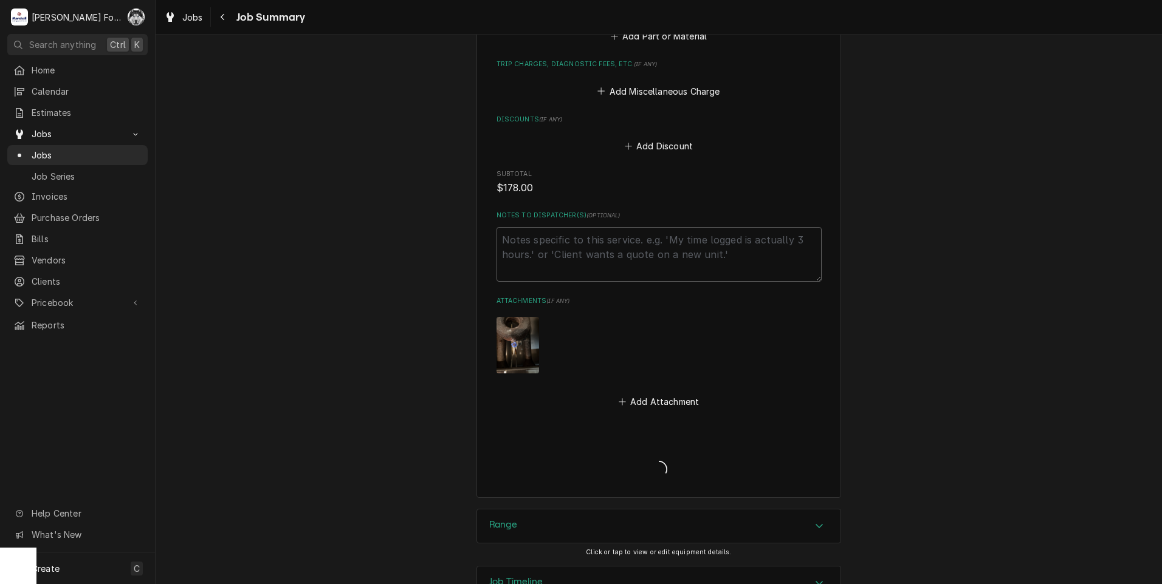
type textarea "x"
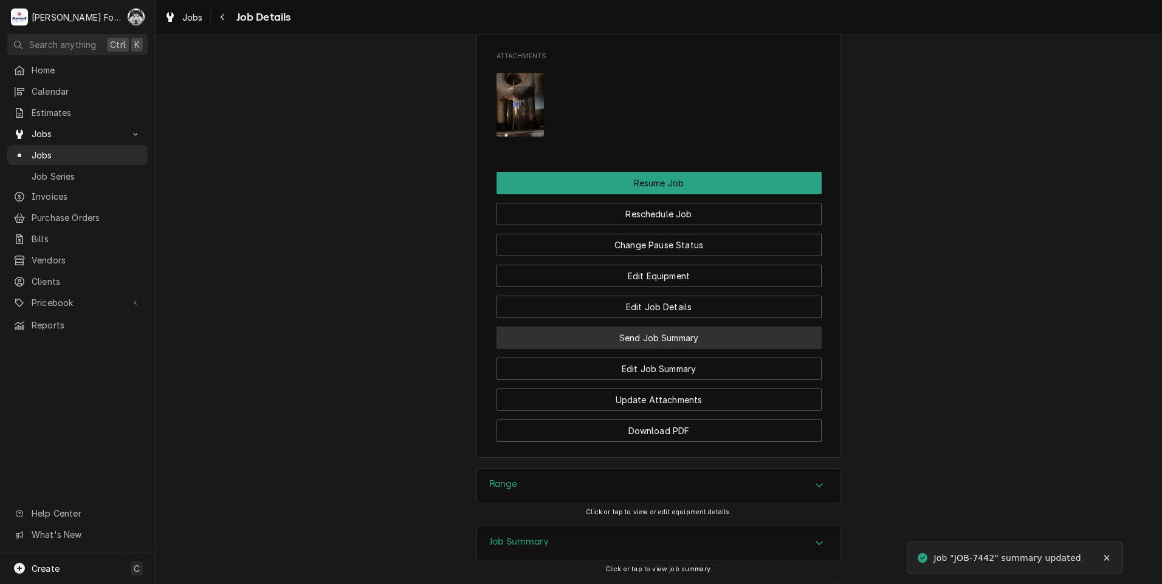
scroll to position [1444, 0]
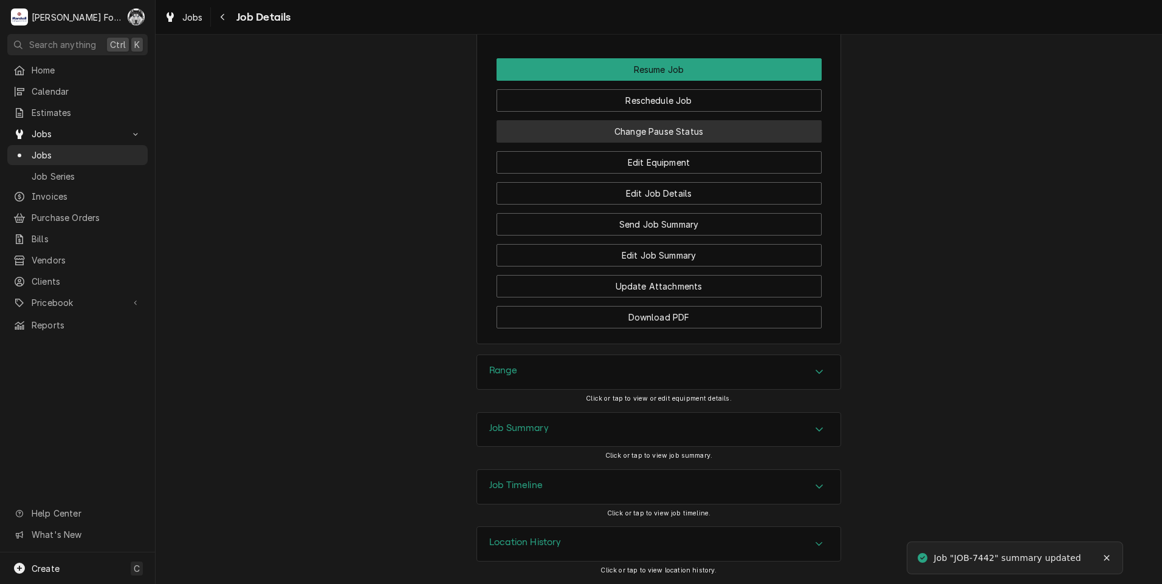
click at [621, 125] on button "Change Pause Status" at bounding box center [658, 131] width 325 height 22
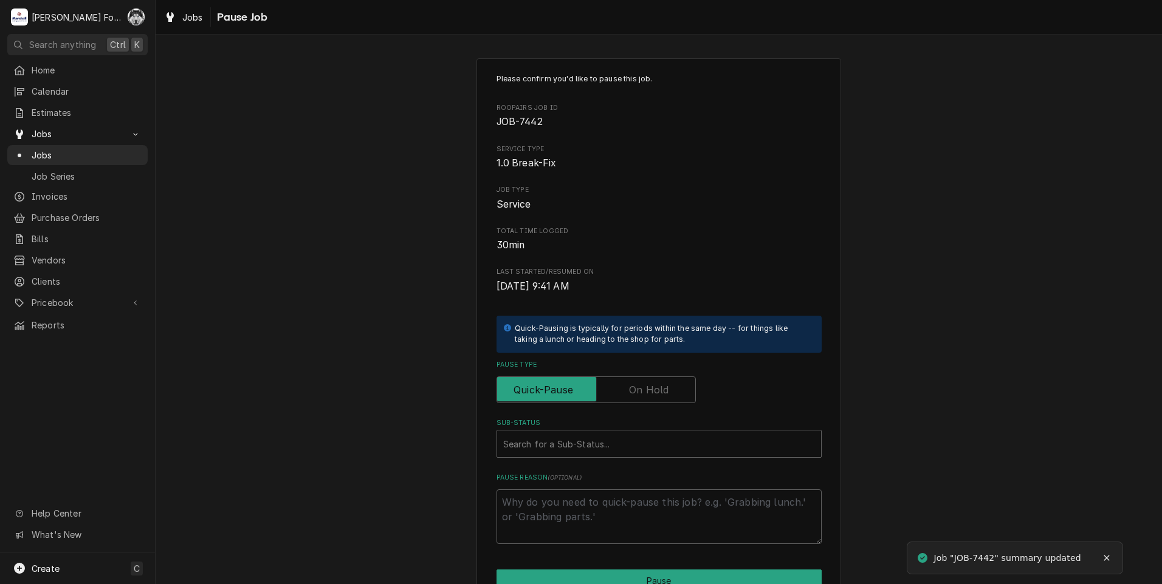
click at [638, 385] on label "Pause Type" at bounding box center [595, 390] width 199 height 27
click at [638, 385] on input "Pause Type" at bounding box center [596, 390] width 188 height 27
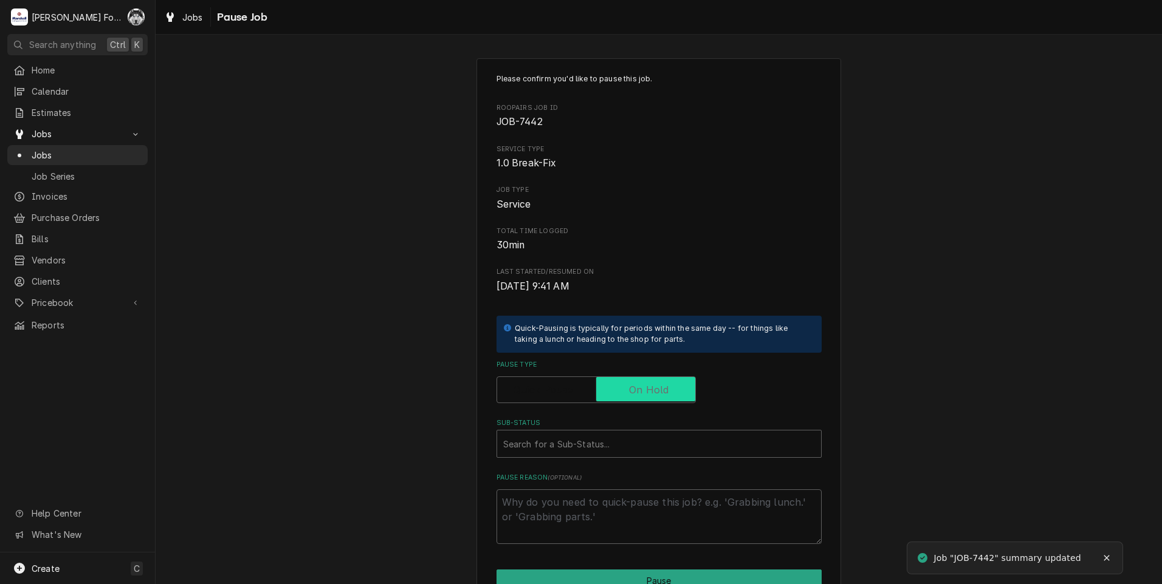
checkbox input "true"
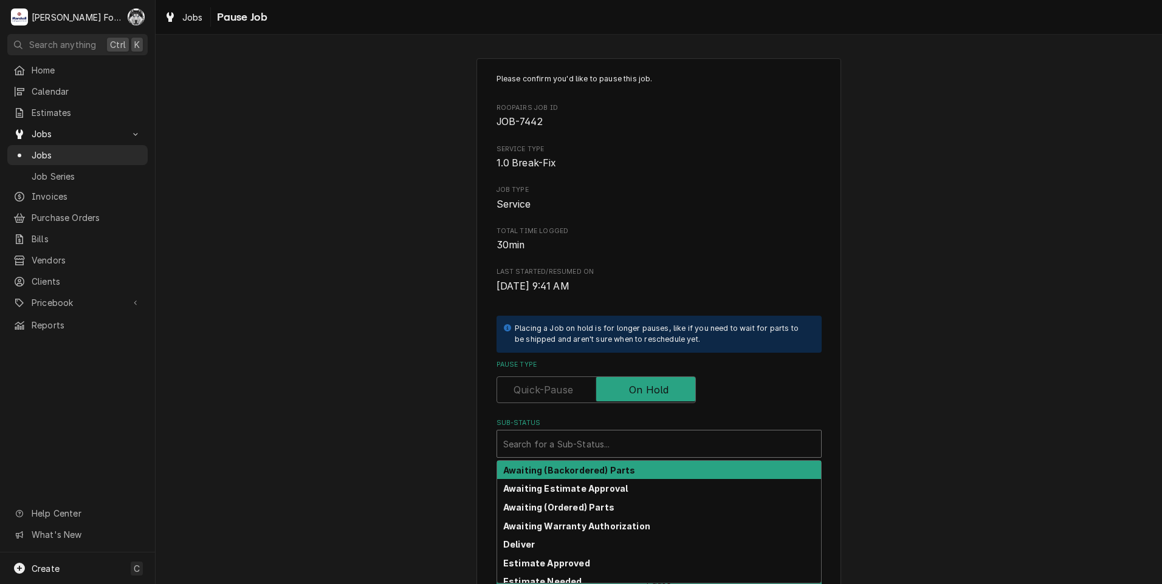
click at [575, 453] on div "Sub-Status" at bounding box center [659, 444] width 312 height 22
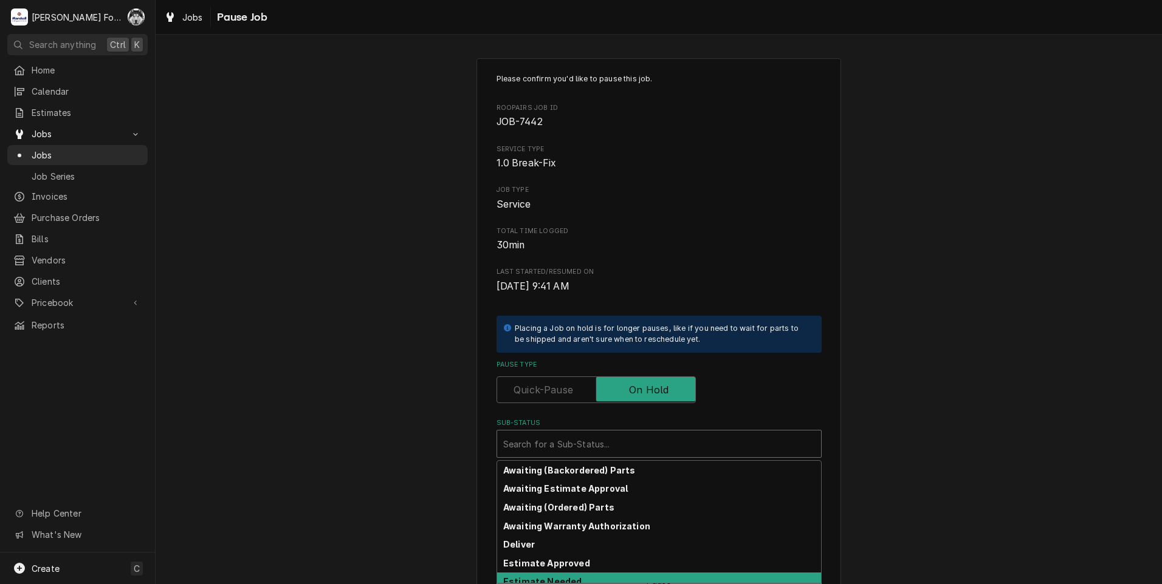
click at [569, 576] on div "Estimate Needed" at bounding box center [659, 582] width 324 height 19
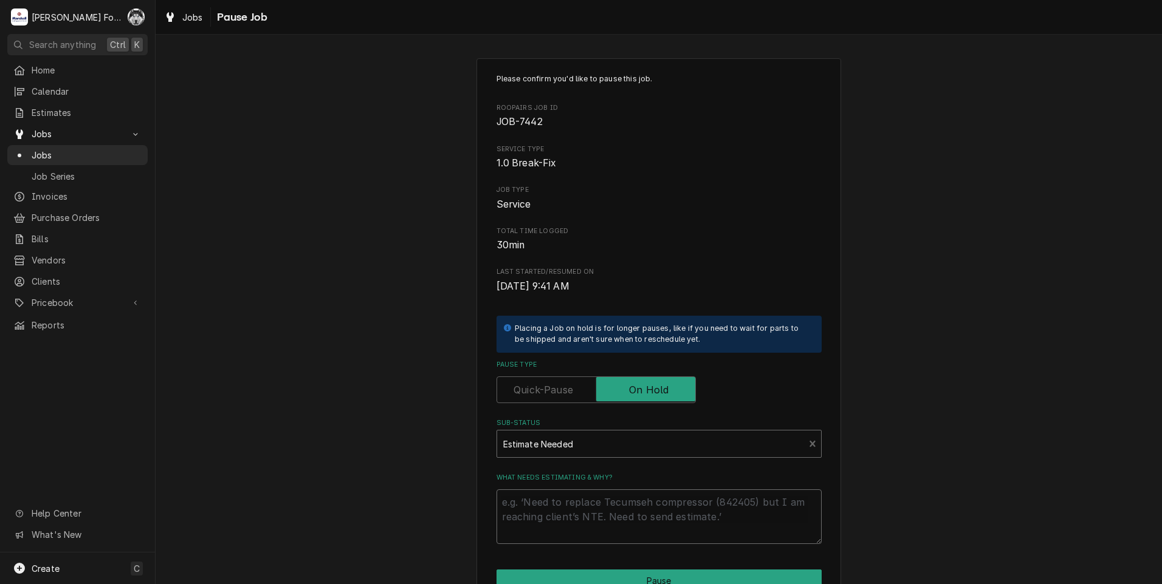
click at [565, 511] on textarea "What needs estimating & why?" at bounding box center [658, 517] width 325 height 55
type textarea "x"
type textarea "p"
type textarea "x"
type textarea "pa"
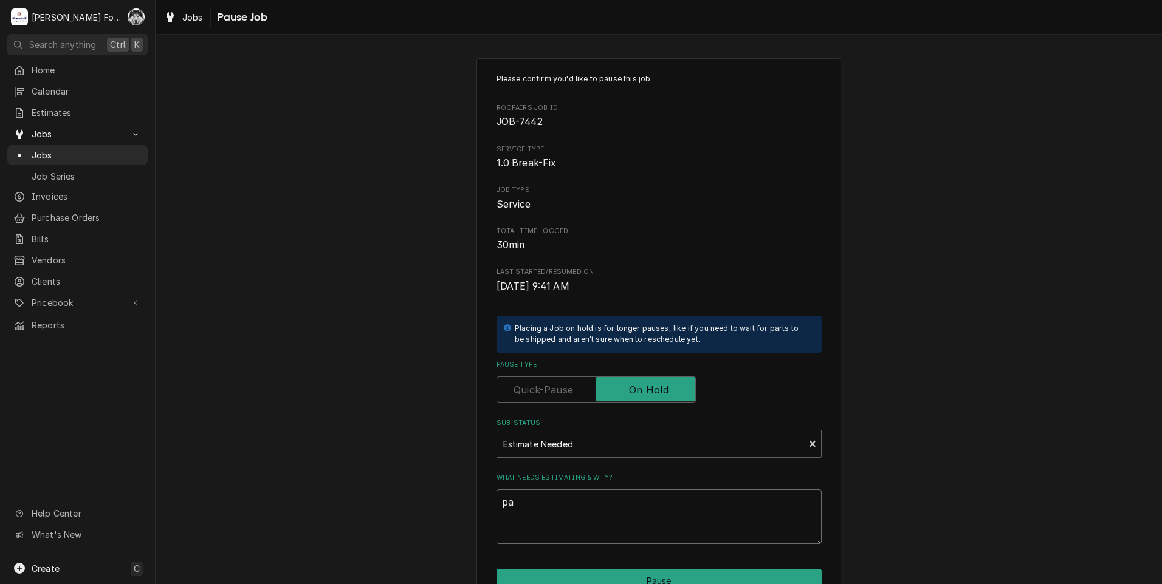
type textarea "x"
type textarea "par"
type textarea "x"
type textarea "part"
type textarea "x"
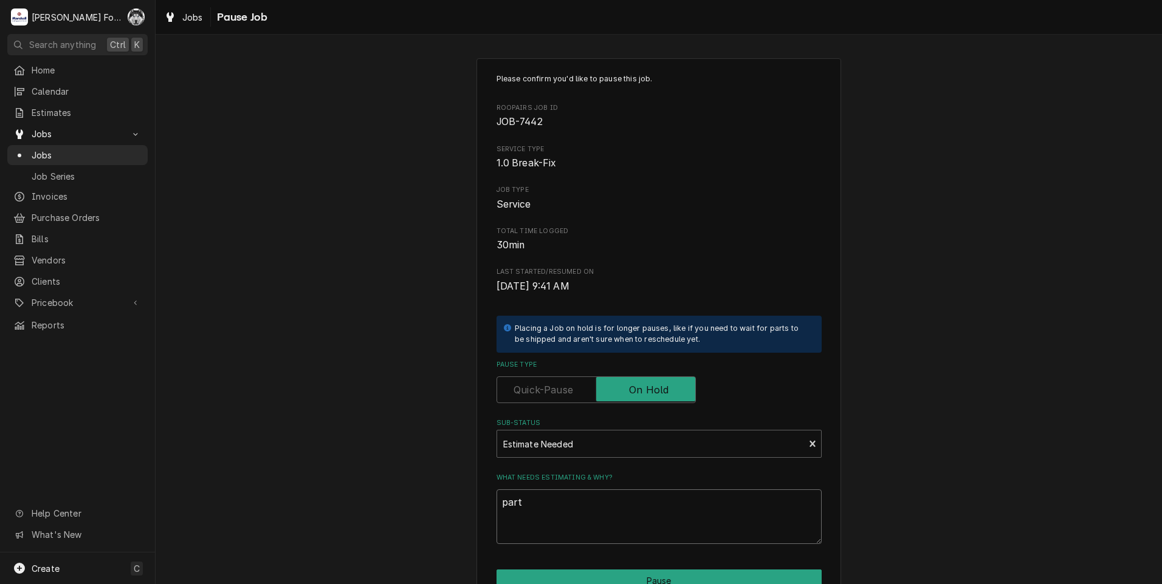
type textarea "parts"
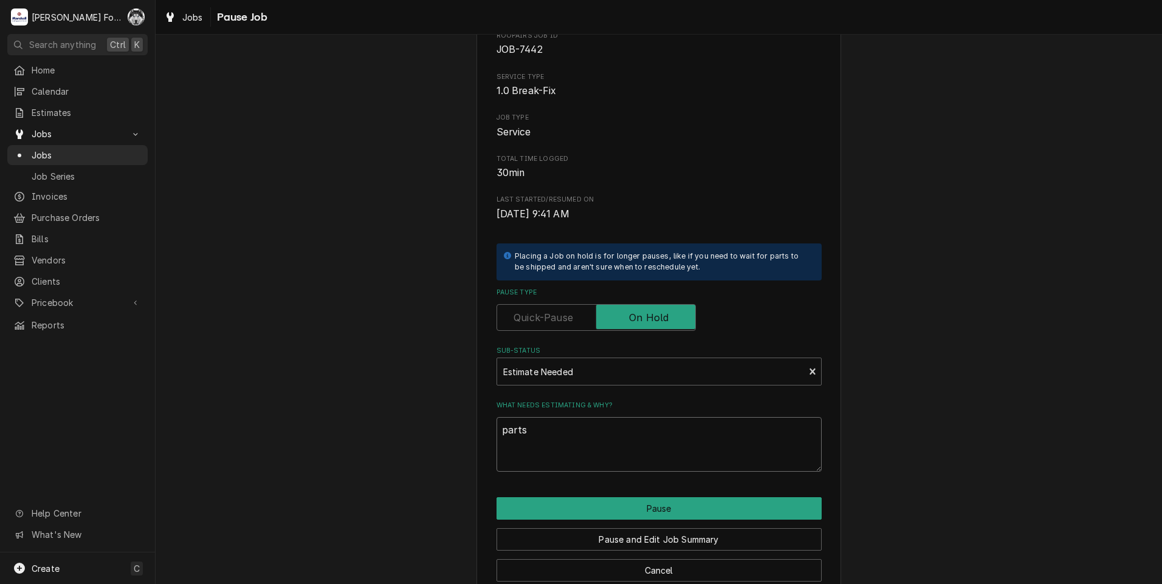
scroll to position [96, 0]
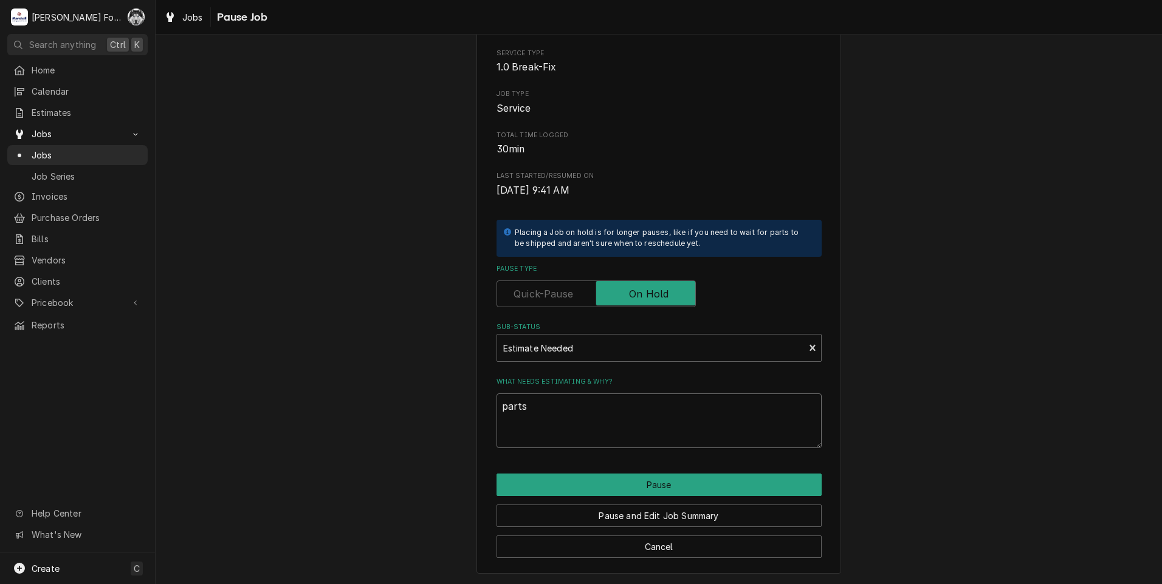
drag, startPoint x: 525, startPoint y: 416, endPoint x: 373, endPoint y: 423, distance: 152.0
click at [389, 423] on div "Please confirm you'd like to pause this job. Roopairs Job ID JOB-7442 Service T…" at bounding box center [659, 267] width 1006 height 633
type textarea "x"
type textarea "P"
type textarea "x"
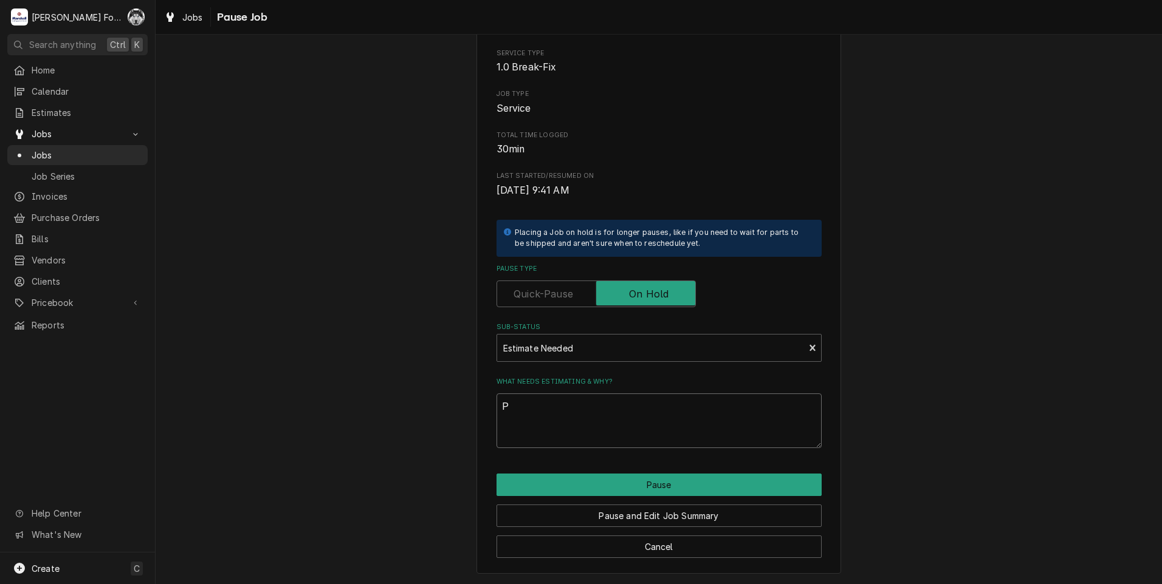
type textarea "PA"
type textarea "x"
type textarea "PAR"
type textarea "x"
type textarea "PART"
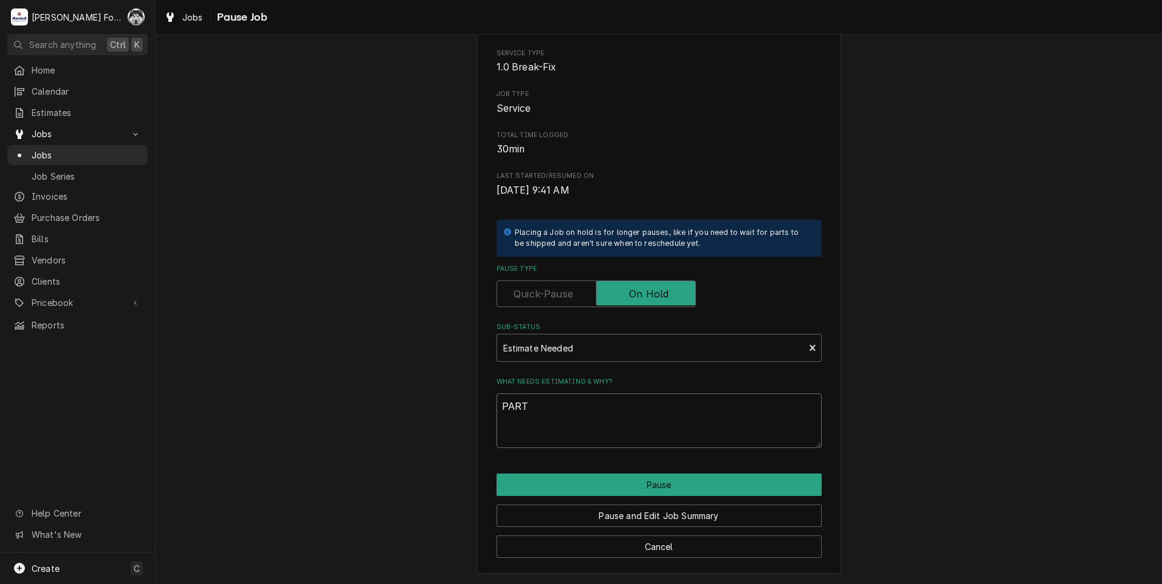
type textarea "x"
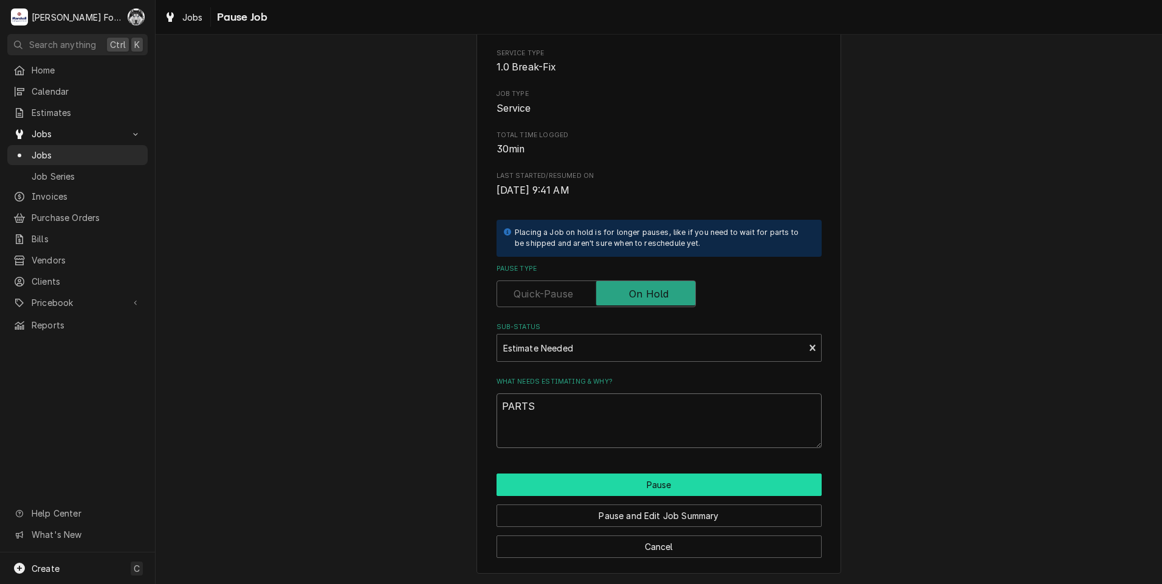
type textarea "PARTS"
click at [630, 479] on button "Pause" at bounding box center [658, 485] width 325 height 22
type textarea "x"
